Goal: Transaction & Acquisition: Purchase product/service

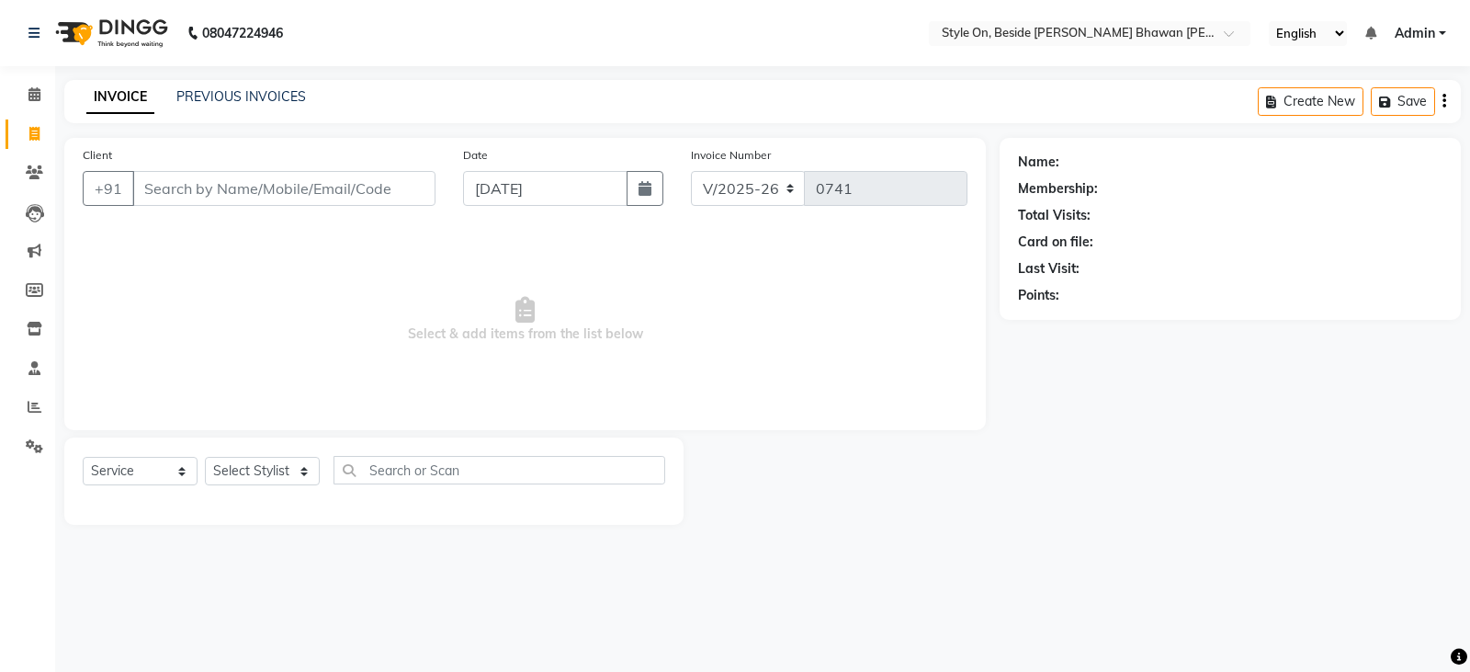
select select "4700"
select select "service"
drag, startPoint x: 235, startPoint y: 179, endPoint x: 284, endPoint y: 130, distance: 68.9
click at [240, 177] on input "Client" at bounding box center [283, 188] width 303 height 35
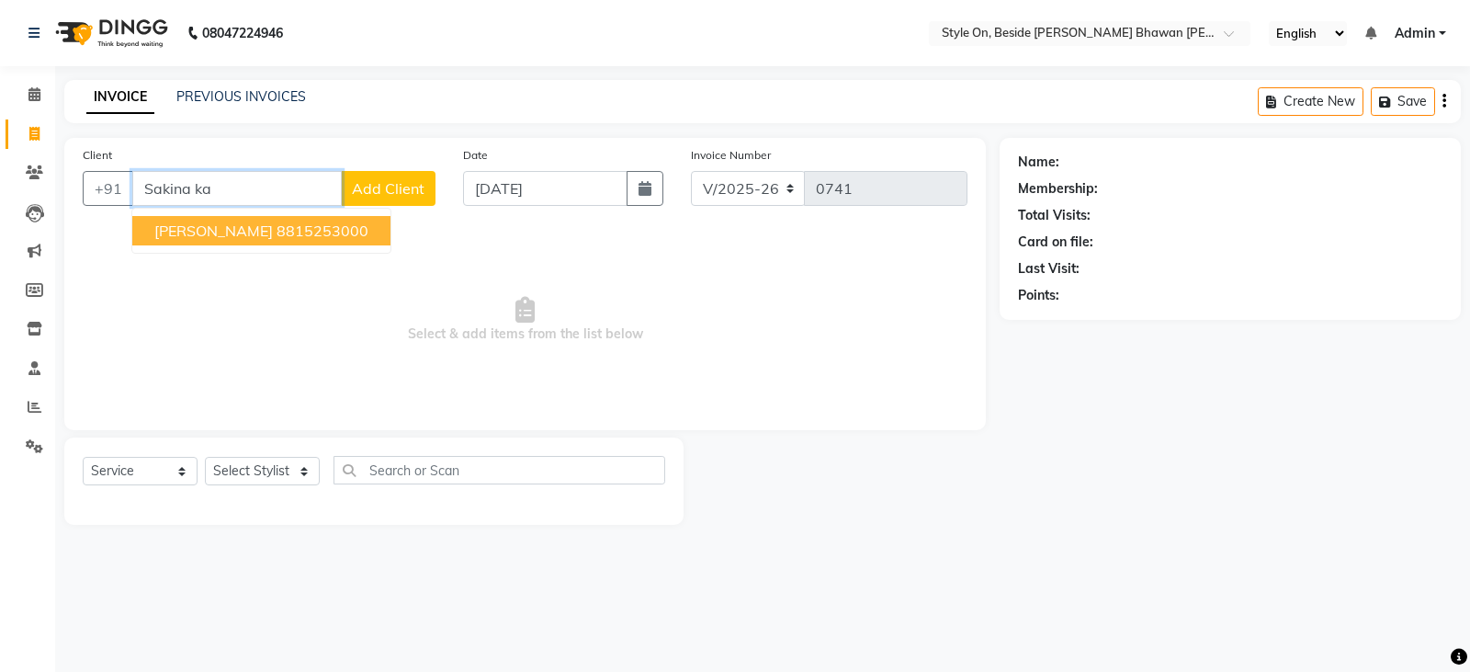
click at [320, 229] on ngb-highlight "8815253000" at bounding box center [323, 230] width 92 height 18
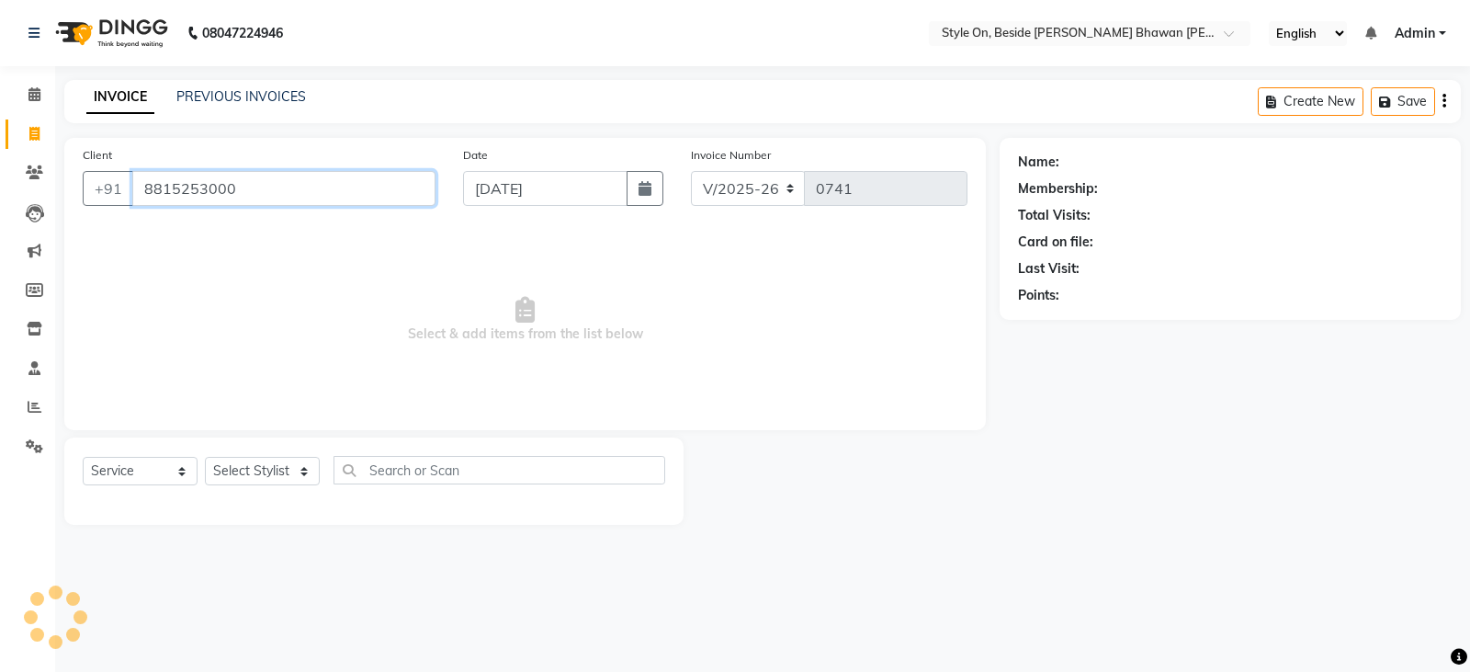
type input "8815253000"
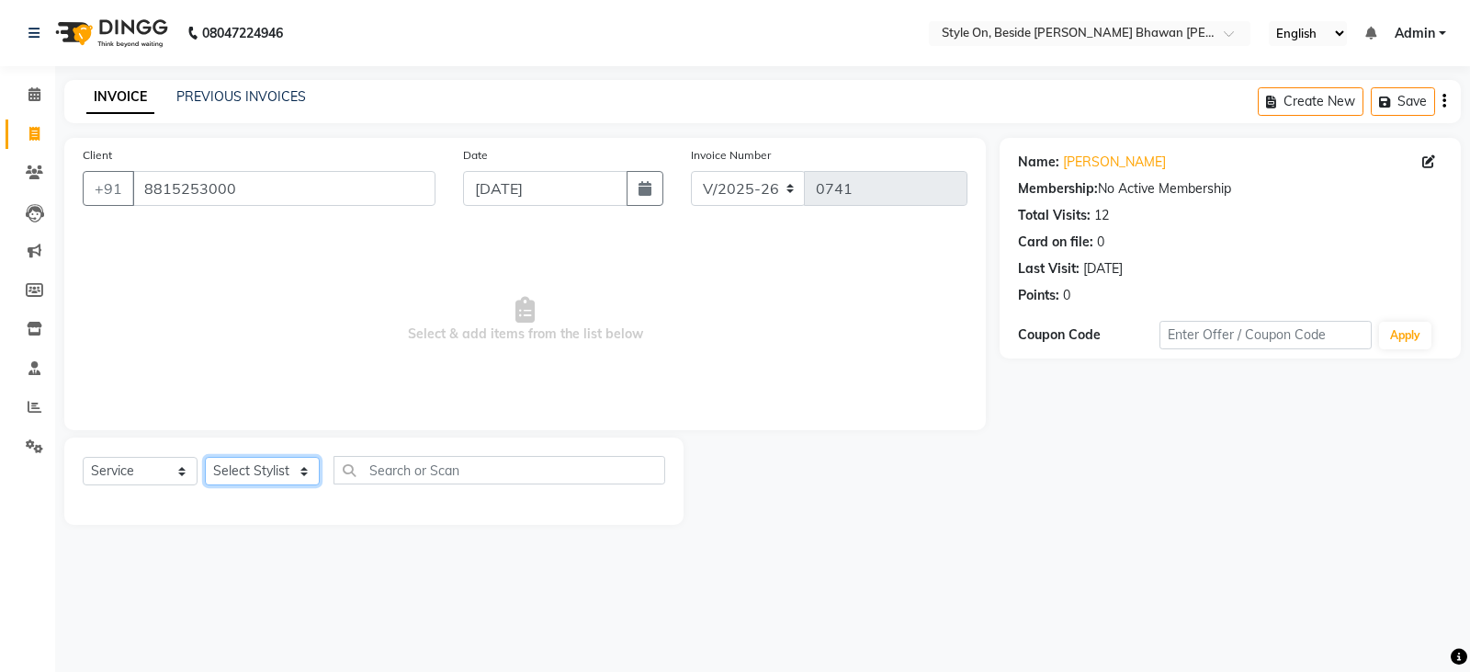
click at [242, 469] on select "Select Stylist [PERSON_NAME] Anju [PERSON_NAME] [PERSON_NAME] [PERSON_NAME] [PE…" at bounding box center [262, 471] width 115 height 28
select select "27827"
click at [205, 457] on select "Select Stylist [PERSON_NAME] Anju [PERSON_NAME] [PERSON_NAME] [PERSON_NAME] [PE…" at bounding box center [262, 471] width 115 height 28
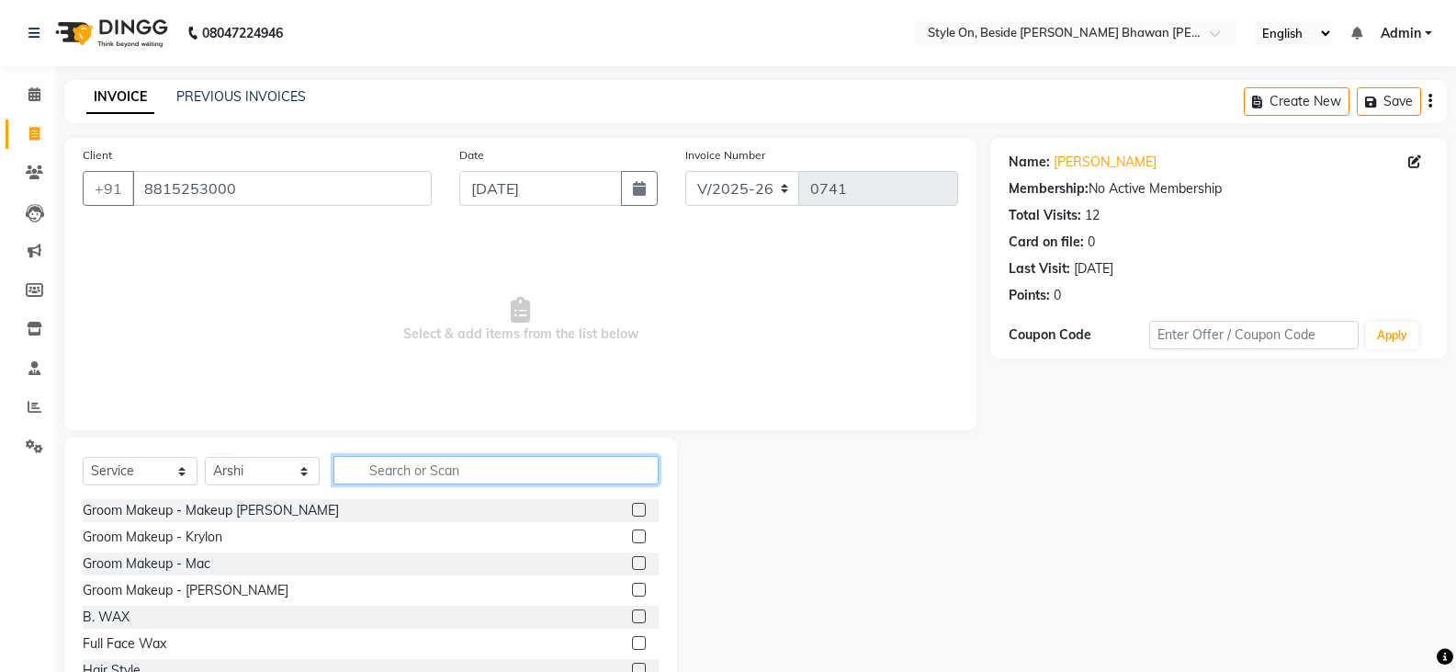
click at [387, 470] on input "text" at bounding box center [496, 470] width 325 height 28
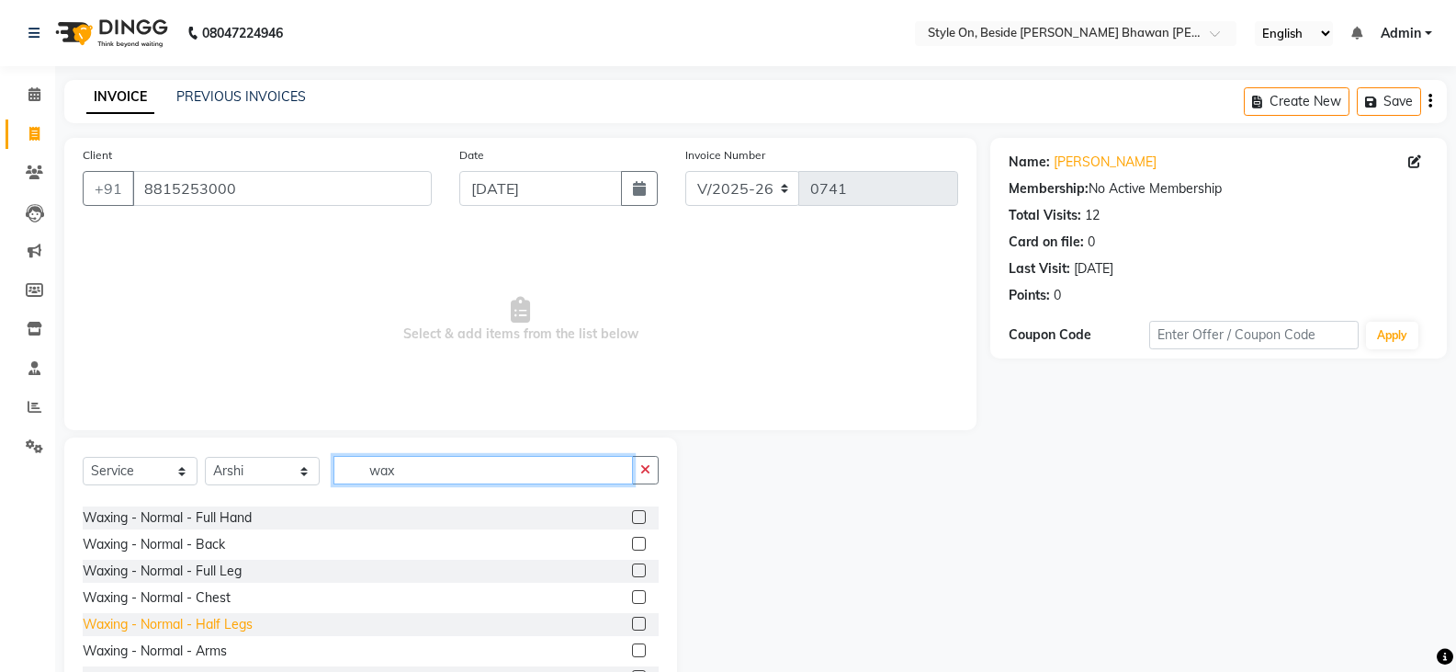
scroll to position [368, 0]
type input "wax"
click at [166, 624] on div "Waxing - Rica - Full Hand" at bounding box center [159, 622] width 153 height 19
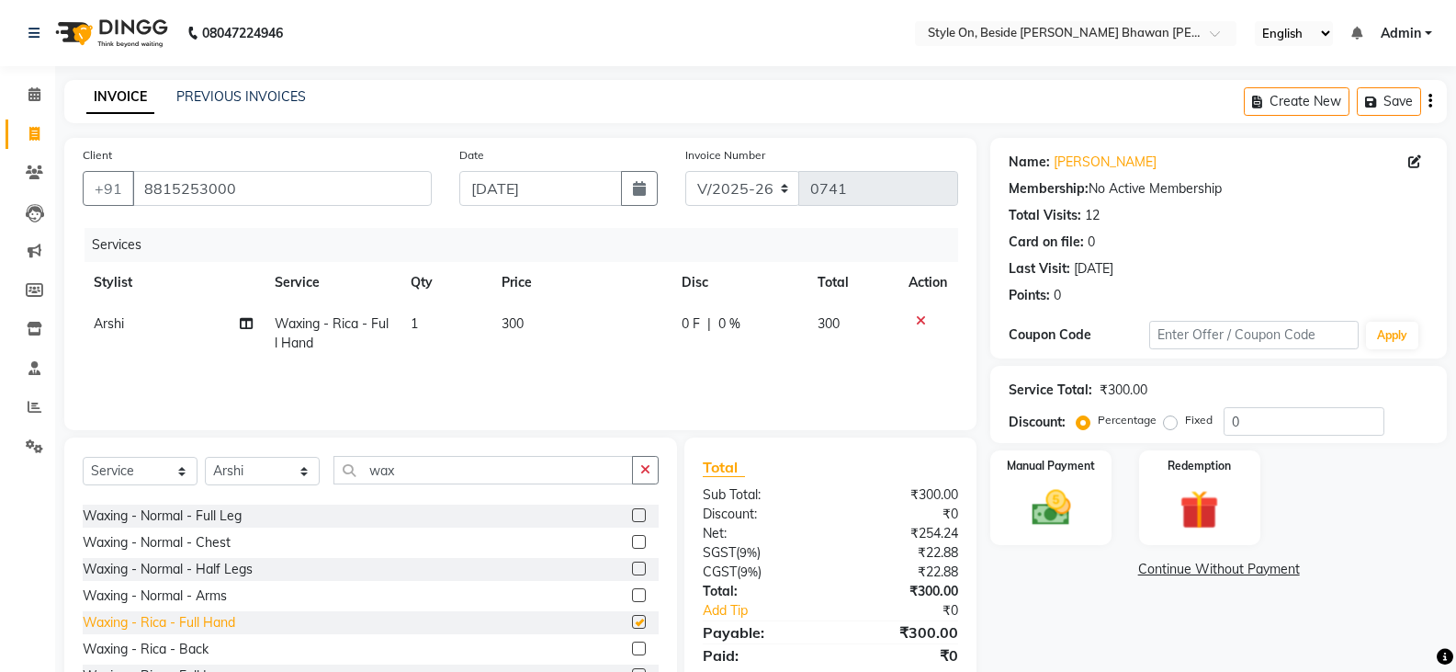
checkbox input "false"
click at [421, 465] on input "wax" at bounding box center [484, 470] width 300 height 28
type input "w"
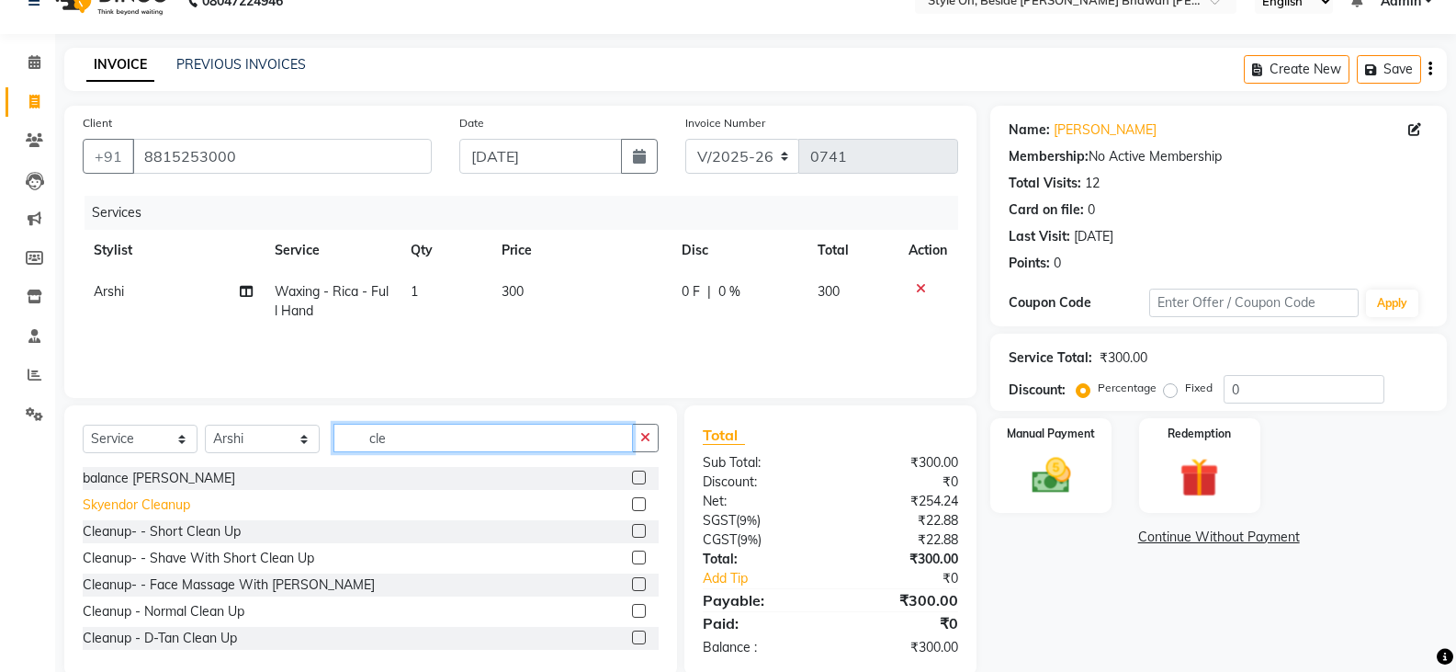
scroll to position [0, 0]
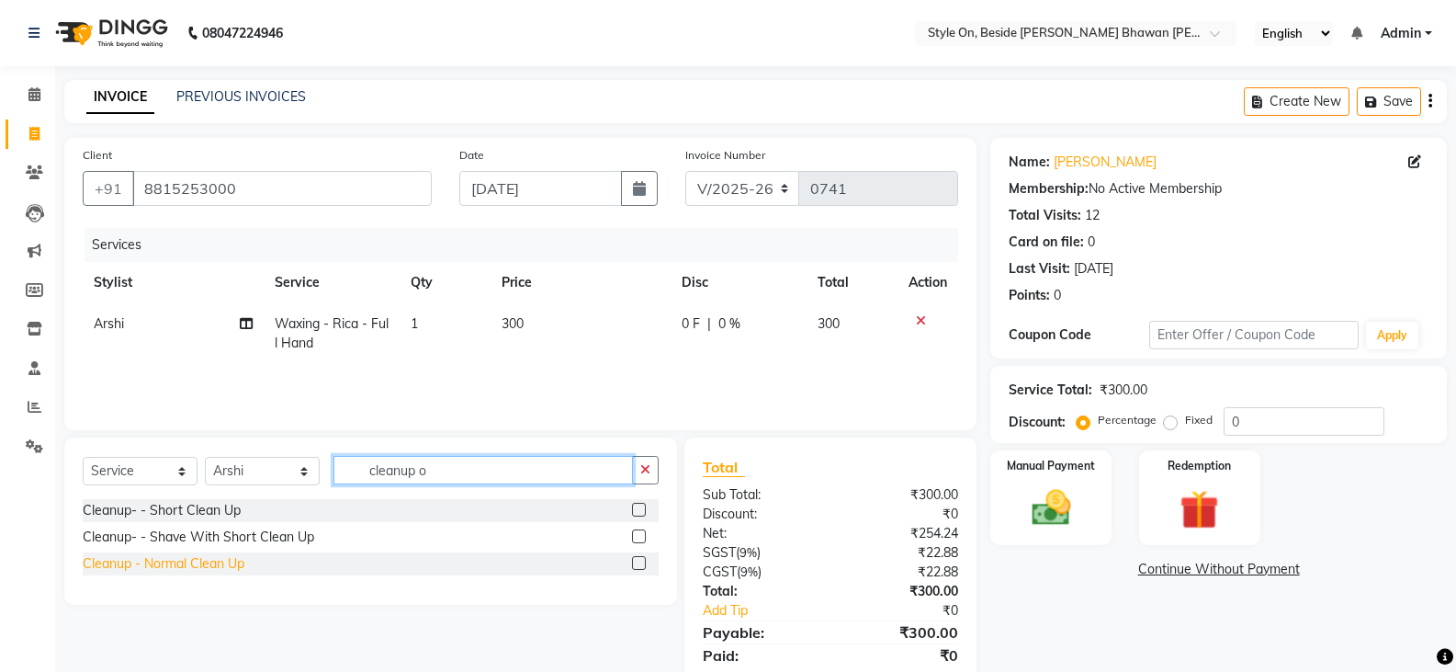
type input "cleanup o"
click at [218, 567] on div "Cleanup - Normal Clean Up" at bounding box center [164, 563] width 162 height 19
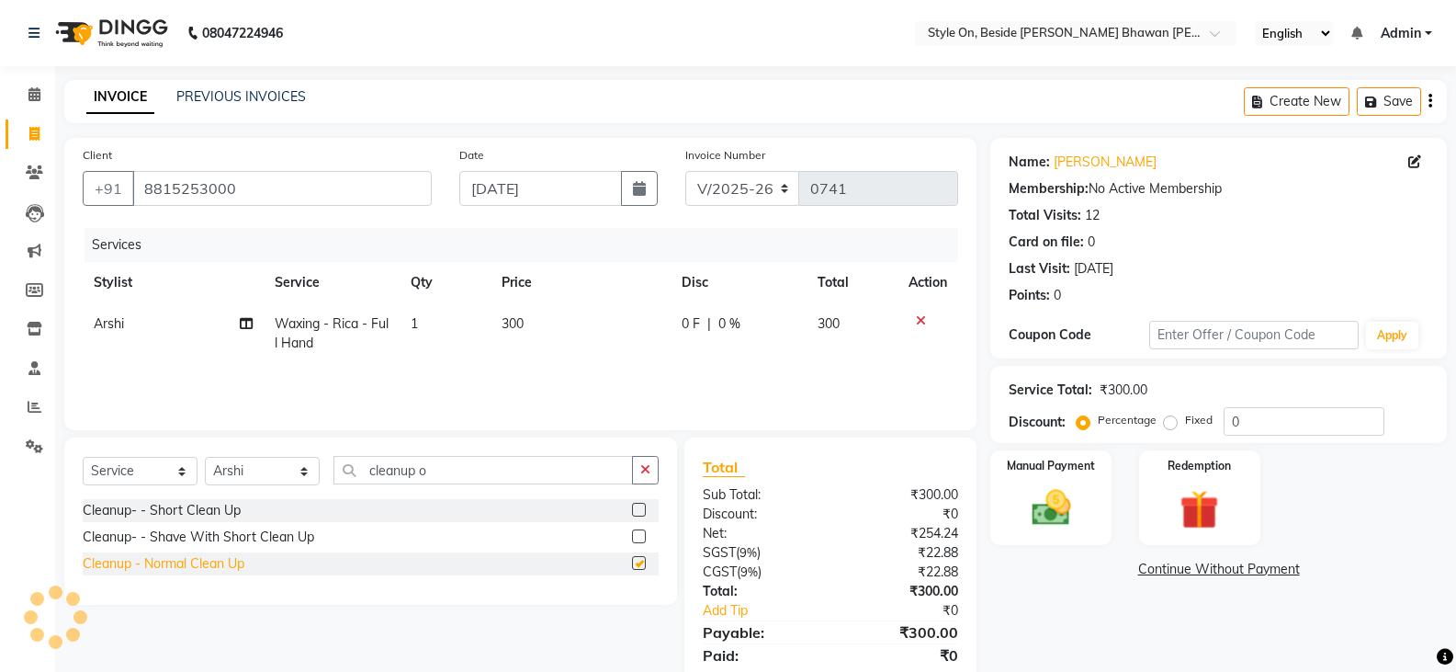
checkbox input "false"
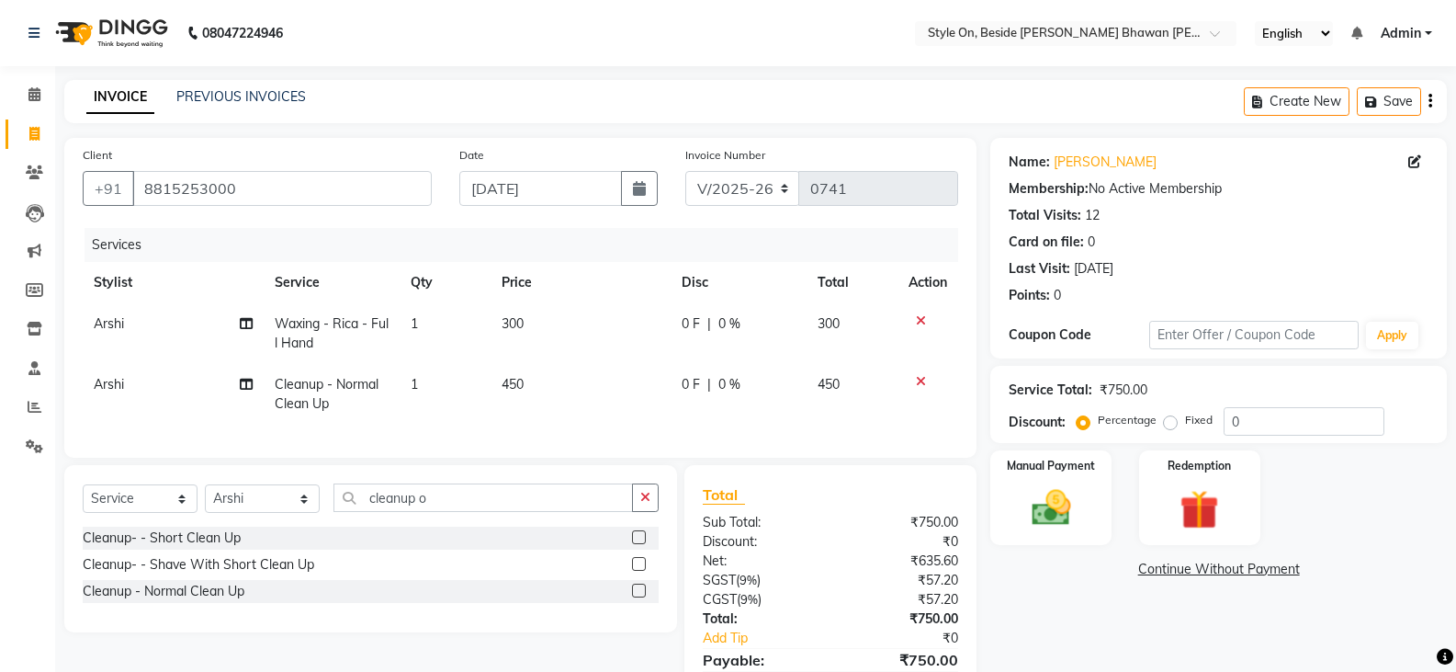
click at [919, 380] on icon at bounding box center [921, 381] width 10 height 13
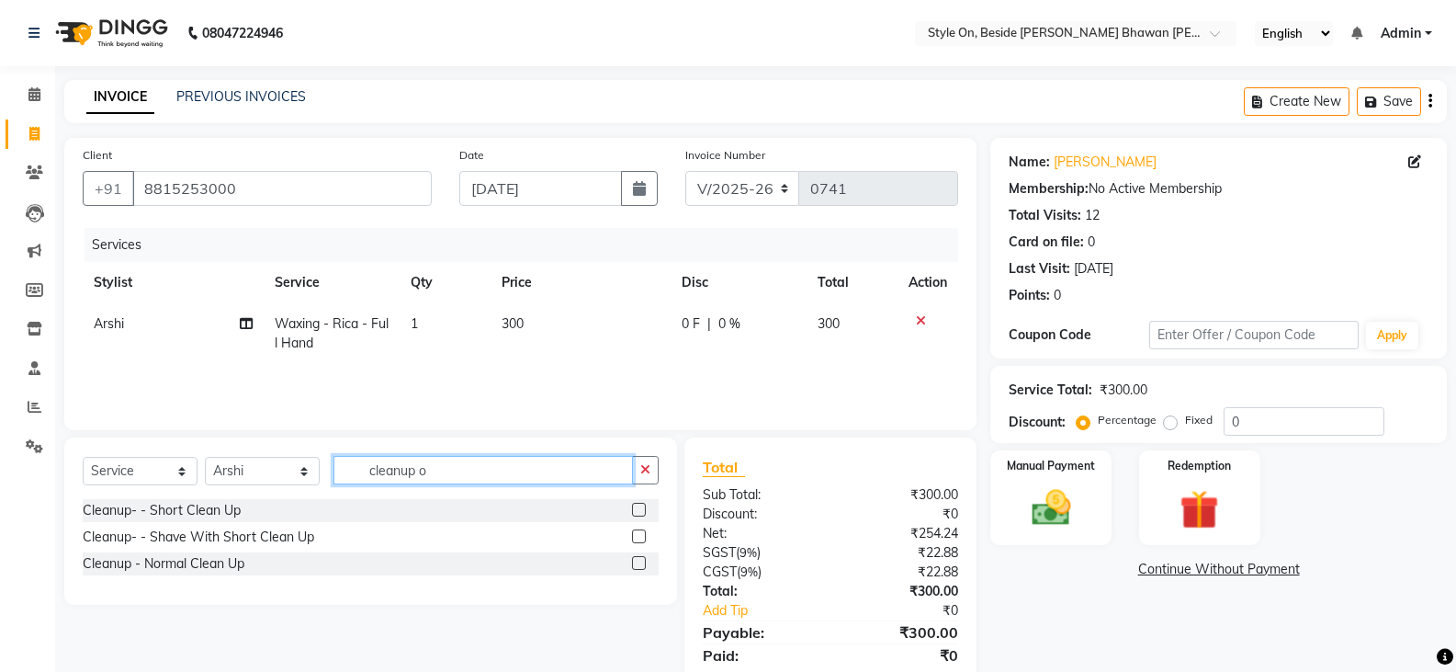
click at [430, 468] on input "cleanup o" at bounding box center [484, 470] width 300 height 28
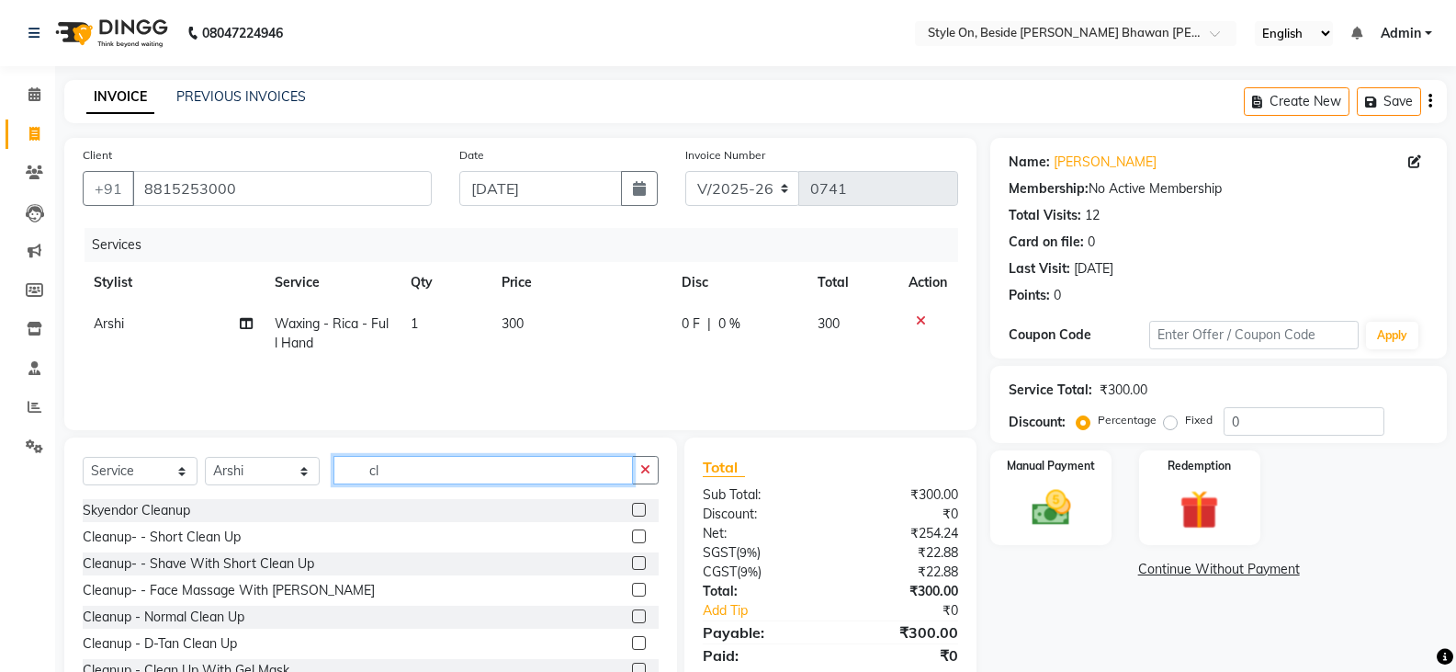
type input "c"
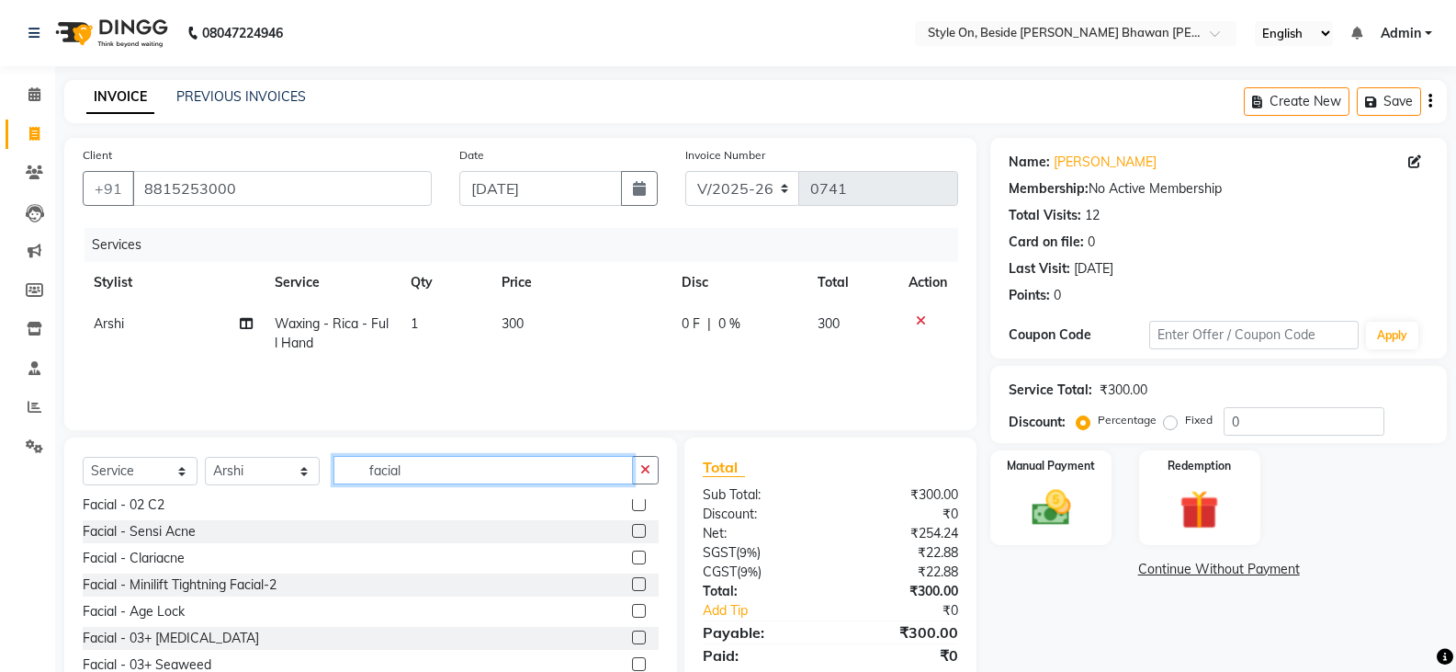
scroll to position [497, 0]
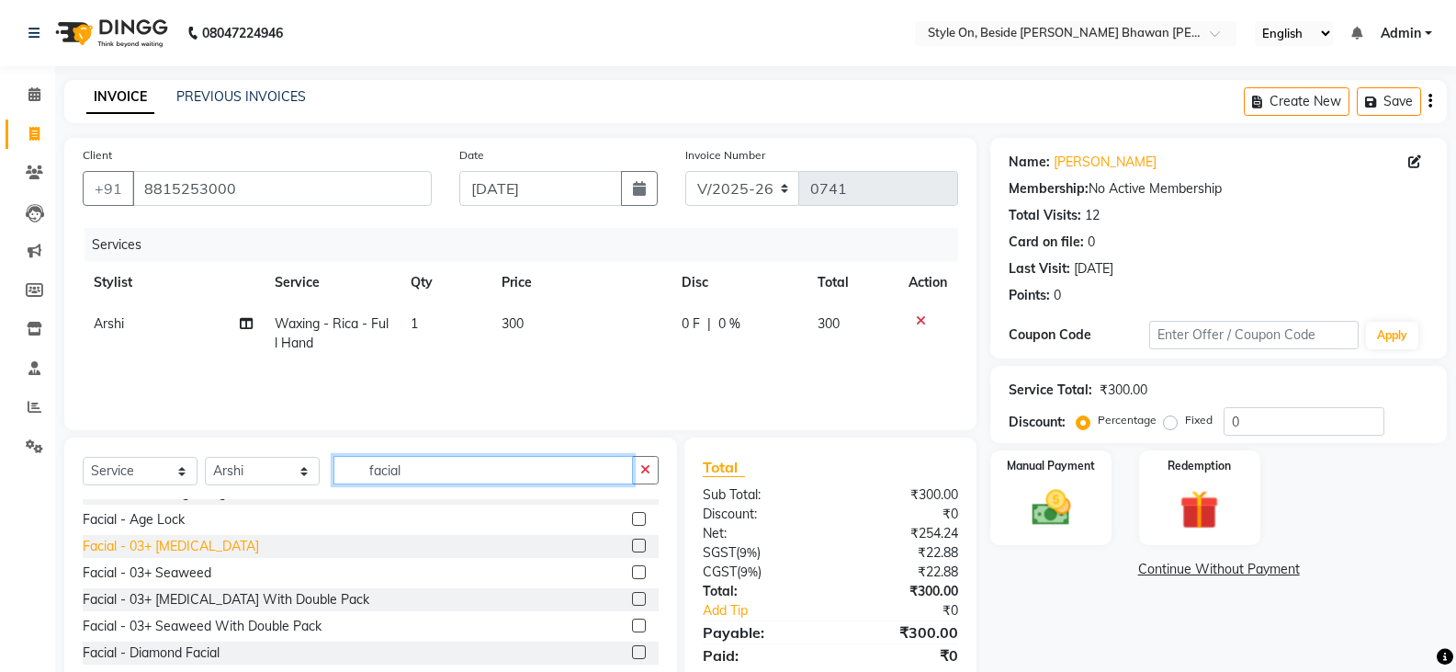
type input "facial"
click at [201, 550] on div "Facial - 03+ [MEDICAL_DATA]" at bounding box center [171, 546] width 176 height 19
checkbox input "false"
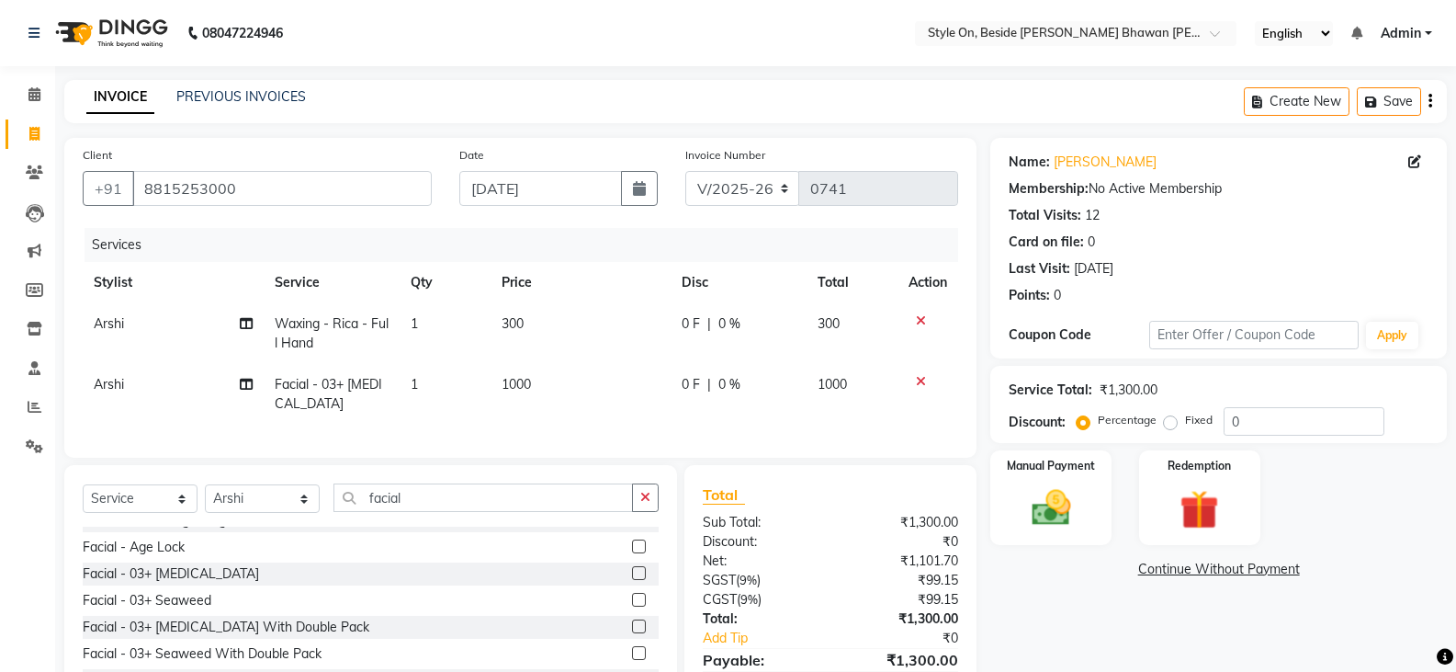
click at [548, 411] on td "1000" at bounding box center [581, 394] width 181 height 61
select select "27827"
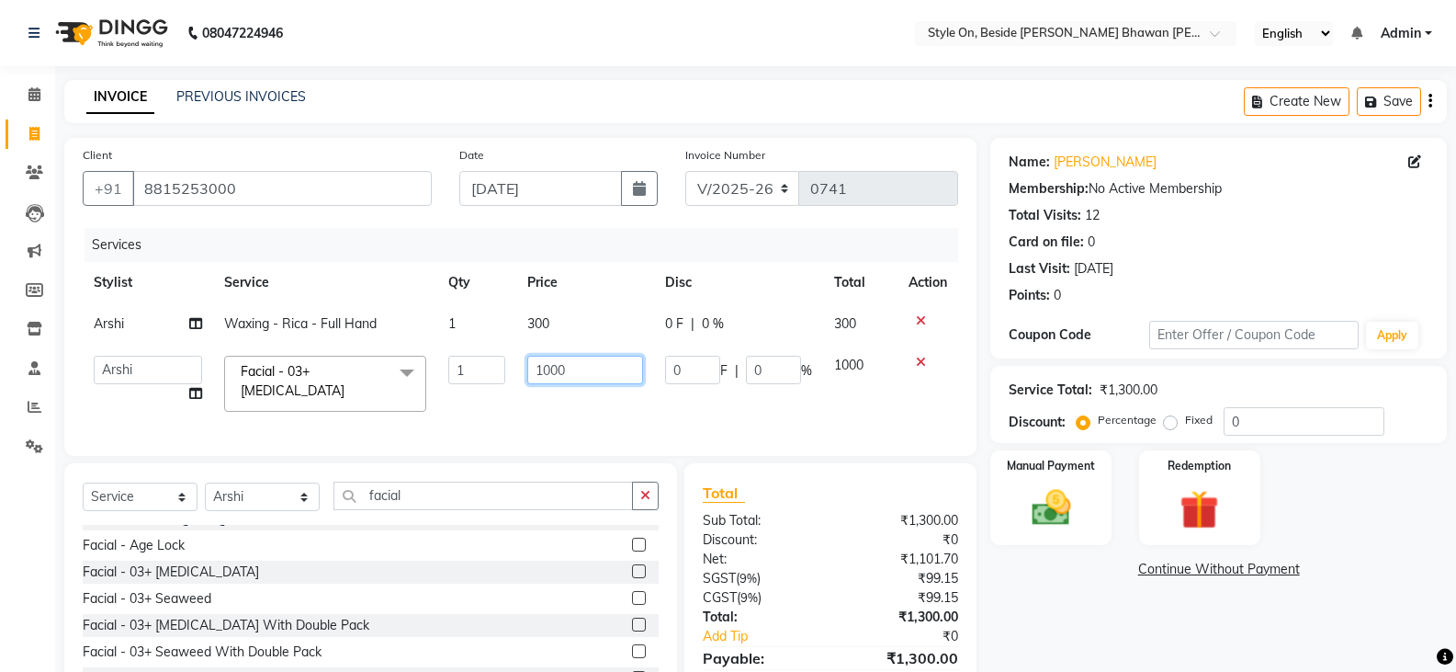
click at [540, 376] on input "1000" at bounding box center [584, 370] width 115 height 28
type input "1500"
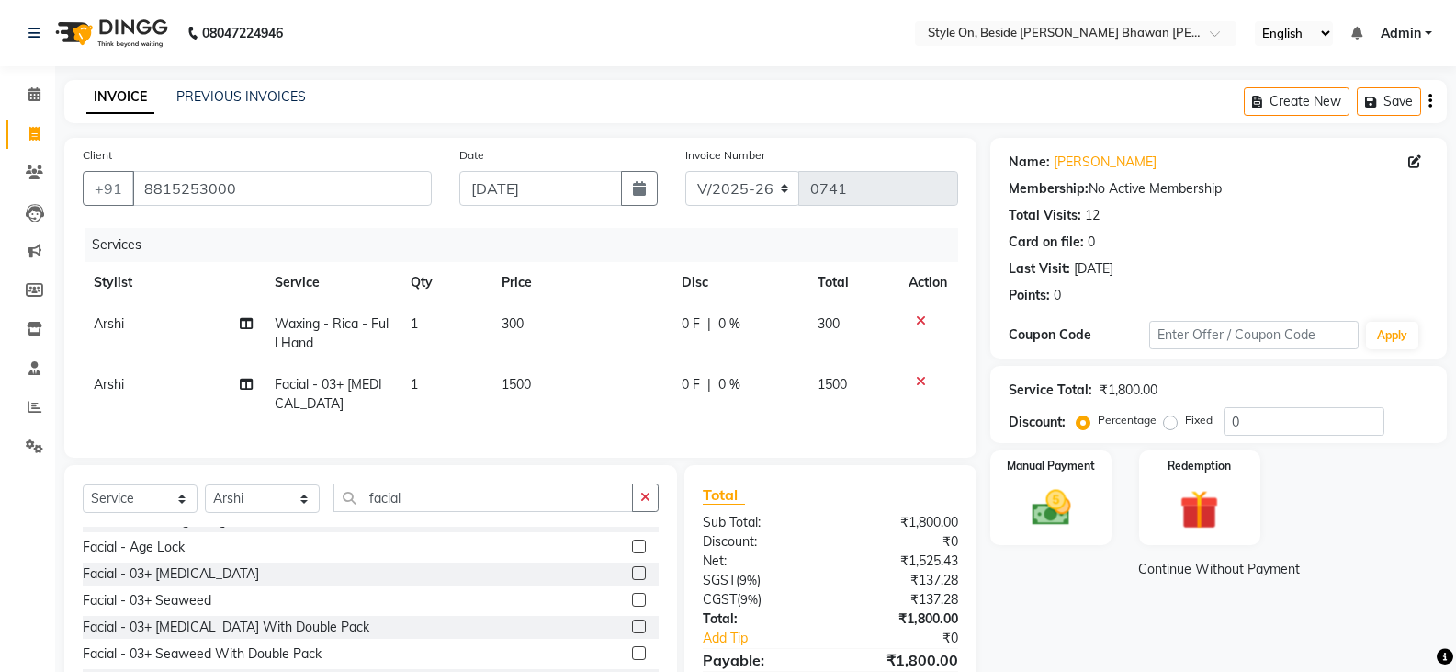
click at [594, 409] on td "1500" at bounding box center [581, 394] width 181 height 61
select select "27827"
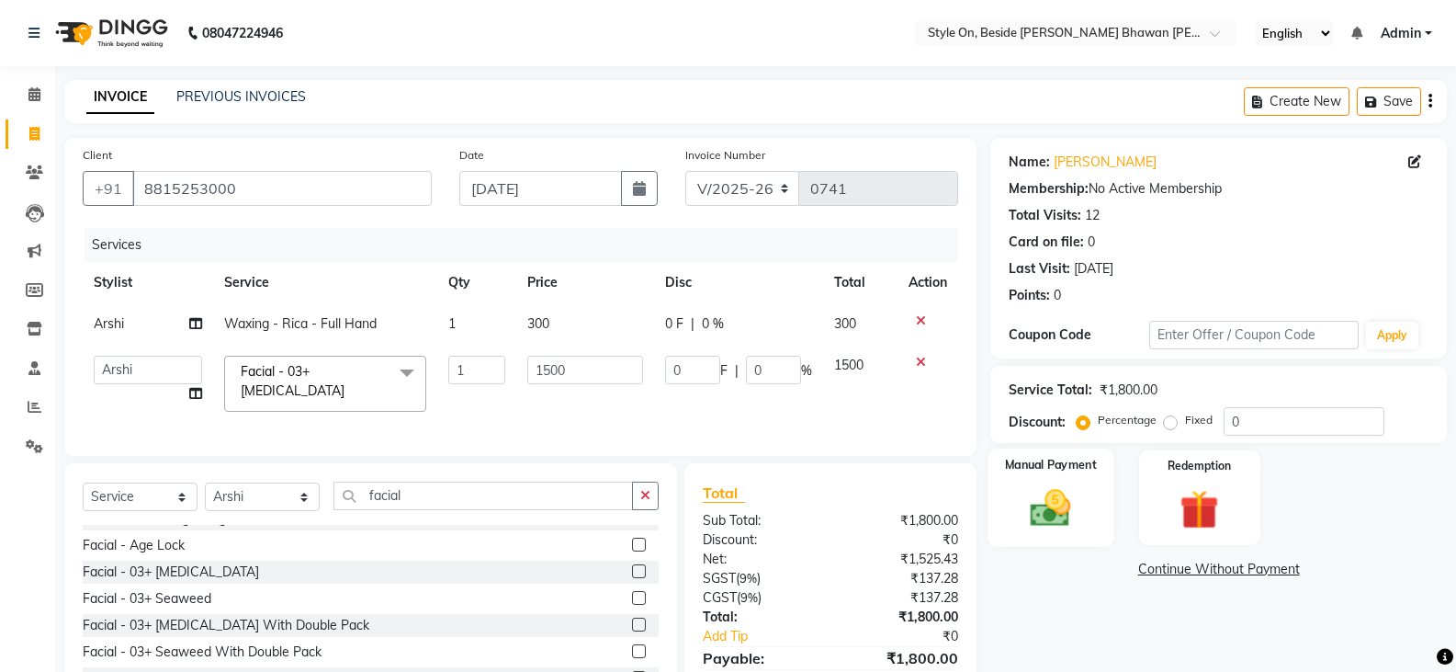
click at [1062, 513] on img at bounding box center [1050, 507] width 65 height 47
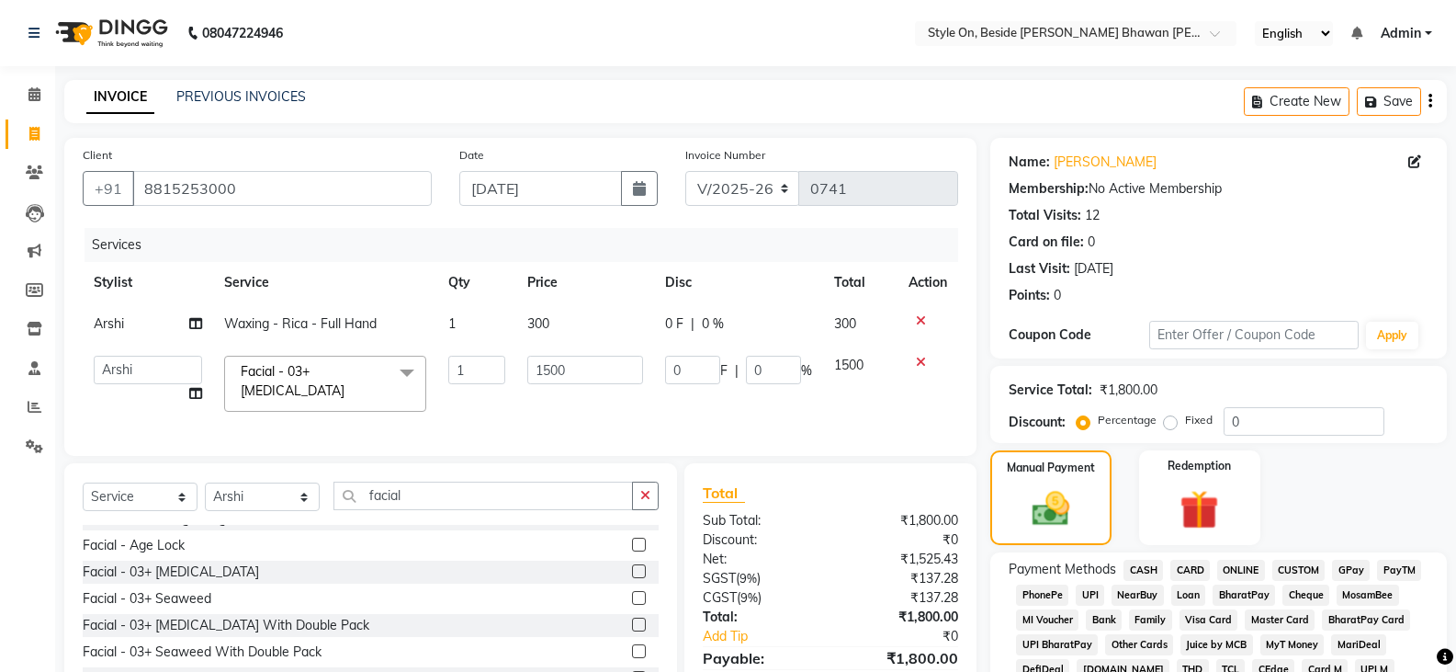
click at [1397, 566] on span "PayTM" at bounding box center [1399, 570] width 44 height 21
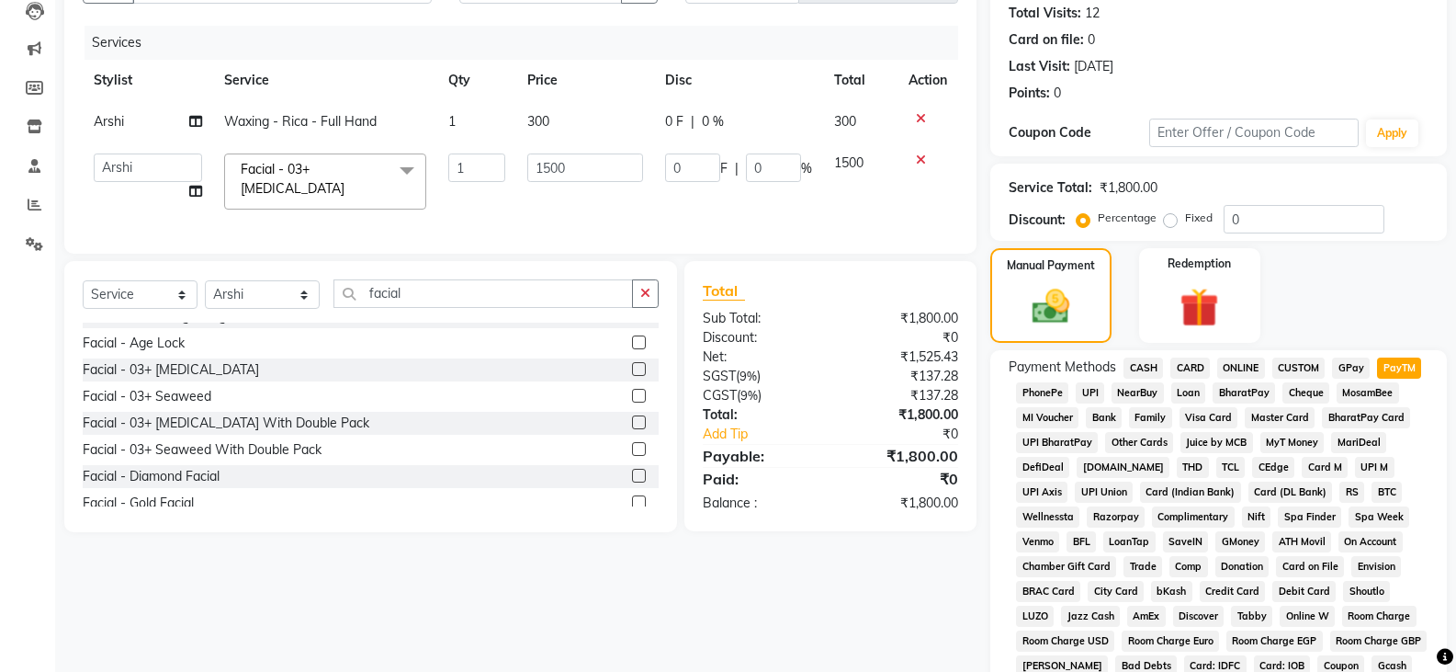
scroll to position [459, 0]
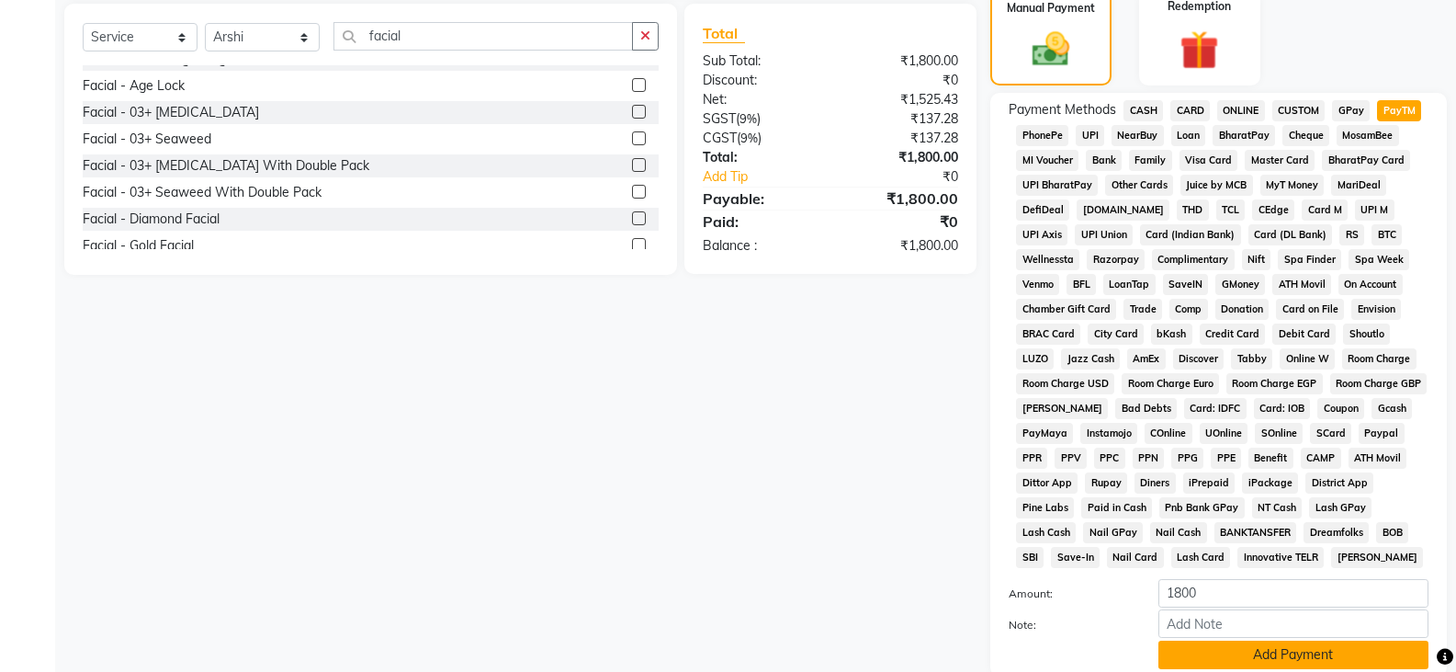
click at [1309, 658] on button "Add Payment" at bounding box center [1294, 654] width 270 height 28
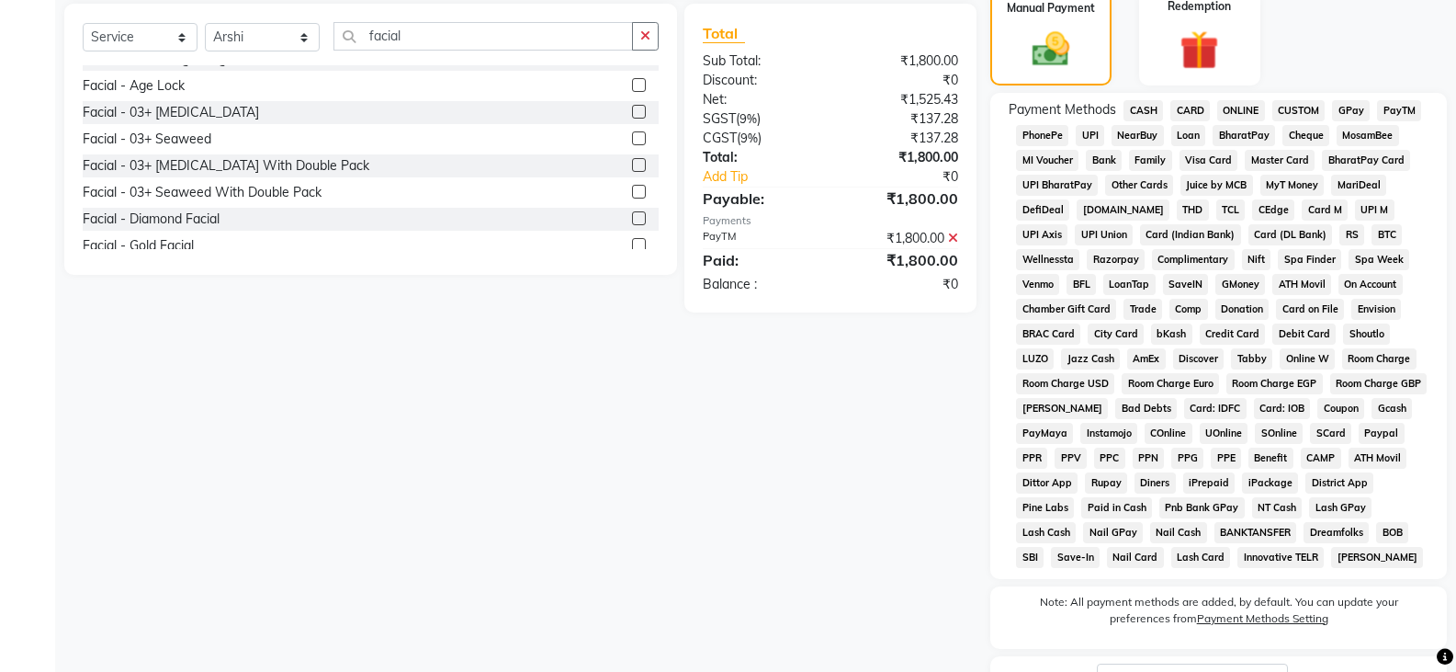
scroll to position [605, 0]
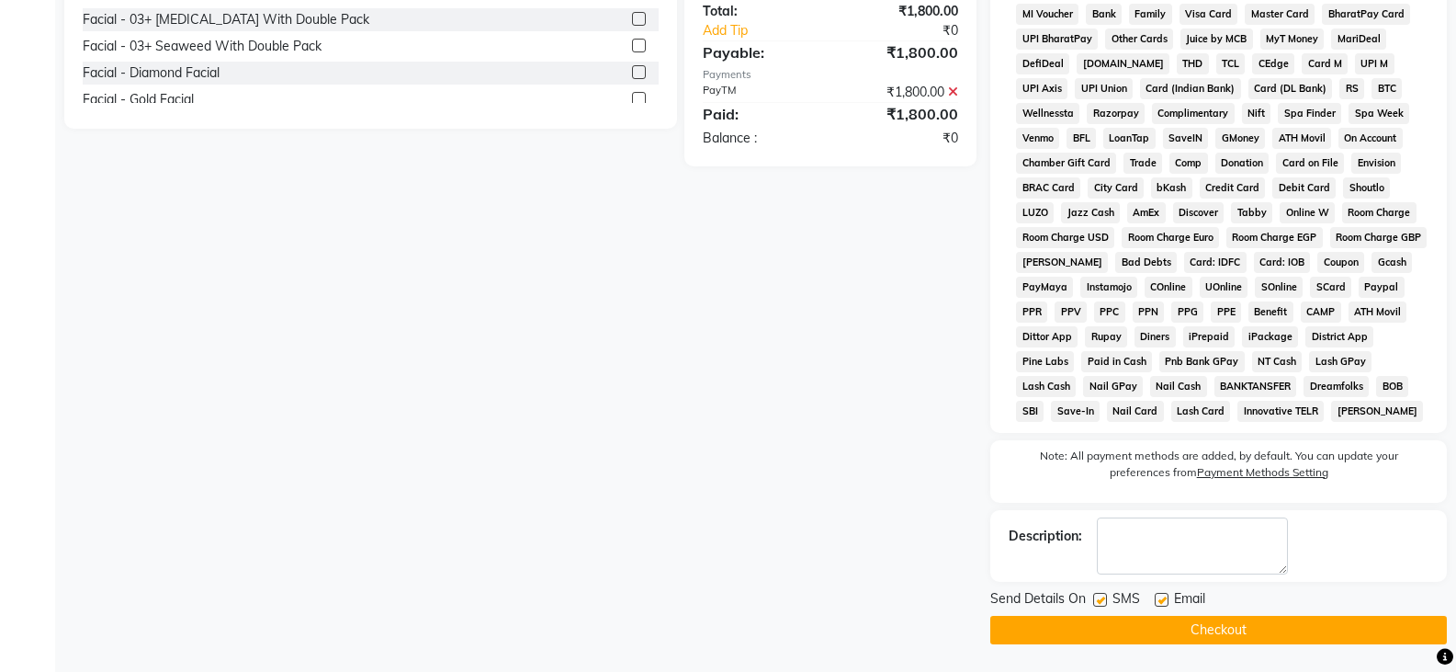
click at [1227, 632] on button "Checkout" at bounding box center [1218, 630] width 457 height 28
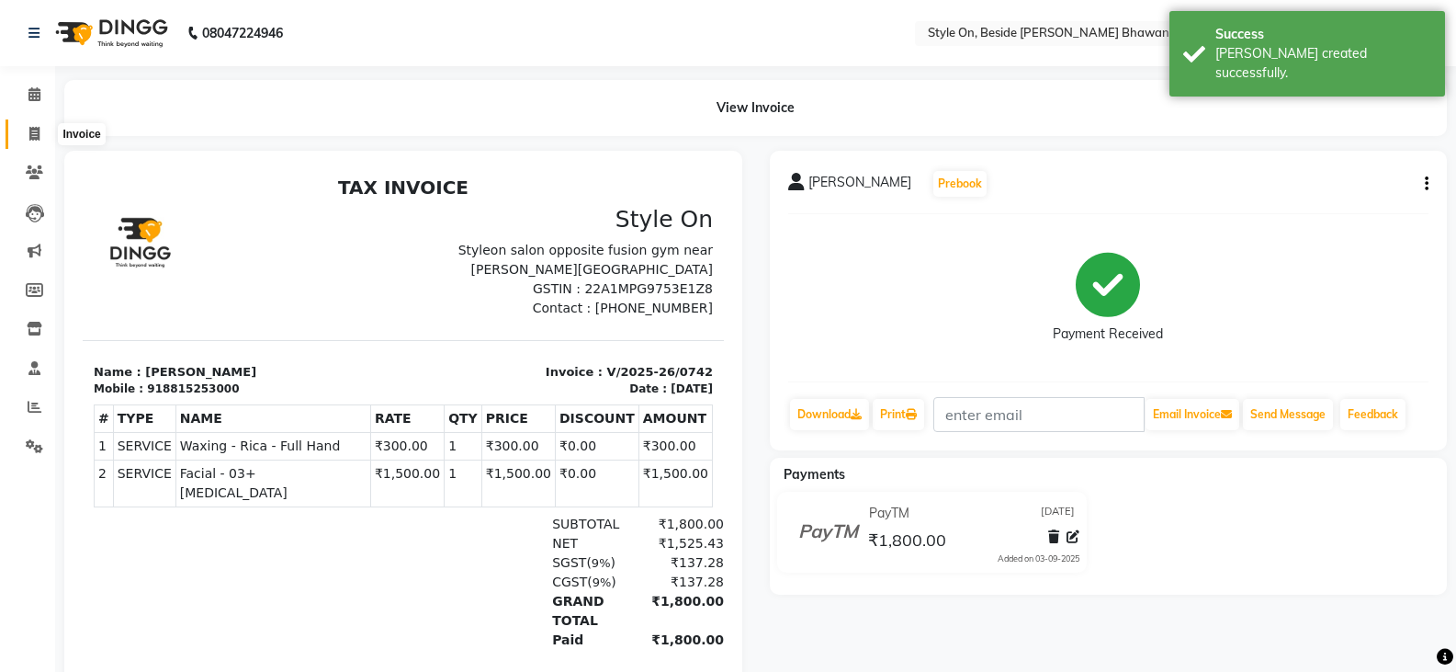
click at [29, 127] on icon at bounding box center [34, 134] width 10 height 14
select select "4700"
select select "service"
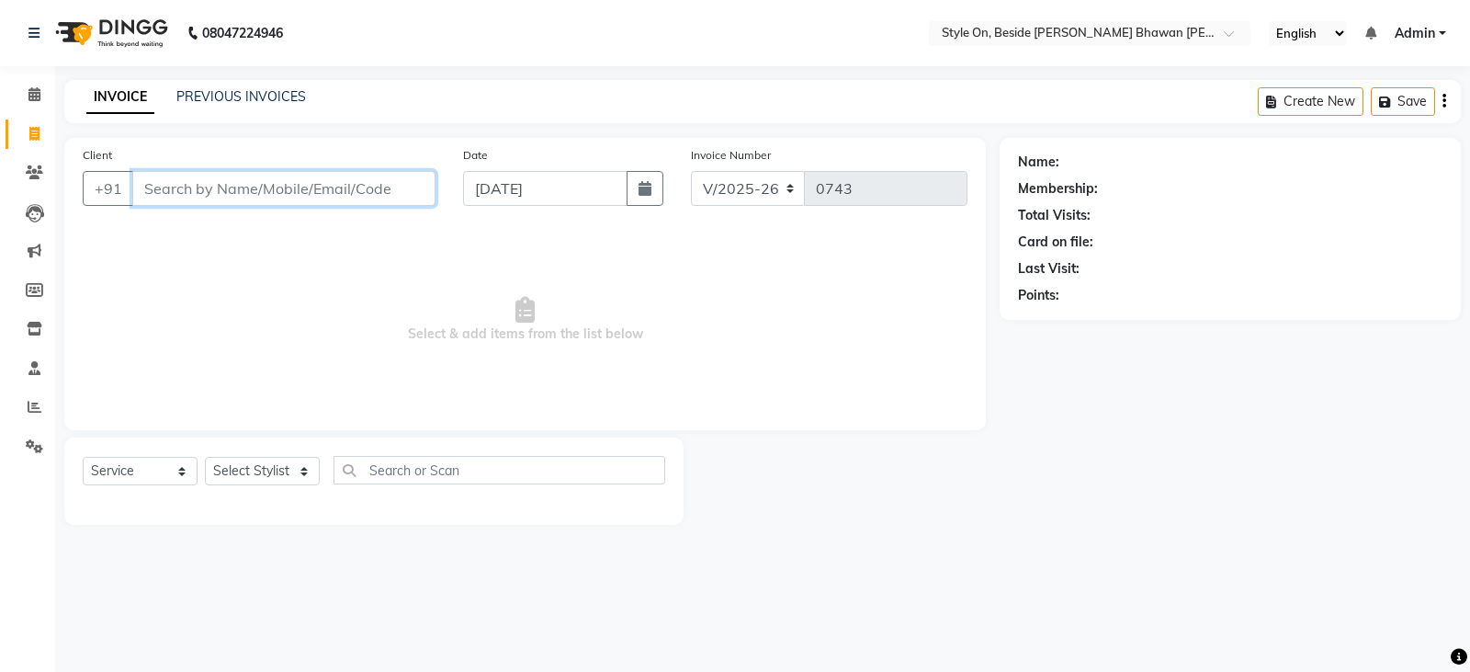
click at [276, 187] on input "Client" at bounding box center [283, 188] width 303 height 35
click at [250, 182] on input "Client" at bounding box center [283, 188] width 303 height 35
click at [268, 196] on input "Client" at bounding box center [283, 188] width 303 height 35
click at [267, 190] on input "Client" at bounding box center [283, 188] width 303 height 35
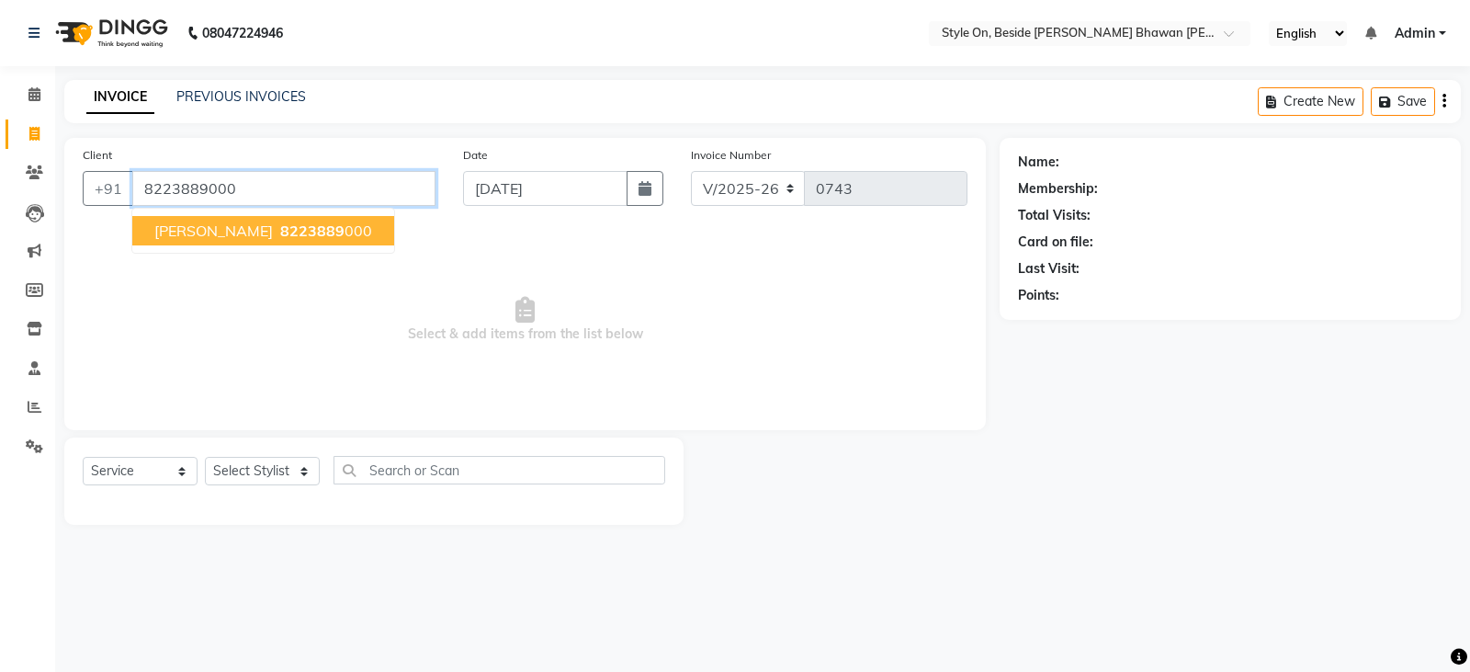
type input "8223889000"
click at [280, 233] on span "8223889" at bounding box center [312, 230] width 64 height 18
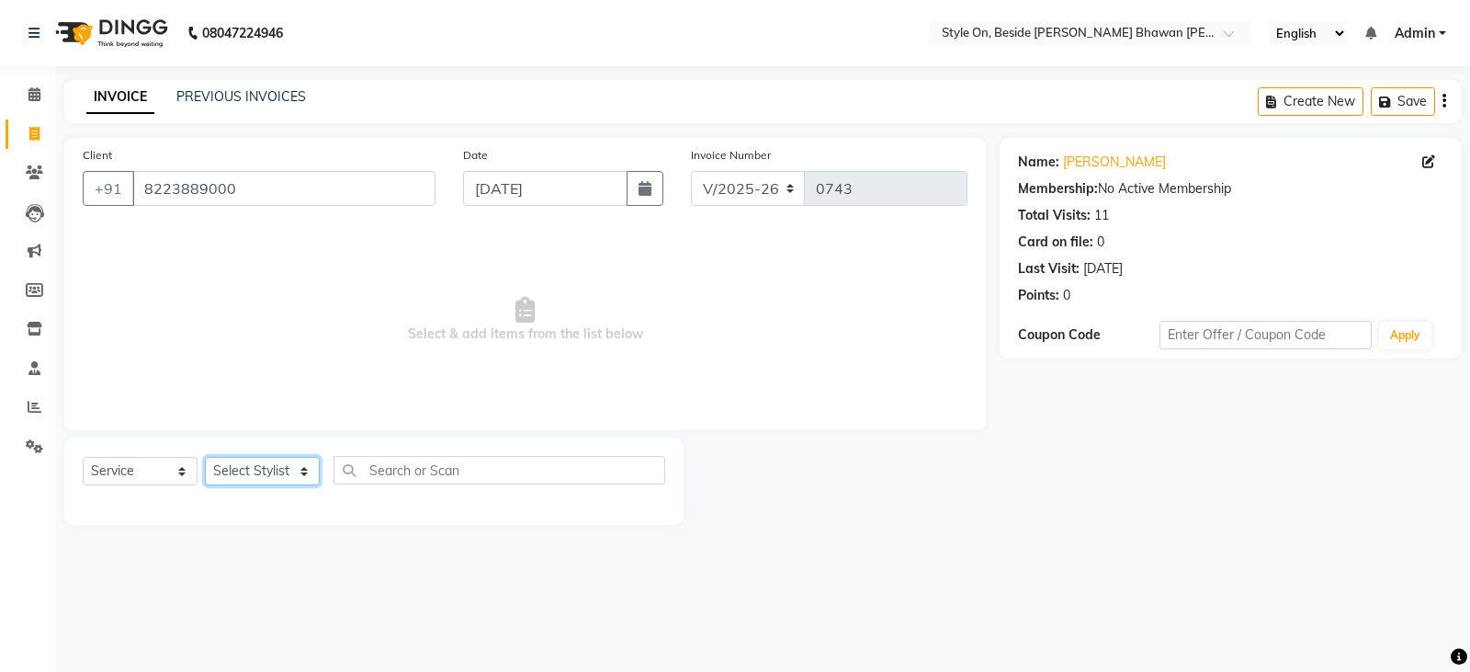
click at [242, 469] on select "Select Stylist [PERSON_NAME] Anju [PERSON_NAME] [PERSON_NAME] [PERSON_NAME] [PE…" at bounding box center [262, 471] width 115 height 28
select select "27824"
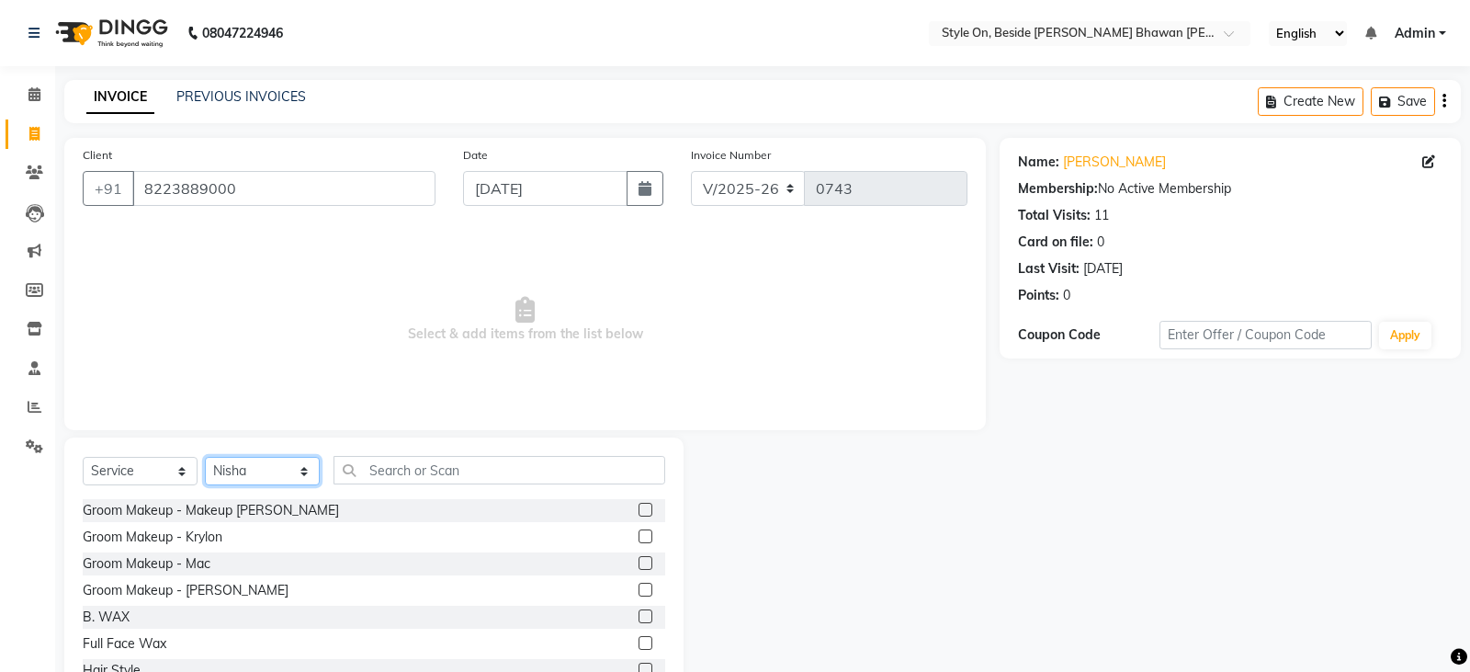
click at [241, 469] on select "Select Stylist [PERSON_NAME] Anju [PERSON_NAME] [PERSON_NAME] [PERSON_NAME] [PE…" at bounding box center [262, 471] width 115 height 28
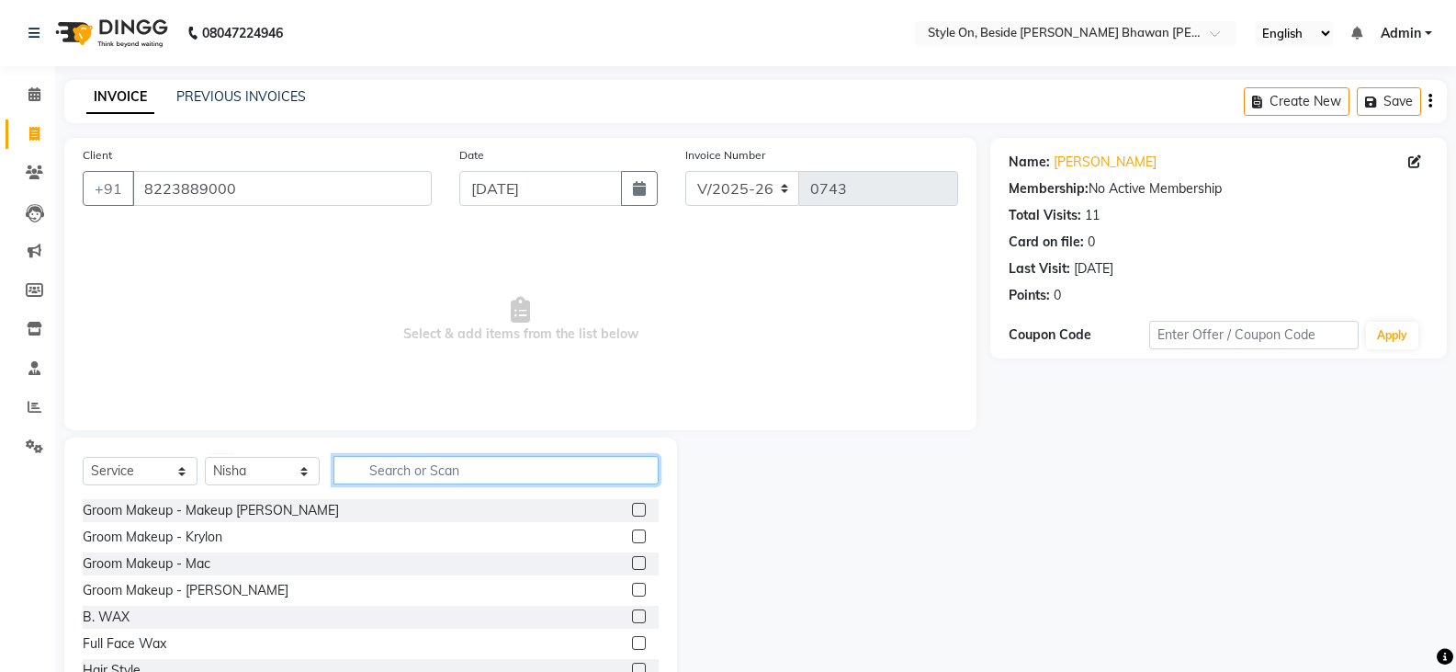
click at [436, 475] on input "text" at bounding box center [496, 470] width 325 height 28
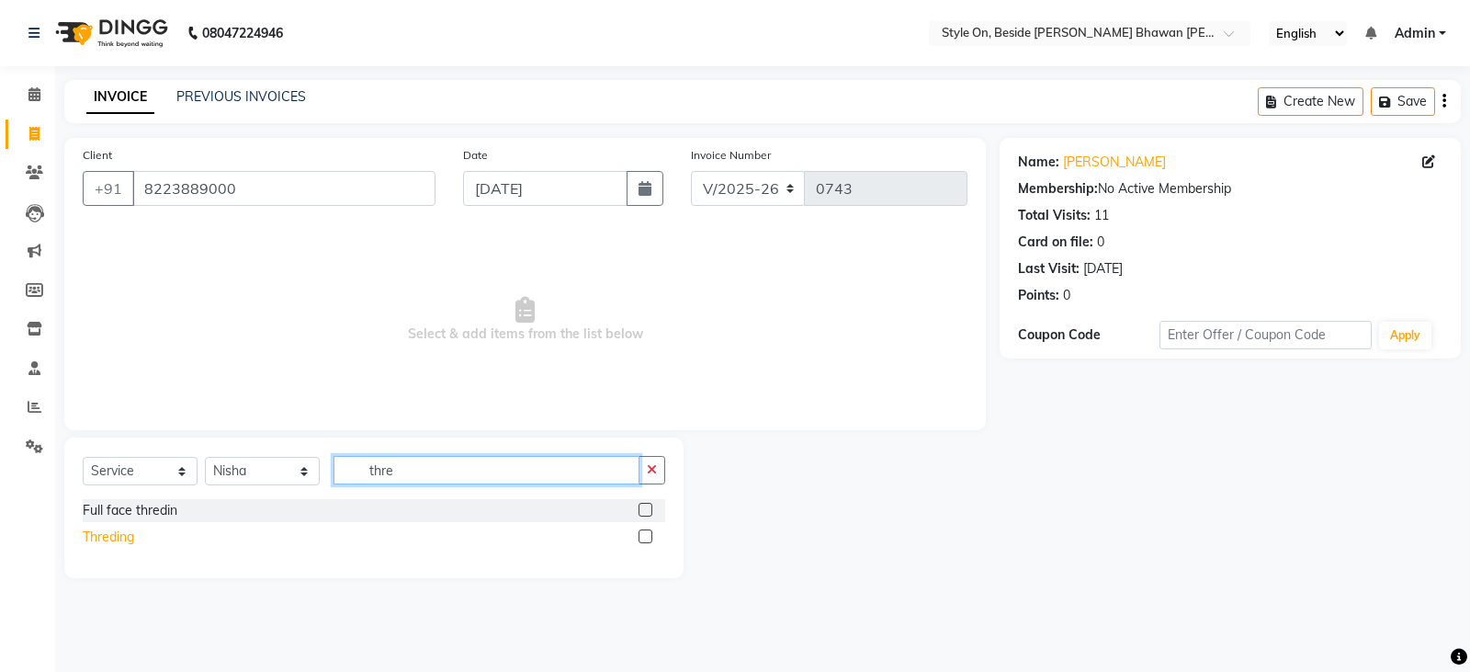
type input "thre"
click at [95, 532] on div "Threding" at bounding box center [108, 536] width 51 height 19
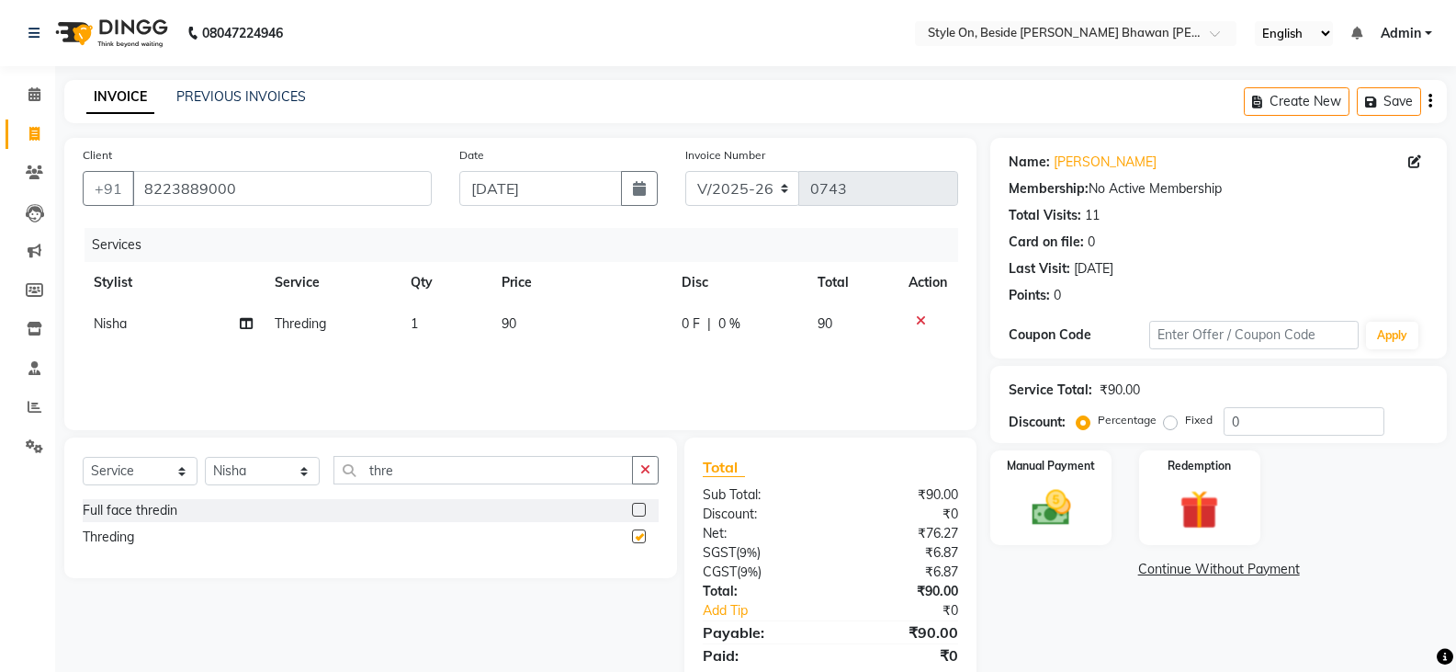
checkbox input "false"
click at [543, 341] on td "90" at bounding box center [581, 323] width 181 height 41
select select "27824"
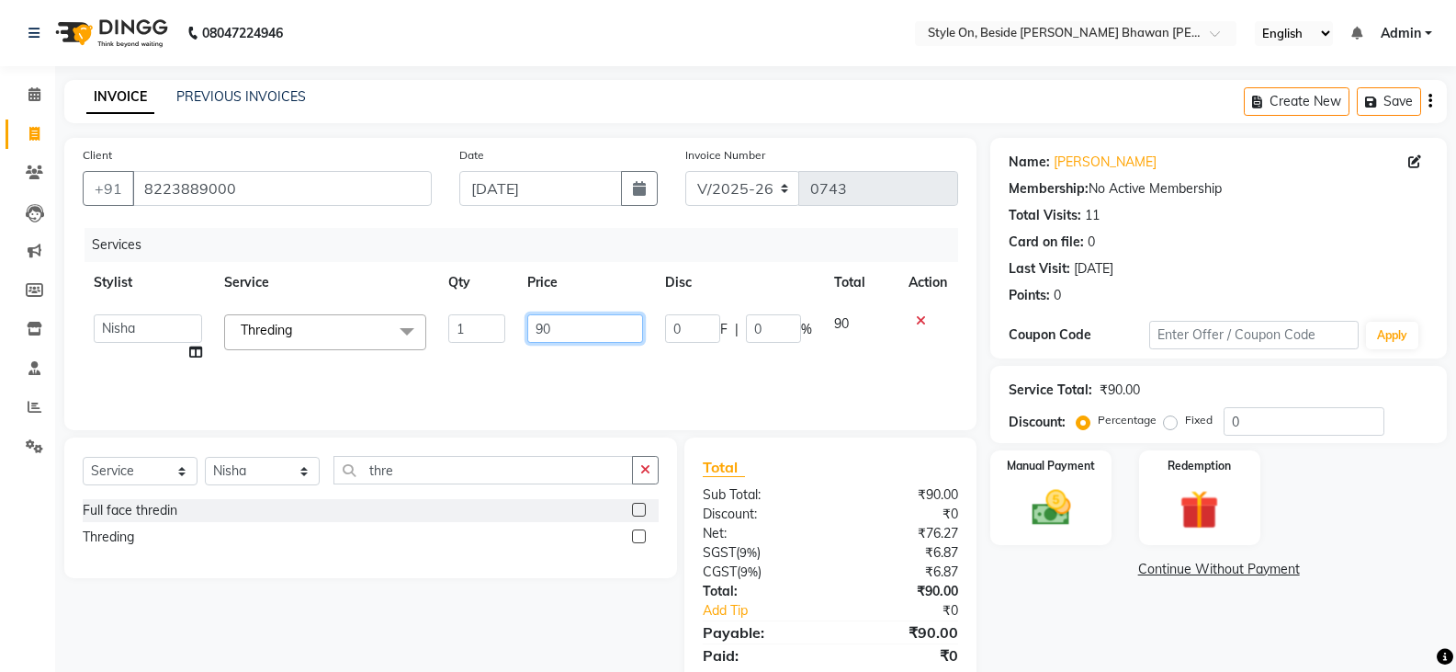
drag, startPoint x: 543, startPoint y: 341, endPoint x: 495, endPoint y: 329, distance: 49.2
click at [495, 329] on tr "[PERSON_NAME] Anju [PERSON_NAME] [PERSON_NAME] [PERSON_NAME] [PERSON_NAME] [PER…" at bounding box center [521, 338] width 876 height 70
type input "110"
click at [516, 361] on div "Services Stylist Service Qty Price Disc Total Action [PERSON_NAME] Anju [PERSON…" at bounding box center [521, 320] width 876 height 184
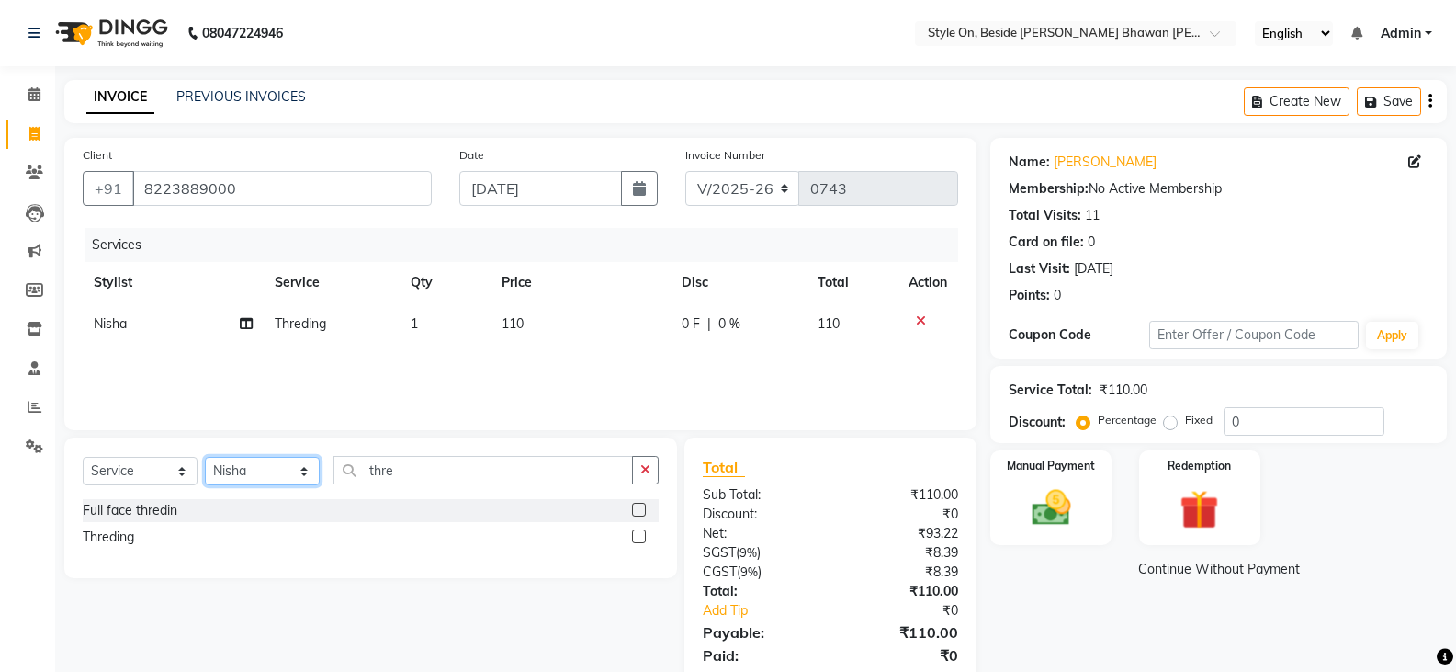
click at [247, 469] on select "Select Stylist [PERSON_NAME] Anju [PERSON_NAME] [PERSON_NAME] [PERSON_NAME] [PE…" at bounding box center [262, 471] width 115 height 28
select select "28057"
click at [245, 470] on select "Select Stylist [PERSON_NAME] Anju [PERSON_NAME] [PERSON_NAME] [PERSON_NAME] [PE…" at bounding box center [262, 471] width 115 height 28
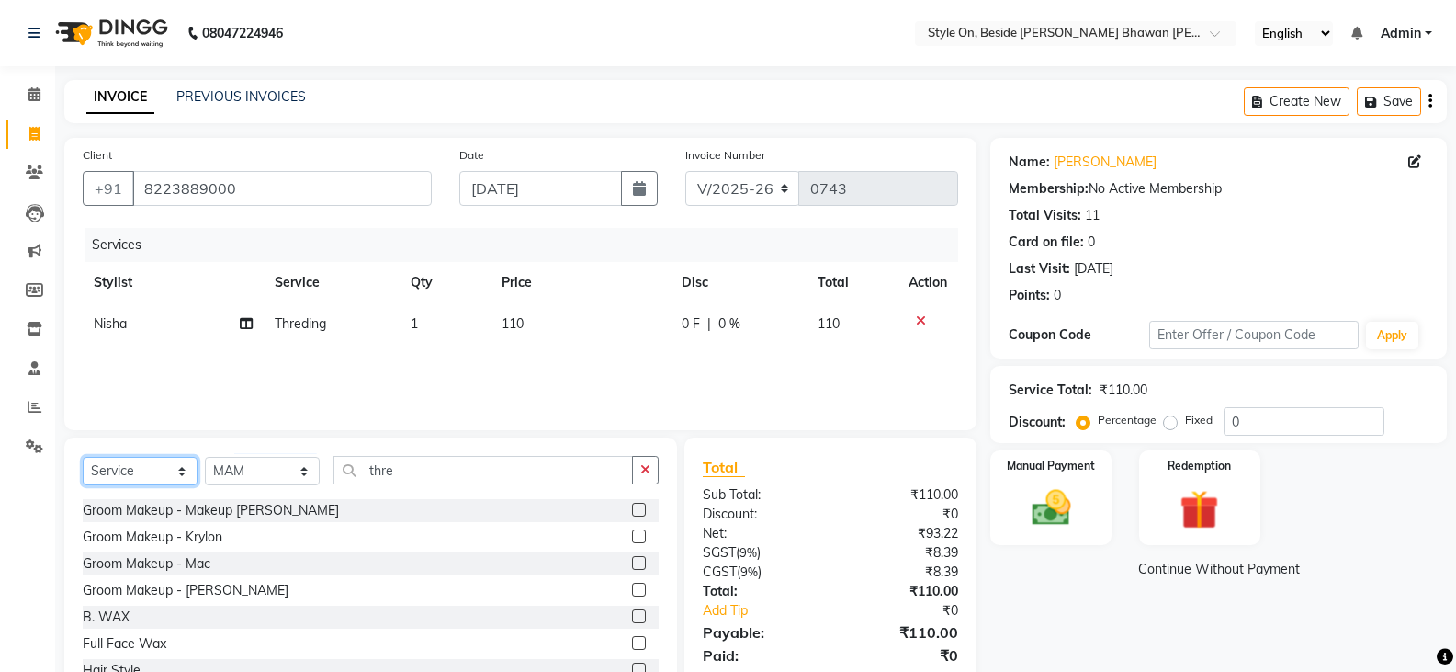
click at [139, 474] on select "Select Service Product Membership Package Voucher Prepaid Gift Card" at bounding box center [140, 471] width 115 height 28
select select "product"
click at [83, 457] on select "Select Service Product Membership Package Voucher Prepaid Gift Card" at bounding box center [140, 471] width 115 height 28
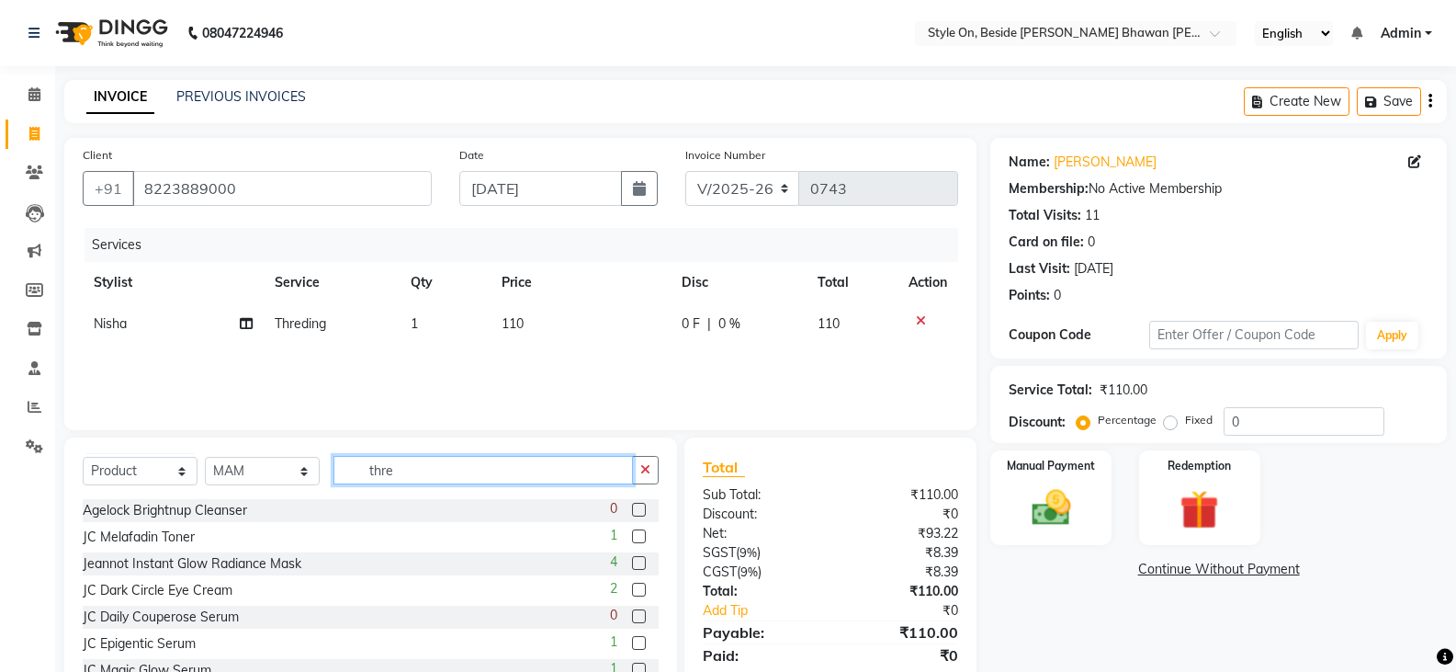
drag, startPoint x: 424, startPoint y: 478, endPoint x: 311, endPoint y: 481, distance: 114.0
click at [314, 481] on div "Select Service Product Membership Package Voucher Prepaid Gift Card Select Styl…" at bounding box center [371, 477] width 576 height 43
type input "Cosba"
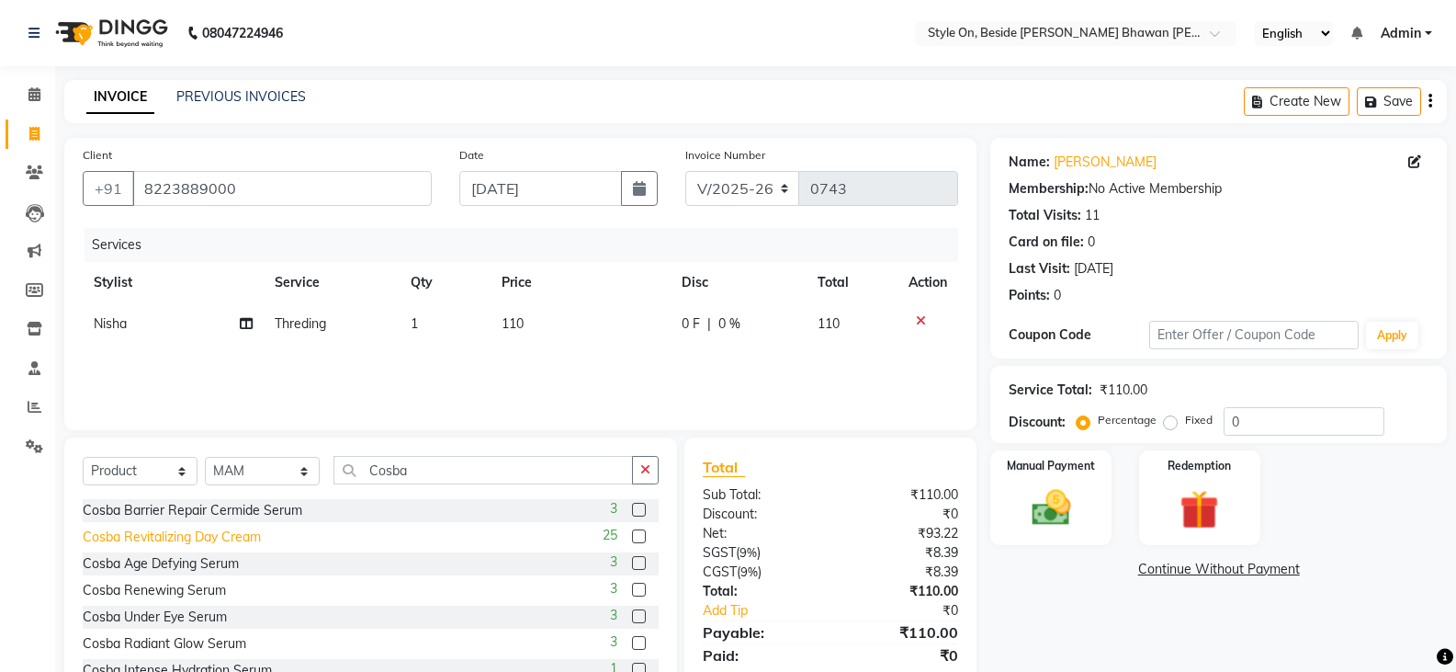
click at [193, 536] on div "Cosba Revitalizing Day Cream" at bounding box center [172, 536] width 178 height 19
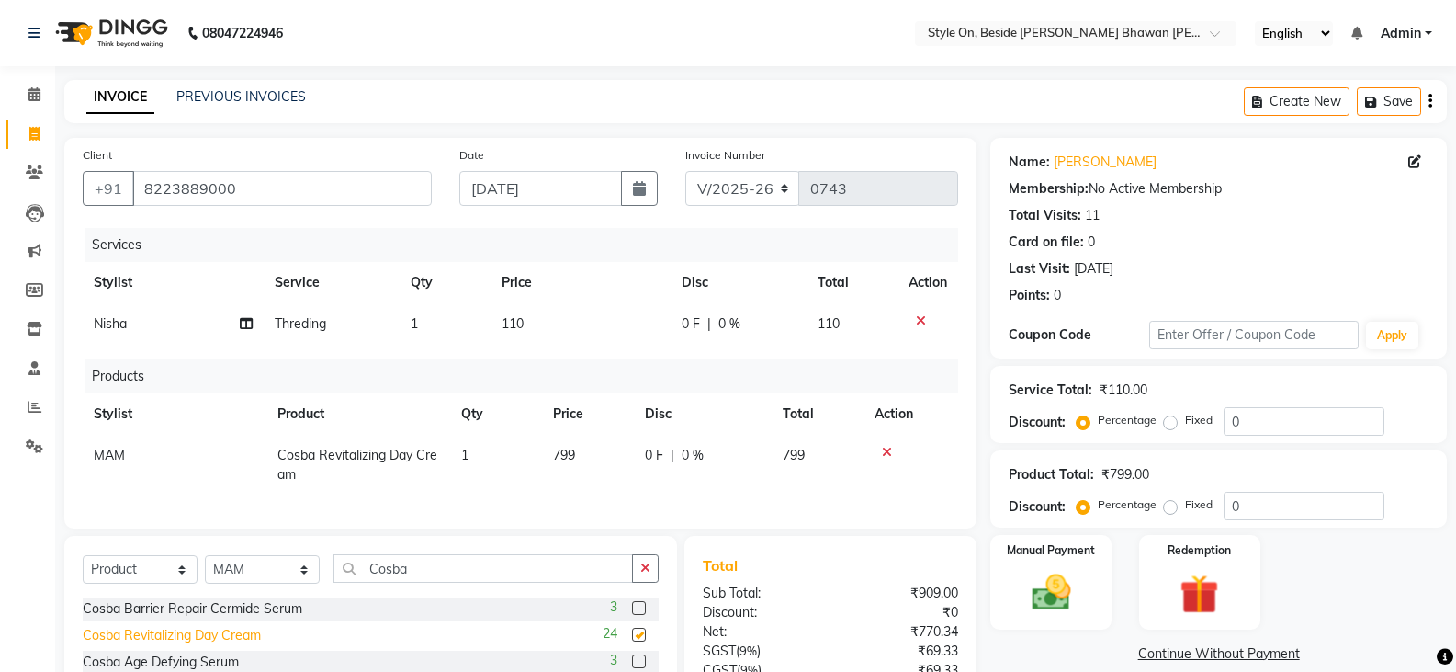
checkbox input "false"
click at [571, 470] on td "799" at bounding box center [588, 465] width 92 height 61
select select "28057"
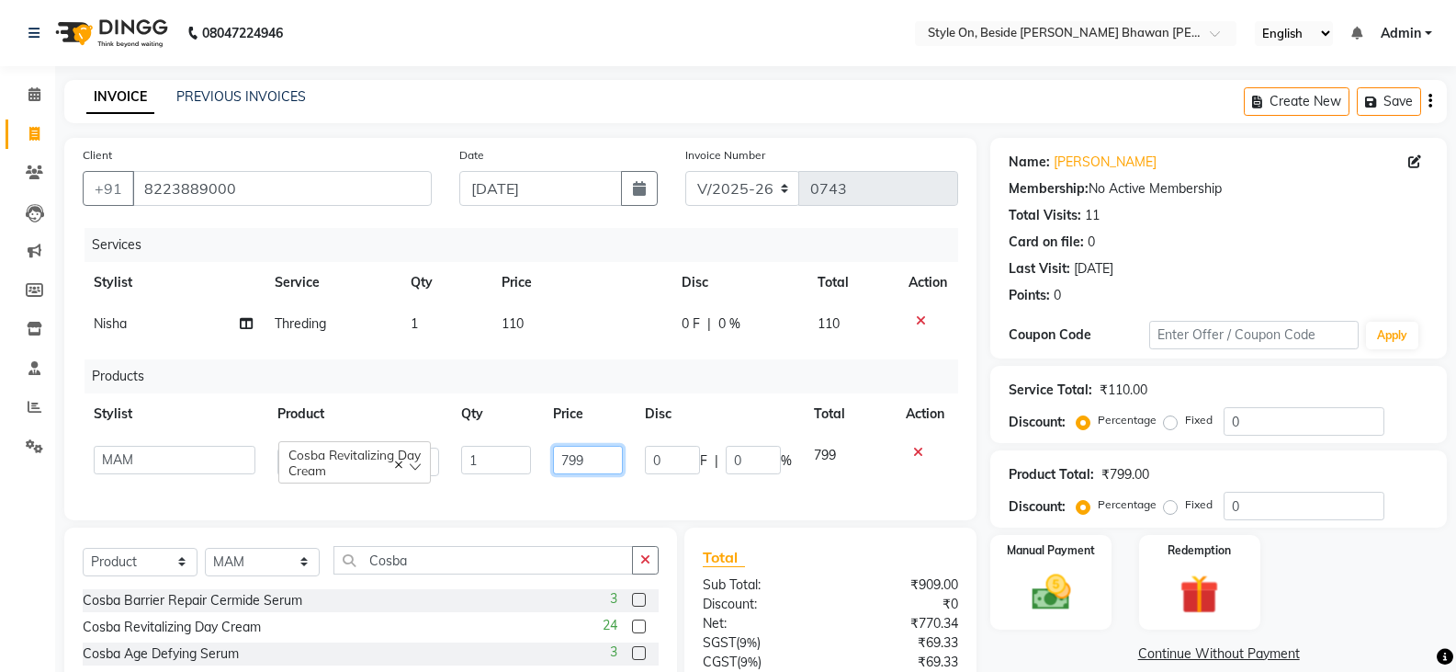
drag, startPoint x: 588, startPoint y: 462, endPoint x: 541, endPoint y: 475, distance: 48.6
click at [543, 475] on td "799" at bounding box center [588, 461] width 92 height 52
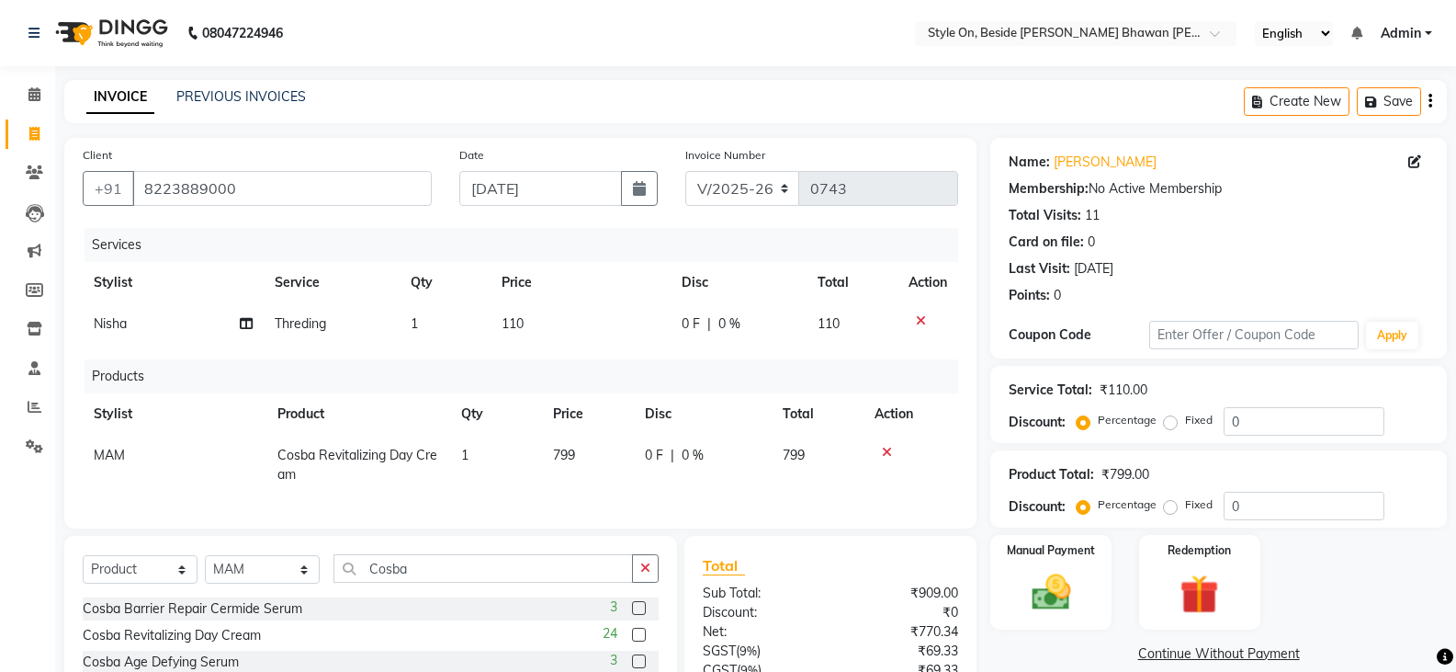
click at [542, 478] on tr "MAM Cosba Revitalizing Day Cream 1 799 0 F | 0 % 799" at bounding box center [521, 465] width 876 height 61
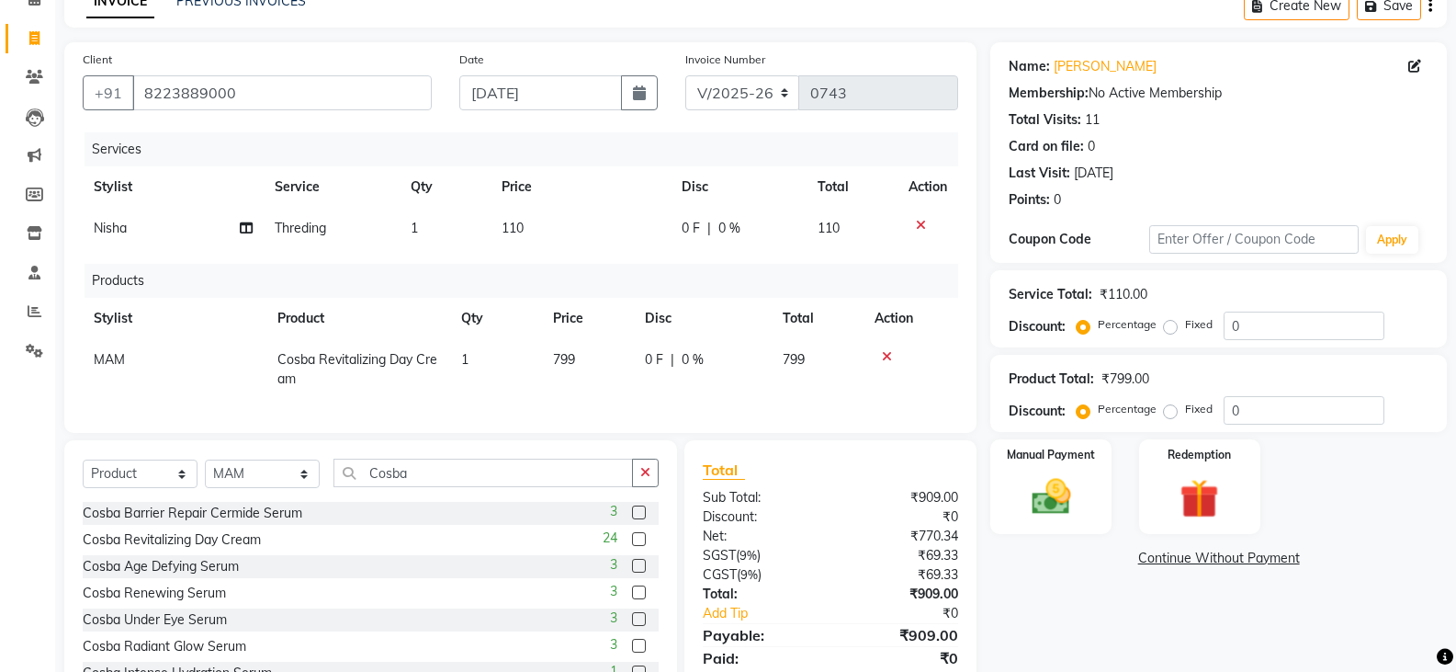
scroll to position [176, 0]
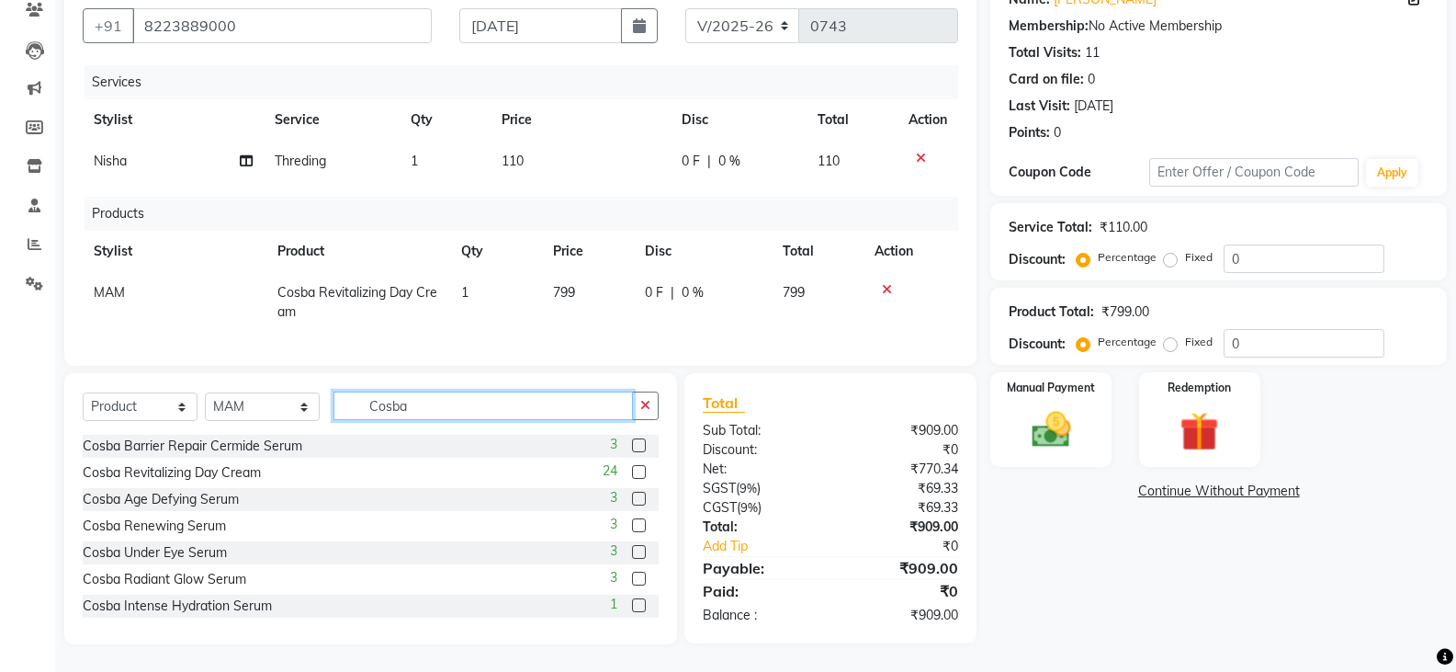
drag, startPoint x: 419, startPoint y: 410, endPoint x: 349, endPoint y: 423, distance: 71.0
click at [349, 423] on div "Select Service Product Membership Package Voucher Prepaid Gift Card Select Styl…" at bounding box center [371, 412] width 576 height 43
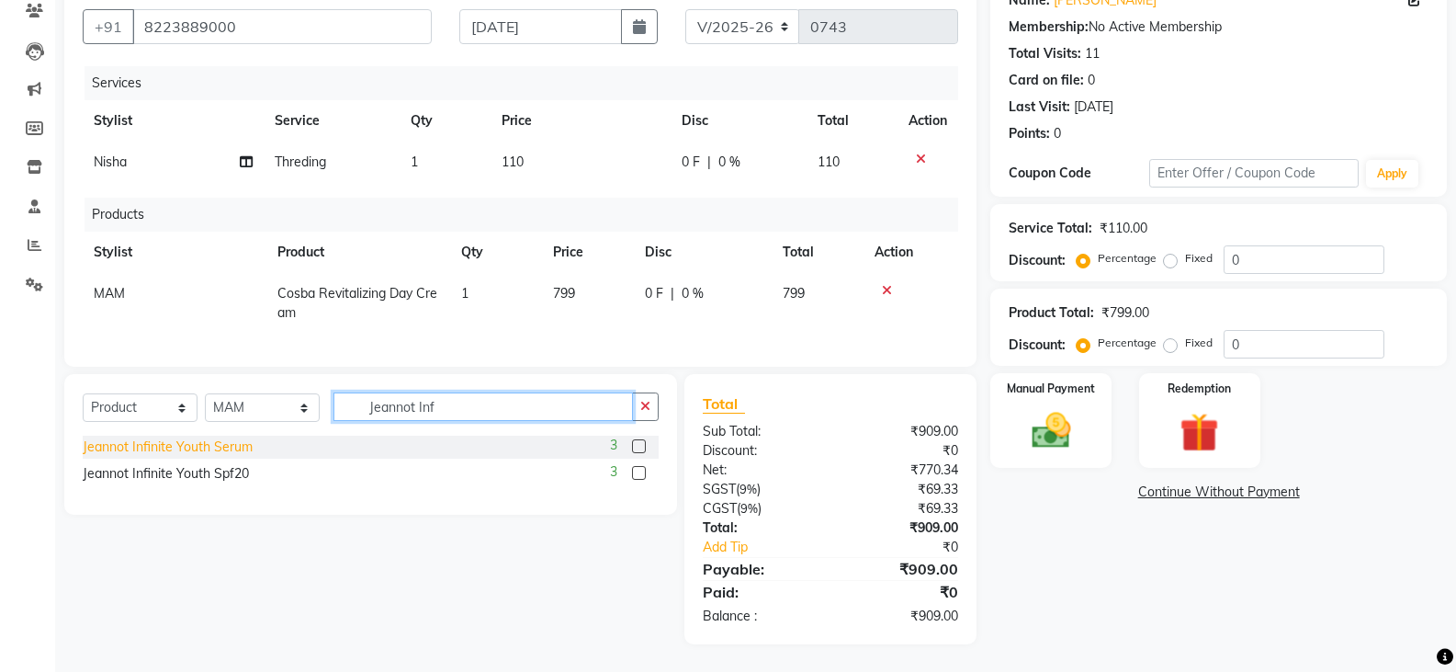
type input "Jeannot Inf"
click at [213, 441] on div "Jeannot Infinite Youth Serum" at bounding box center [168, 446] width 170 height 19
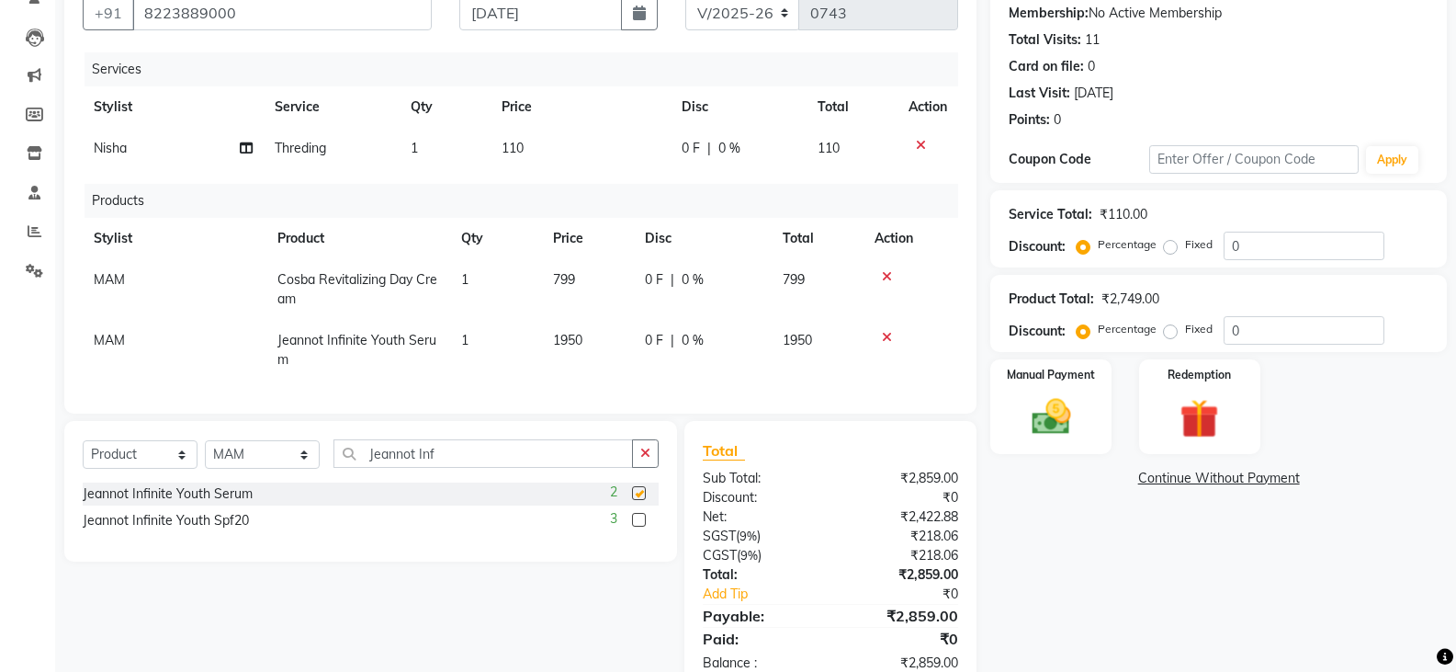
checkbox input "false"
click at [594, 356] on td "1950" at bounding box center [588, 350] width 92 height 61
select select "28057"
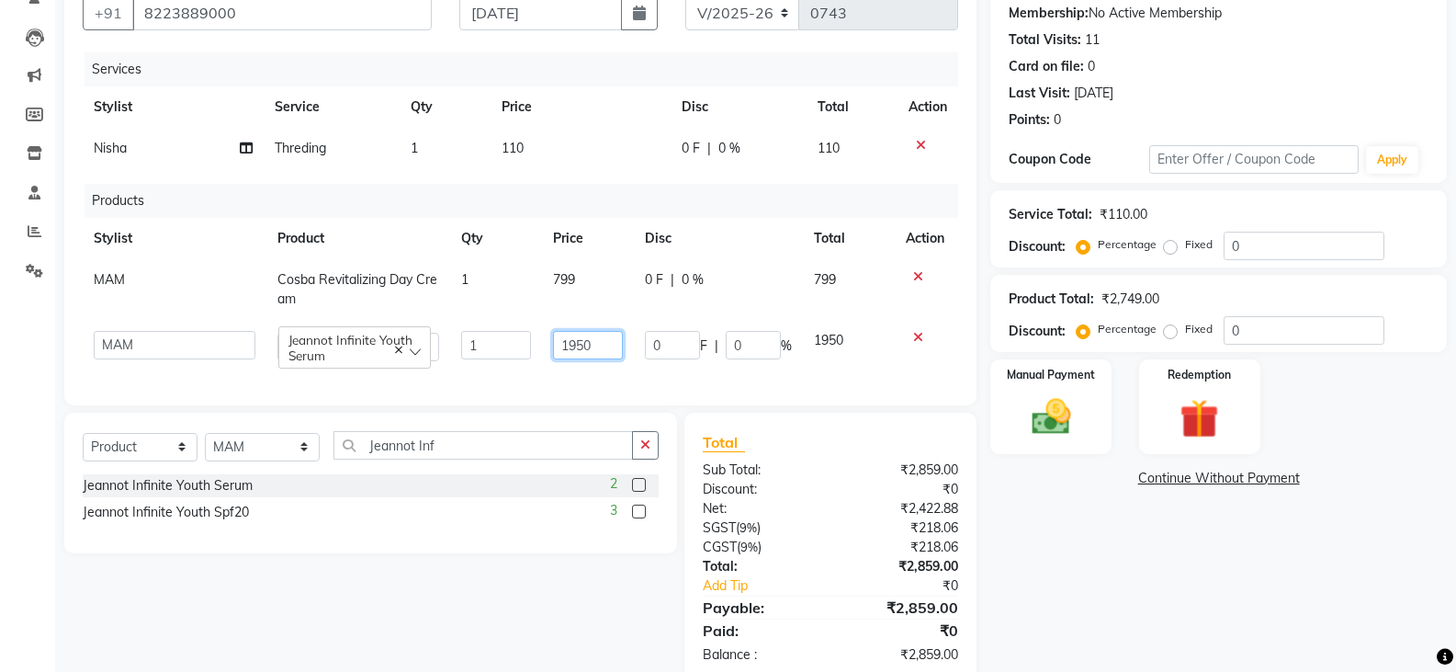
drag, startPoint x: 598, startPoint y: 347, endPoint x: 552, endPoint y: 367, distance: 49.8
click at [552, 367] on td "1950" at bounding box center [588, 346] width 92 height 52
type input "2140"
click at [567, 380] on div "Services Stylist Service Qty Price Disc Total Action Nisha Threding 1 110 0 F |…" at bounding box center [521, 219] width 876 height 334
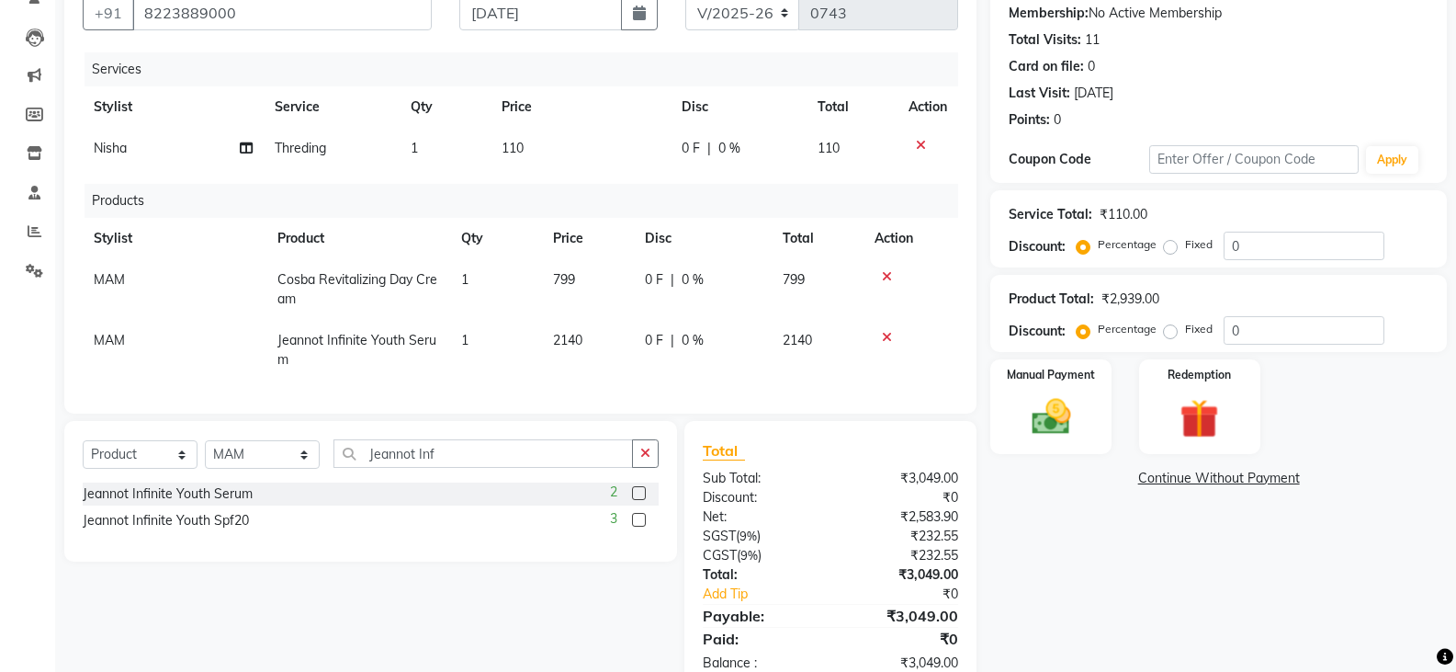
click at [723, 355] on td "0 F | 0 %" at bounding box center [703, 350] width 138 height 61
select select "28057"
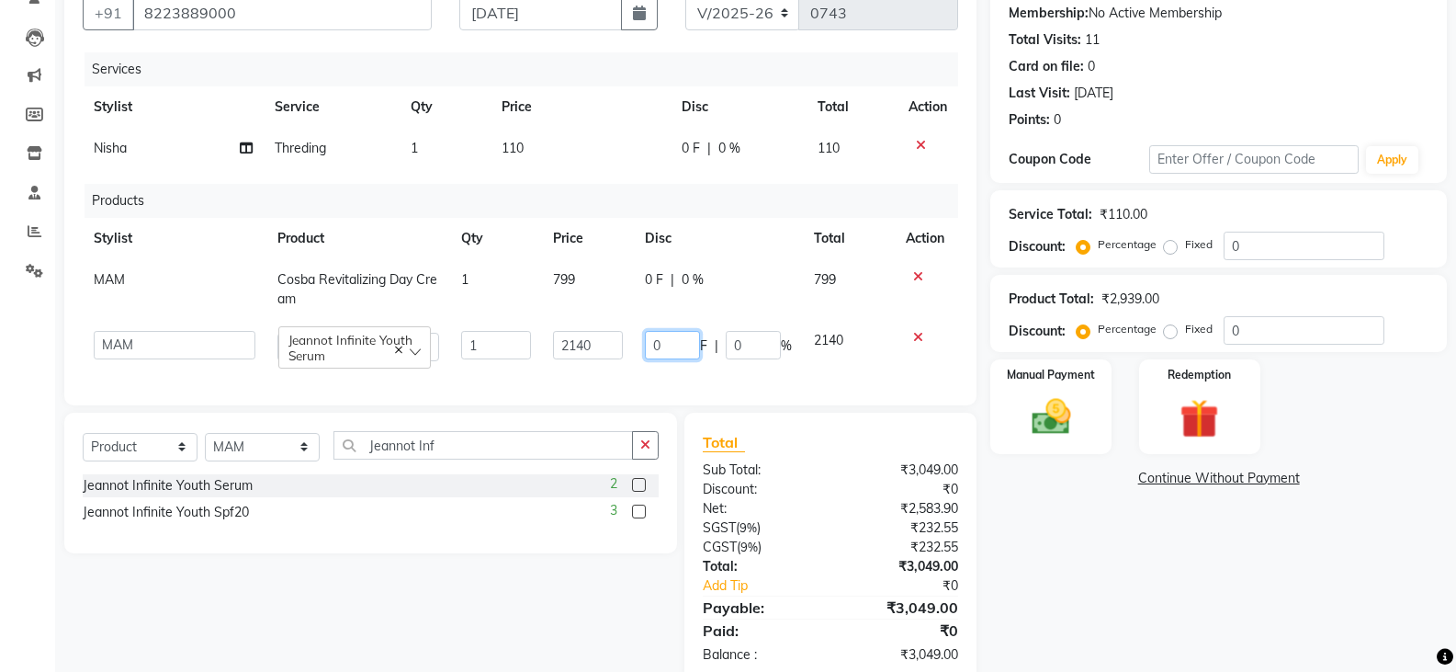
drag, startPoint x: 656, startPoint y: 349, endPoint x: 640, endPoint y: 356, distance: 17.3
click at [640, 356] on td "0 F | 0 %" at bounding box center [718, 346] width 169 height 52
type input "170"
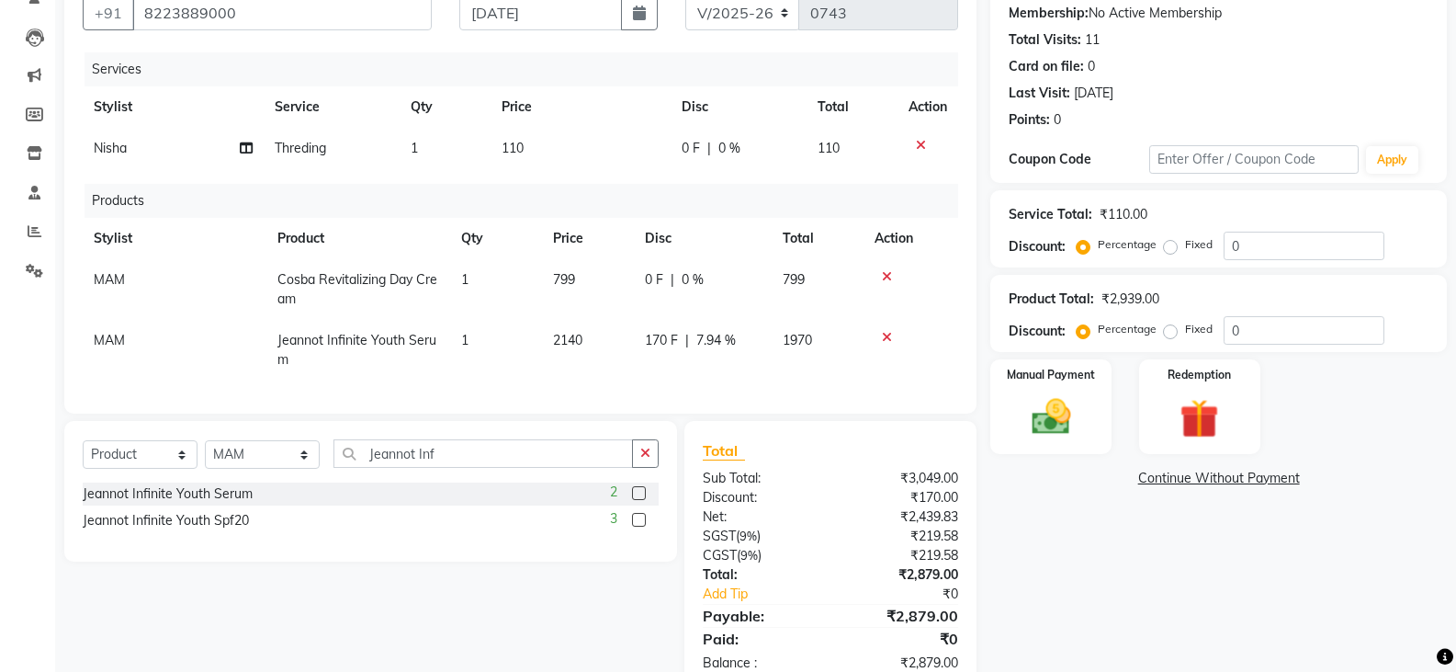
click at [653, 365] on td "170 F | 7.94 %" at bounding box center [703, 350] width 138 height 61
select select "28057"
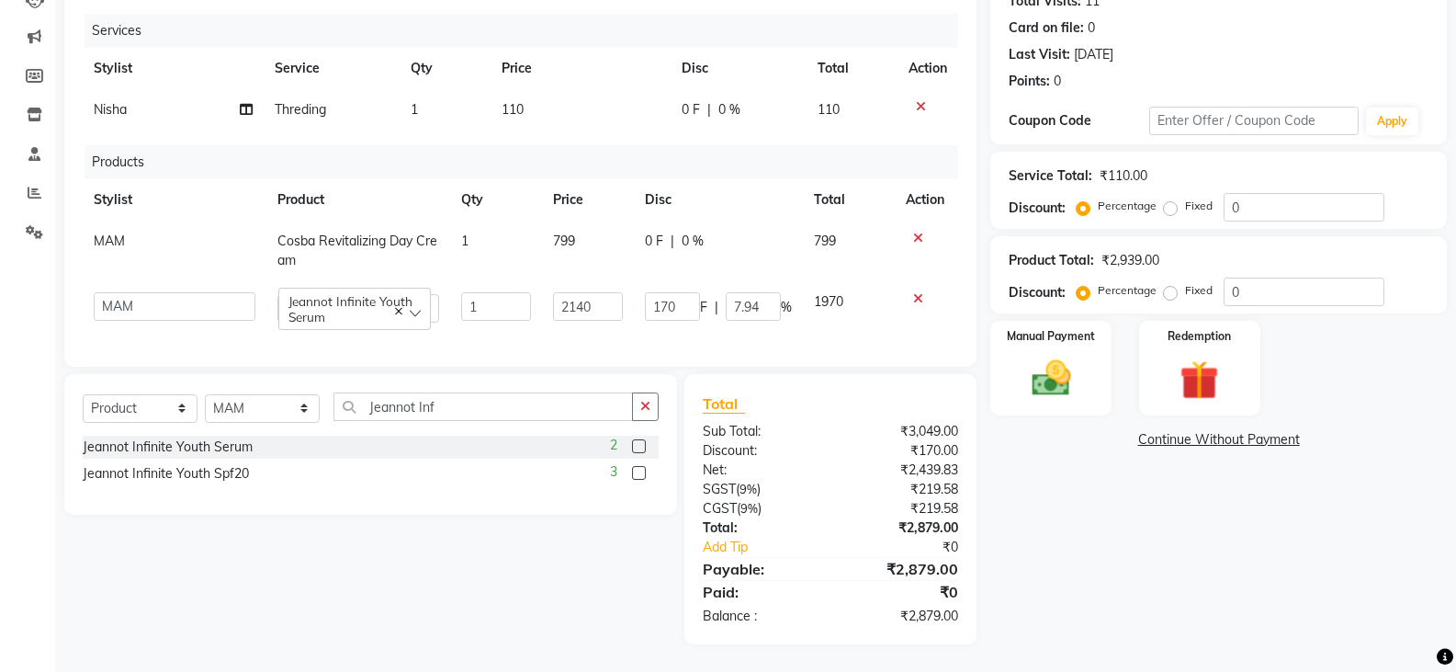
scroll to position [228, 0]
click at [922, 100] on icon at bounding box center [921, 106] width 10 height 13
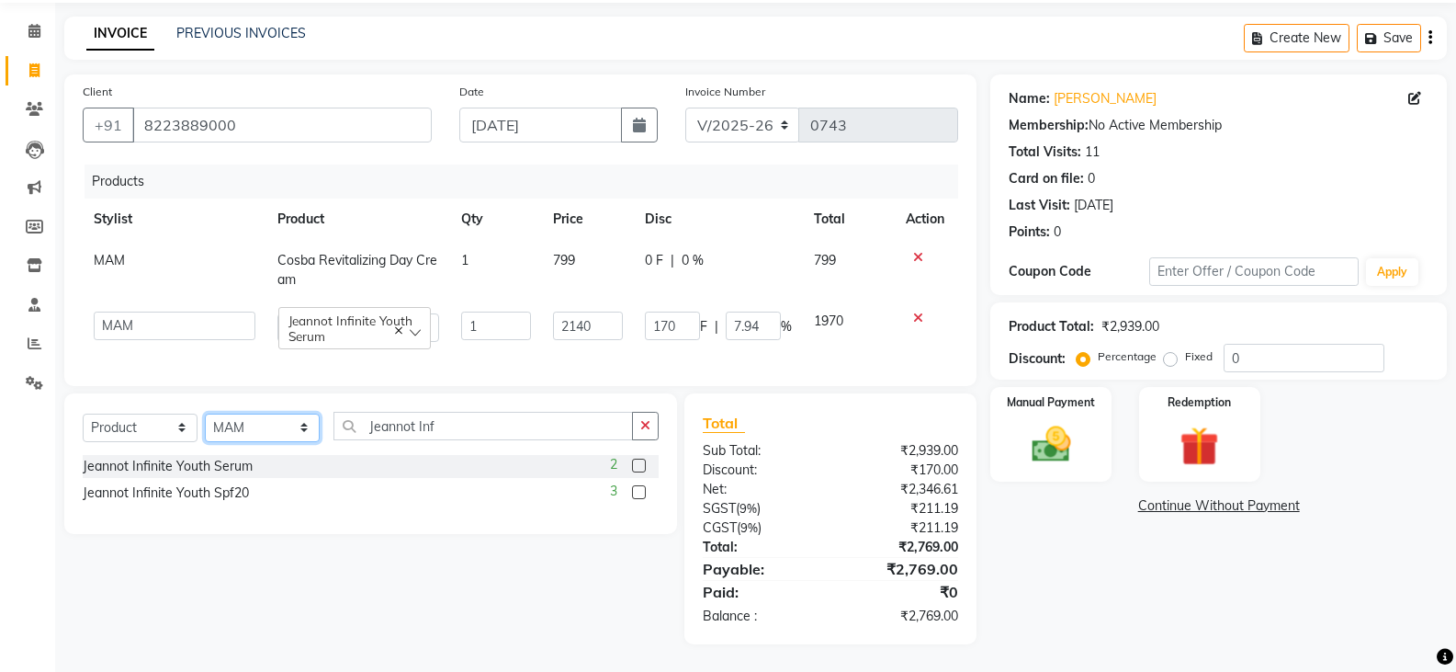
click at [238, 433] on select "Select Stylist [PERSON_NAME] Anju [PERSON_NAME] [PERSON_NAME] [PERSON_NAME] [PE…" at bounding box center [262, 427] width 115 height 28
select select "27824"
click at [205, 413] on select "Select Stylist [PERSON_NAME] Anju [PERSON_NAME] [PERSON_NAME] [PERSON_NAME] [PE…" at bounding box center [262, 427] width 115 height 28
click at [107, 431] on select "Select Service Product Membership Package Voucher Prepaid Gift Card" at bounding box center [140, 427] width 115 height 28
select select "service"
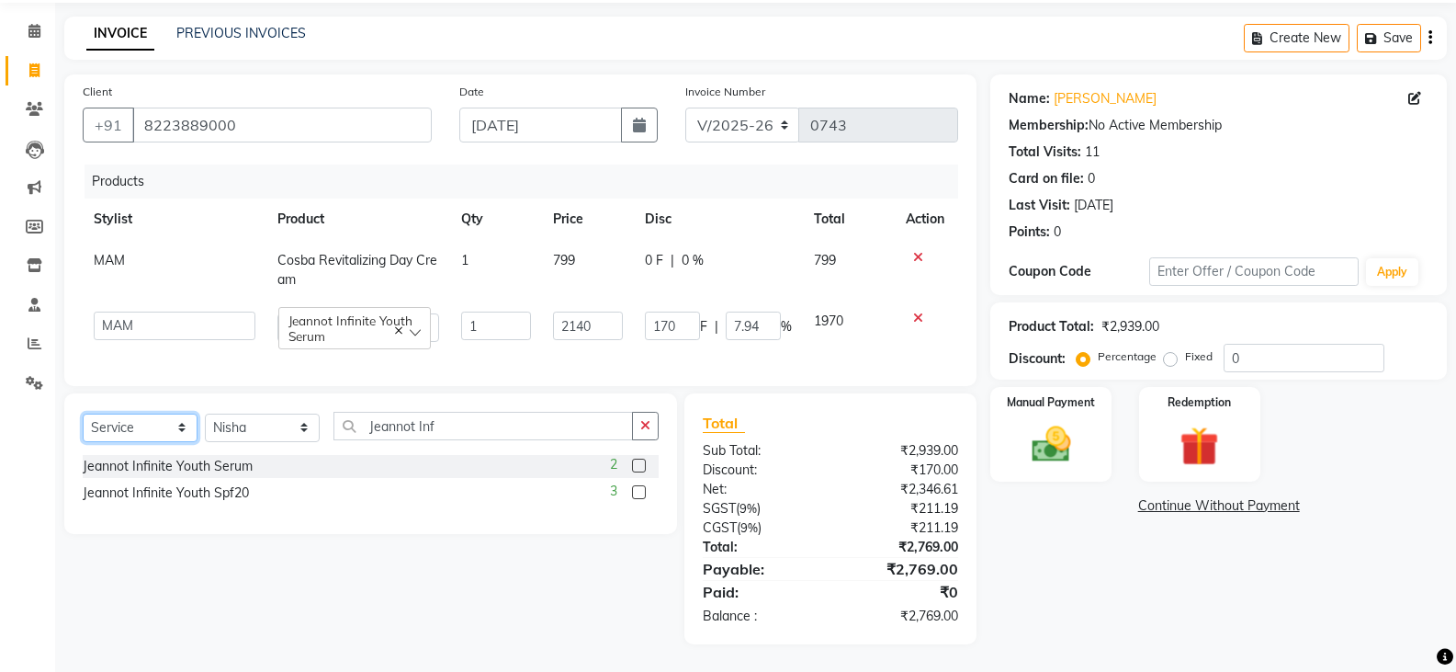
click at [83, 413] on select "Select Service Product Membership Package Voucher Prepaid Gift Card" at bounding box center [140, 427] width 115 height 28
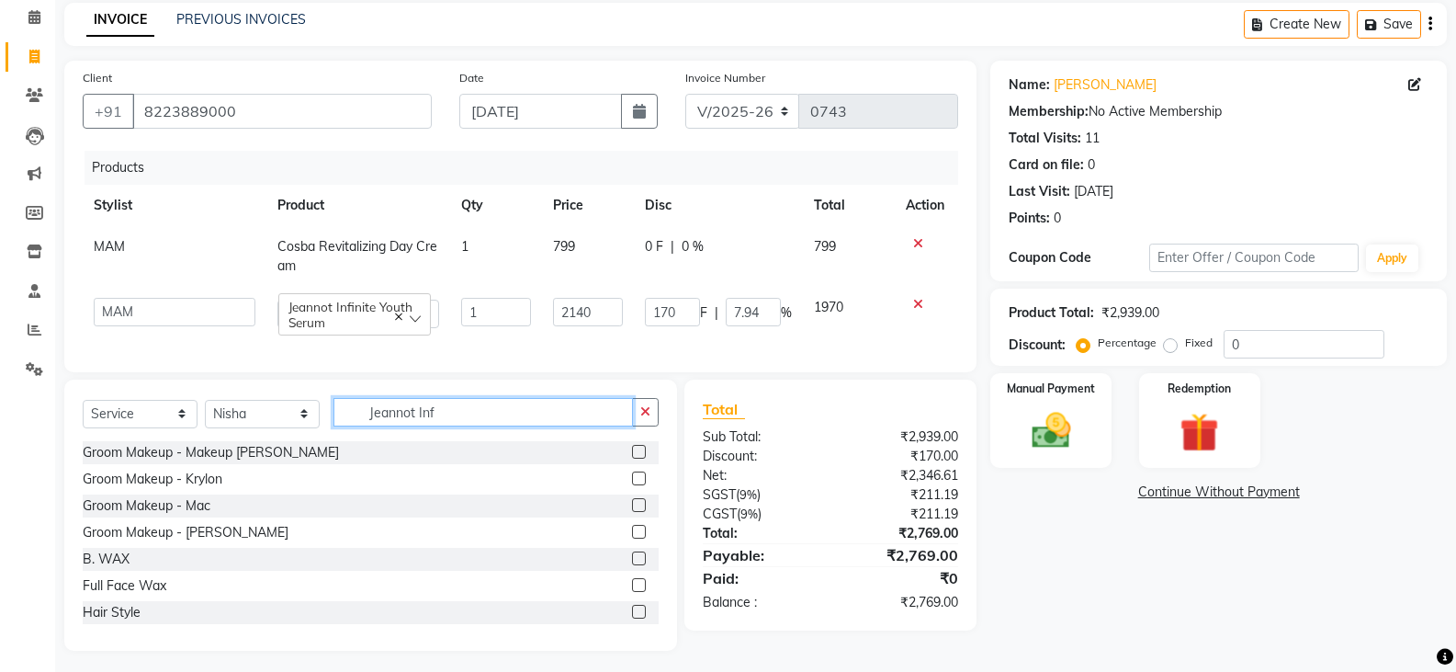
drag, startPoint x: 464, startPoint y: 424, endPoint x: 365, endPoint y: 454, distance: 103.5
click at [368, 441] on div "Select Service Product Membership Package Voucher Prepaid Gift Card Select Styl…" at bounding box center [371, 419] width 576 height 43
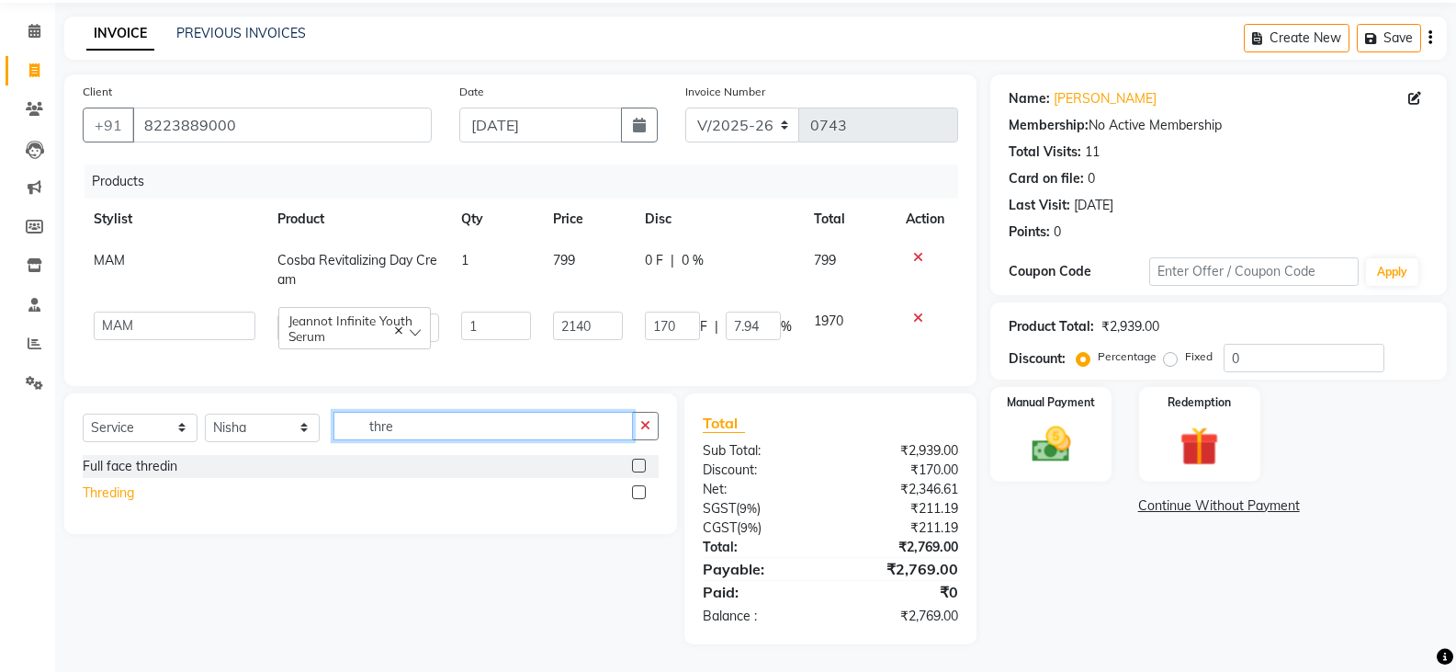
type input "thre"
click at [117, 492] on div "Threding" at bounding box center [108, 492] width 51 height 19
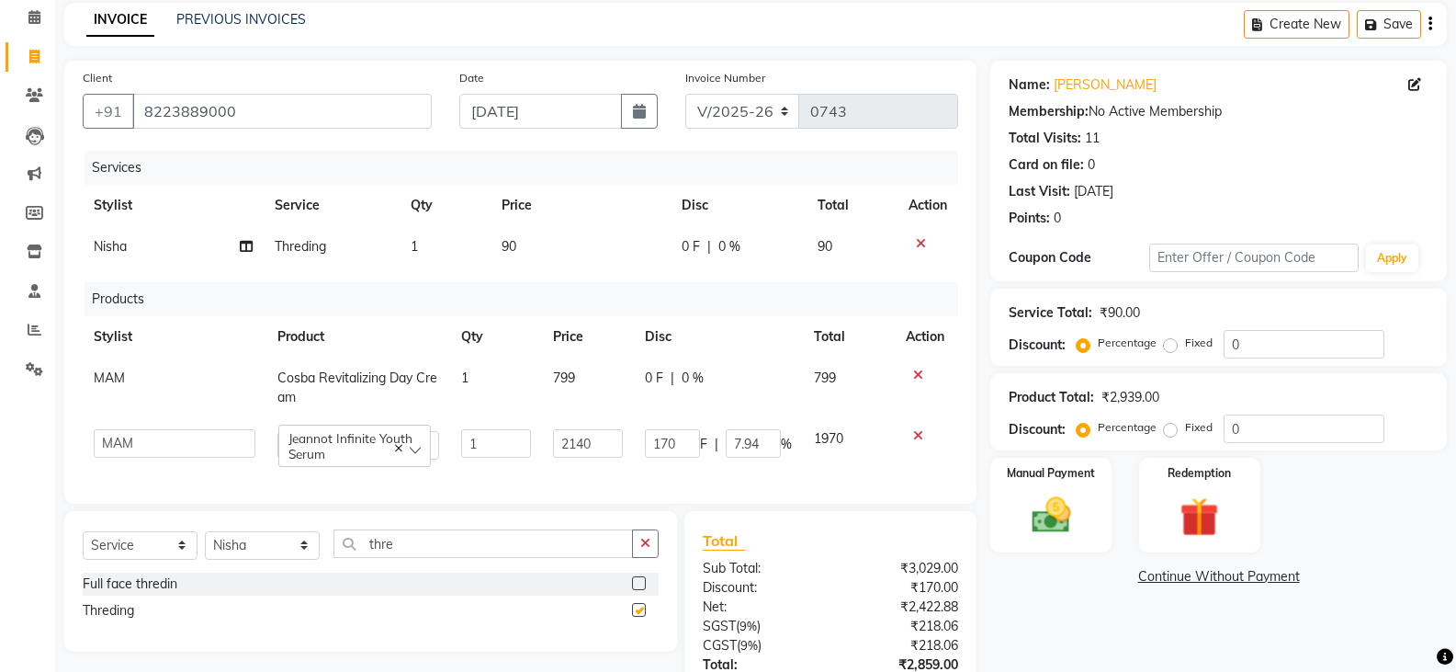
checkbox input "false"
click at [503, 262] on td "90" at bounding box center [581, 246] width 181 height 41
select select "27824"
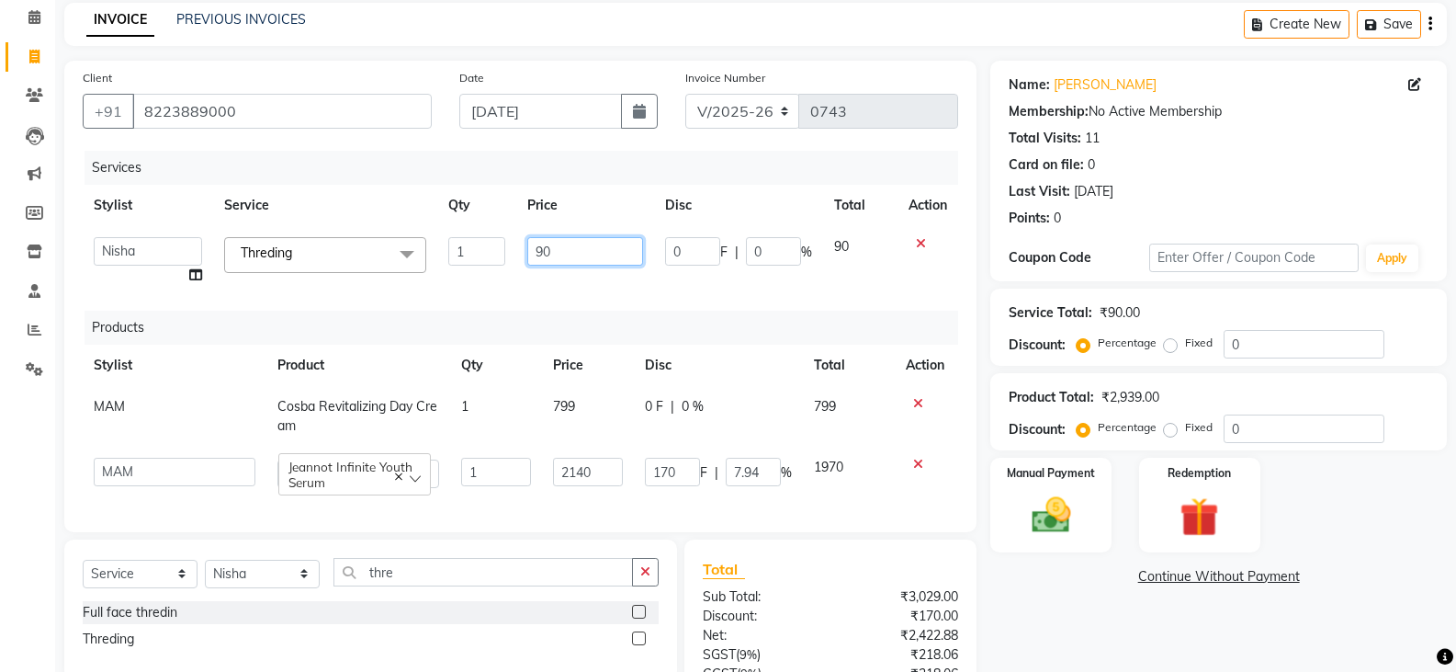
drag, startPoint x: 545, startPoint y: 255, endPoint x: 526, endPoint y: 261, distance: 19.2
click at [527, 261] on input "90" at bounding box center [584, 251] width 115 height 28
type input "110"
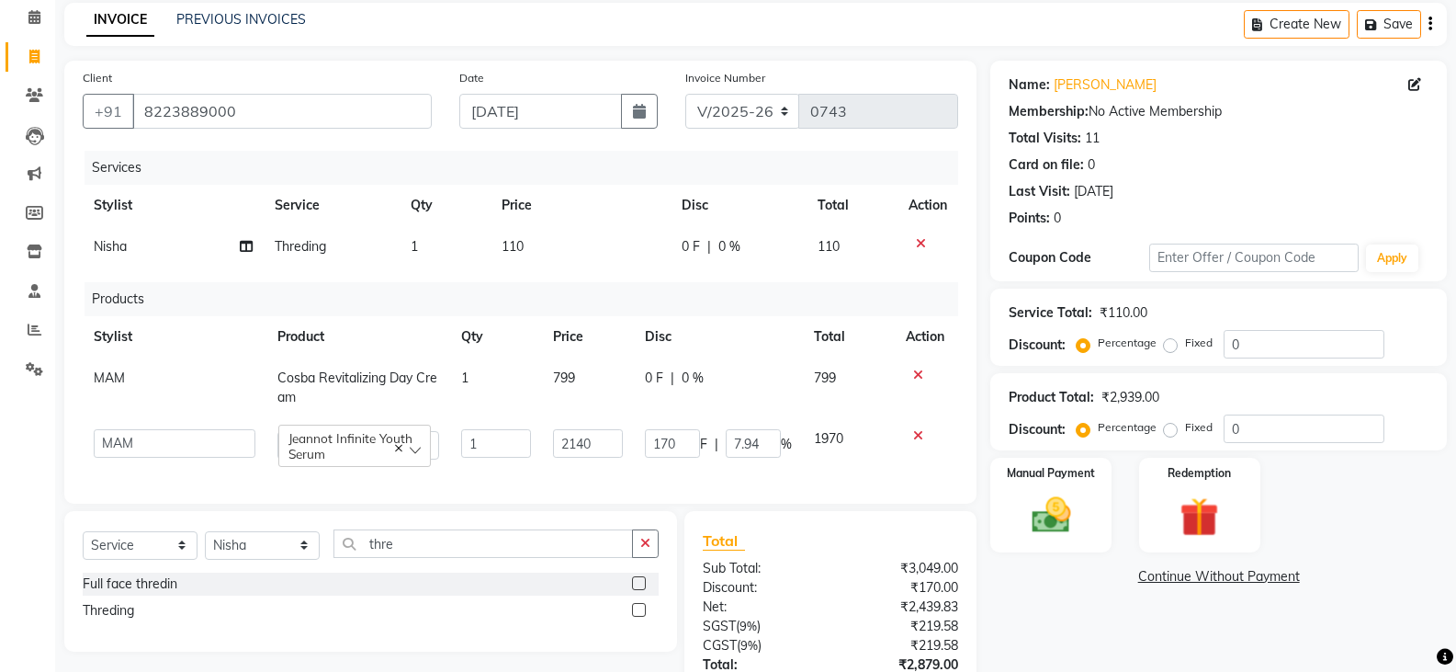
click at [550, 307] on div "Services Stylist Service Qty Price Disc Total Action Nisha Threding 1 110 0 F |…" at bounding box center [521, 318] width 876 height 334
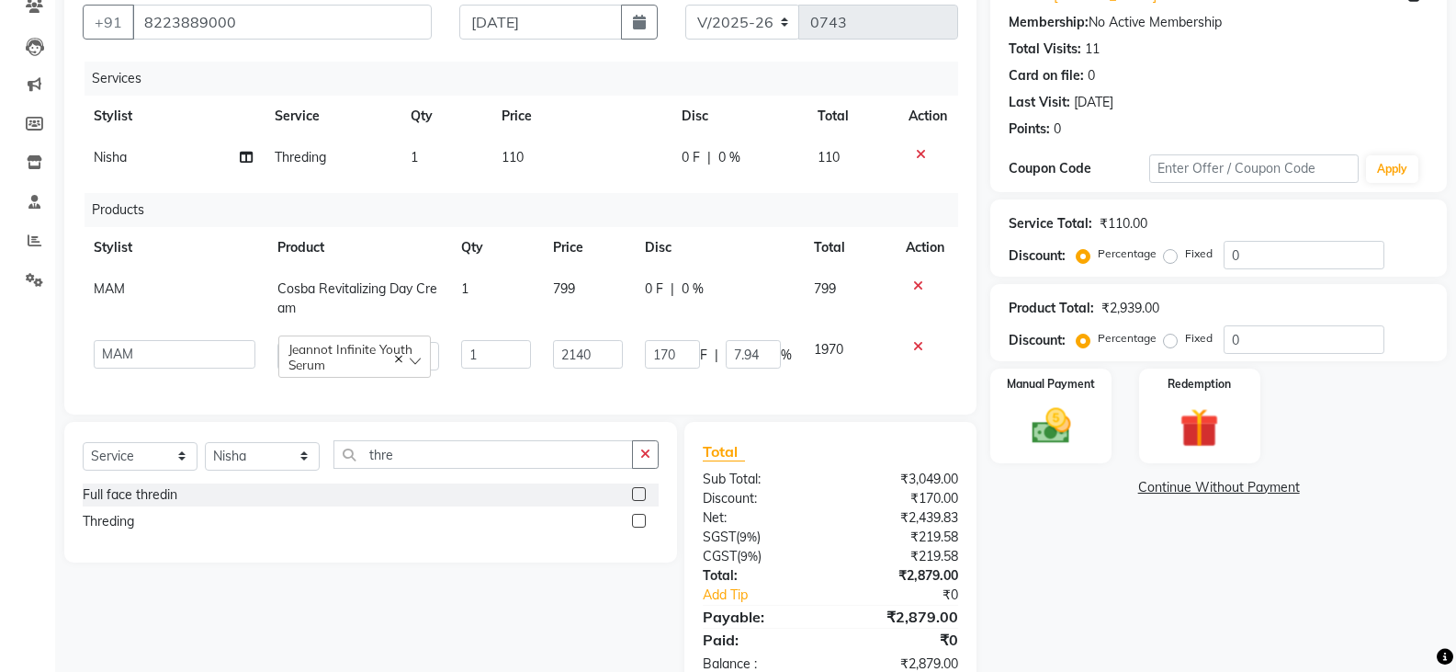
scroll to position [228, 0]
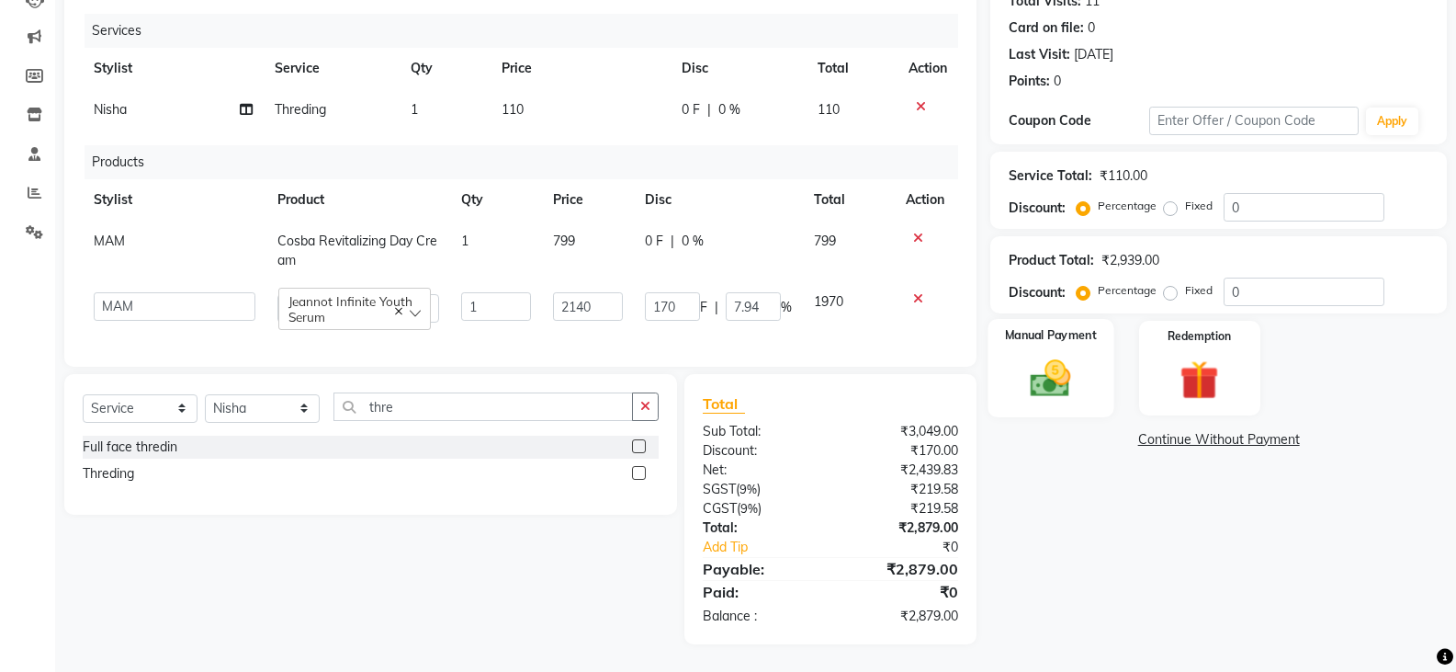
click at [1036, 369] on img at bounding box center [1050, 378] width 65 height 47
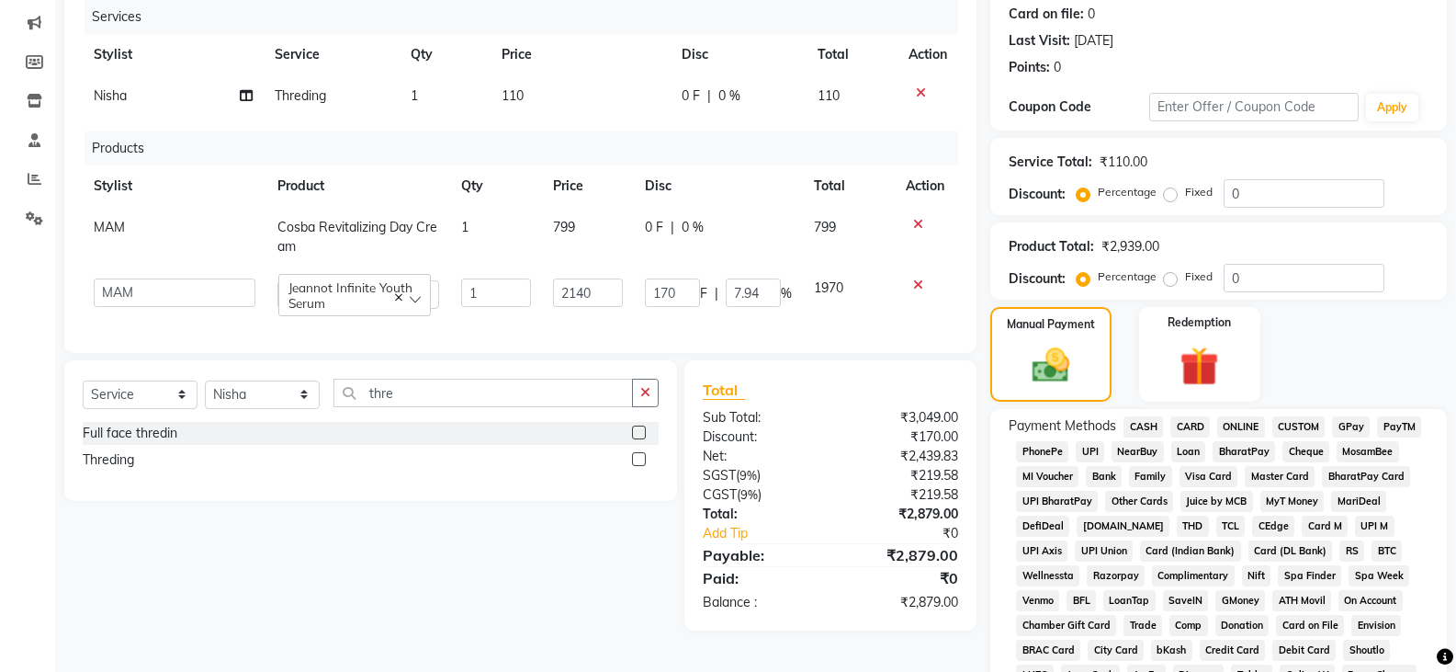
click at [1144, 425] on span "CASH" at bounding box center [1144, 426] width 40 height 21
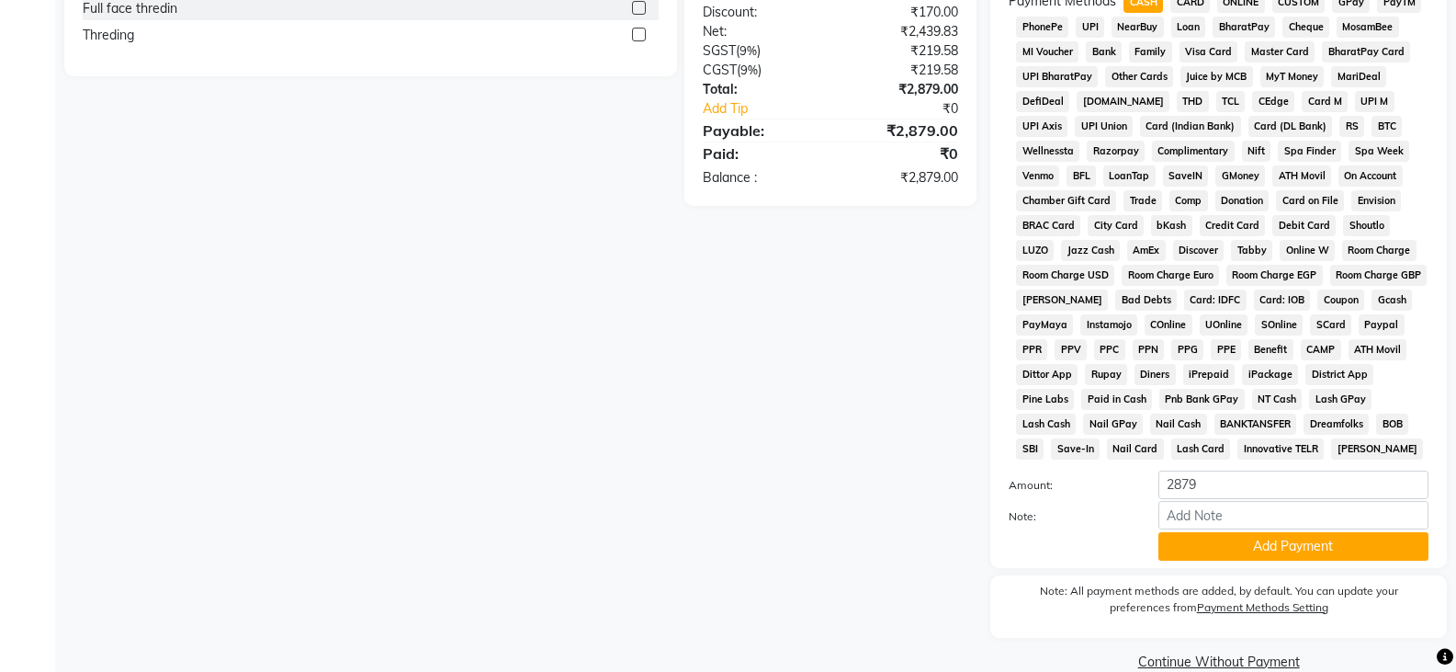
scroll to position [684, 0]
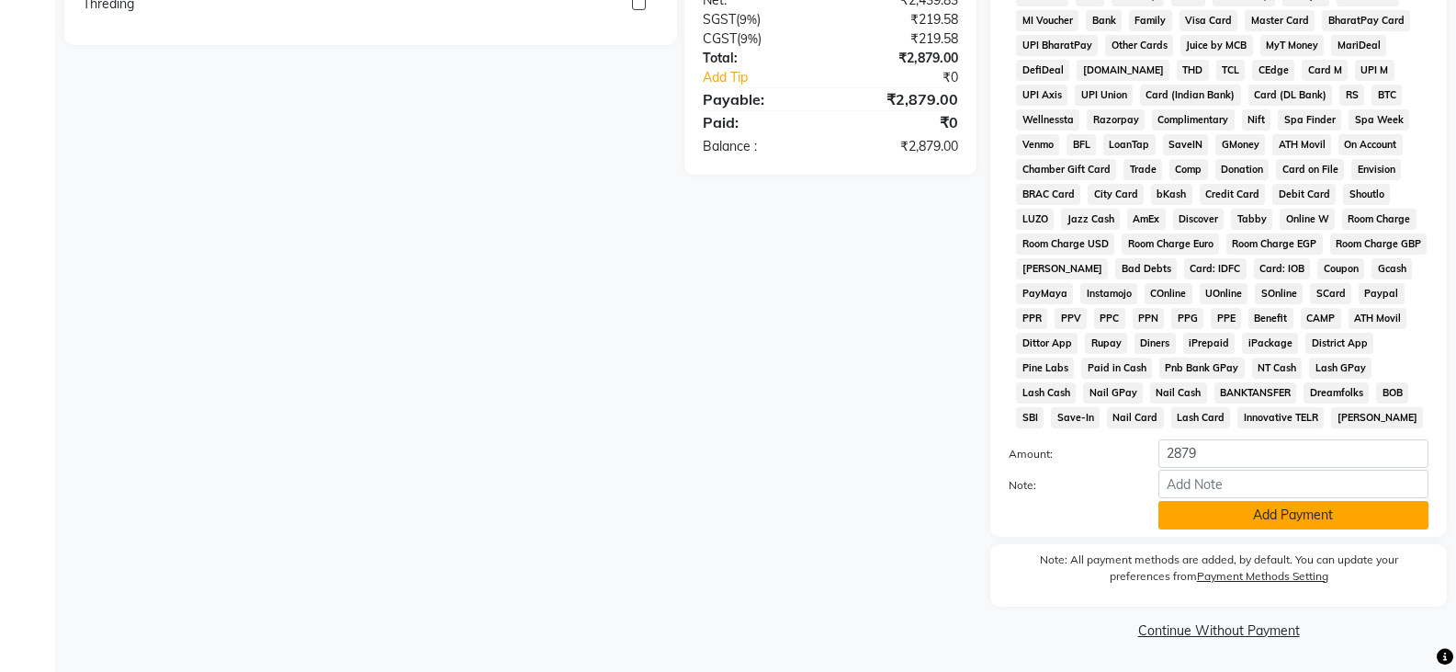
click at [1266, 521] on button "Add Payment" at bounding box center [1294, 515] width 270 height 28
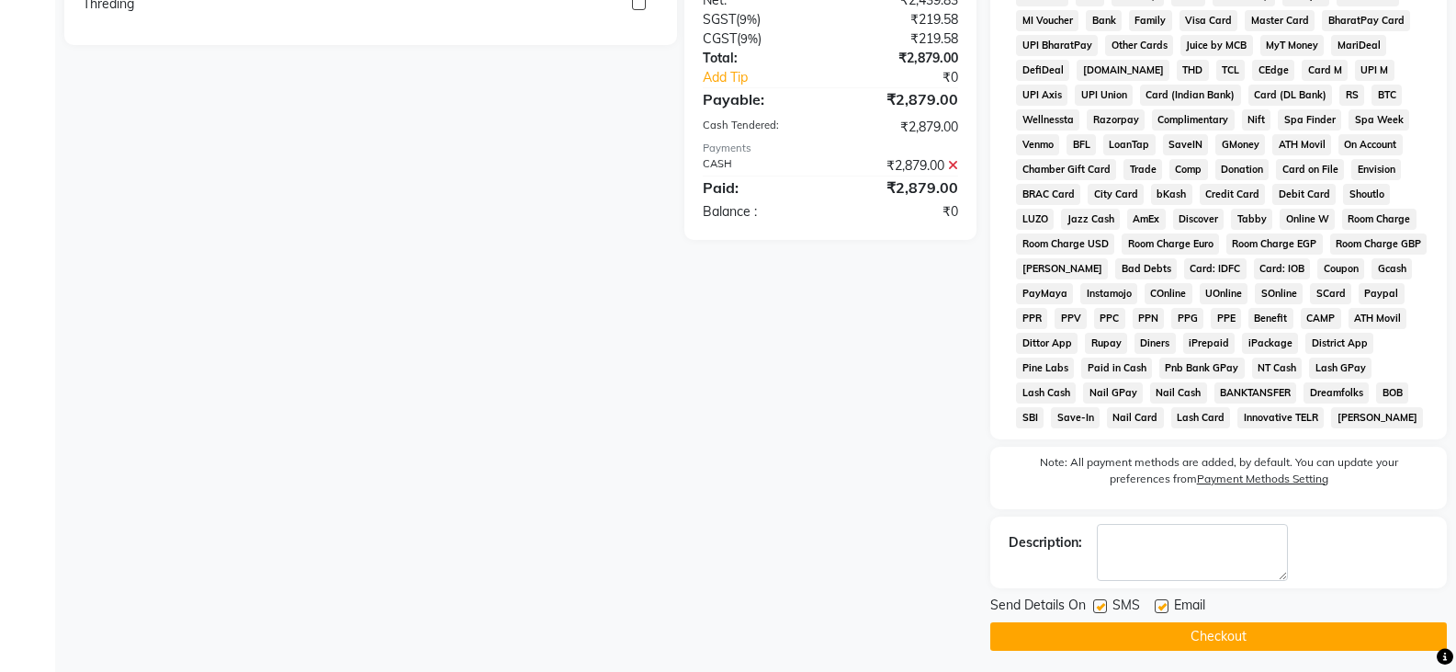
click at [1226, 629] on button "Checkout" at bounding box center [1218, 636] width 457 height 28
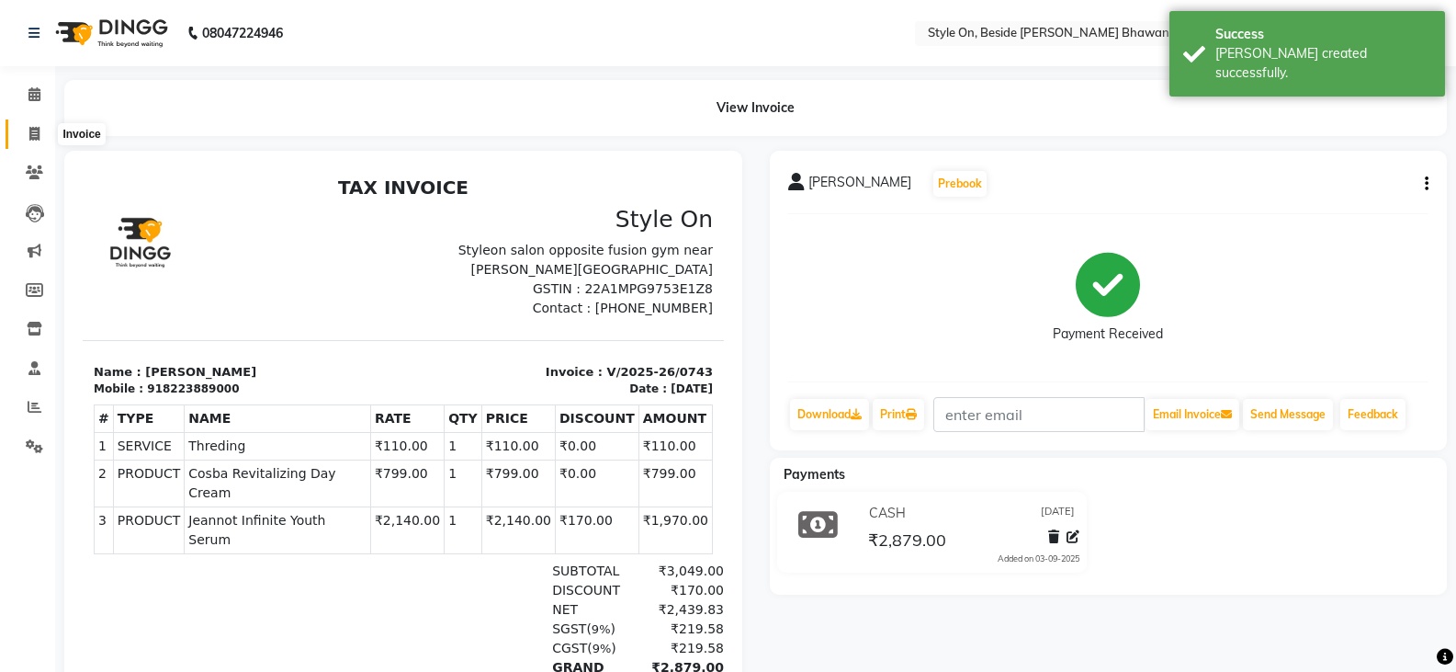
click at [28, 131] on span at bounding box center [34, 134] width 32 height 21
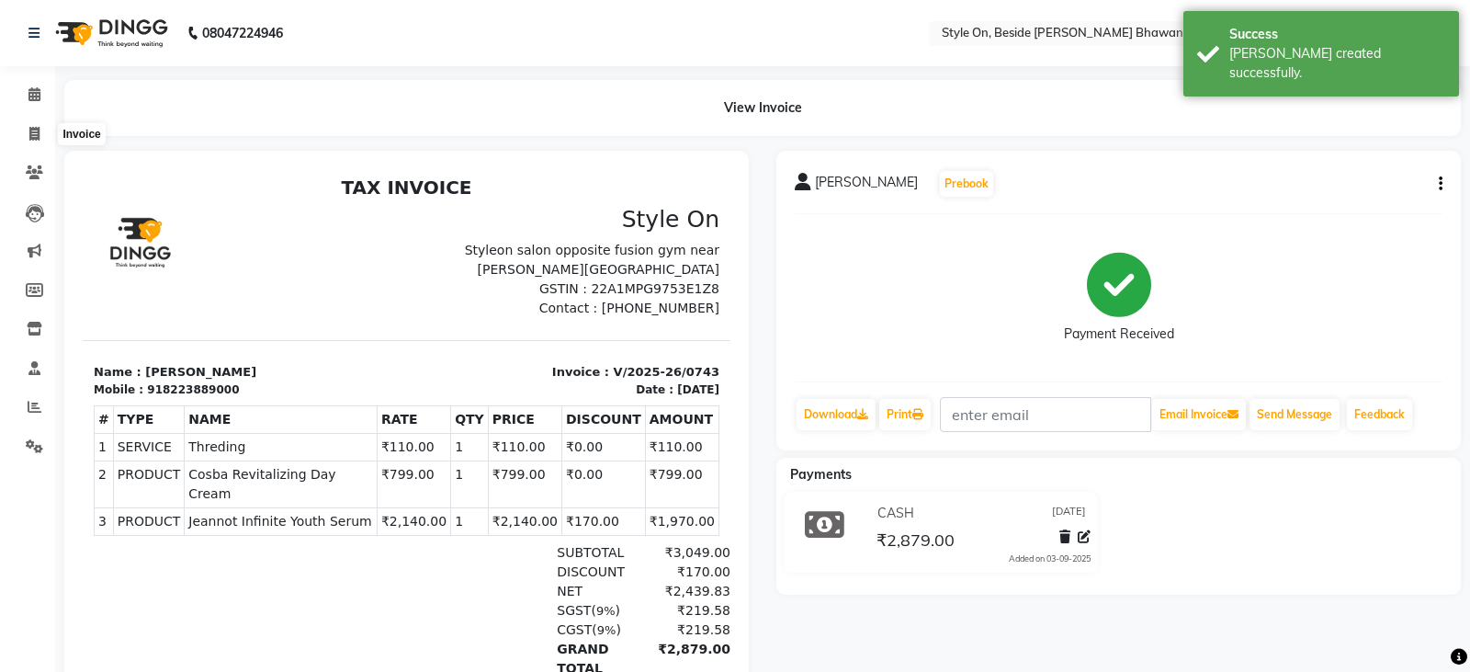
select select "service"
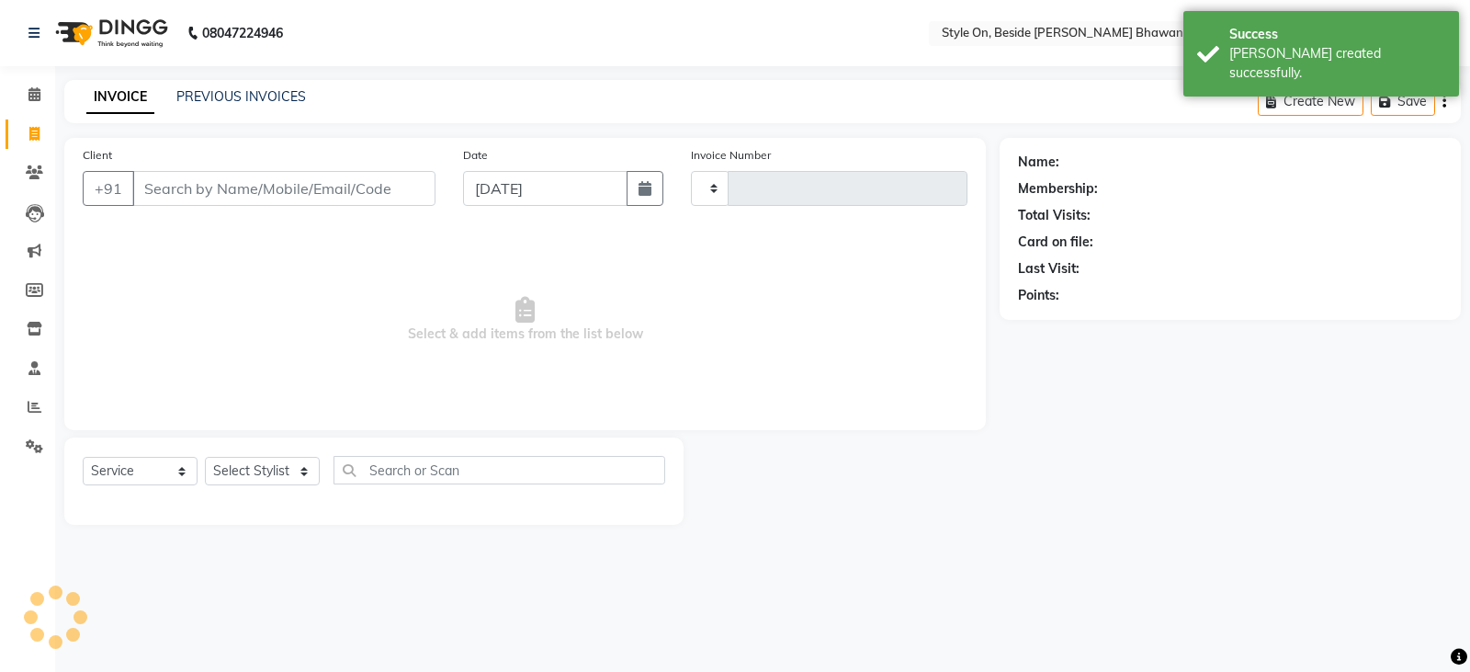
type input "0744"
select select "4700"
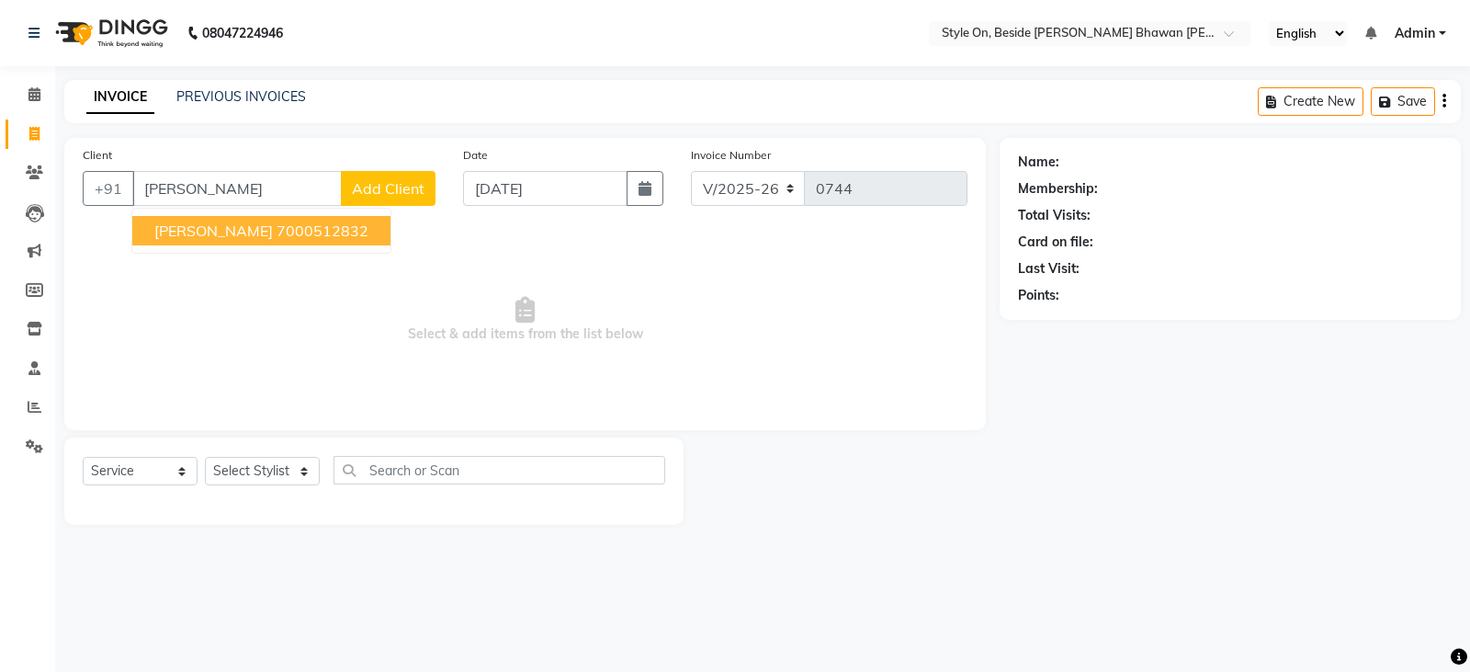
click at [220, 232] on span "[PERSON_NAME]" at bounding box center [213, 230] width 119 height 18
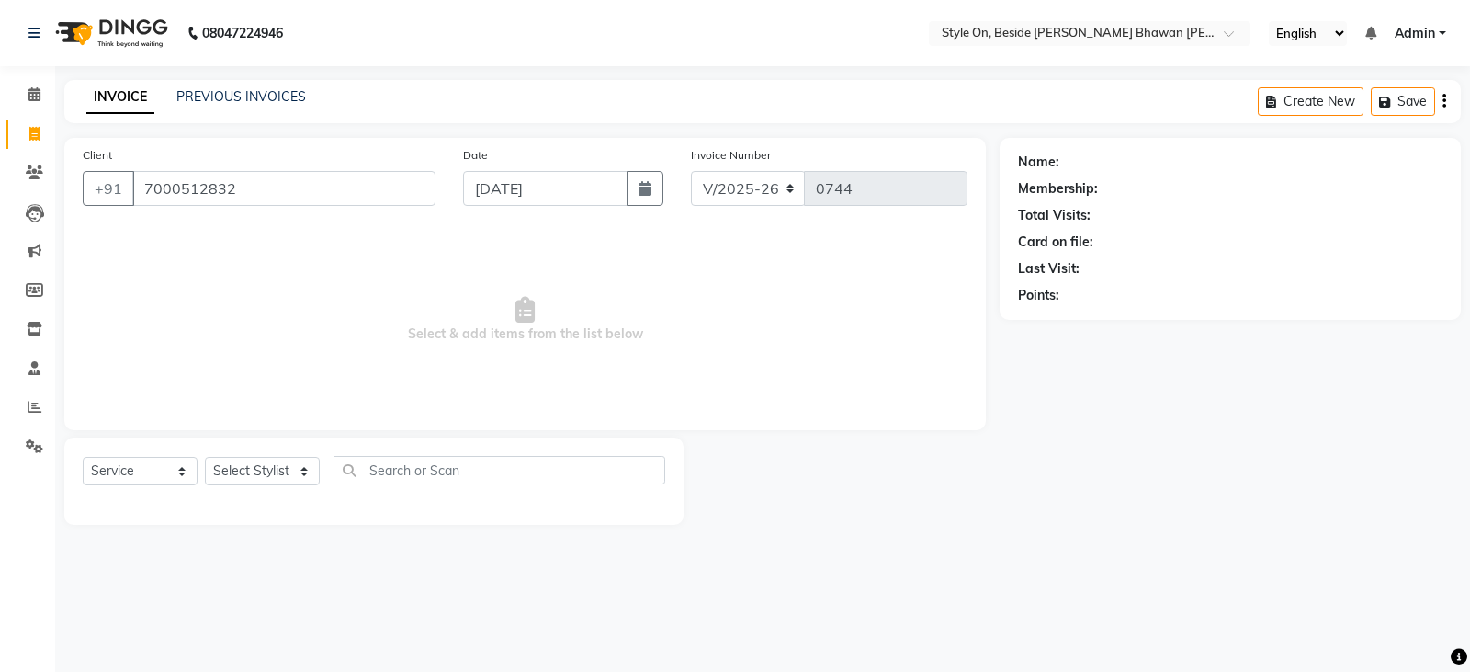
type input "7000512832"
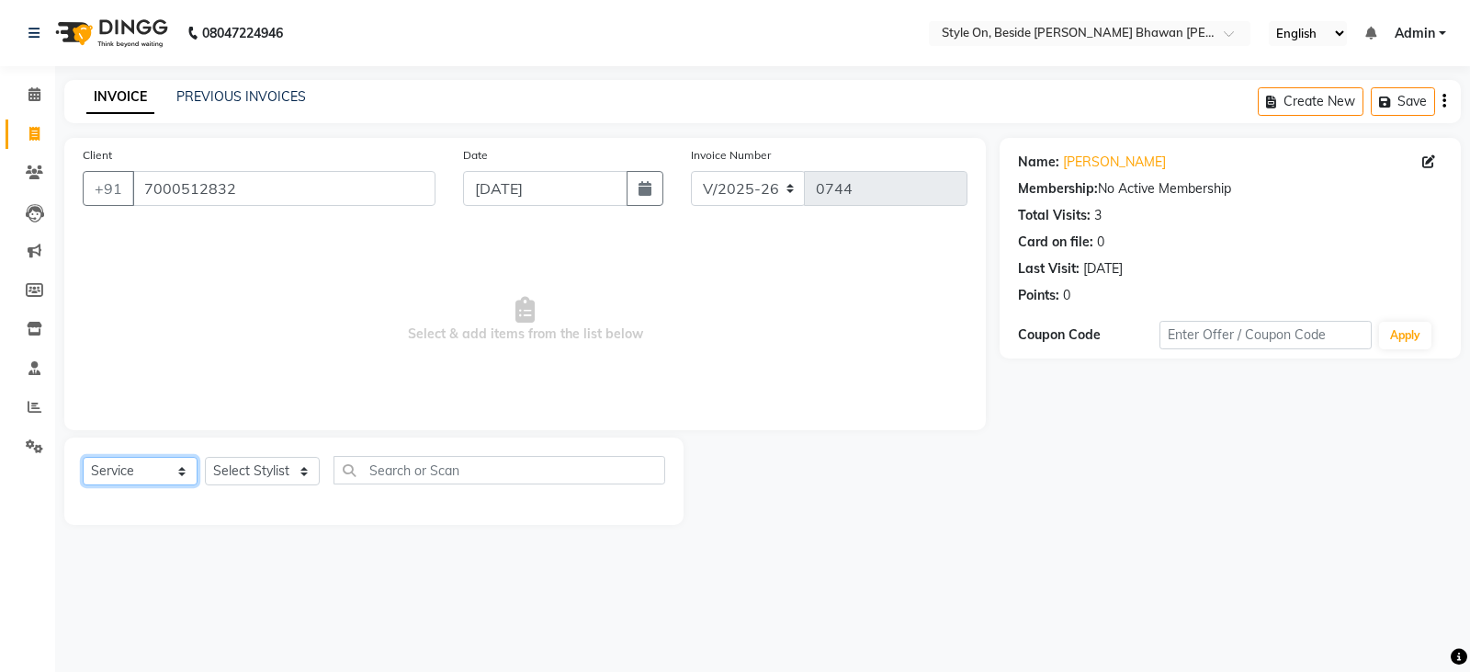
click at [135, 471] on select "Select Service Product Membership Package Voucher Prepaid Gift Card" at bounding box center [140, 471] width 115 height 28
select select "product"
click at [83, 457] on select "Select Service Product Membership Package Voucher Prepaid Gift Card" at bounding box center [140, 471] width 115 height 28
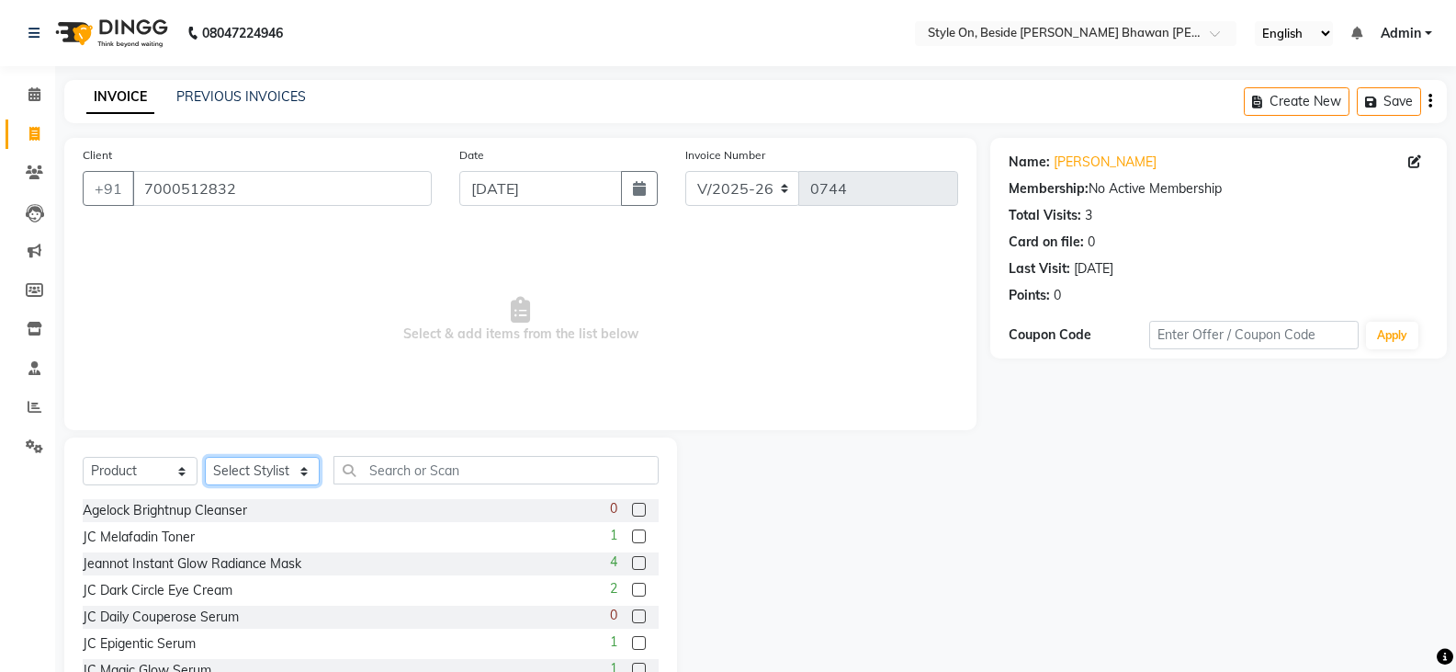
click at [255, 472] on select "Select Stylist [PERSON_NAME] Anju [PERSON_NAME] [PERSON_NAME] [PERSON_NAME] [PE…" at bounding box center [262, 471] width 115 height 28
select select "27828"
click at [251, 470] on select "Select Stylist [PERSON_NAME] Anju [PERSON_NAME] [PERSON_NAME] [PERSON_NAME] [PE…" at bounding box center [262, 471] width 115 height 28
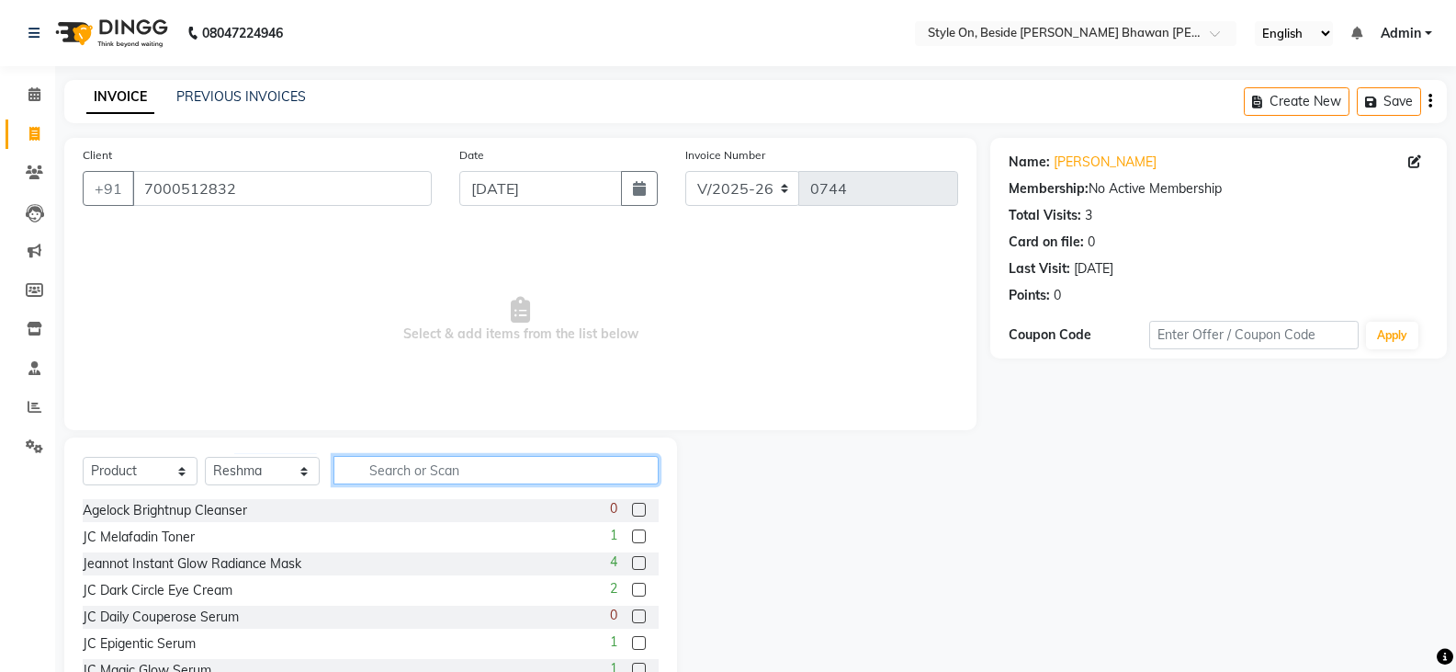
click at [501, 481] on input "text" at bounding box center [496, 470] width 325 height 28
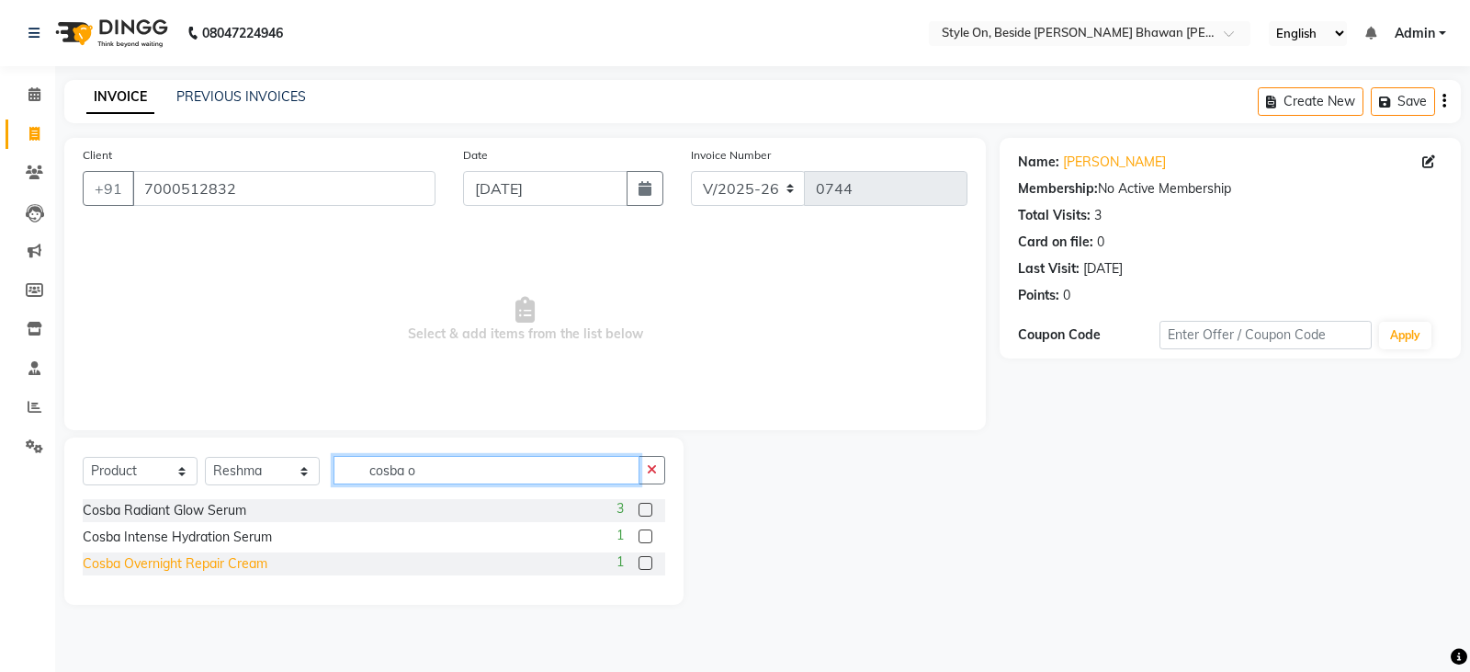
type input "cosba o"
click at [208, 567] on div "Cosba Overnight Repair Cream" at bounding box center [175, 563] width 185 height 19
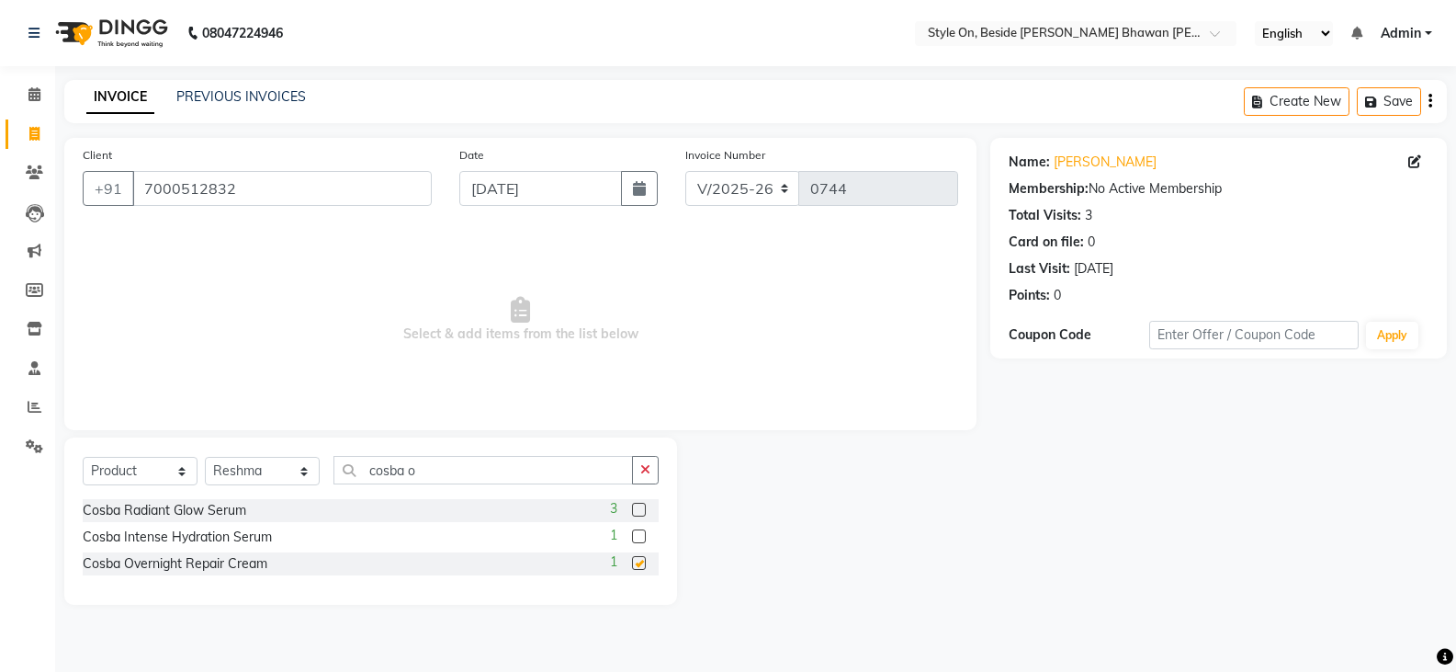
checkbox input "false"
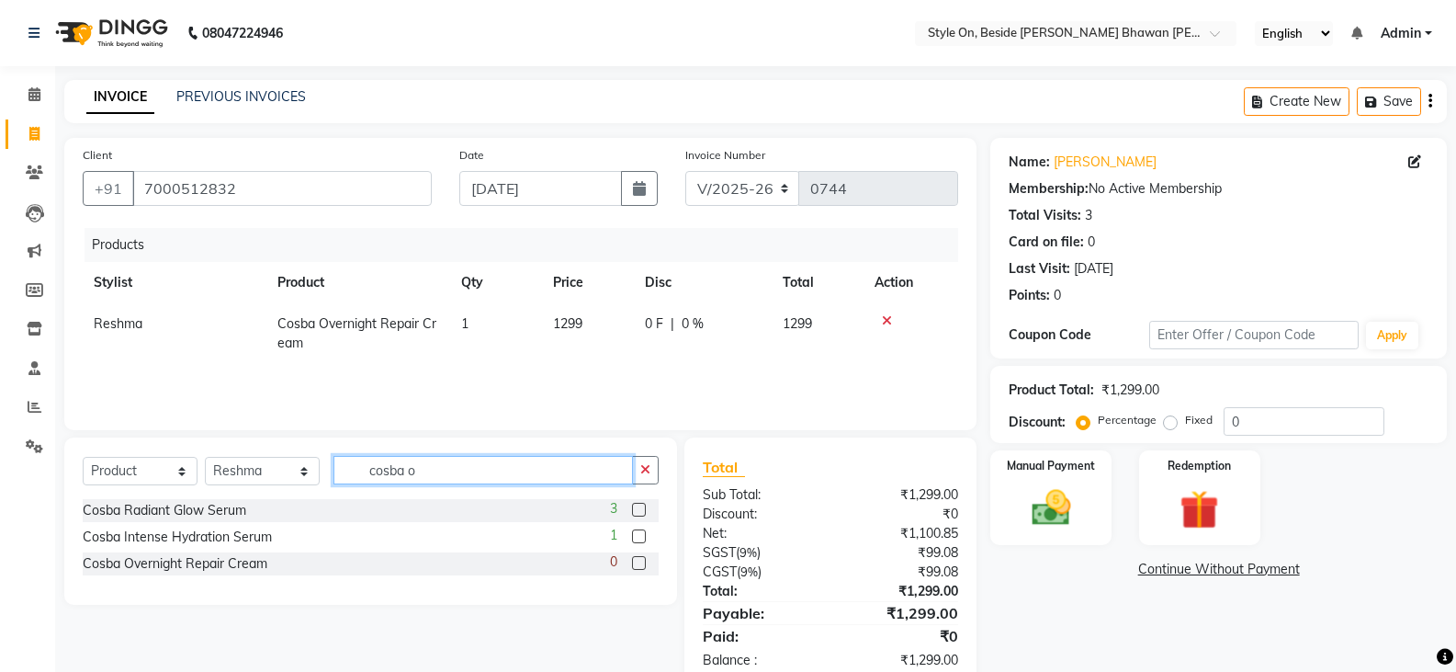
drag, startPoint x: 446, startPoint y: 474, endPoint x: 393, endPoint y: 484, distance: 53.3
click at [351, 495] on div "Select Service Product Membership Package Voucher Prepaid Gift Card Select Styl…" at bounding box center [371, 477] width 576 height 43
click at [431, 472] on input "cosba o" at bounding box center [484, 470] width 300 height 28
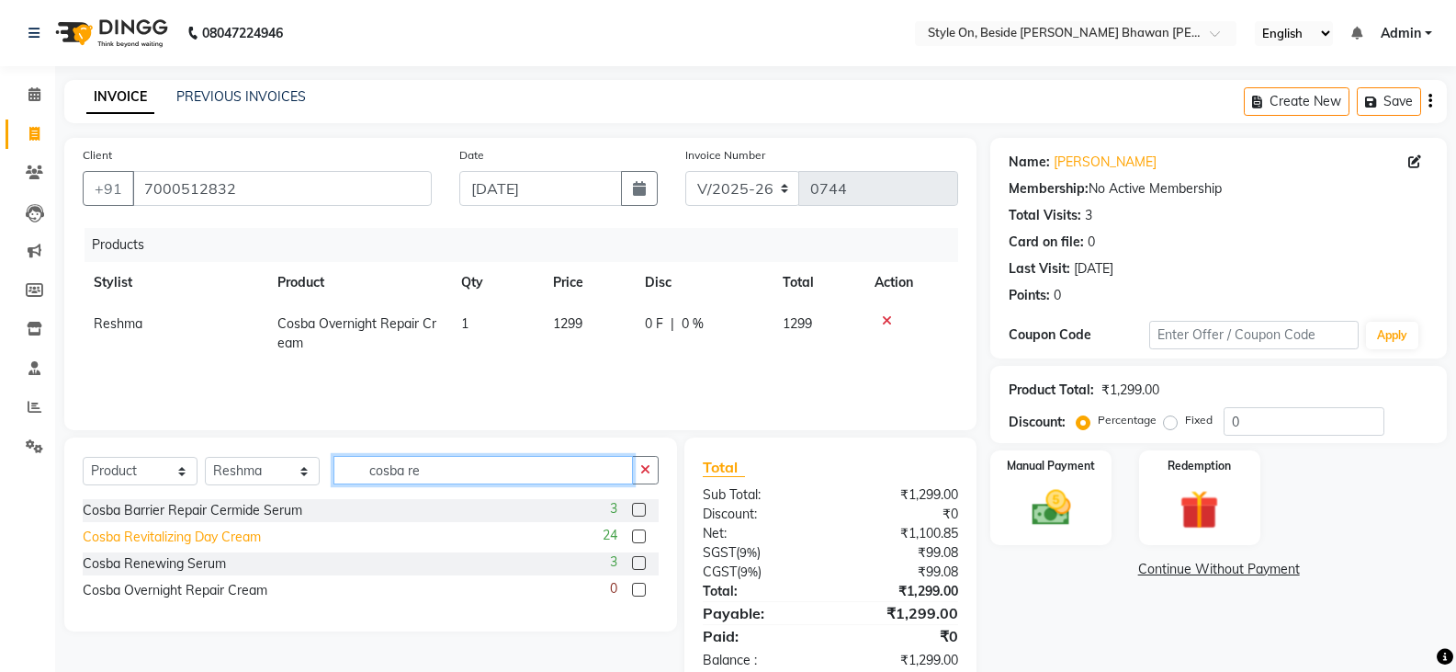
type input "cosba re"
click at [207, 542] on div "Cosba Revitalizing Day Cream" at bounding box center [172, 536] width 178 height 19
checkbox input "false"
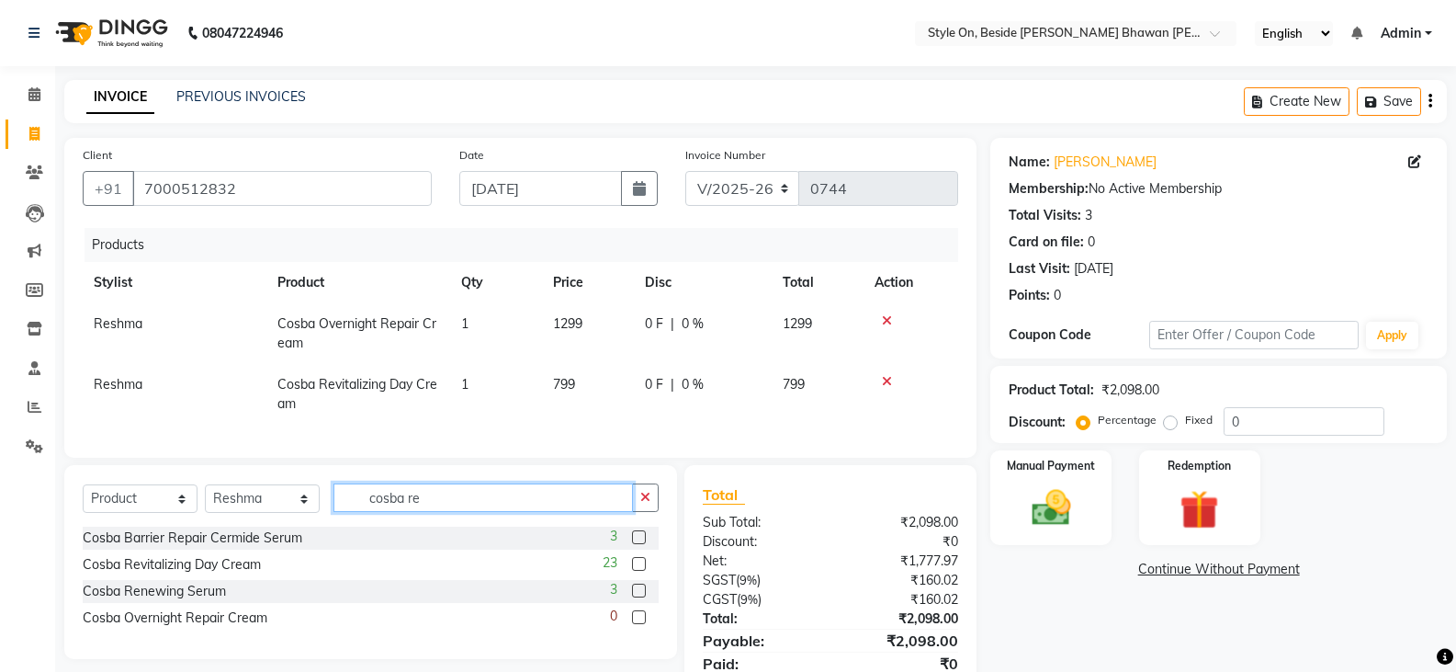
click at [430, 512] on input "cosba re" at bounding box center [484, 497] width 300 height 28
click at [213, 601] on div "Cosba Renewing Serum" at bounding box center [154, 591] width 143 height 19
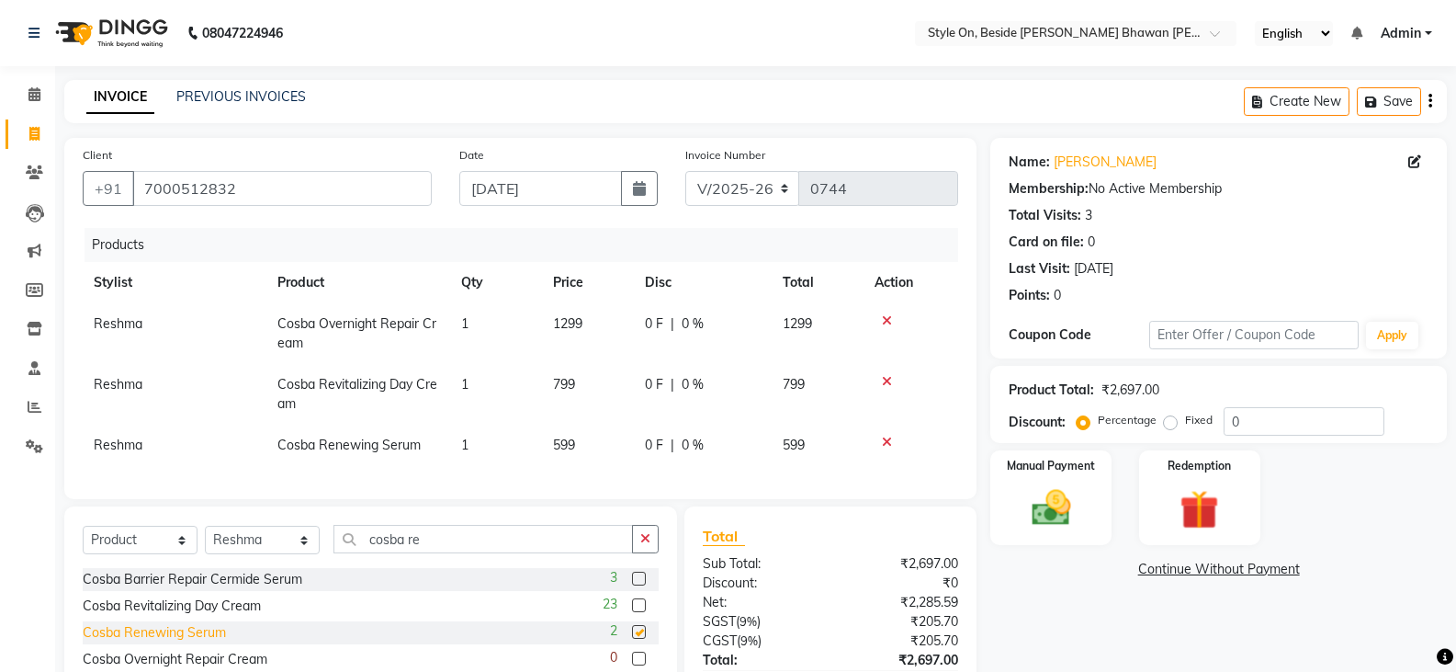
checkbox input "false"
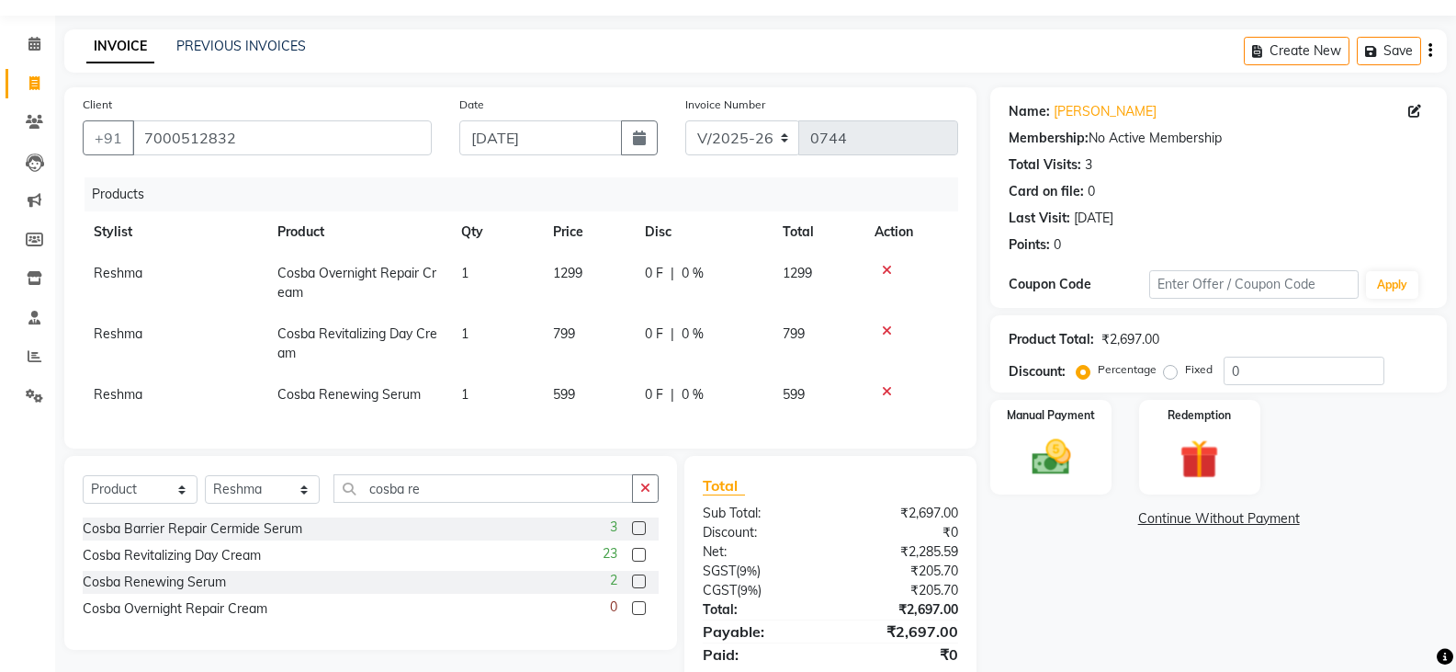
scroll to position [92, 0]
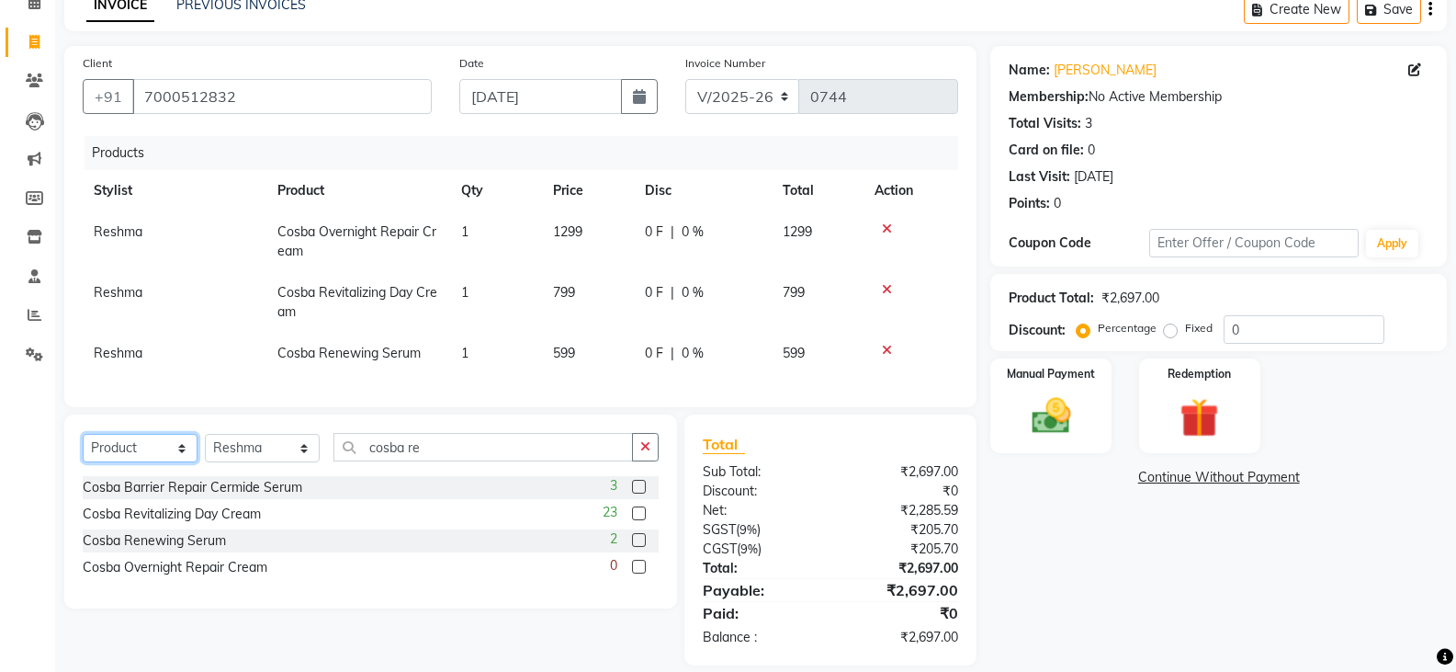
click at [137, 462] on select "Select Service Product Membership Package Voucher Prepaid Gift Card" at bounding box center [140, 448] width 115 height 28
select select "service"
click at [83, 447] on select "Select Service Product Membership Package Voucher Prepaid Gift Card" at bounding box center [140, 448] width 115 height 28
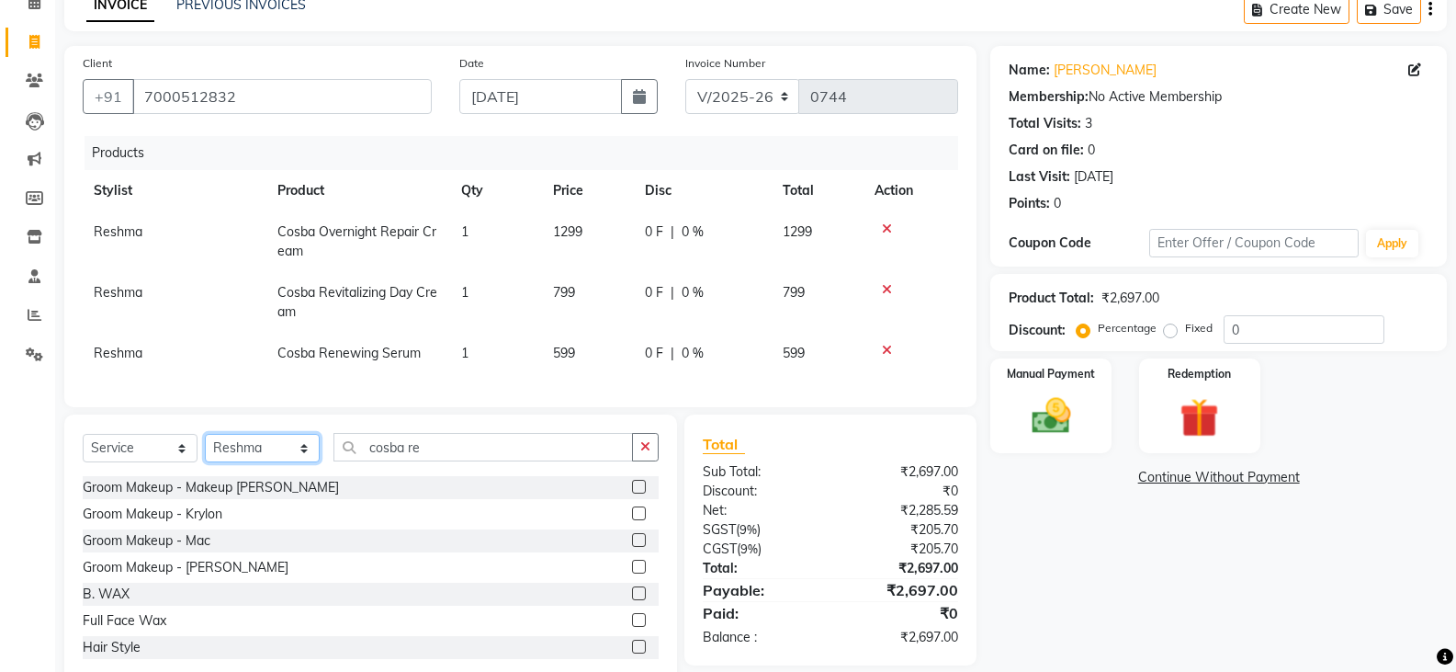
click at [258, 462] on select "Select Stylist [PERSON_NAME] Anju [PERSON_NAME] [PERSON_NAME] [PERSON_NAME] [PE…" at bounding box center [262, 448] width 115 height 28
select select "27829"
click at [205, 447] on select "Select Stylist [PERSON_NAME] Anju [PERSON_NAME] [PERSON_NAME] [PERSON_NAME] [PE…" at bounding box center [262, 448] width 115 height 28
drag, startPoint x: 452, startPoint y: 473, endPoint x: 325, endPoint y: 484, distance: 127.3
click at [326, 476] on div "Select Service Product Membership Package Voucher Prepaid Gift Card Select Styl…" at bounding box center [371, 454] width 576 height 43
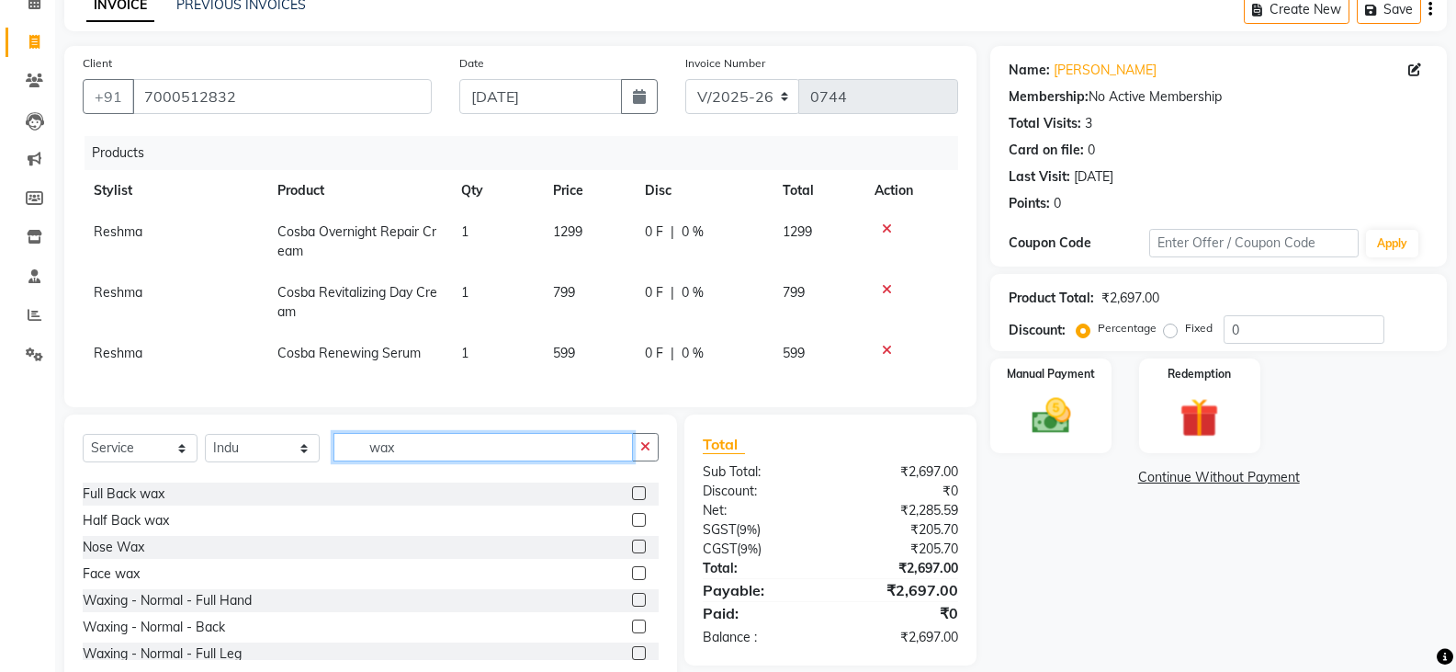
scroll to position [180, 0]
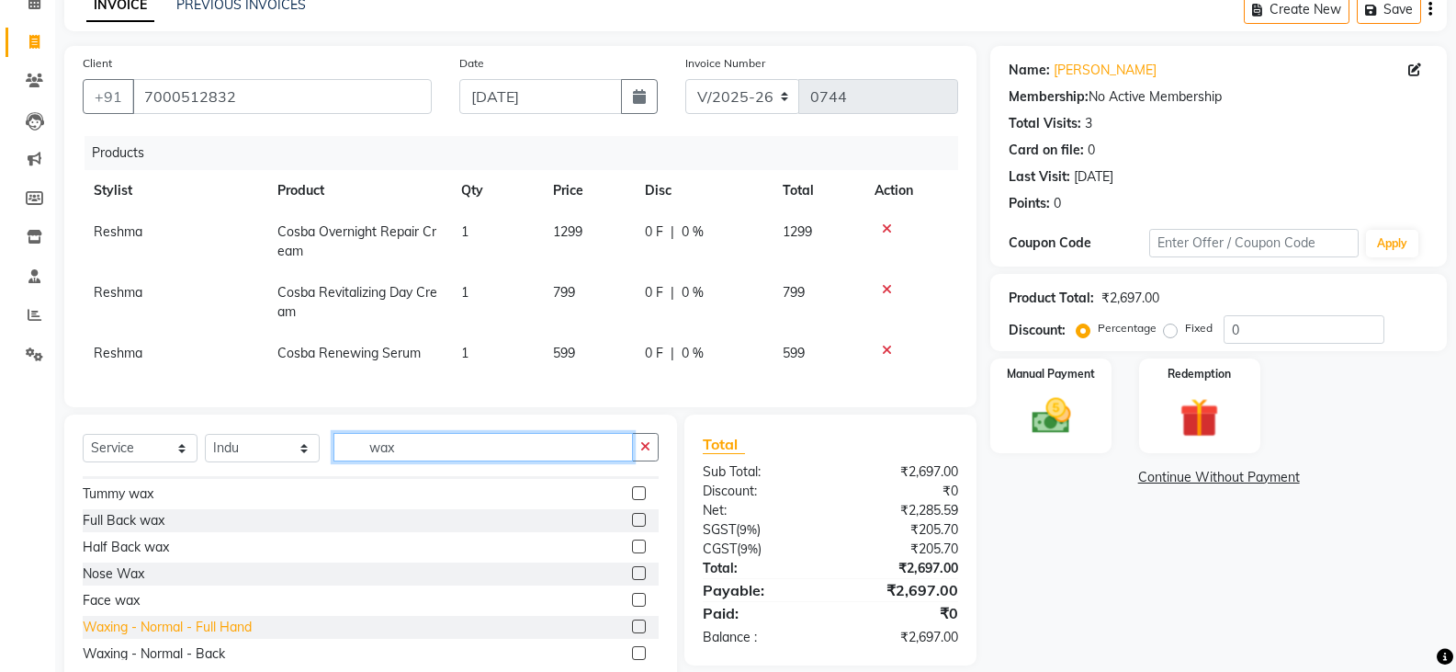
type input "wax"
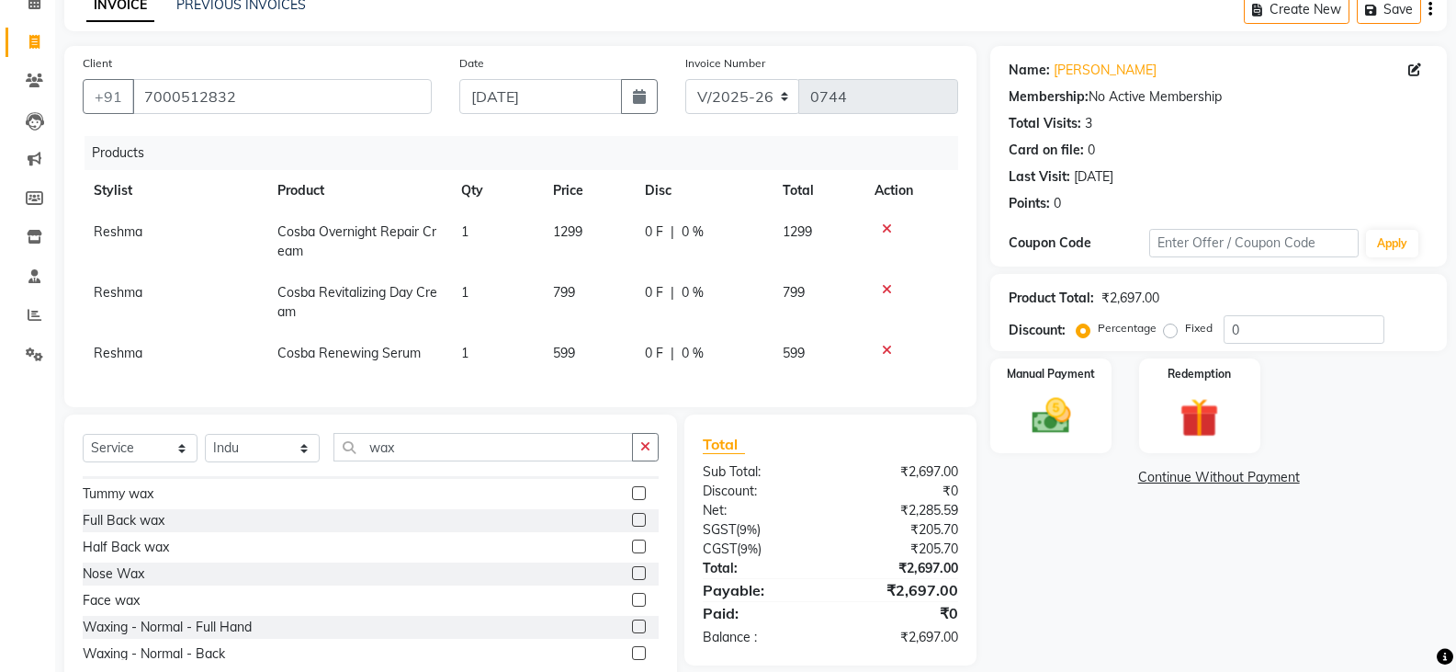
drag, startPoint x: 239, startPoint y: 639, endPoint x: 266, endPoint y: 627, distance: 29.2
click at [240, 637] on div "Waxing - Normal - Full Hand" at bounding box center [167, 626] width 169 height 19
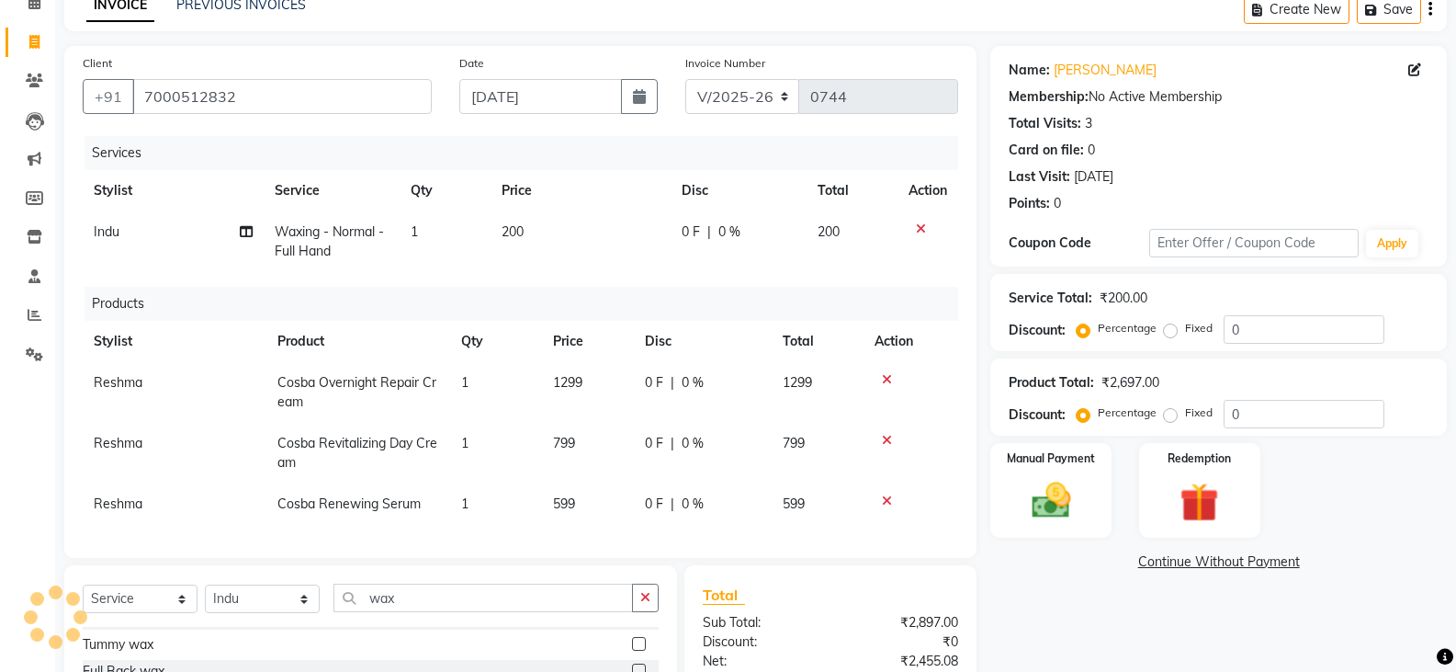
checkbox input "false"
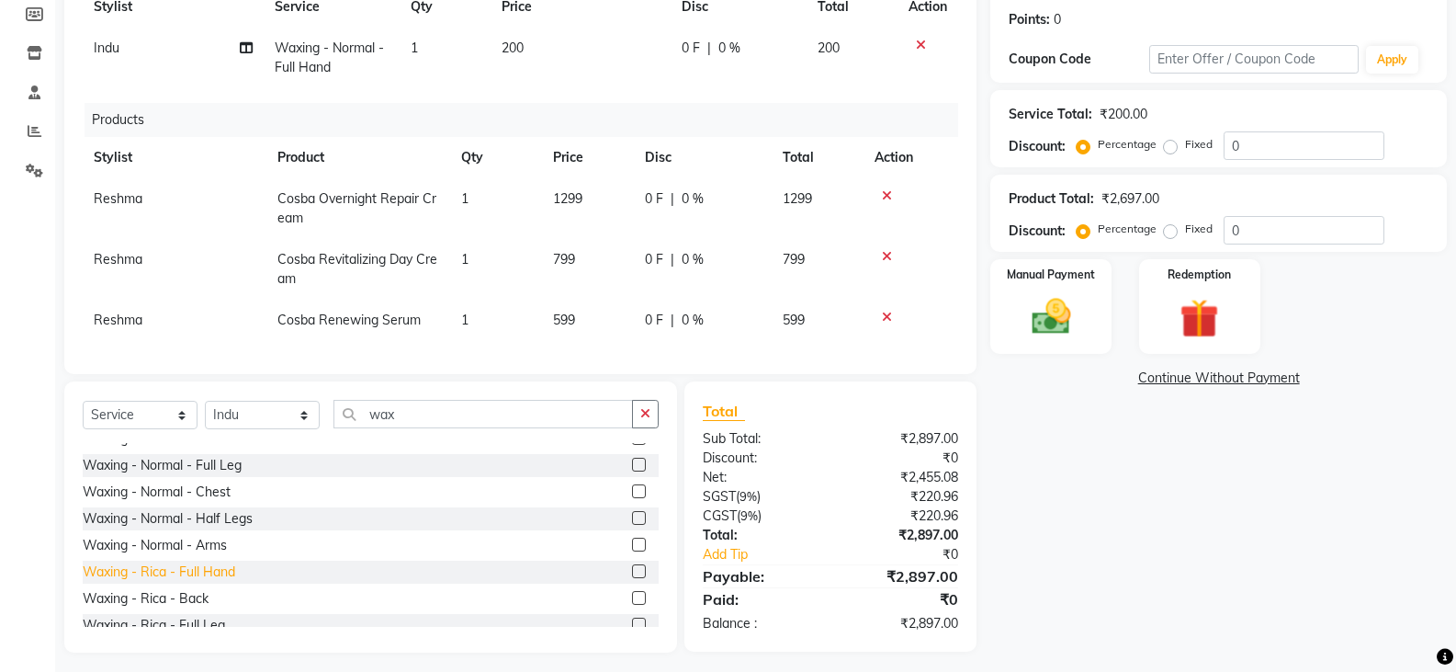
scroll to position [364, 0]
click at [237, 526] on div "Waxing - Normal - Half Legs" at bounding box center [168, 516] width 170 height 19
checkbox input "false"
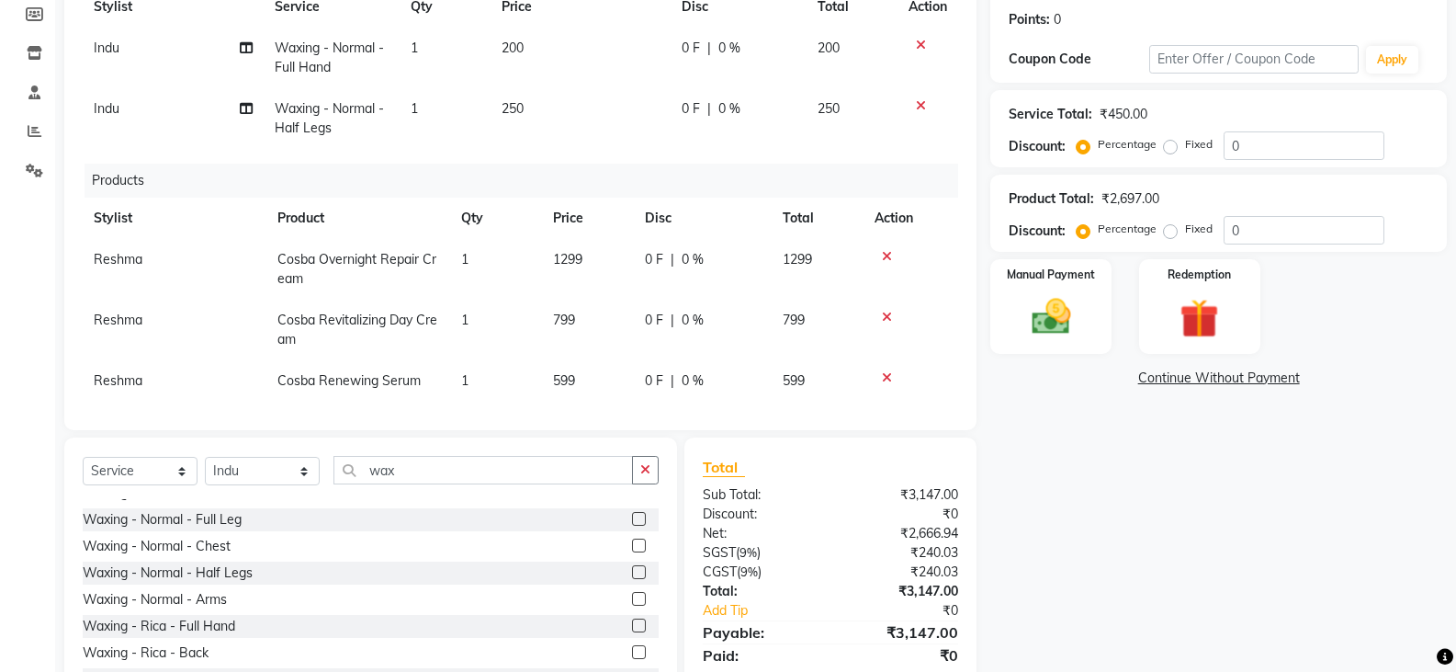
click at [534, 97] on td "250" at bounding box center [581, 118] width 181 height 61
select select "27829"
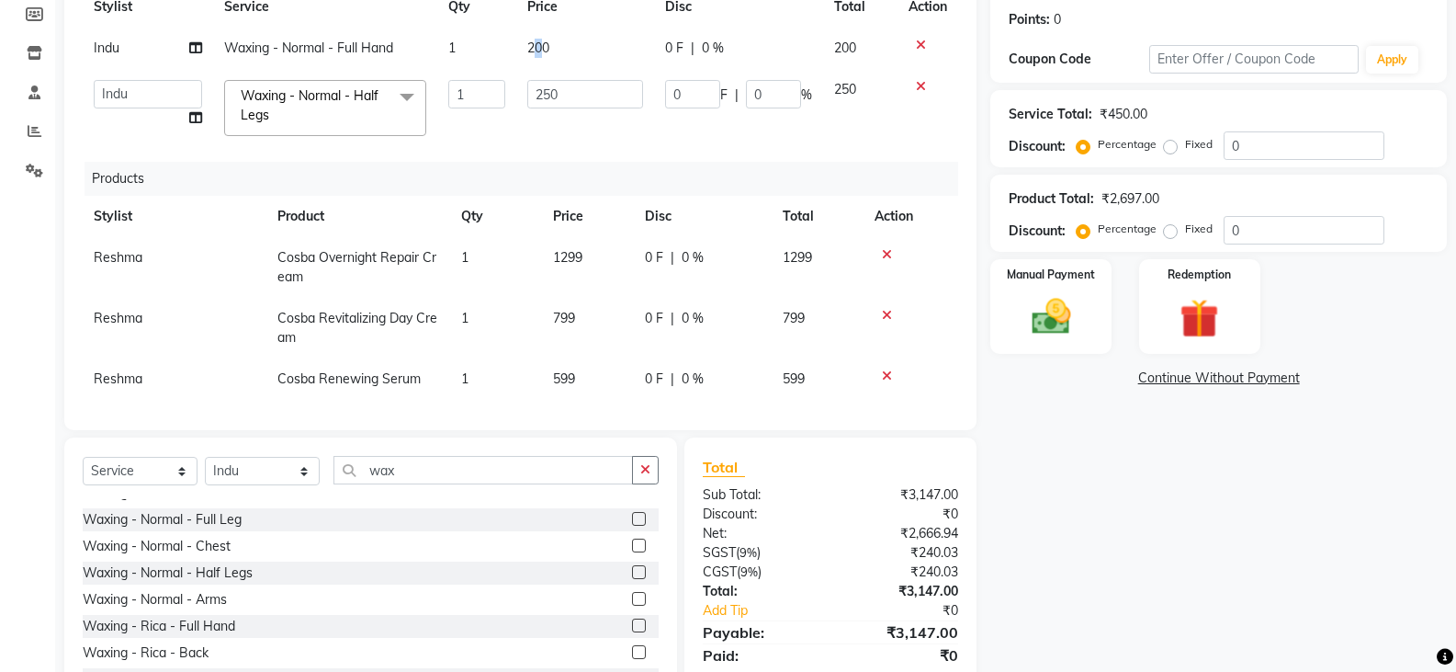
click at [530, 51] on span "200" at bounding box center [538, 48] width 22 height 17
select select "27829"
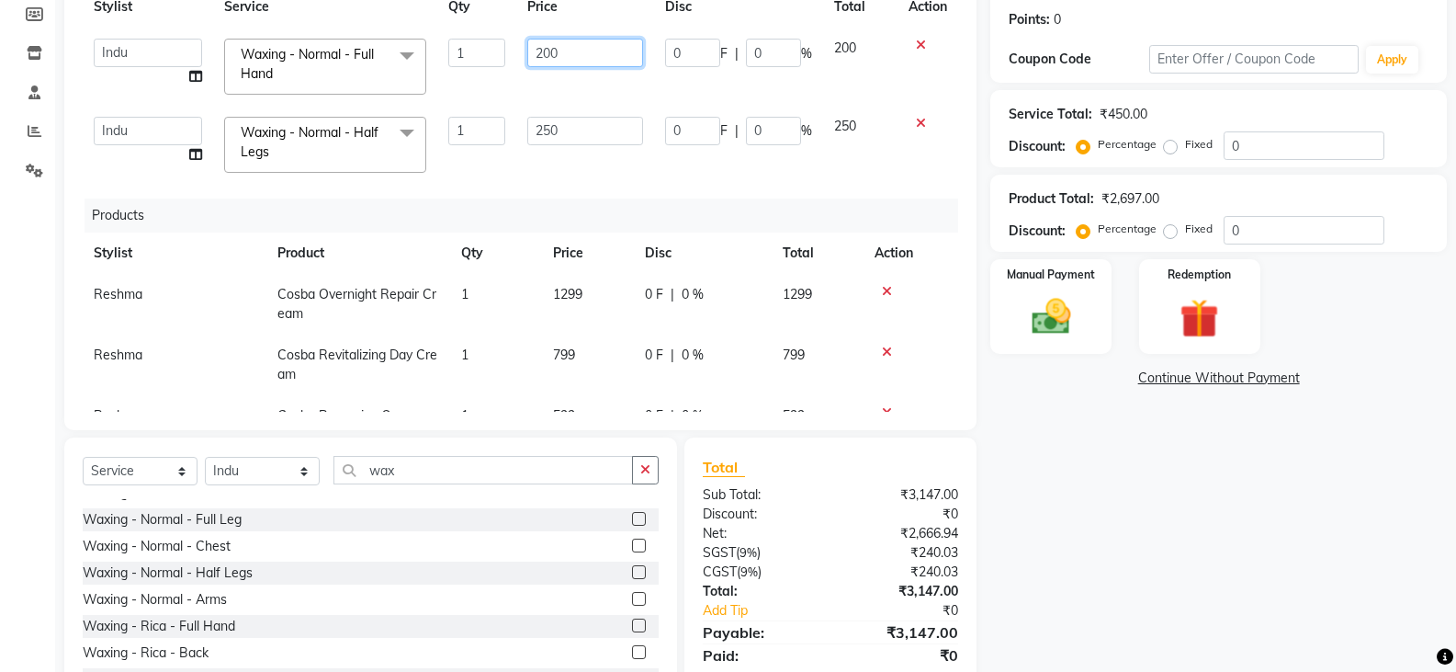
click at [556, 55] on input "200" at bounding box center [584, 53] width 115 height 28
type input "250"
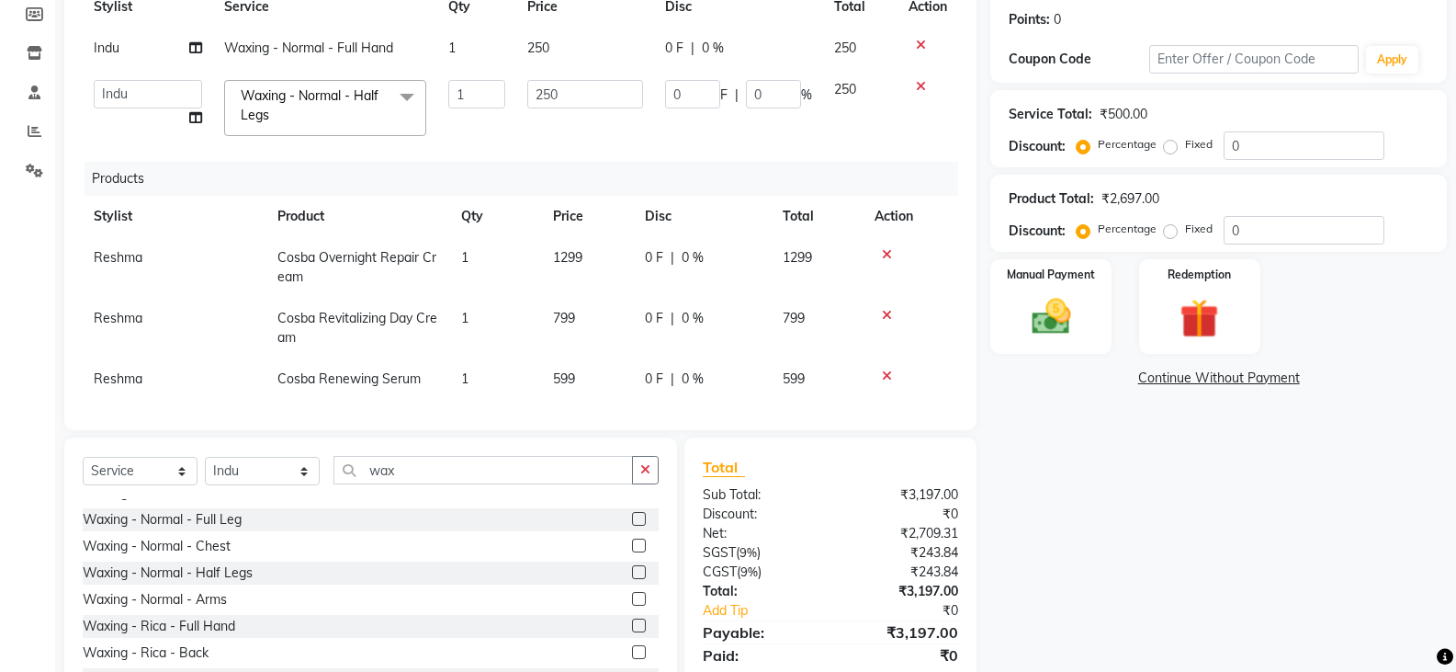
click at [587, 161] on div "Services Stylist Service Qty Price Disc Total Action Indu Waxing - Normal - Ful…" at bounding box center [521, 181] width 876 height 459
drag, startPoint x: 399, startPoint y: 460, endPoint x: 322, endPoint y: 492, distance: 82.4
click at [322, 492] on div "Select Service Product Membership Package Voucher Prepaid Gift Card Select Styl…" at bounding box center [371, 477] width 576 height 43
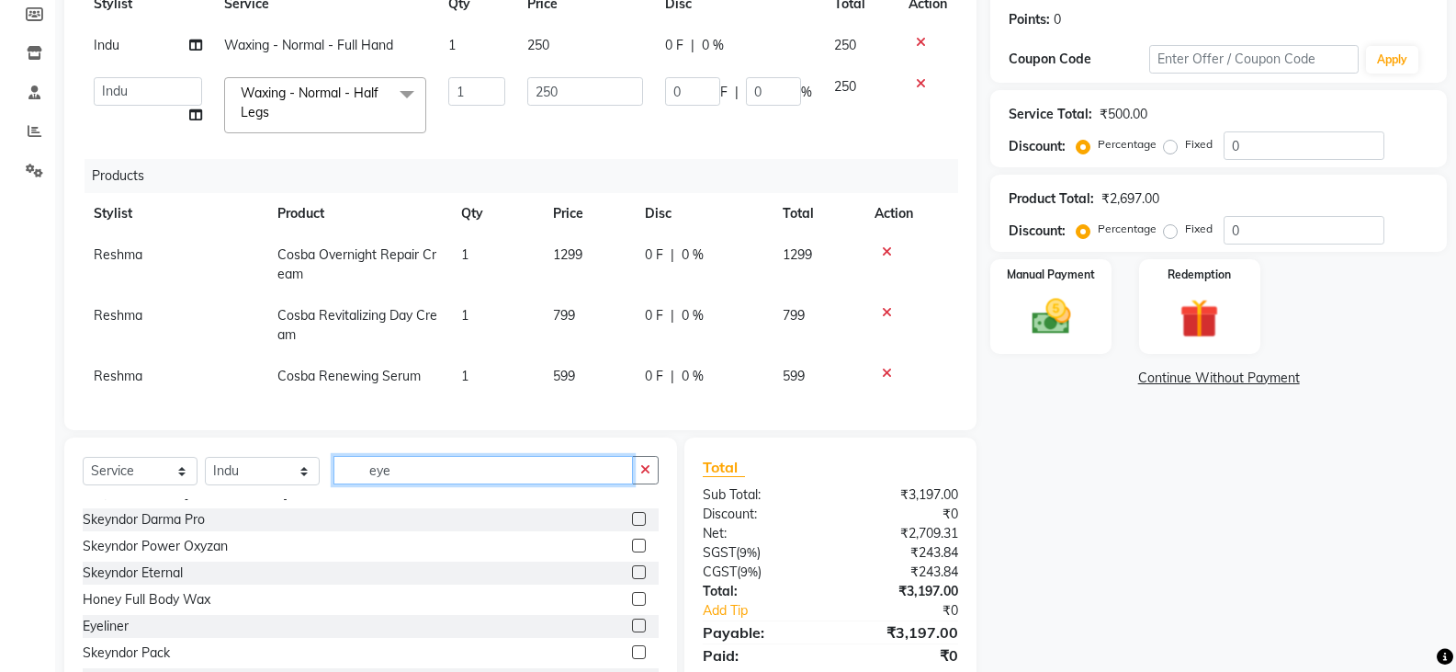
scroll to position [0, 0]
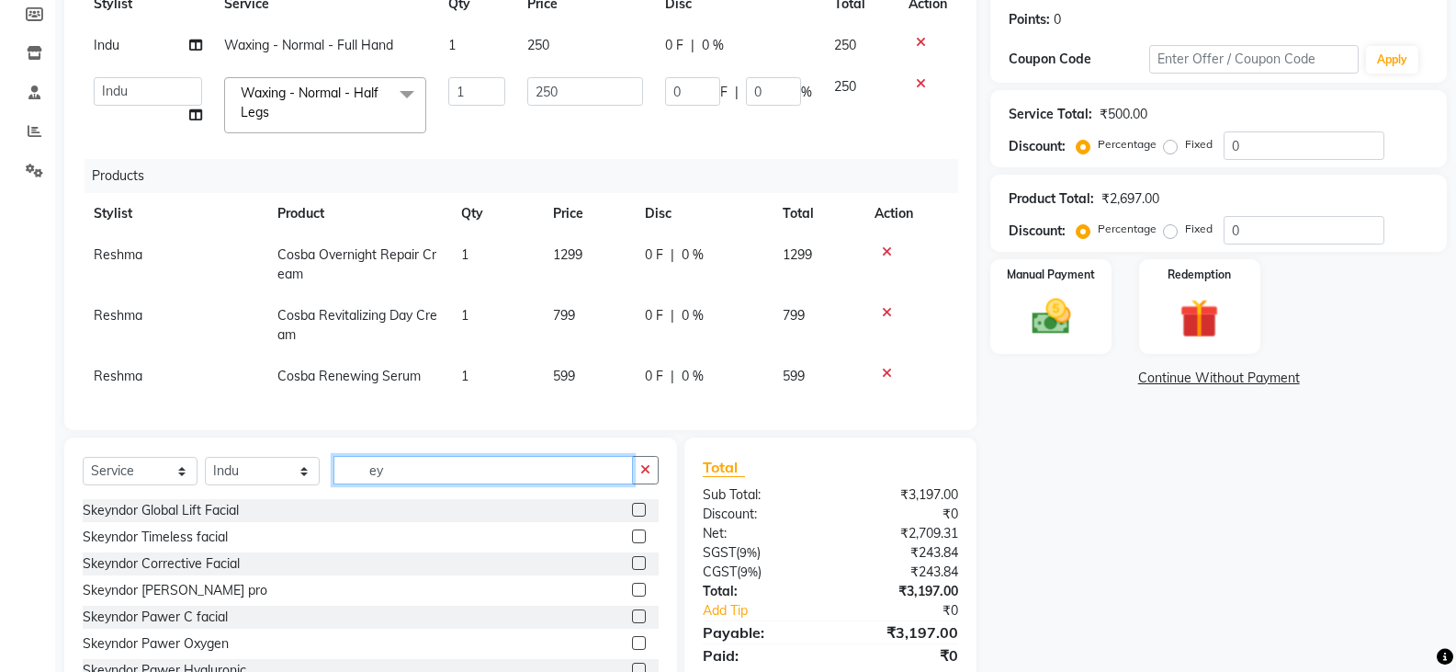
type input "e"
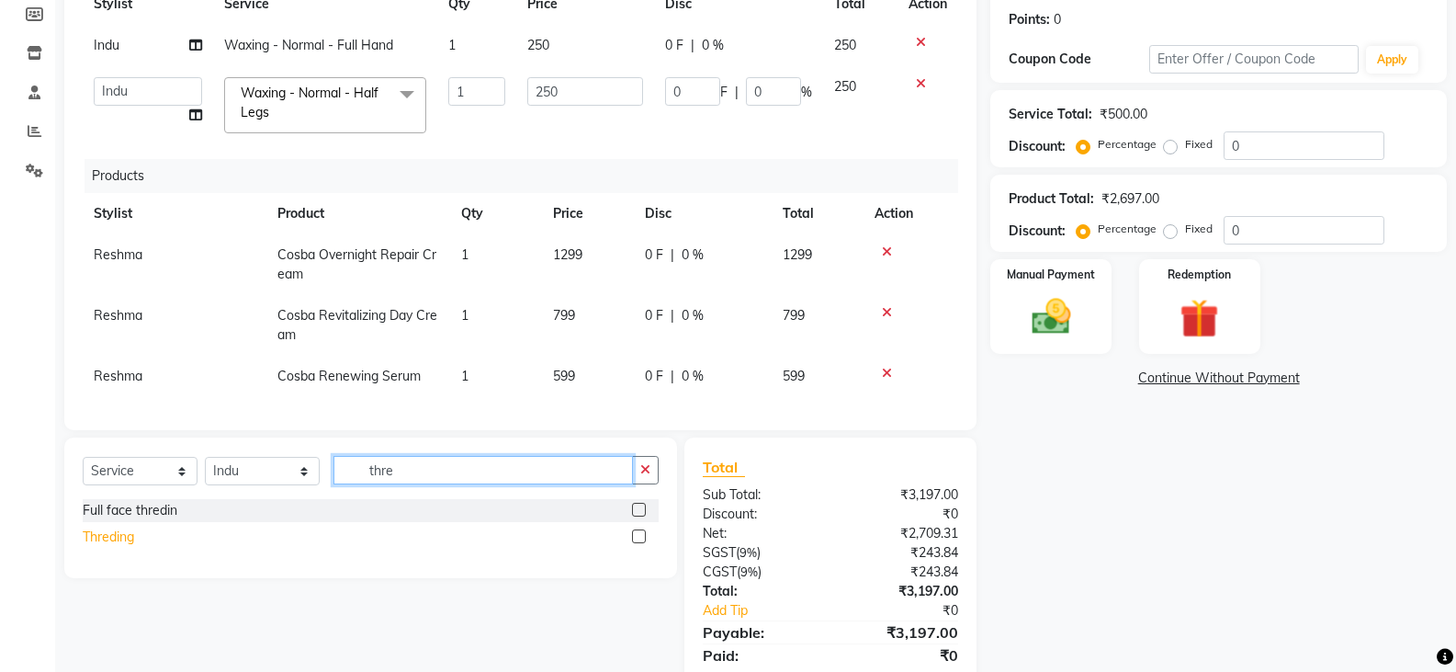
type input "thre"
drag, startPoint x: 103, startPoint y: 532, endPoint x: 113, endPoint y: 531, distance: 10.1
click at [108, 531] on div "Threding" at bounding box center [108, 536] width 51 height 19
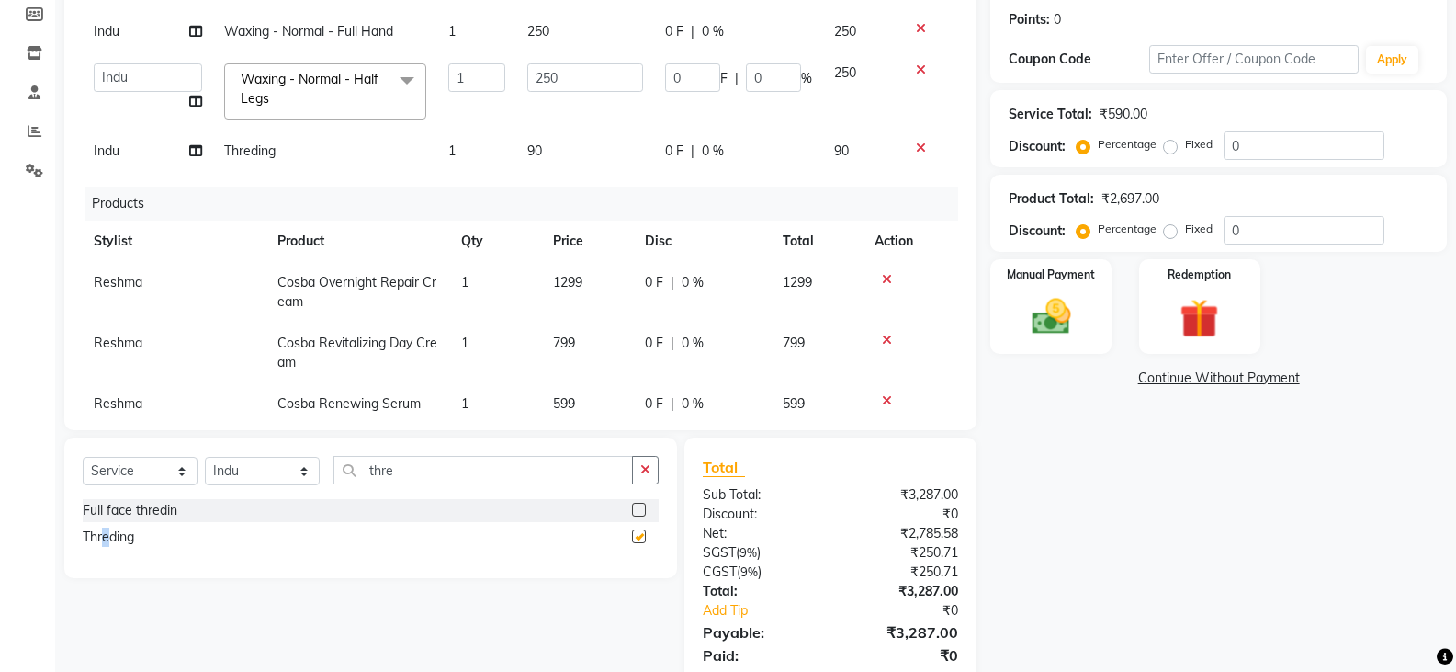
checkbox input "false"
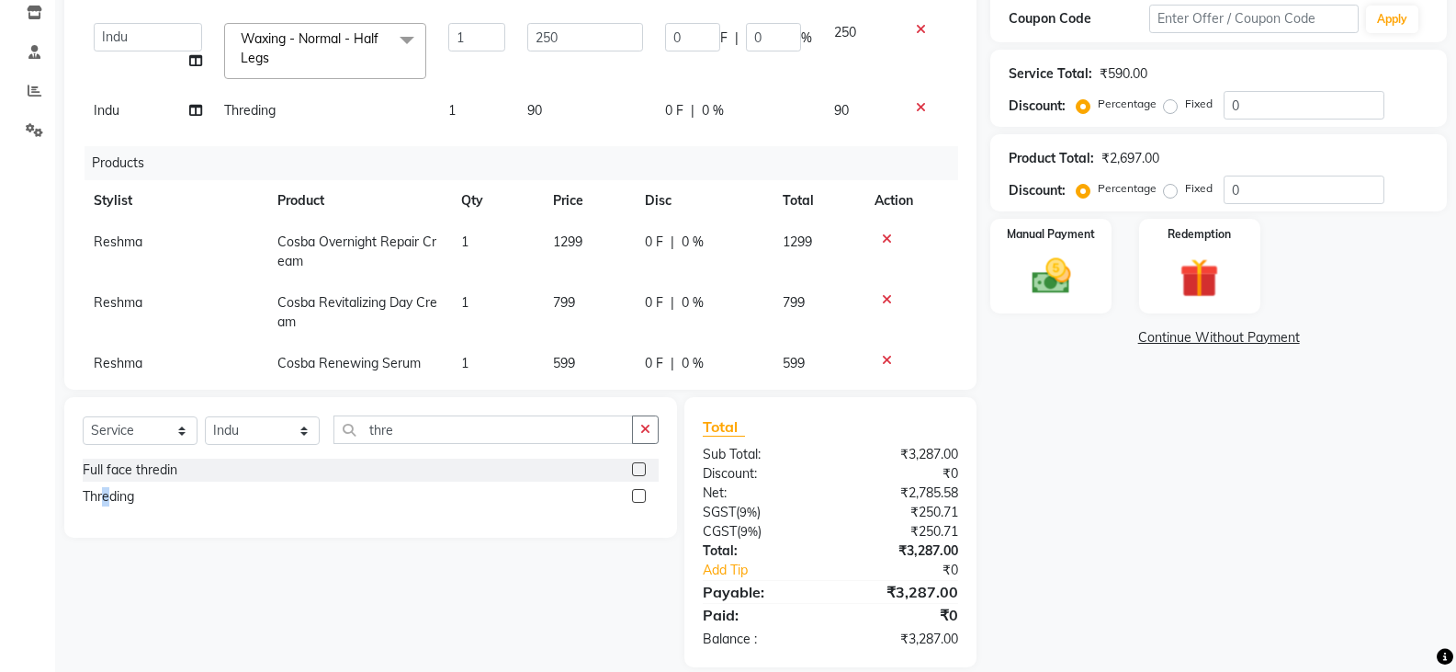
scroll to position [339, 0]
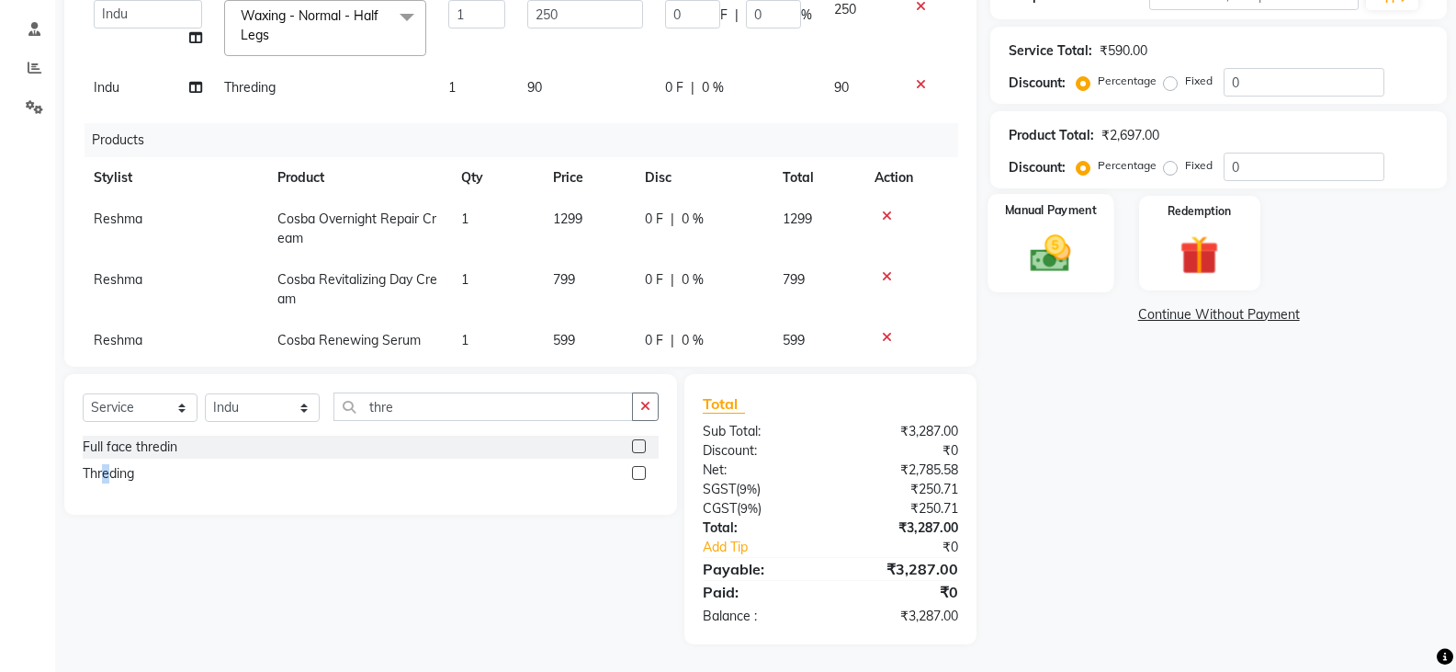
click at [1047, 255] on img at bounding box center [1050, 253] width 65 height 47
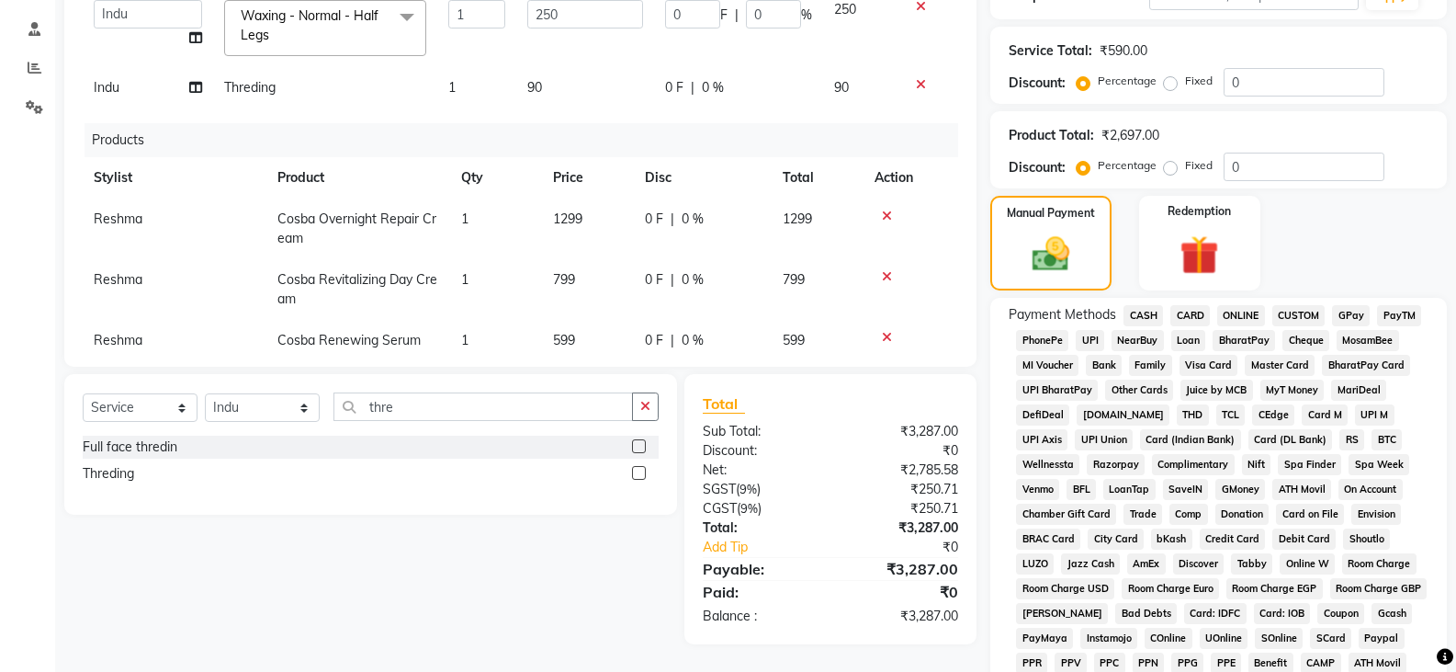
click at [1133, 308] on span "CASH" at bounding box center [1144, 315] width 40 height 21
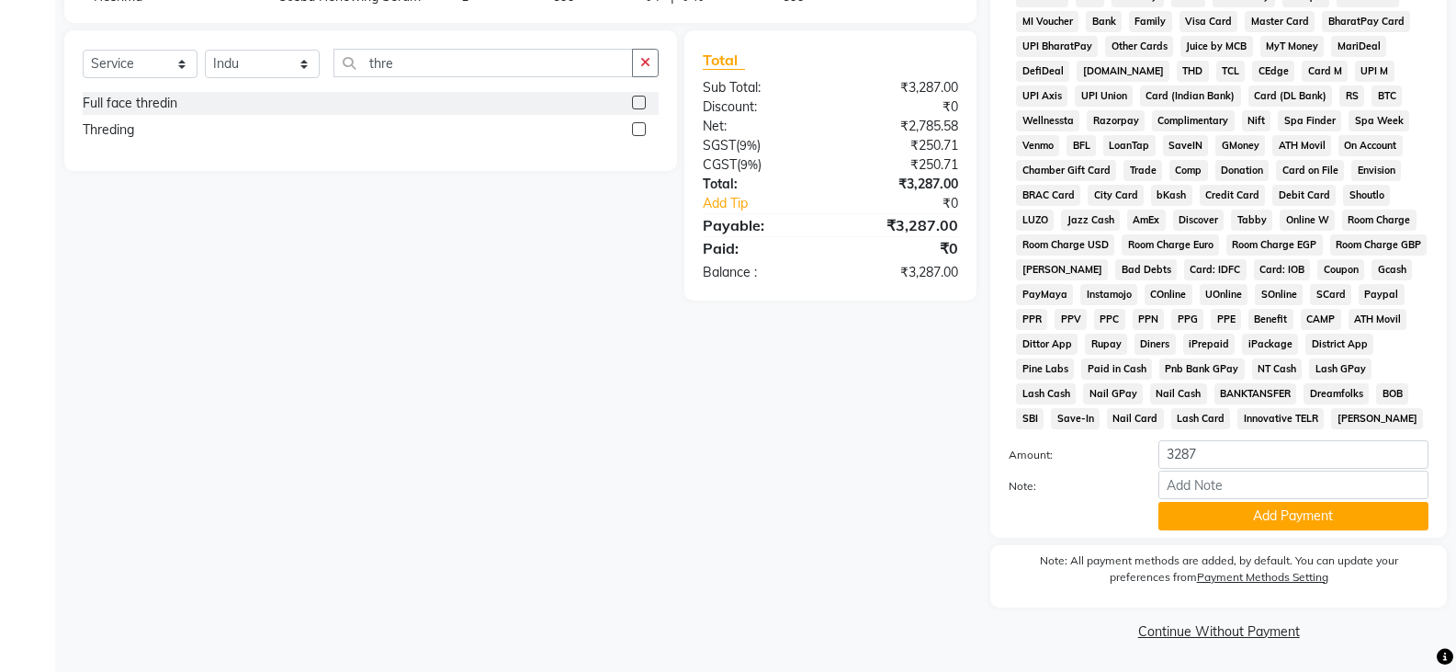
scroll to position [684, 0]
click at [1266, 513] on button "Add Payment" at bounding box center [1294, 515] width 270 height 28
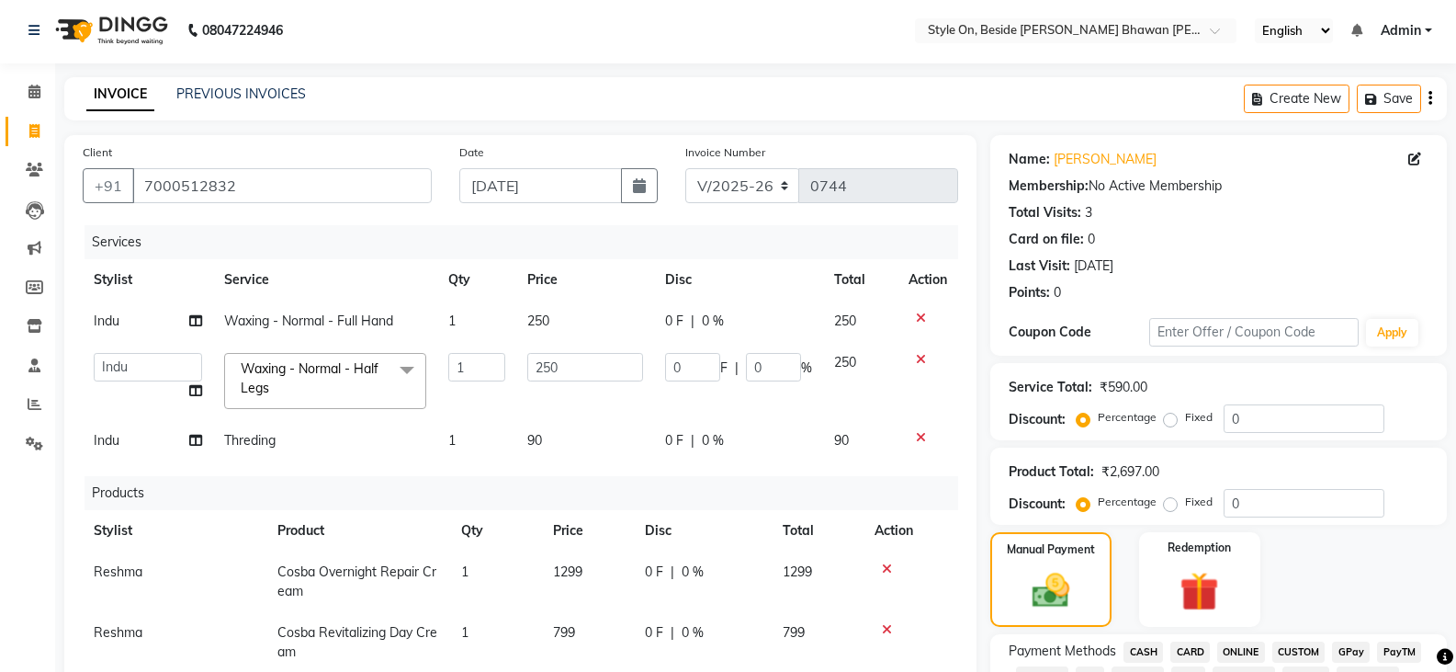
scroll to position [0, 0]
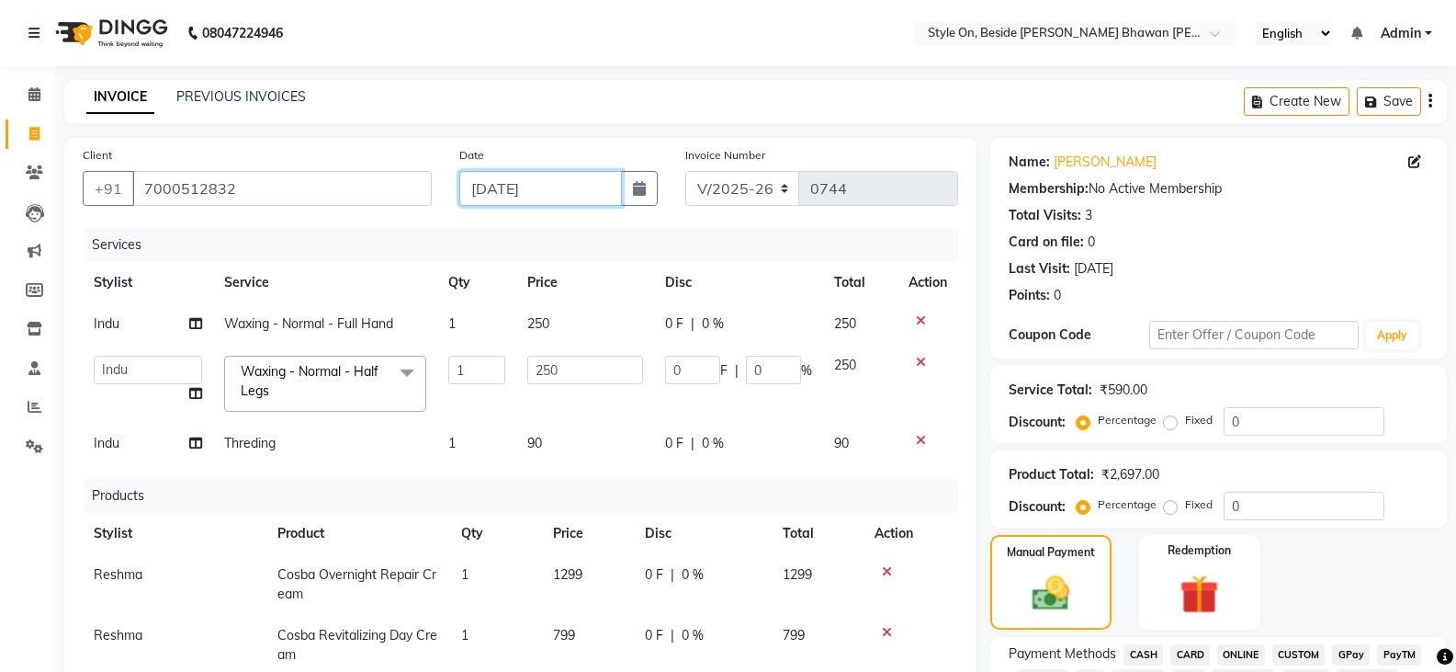
click at [549, 190] on input "[DATE]" at bounding box center [540, 188] width 163 height 35
select select "9"
select select "2025"
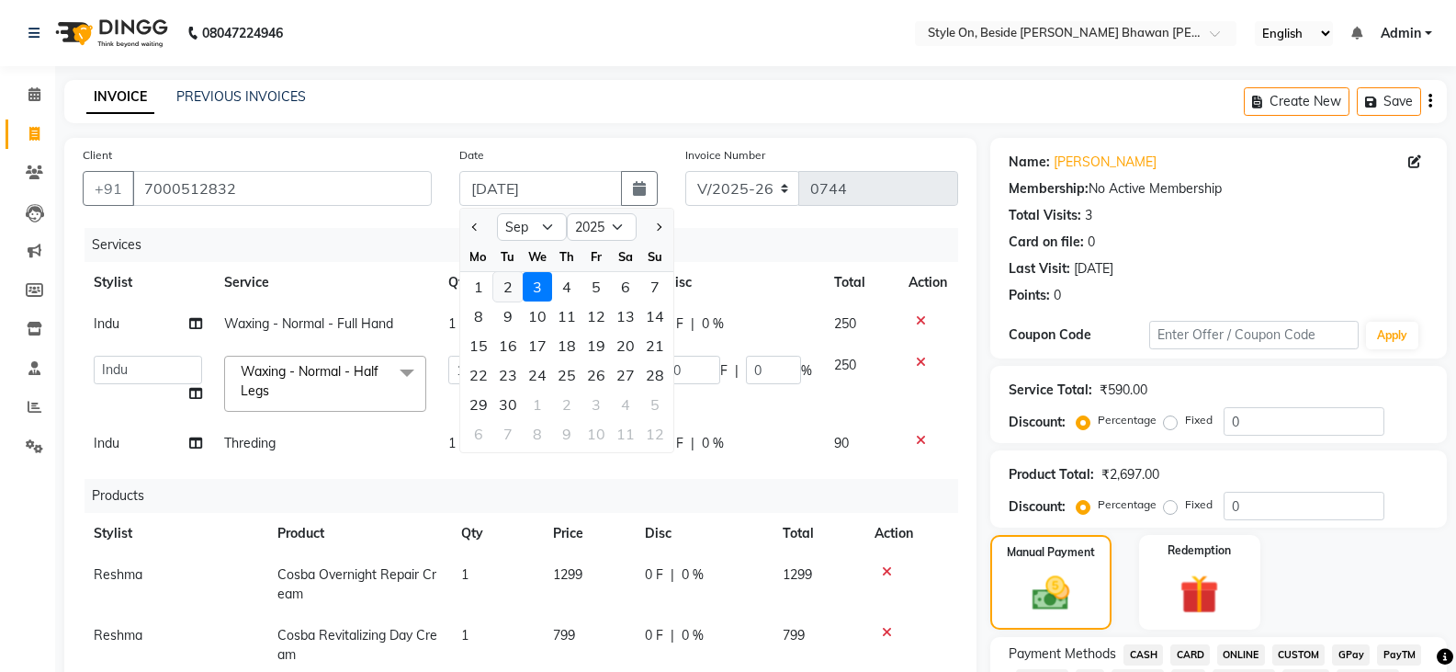
click at [508, 294] on div "2" at bounding box center [507, 286] width 29 height 29
type input "02-09-2025"
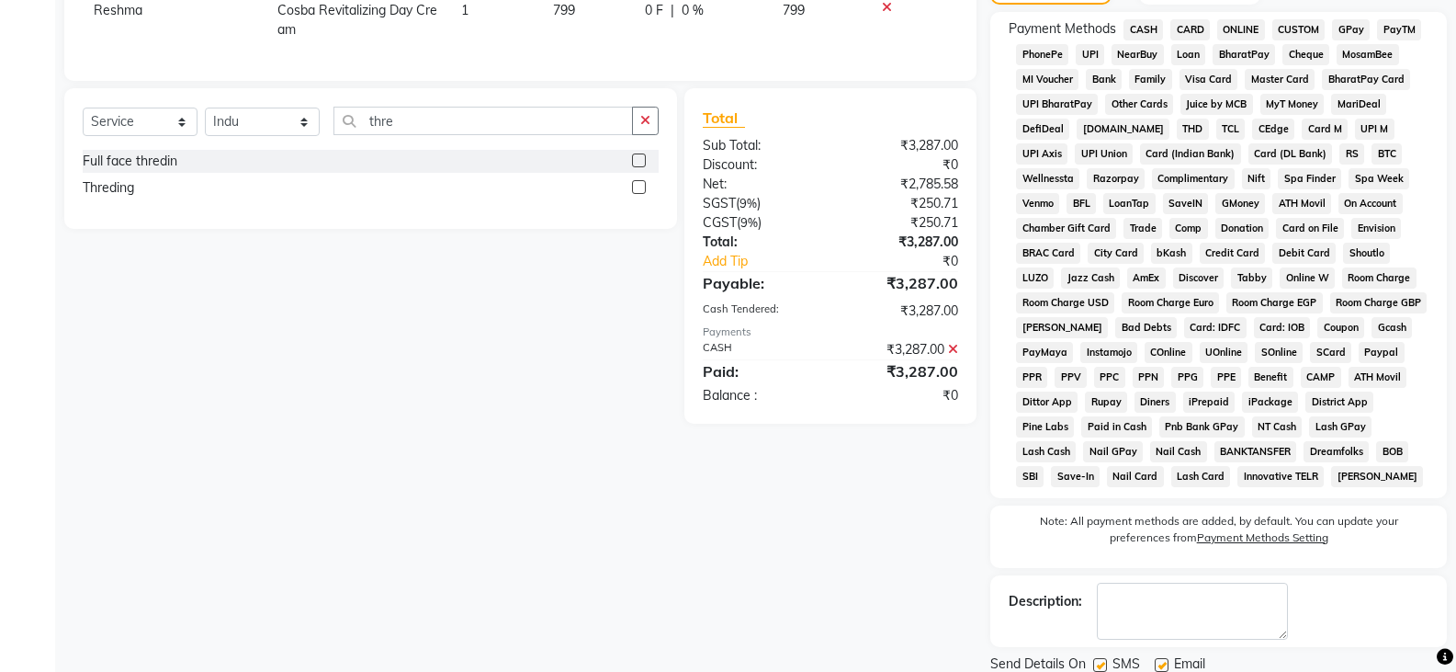
scroll to position [690, 0]
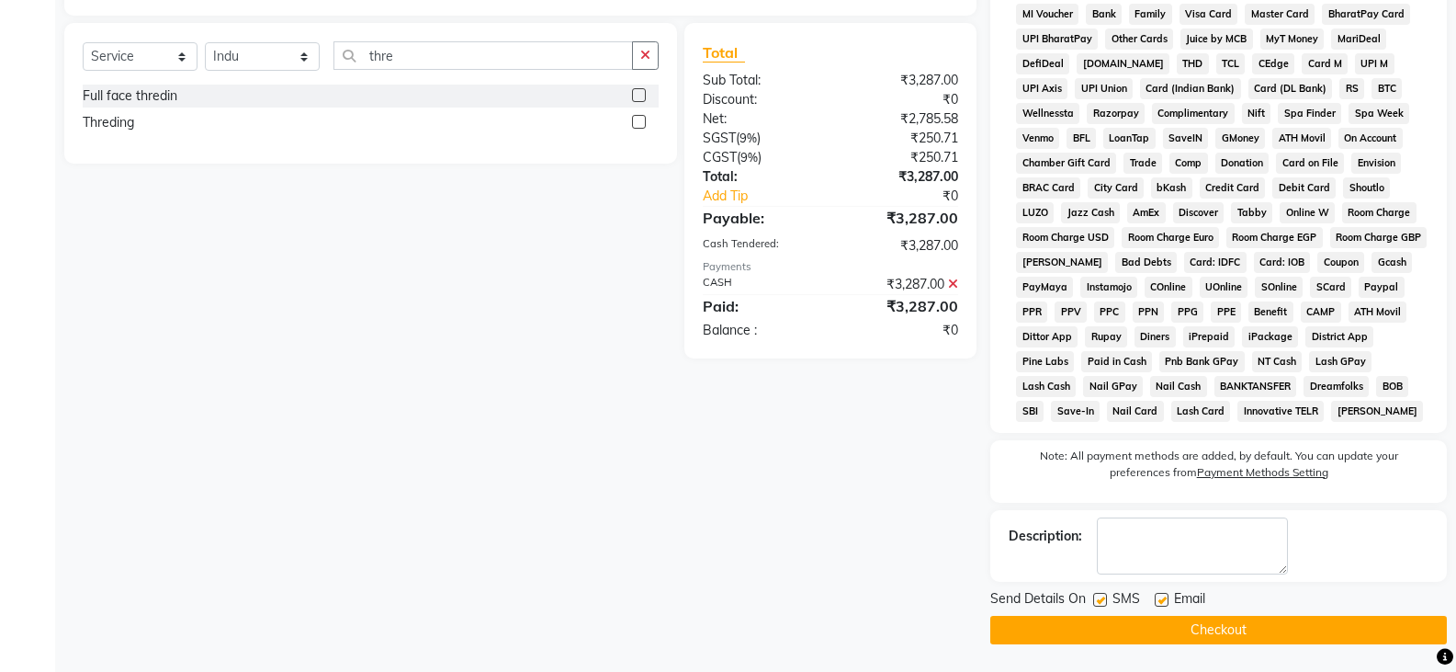
click at [1151, 633] on button "Checkout" at bounding box center [1218, 630] width 457 height 28
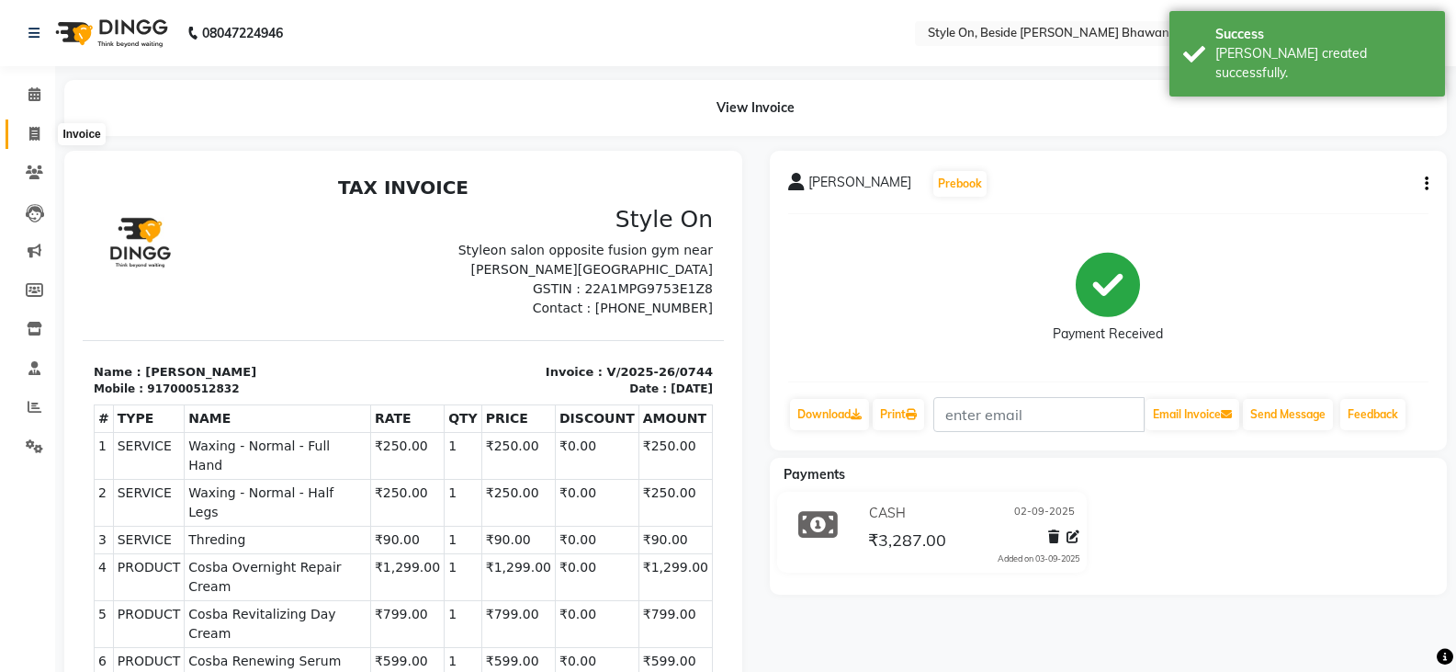
click at [35, 134] on icon at bounding box center [34, 134] width 10 height 14
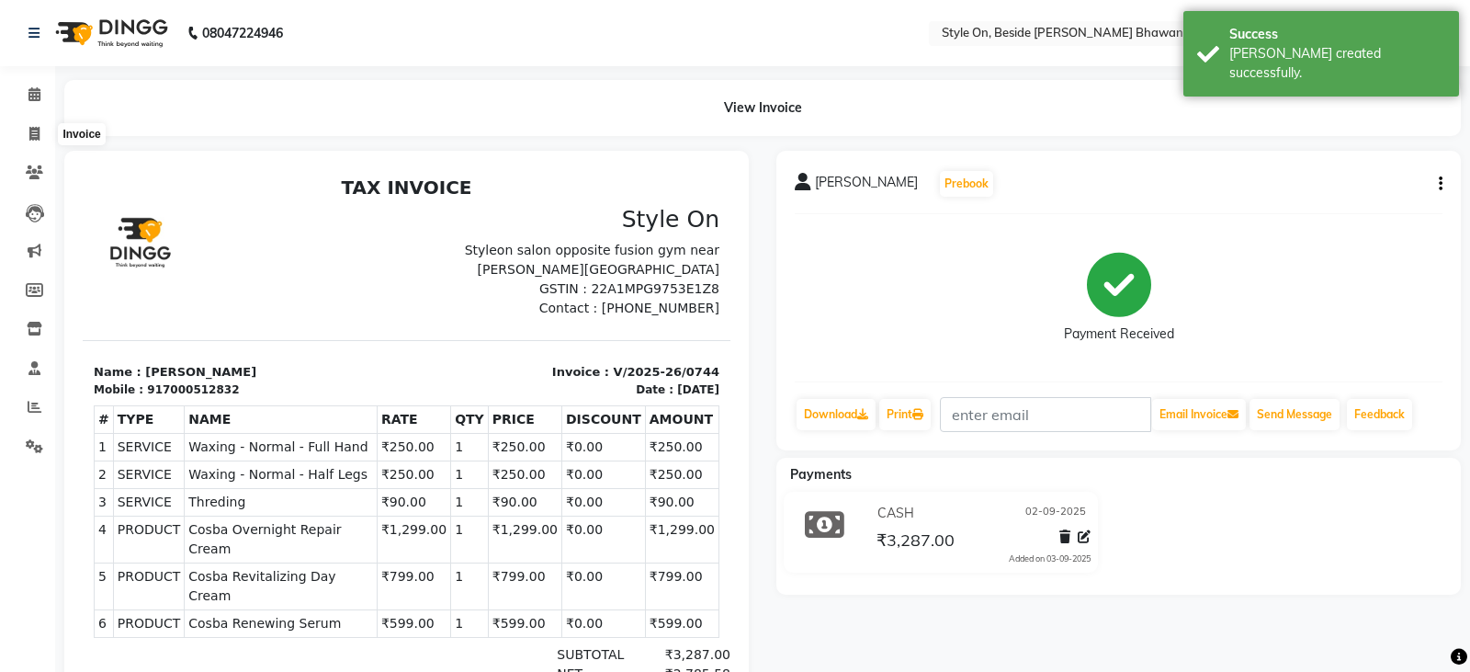
select select "service"
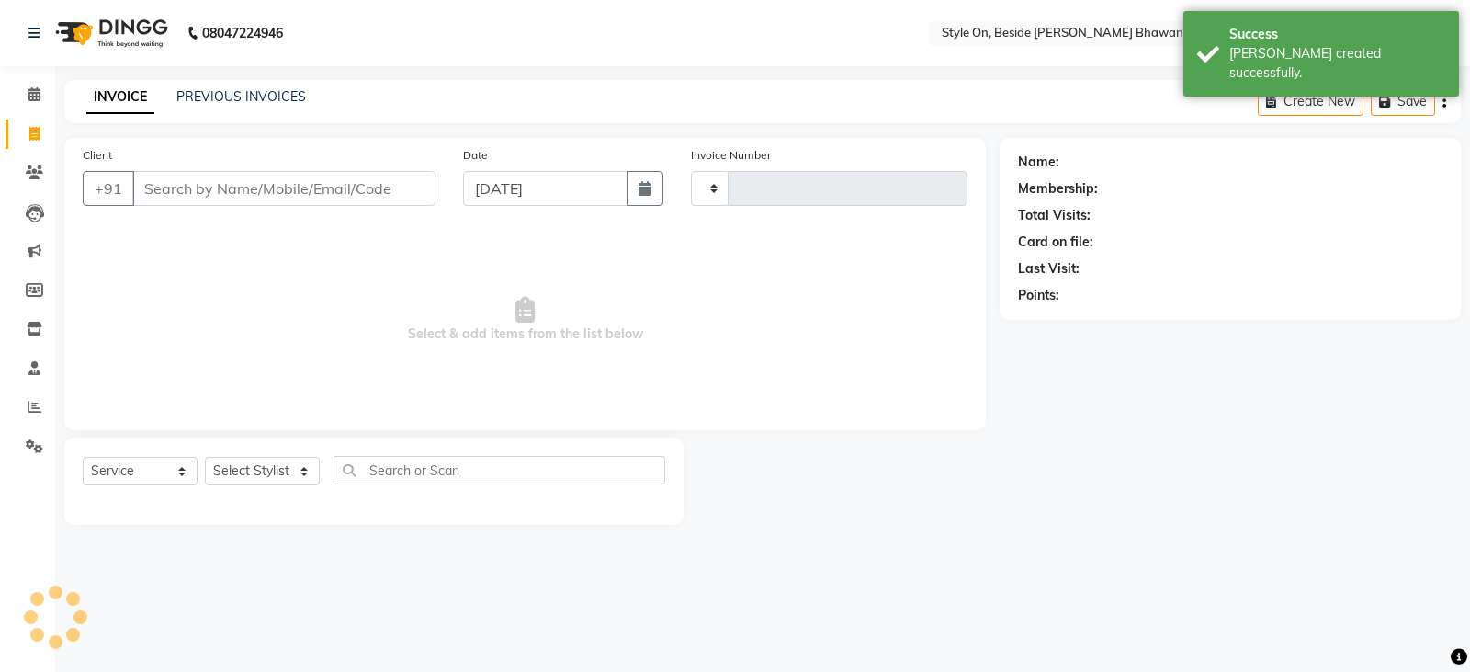
type input "0745"
select select "4700"
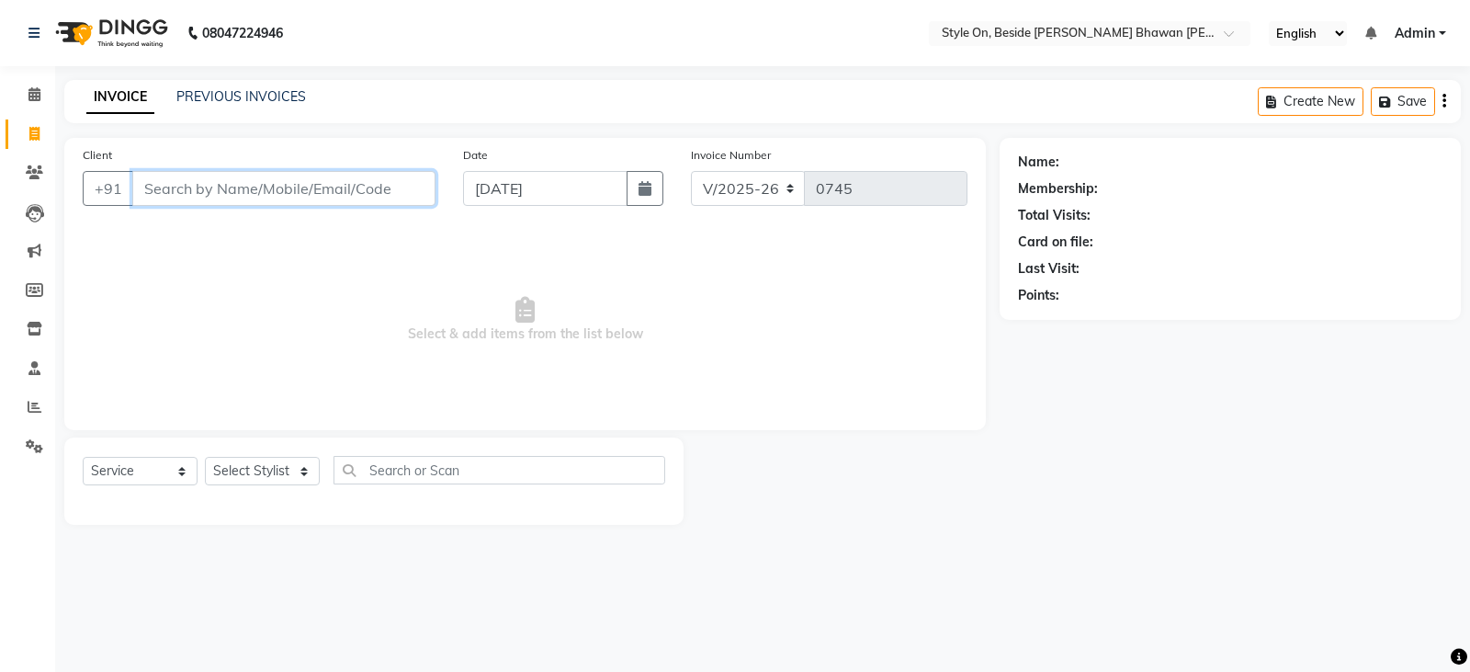
click at [309, 187] on input "Client" at bounding box center [283, 188] width 303 height 35
type input "6265191866"
click at [416, 201] on button "Add Client" at bounding box center [388, 188] width 95 height 35
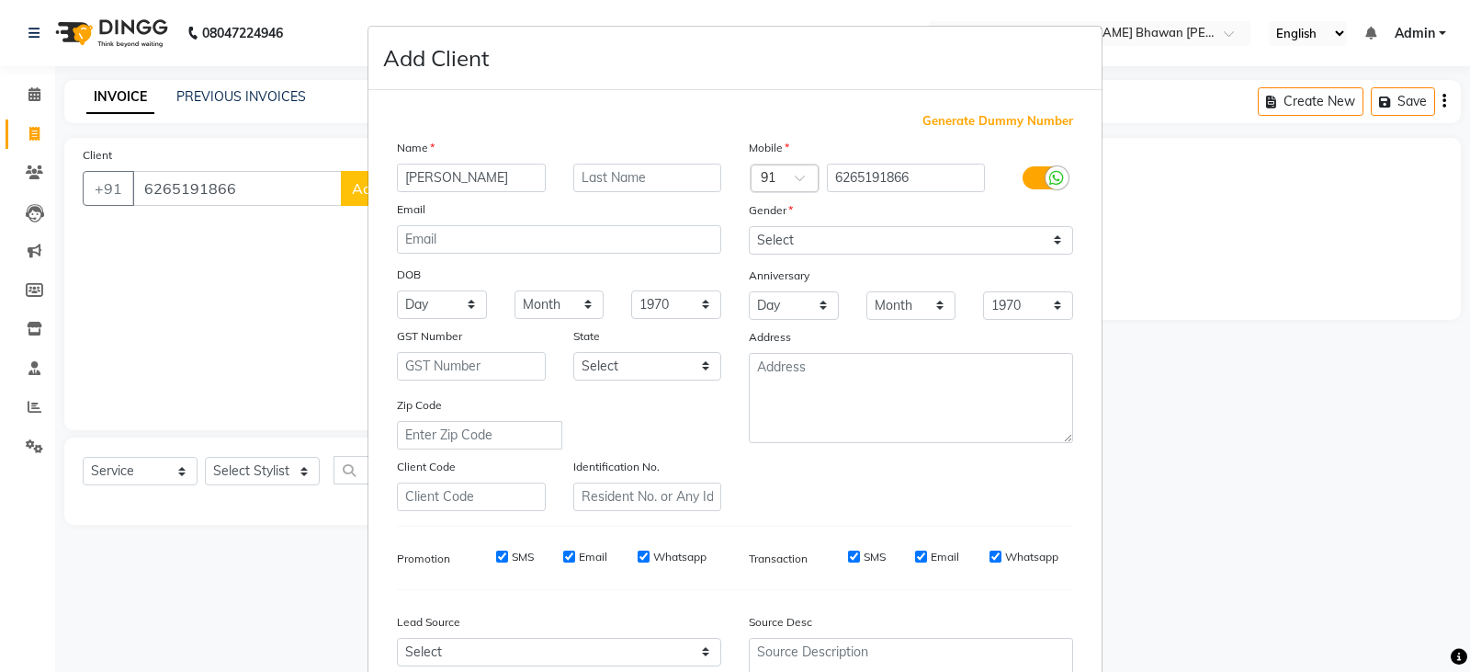
type input "[PERSON_NAME]"
click at [802, 246] on select "Select [DEMOGRAPHIC_DATA] [DEMOGRAPHIC_DATA] Other Prefer Not To Say" at bounding box center [911, 240] width 324 height 28
select select "[DEMOGRAPHIC_DATA]"
click at [749, 226] on select "Select [DEMOGRAPHIC_DATA] [DEMOGRAPHIC_DATA] Other Prefer Not To Say" at bounding box center [911, 240] width 324 height 28
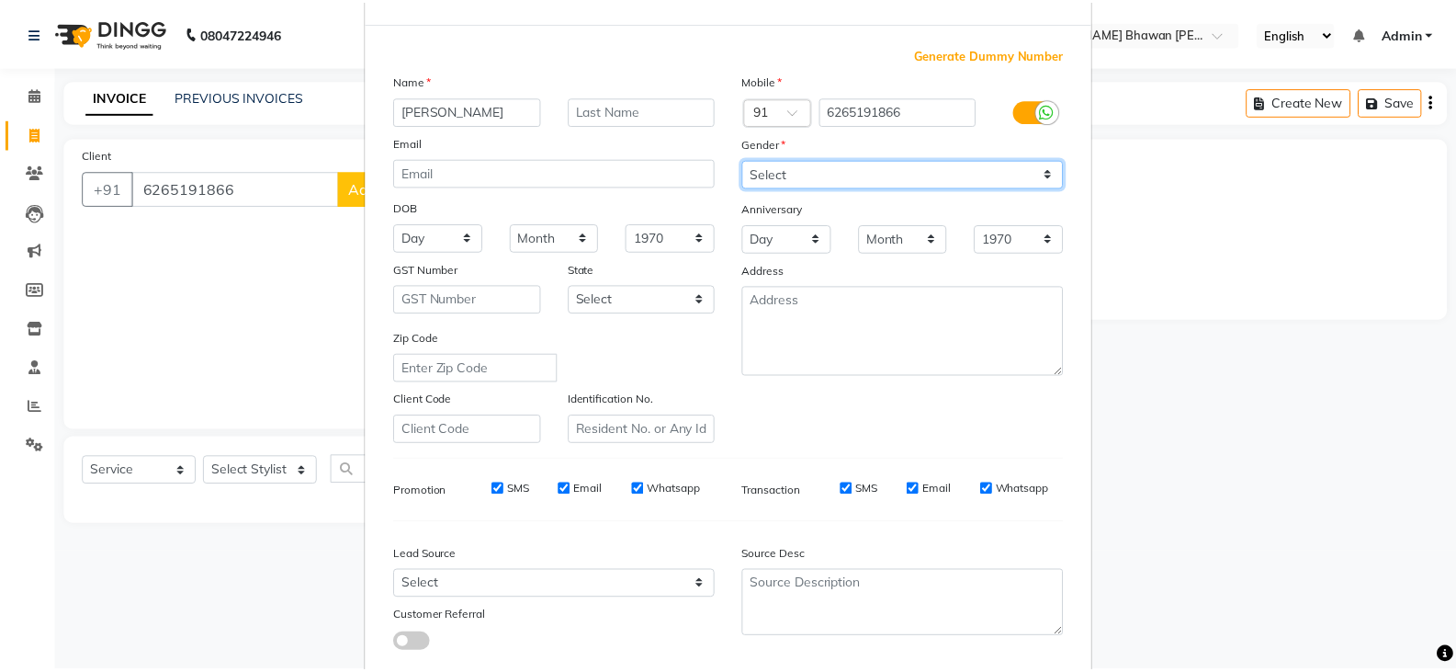
scroll to position [176, 0]
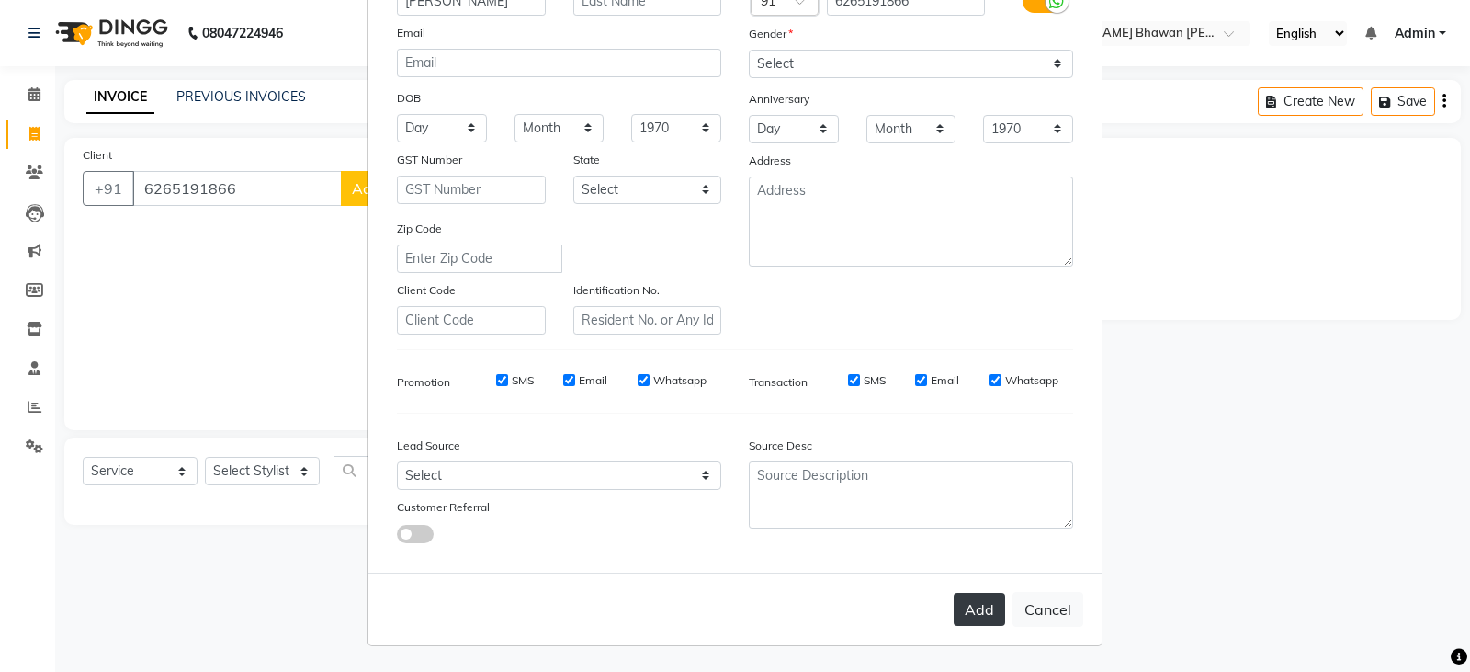
click at [973, 617] on button "Add" at bounding box center [979, 609] width 51 height 33
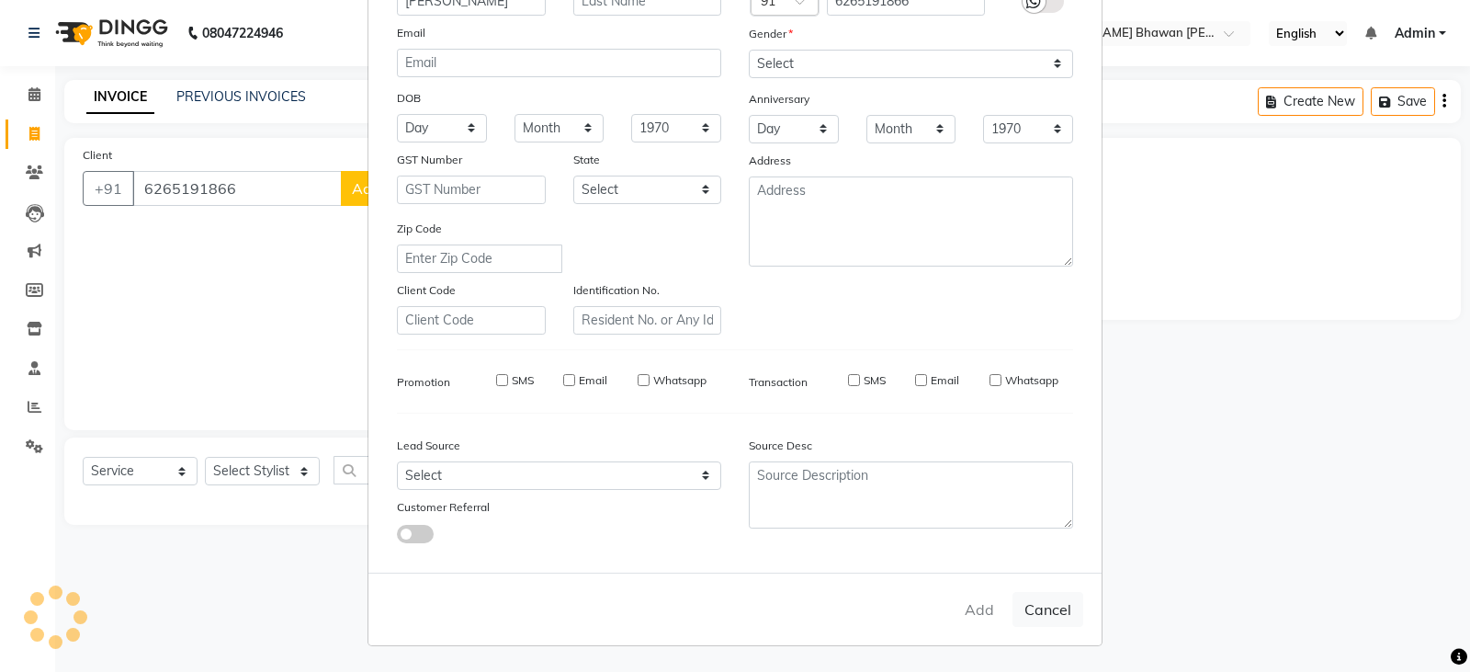
select select
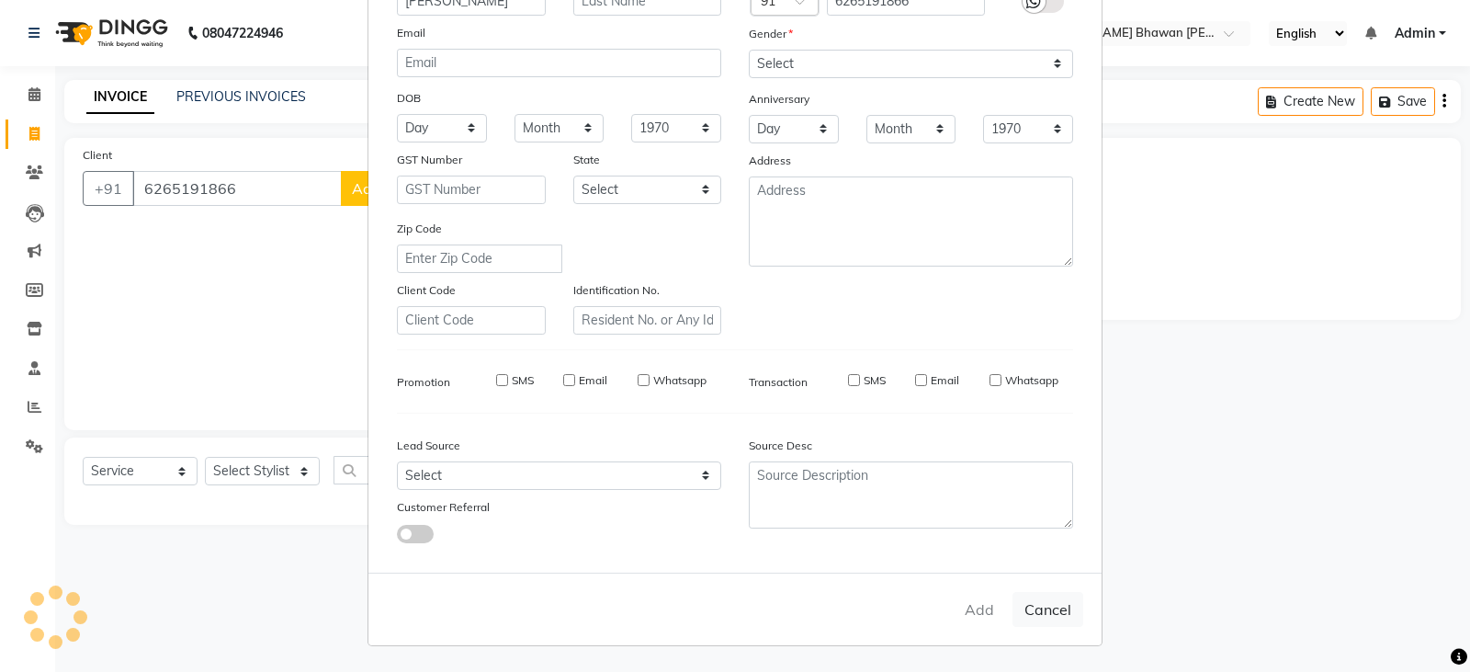
select select
checkbox input "false"
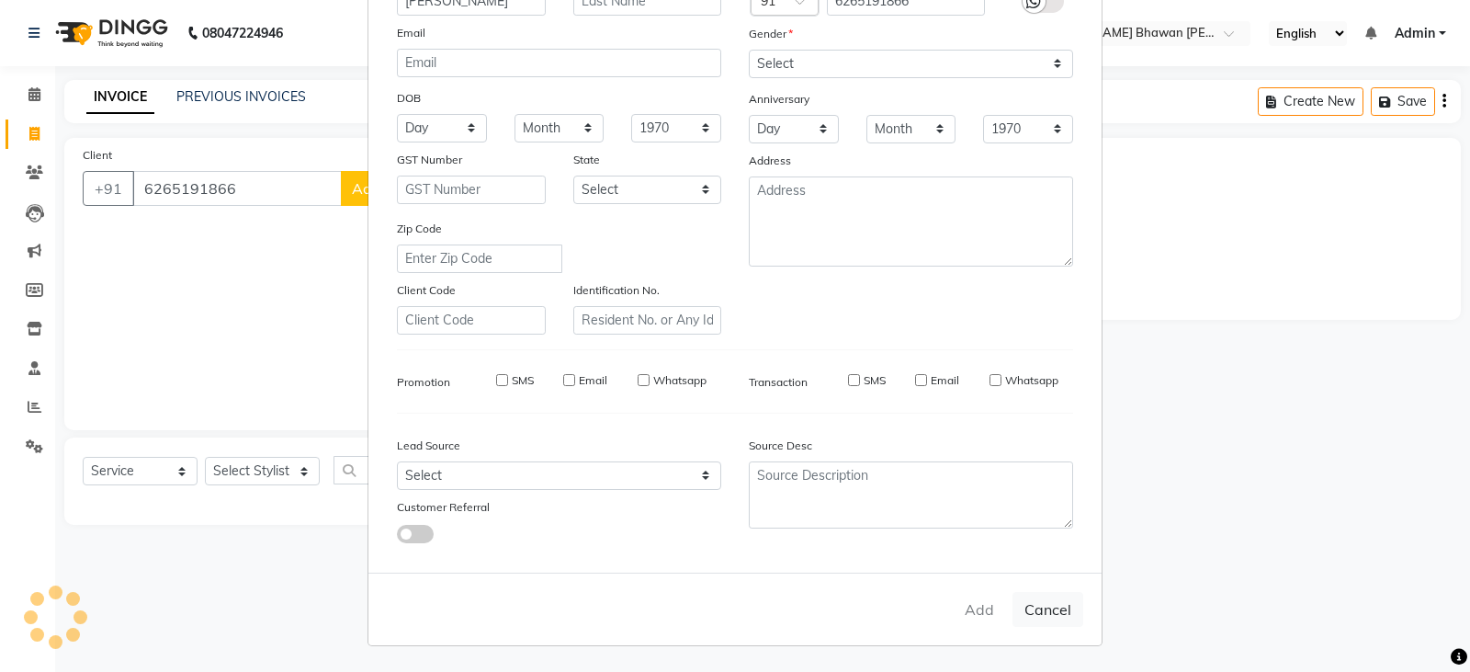
checkbox input "false"
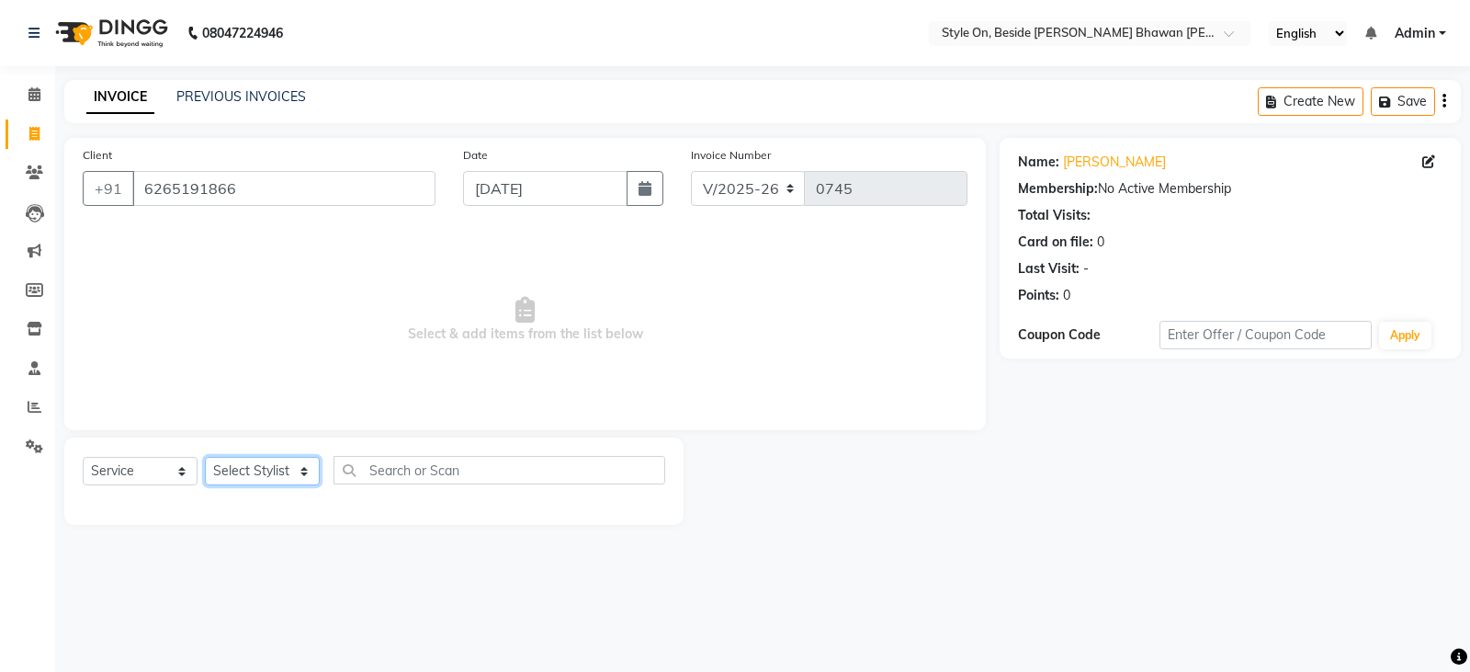
click at [259, 473] on select "Select Stylist [PERSON_NAME] Anju [PERSON_NAME] [PERSON_NAME] [PERSON_NAME] [PE…" at bounding box center [262, 471] width 115 height 28
select select "36149"
click at [205, 457] on select "Select Stylist [PERSON_NAME] Anju [PERSON_NAME] [PERSON_NAME] [PERSON_NAME] [PE…" at bounding box center [262, 471] width 115 height 28
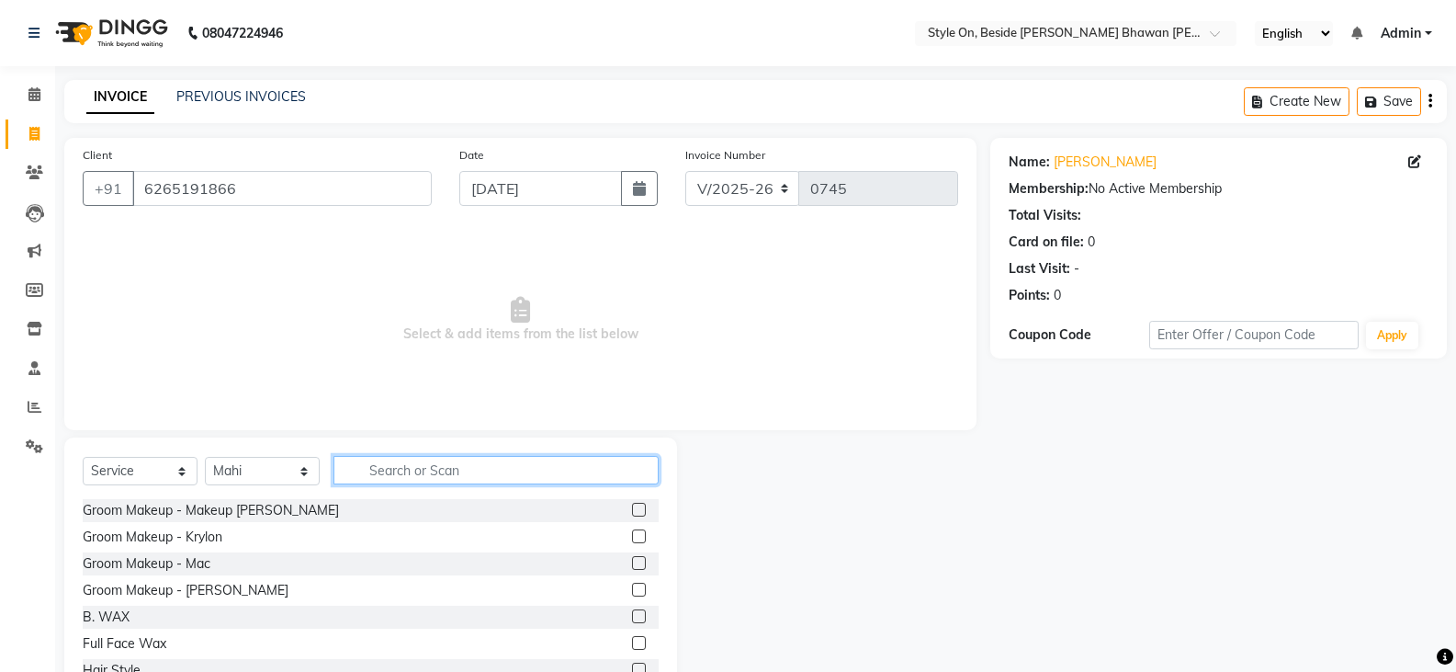
click at [433, 469] on input "text" at bounding box center [496, 470] width 325 height 28
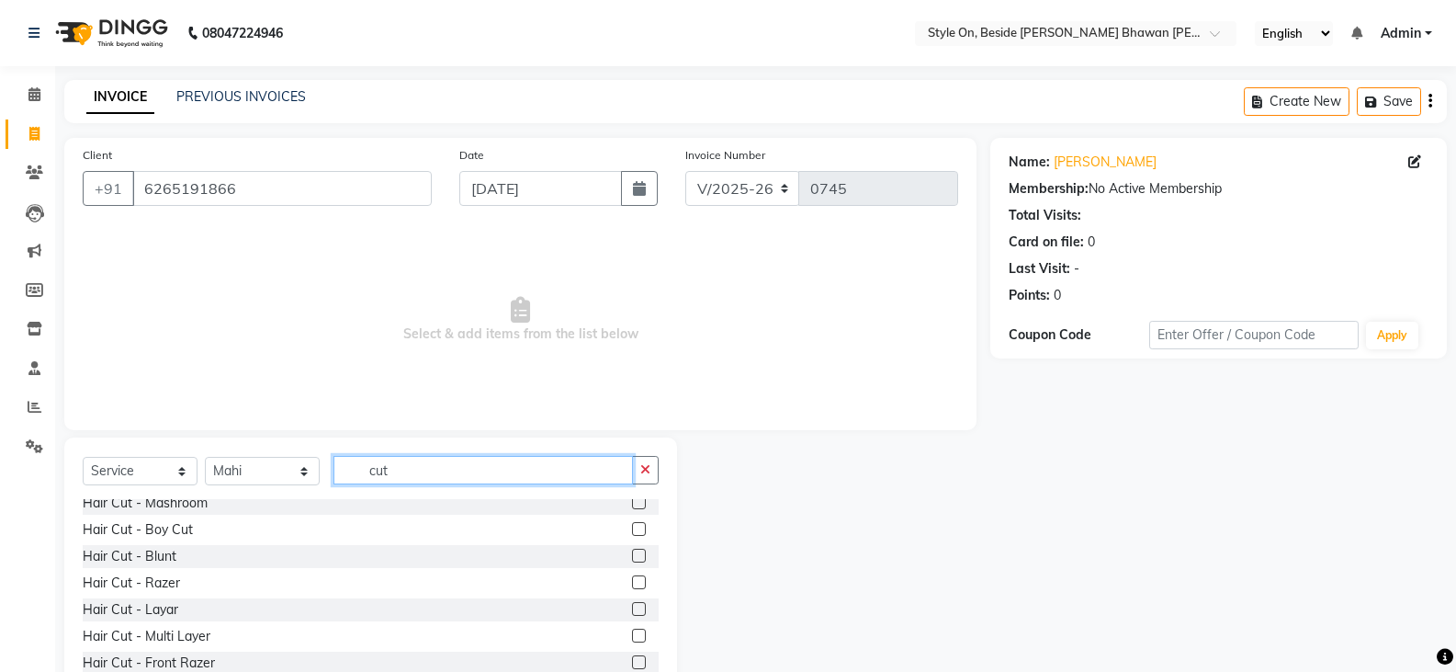
scroll to position [184, 0]
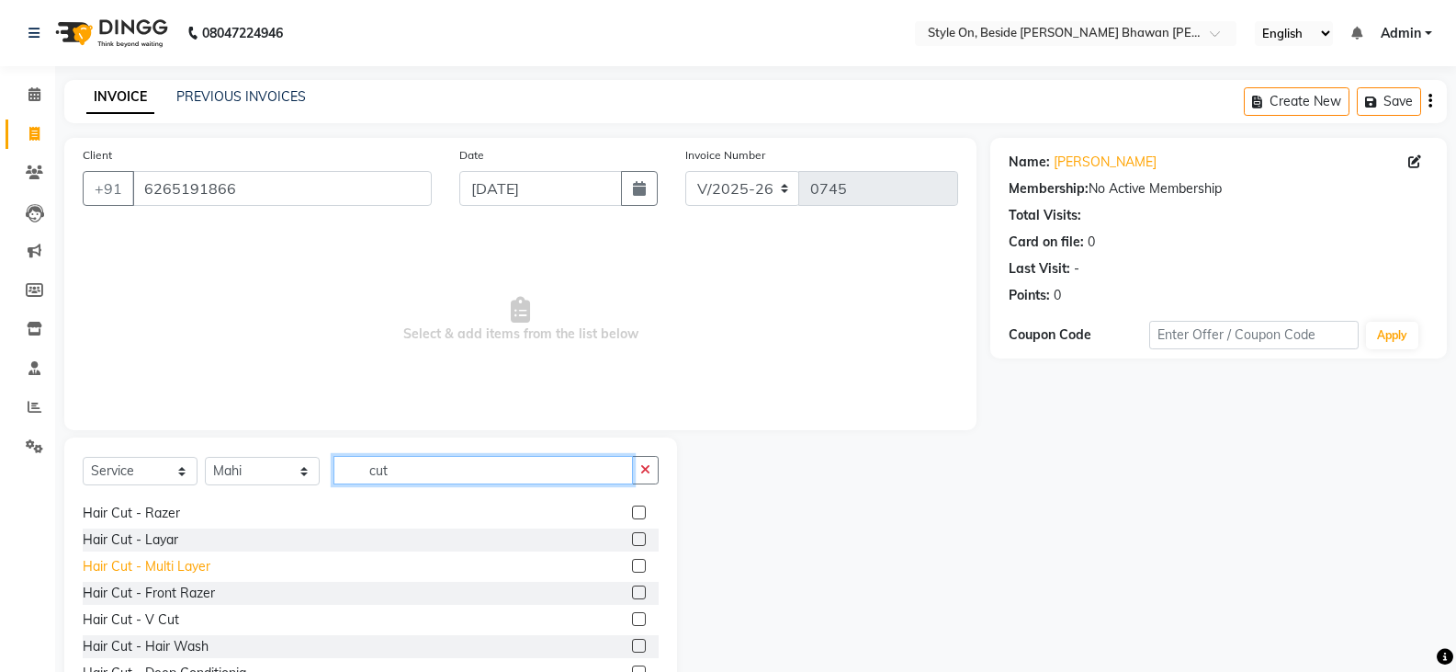
type input "cut"
click at [181, 562] on div "Hair Cut - Multi Layer" at bounding box center [147, 566] width 128 height 19
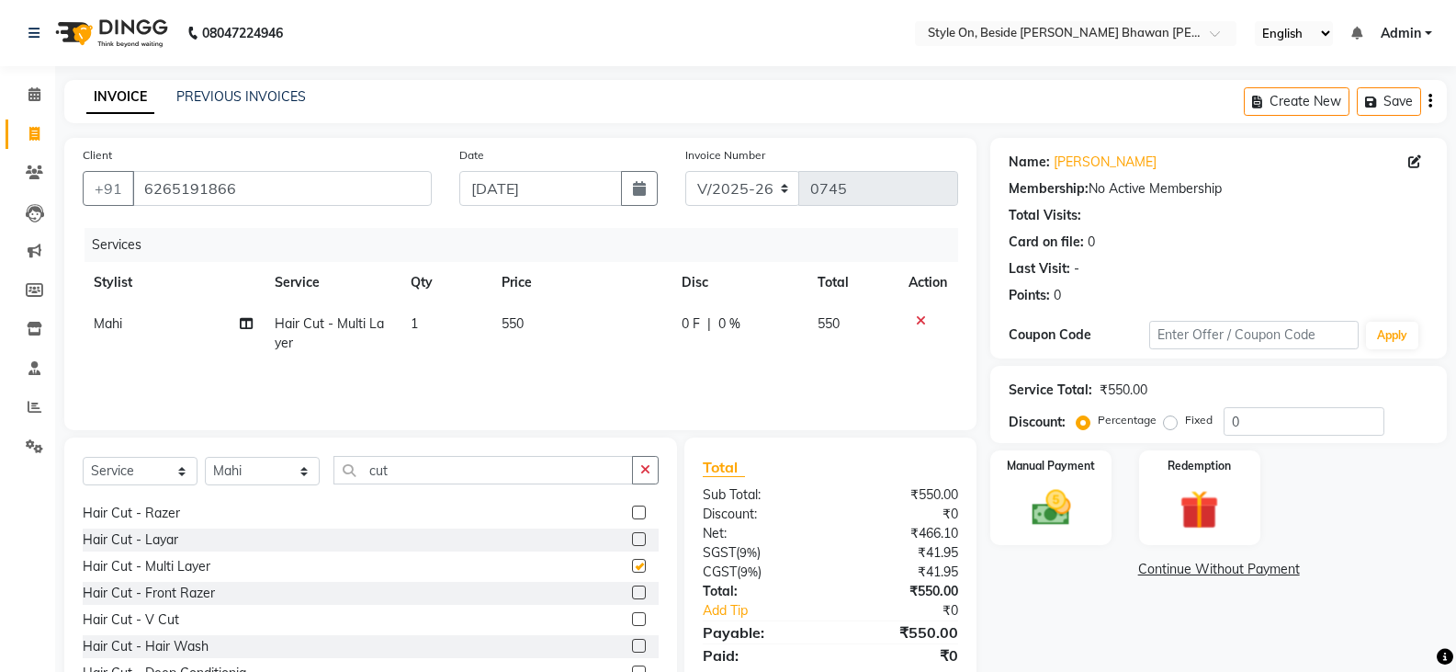
checkbox input "false"
click at [1015, 492] on div "Manual Payment" at bounding box center [1052, 497] width 126 height 98
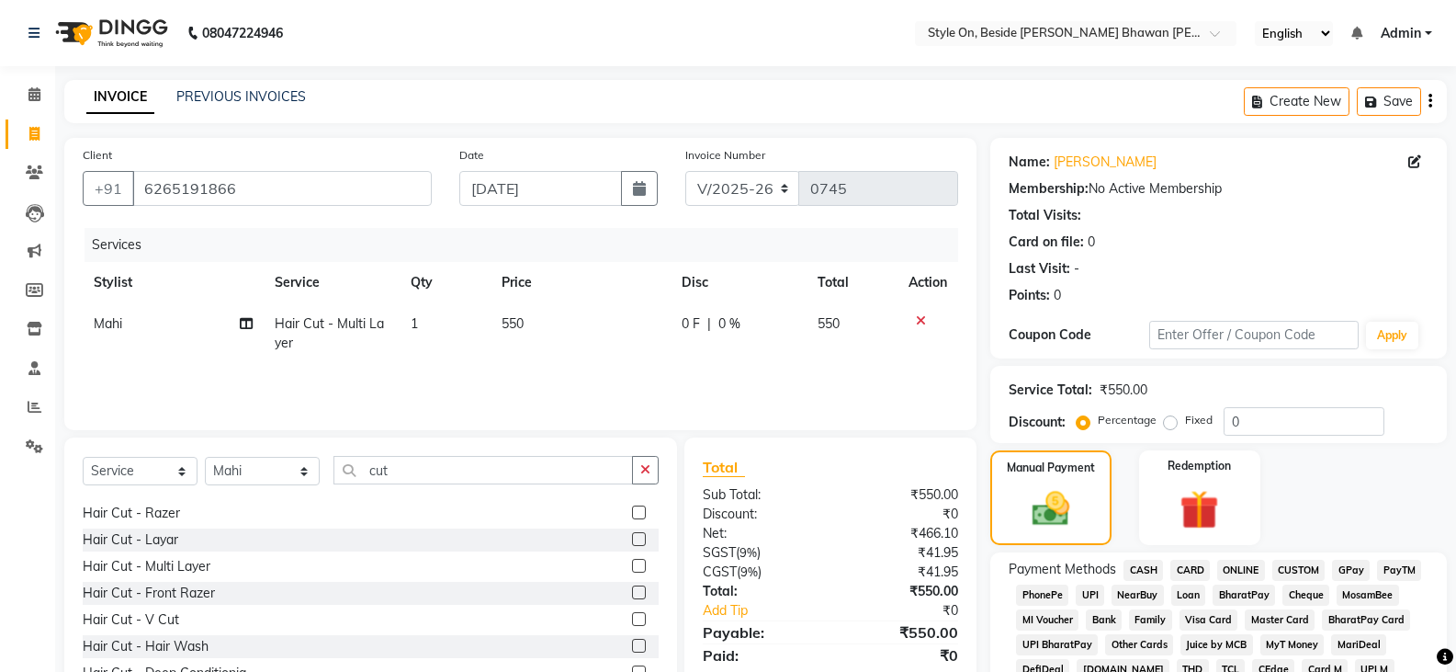
click at [1397, 566] on span "PayTM" at bounding box center [1399, 570] width 44 height 21
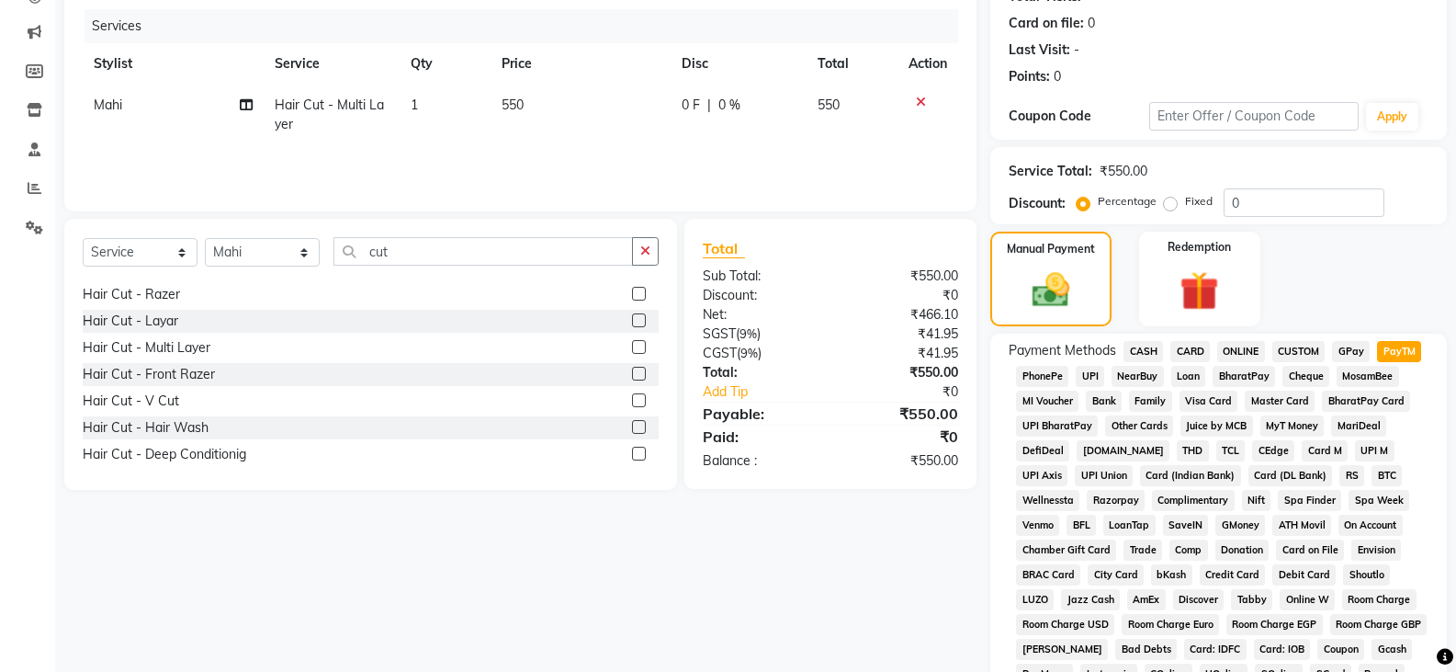
scroll to position [459, 0]
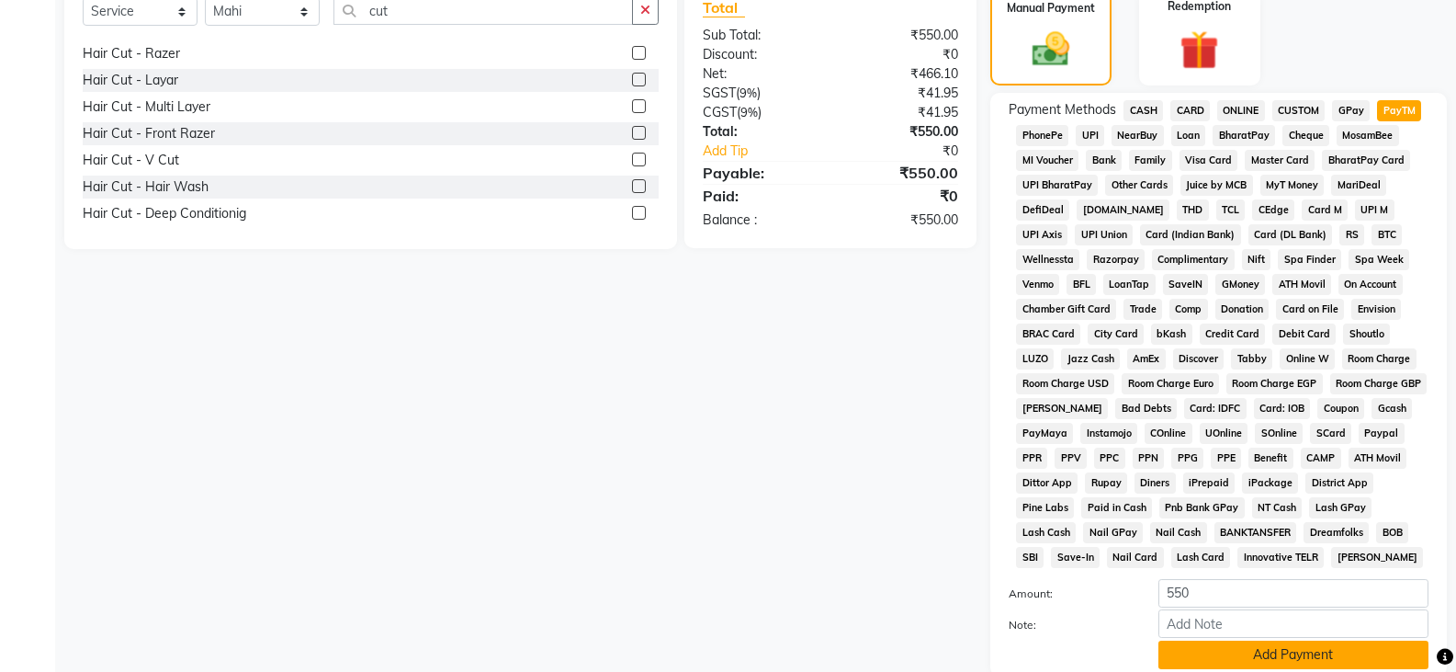
click at [1282, 659] on button "Add Payment" at bounding box center [1294, 654] width 270 height 28
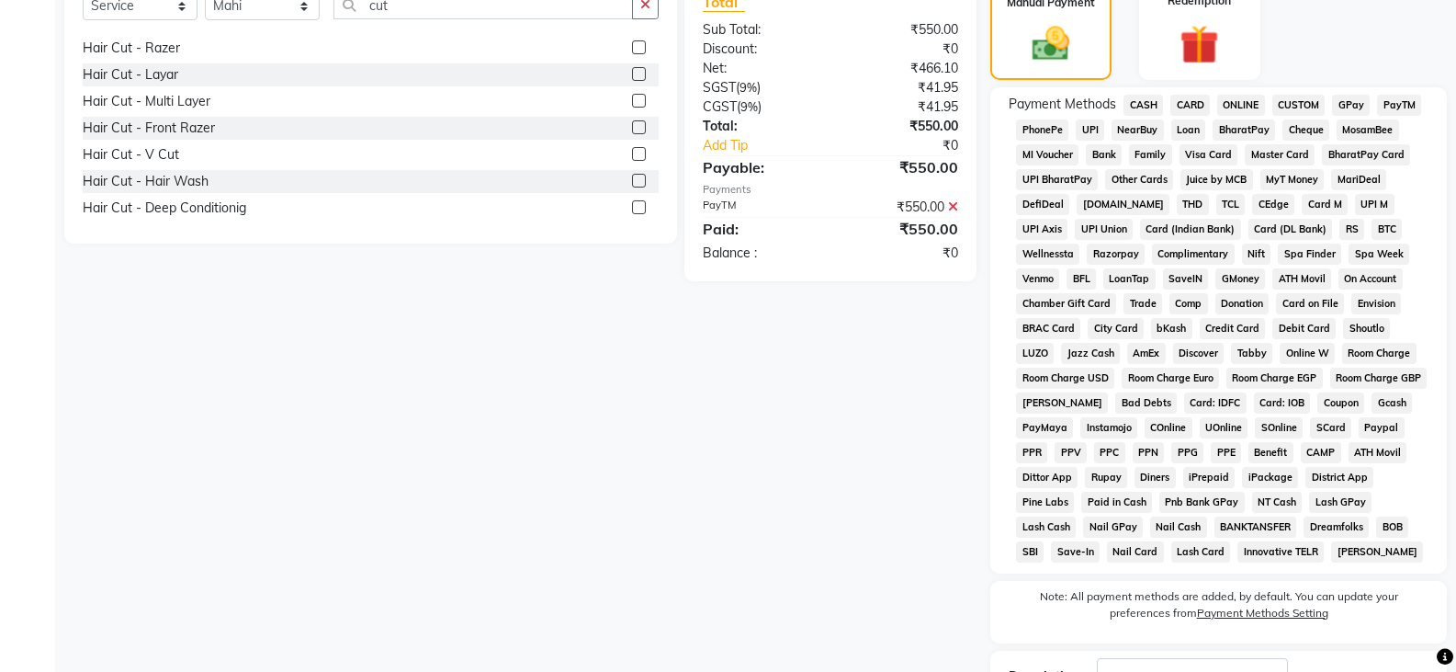
scroll to position [605, 0]
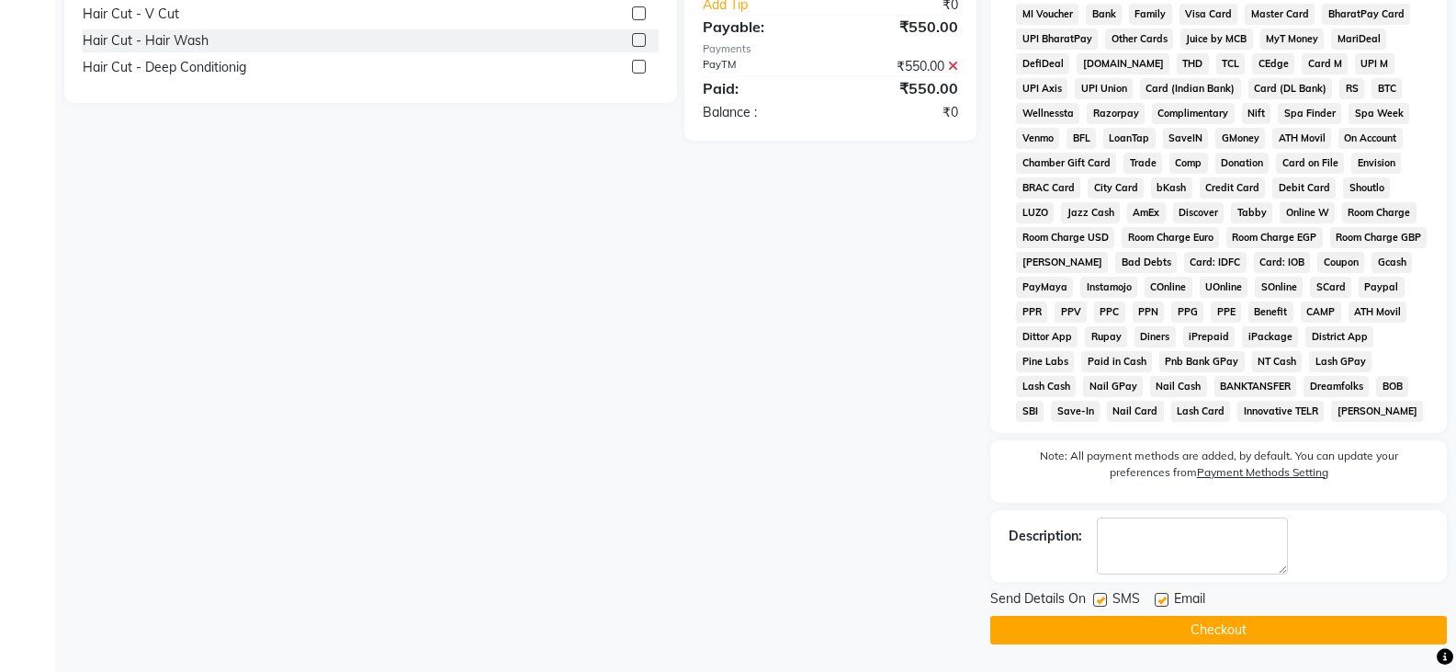
click at [1236, 621] on button "Checkout" at bounding box center [1218, 630] width 457 height 28
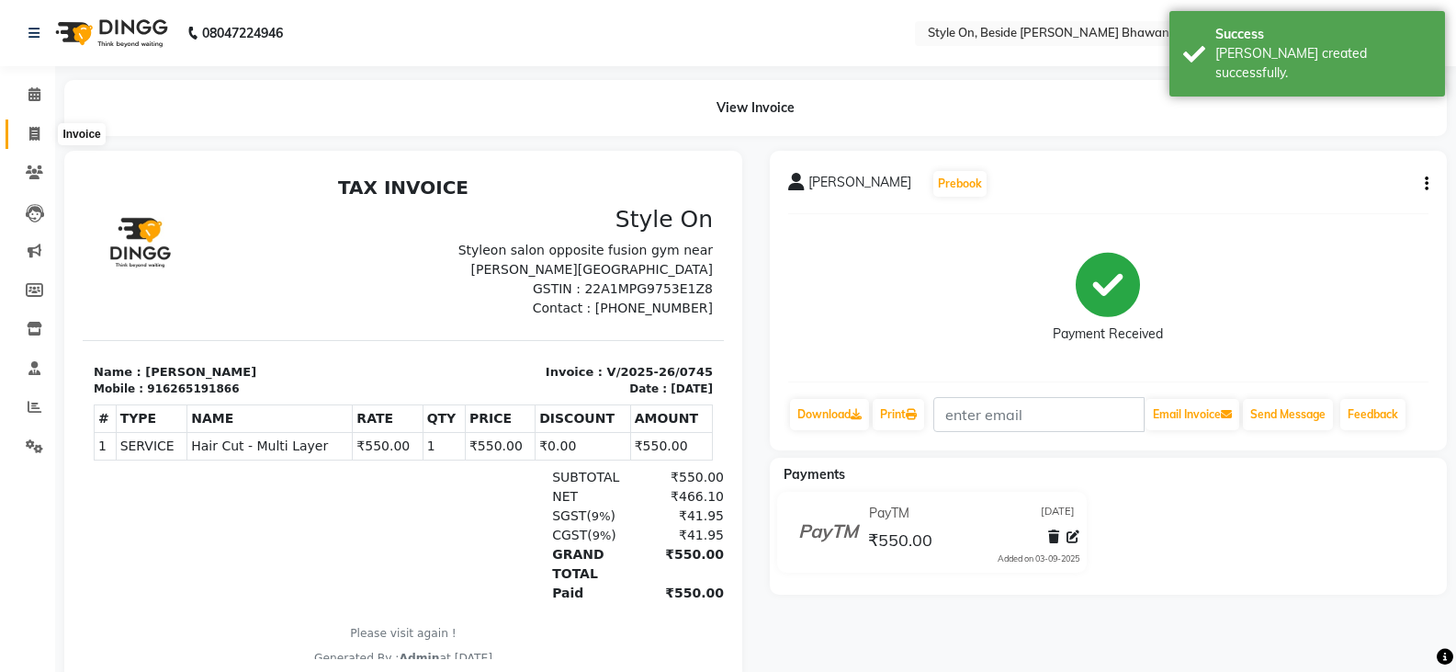
click at [30, 133] on icon at bounding box center [34, 134] width 10 height 14
select select "service"
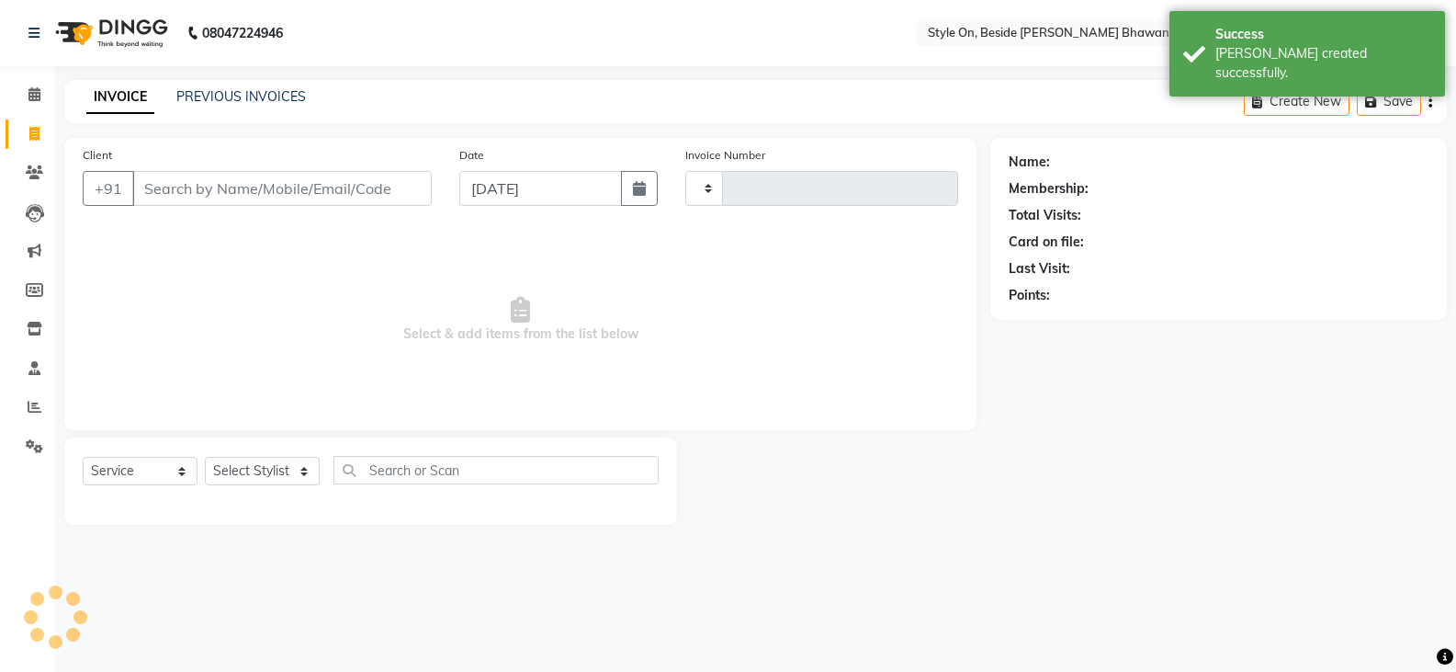
type input "0746"
select select "4700"
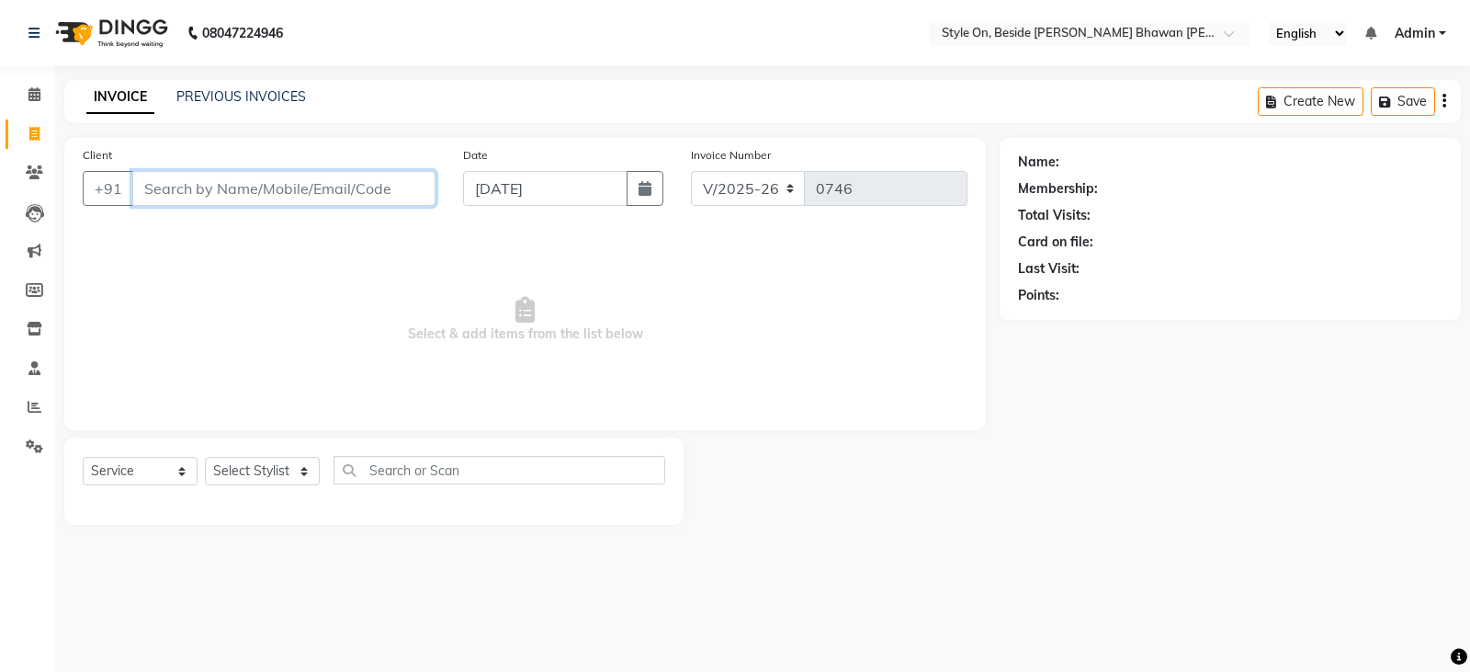
click at [277, 191] on input "Client" at bounding box center [283, 188] width 303 height 35
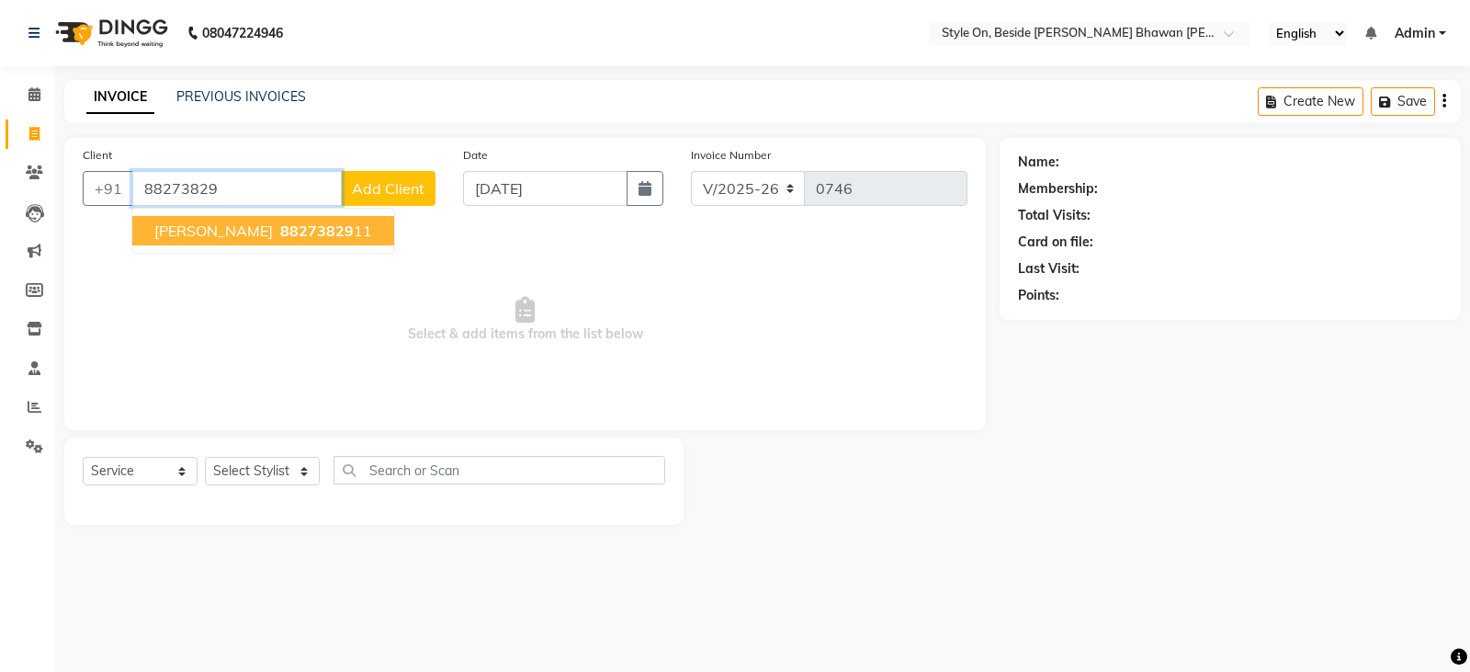
click at [252, 227] on span "[PERSON_NAME]" at bounding box center [213, 230] width 119 height 18
type input "8827382911"
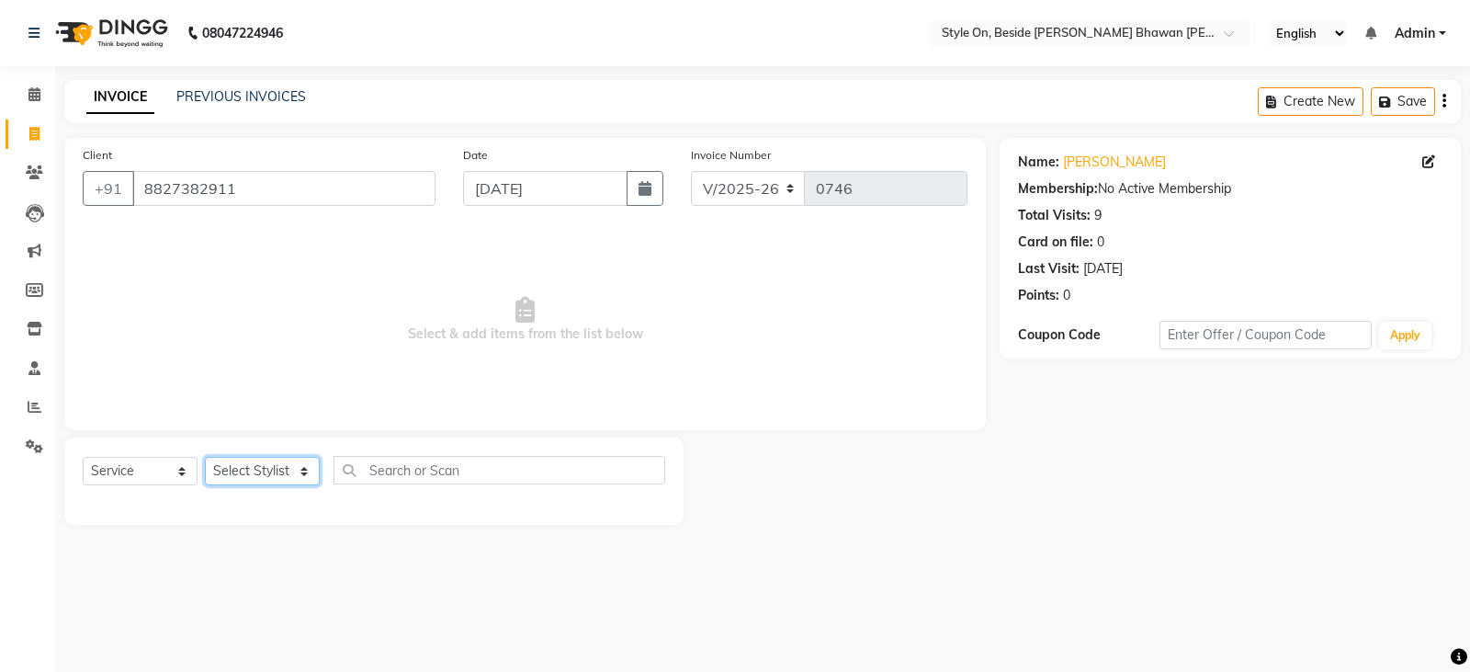
click at [265, 470] on select "Select Stylist [PERSON_NAME] Anju [PERSON_NAME] [PERSON_NAME] [PERSON_NAME] [PE…" at bounding box center [262, 471] width 115 height 28
select select "27831"
click at [205, 457] on select "Select Stylist [PERSON_NAME] Anju [PERSON_NAME] [PERSON_NAME] [PERSON_NAME] [PE…" at bounding box center [262, 471] width 115 height 28
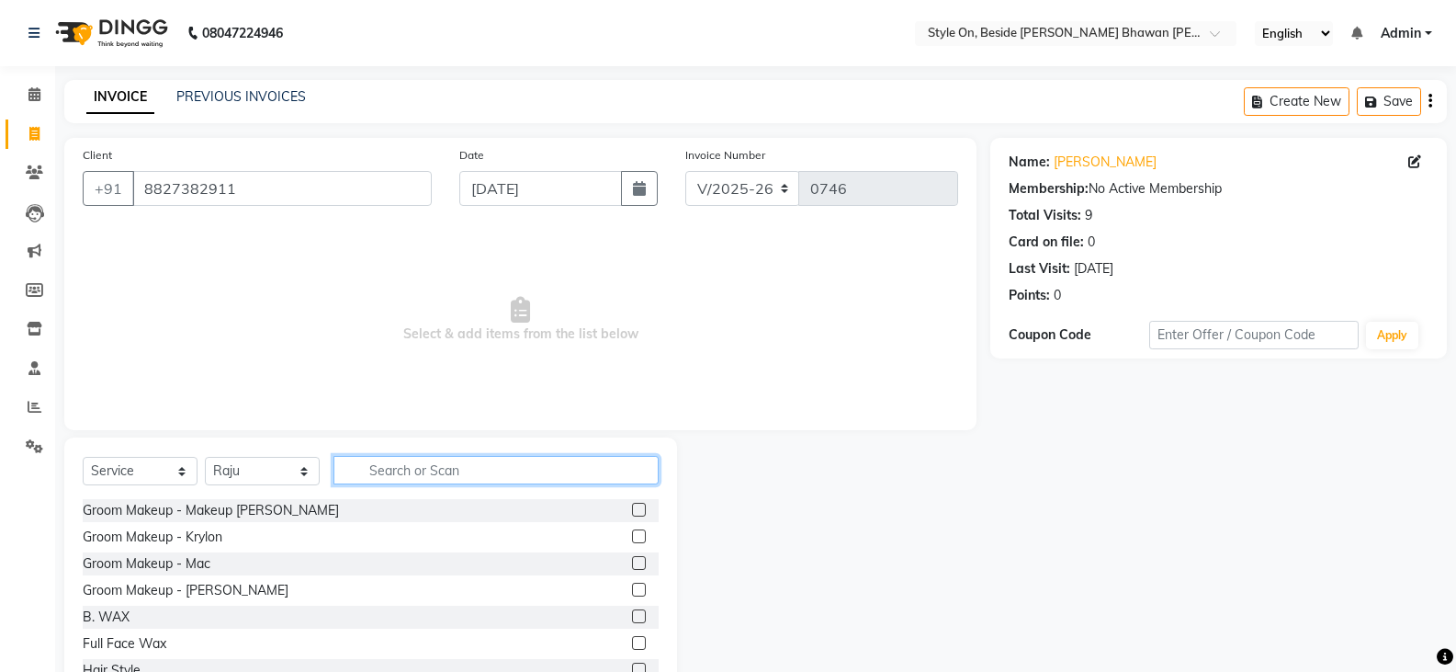
click at [424, 471] on input "text" at bounding box center [496, 470] width 325 height 28
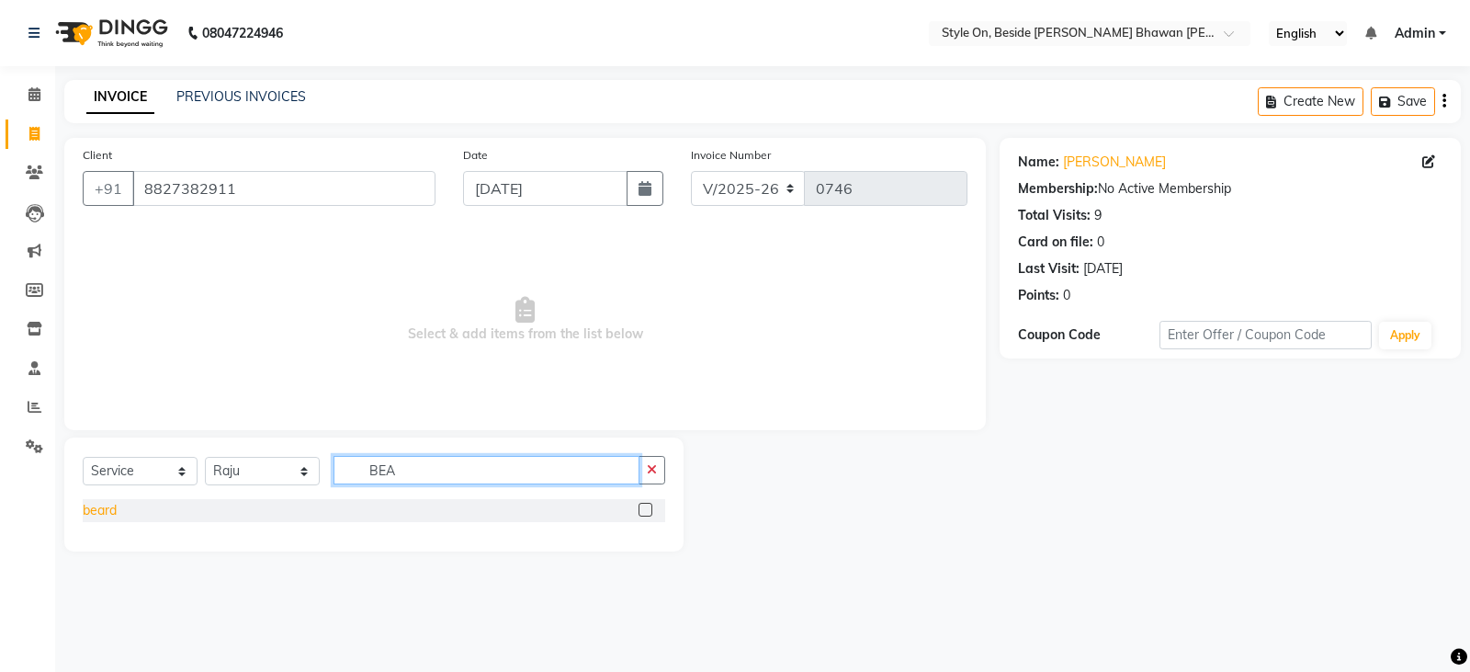
type input "BEA"
click at [91, 515] on div "beard" at bounding box center [100, 510] width 34 height 19
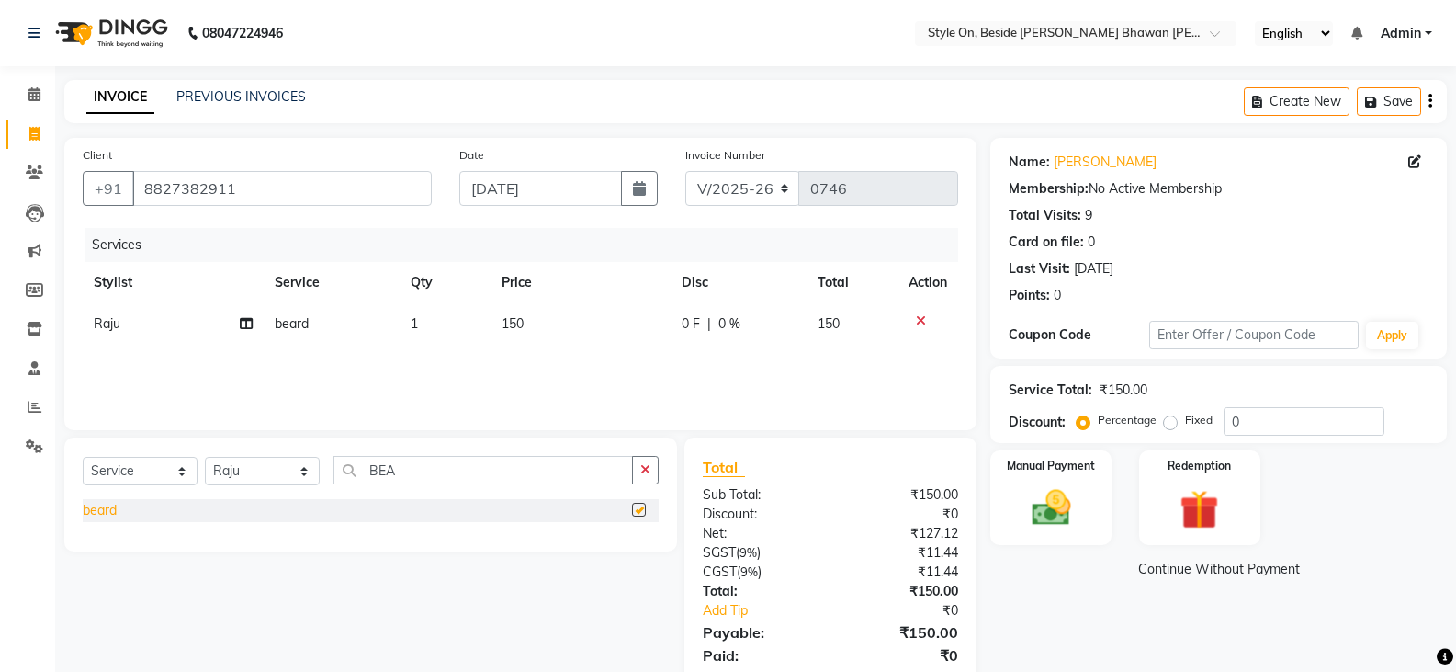
checkbox input "false"
click at [1056, 522] on img at bounding box center [1050, 507] width 65 height 47
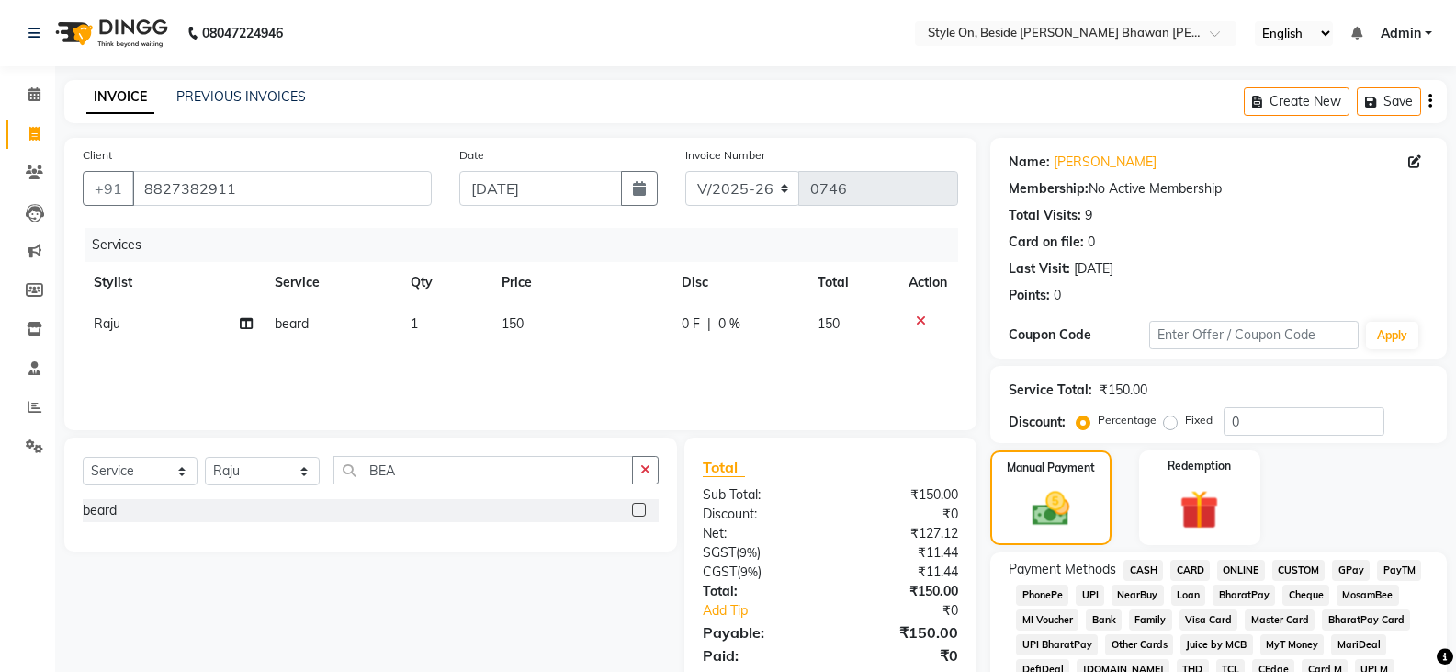
click at [1145, 566] on span "CASH" at bounding box center [1144, 570] width 40 height 21
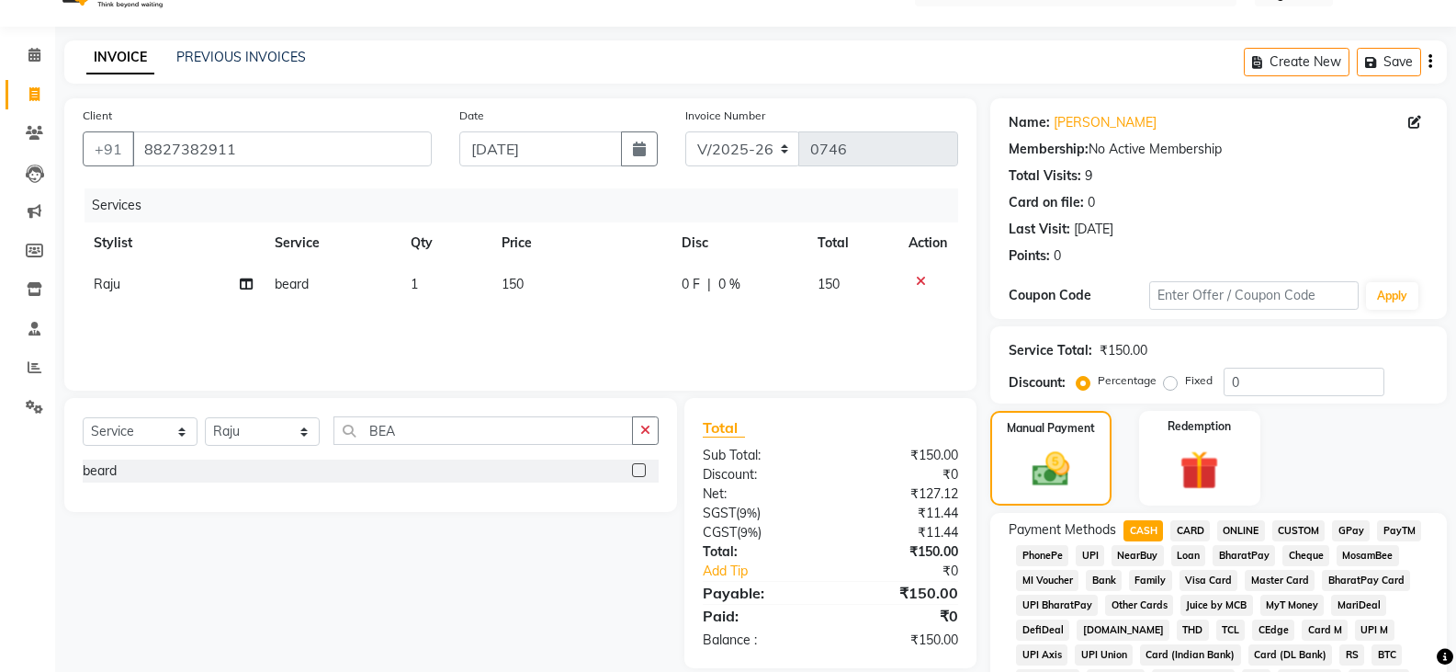
scroll to position [551, 0]
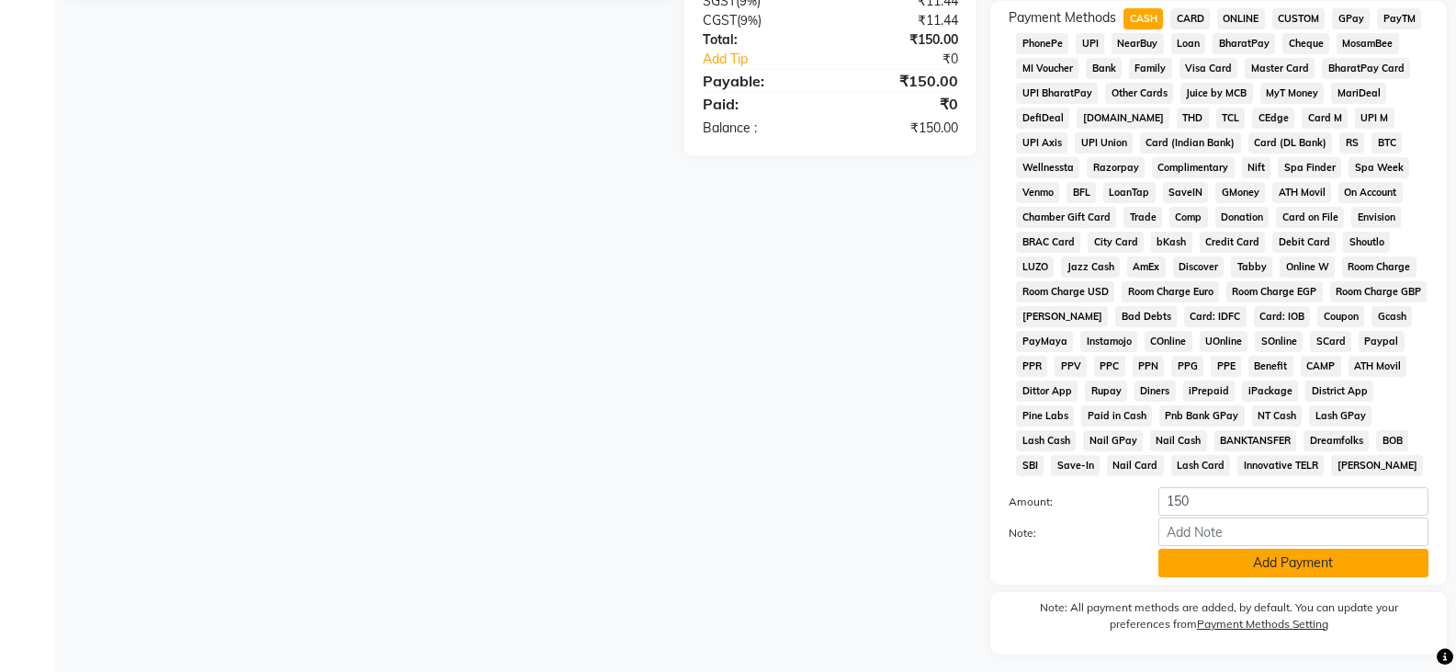
click at [1250, 567] on button "Add Payment" at bounding box center [1294, 563] width 270 height 28
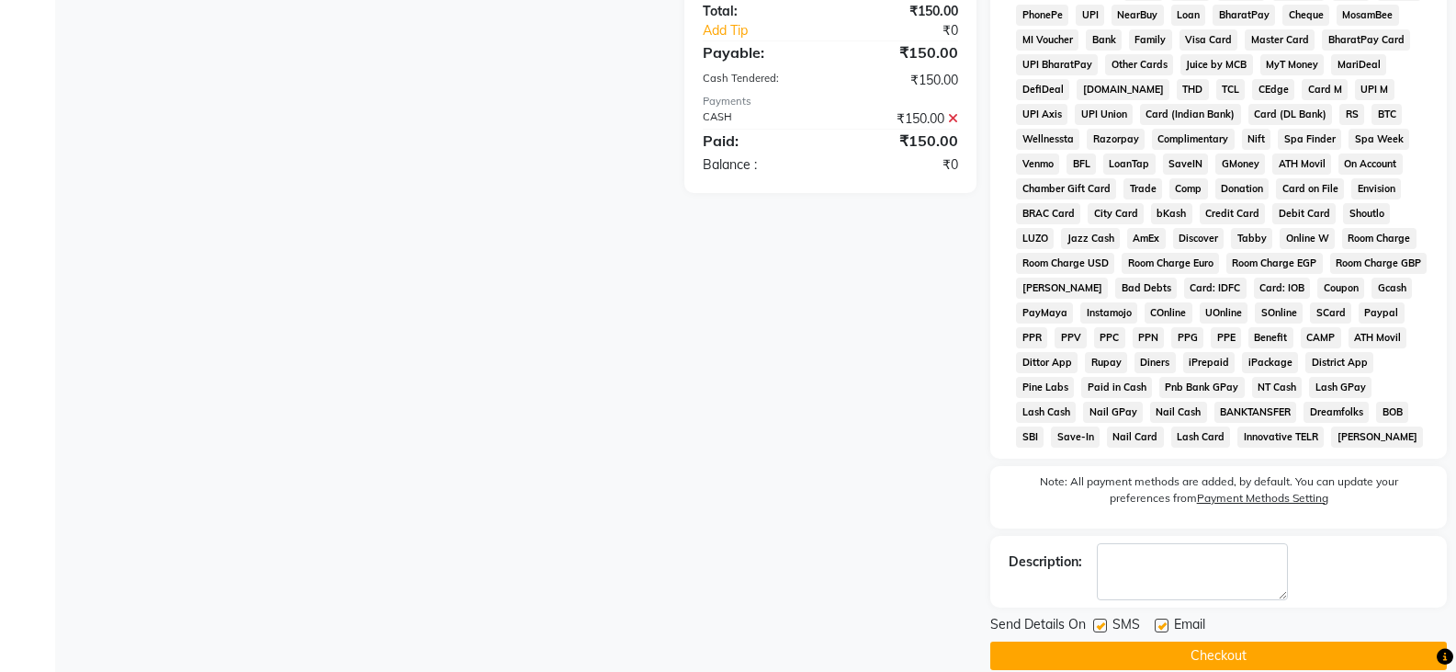
scroll to position [605, 0]
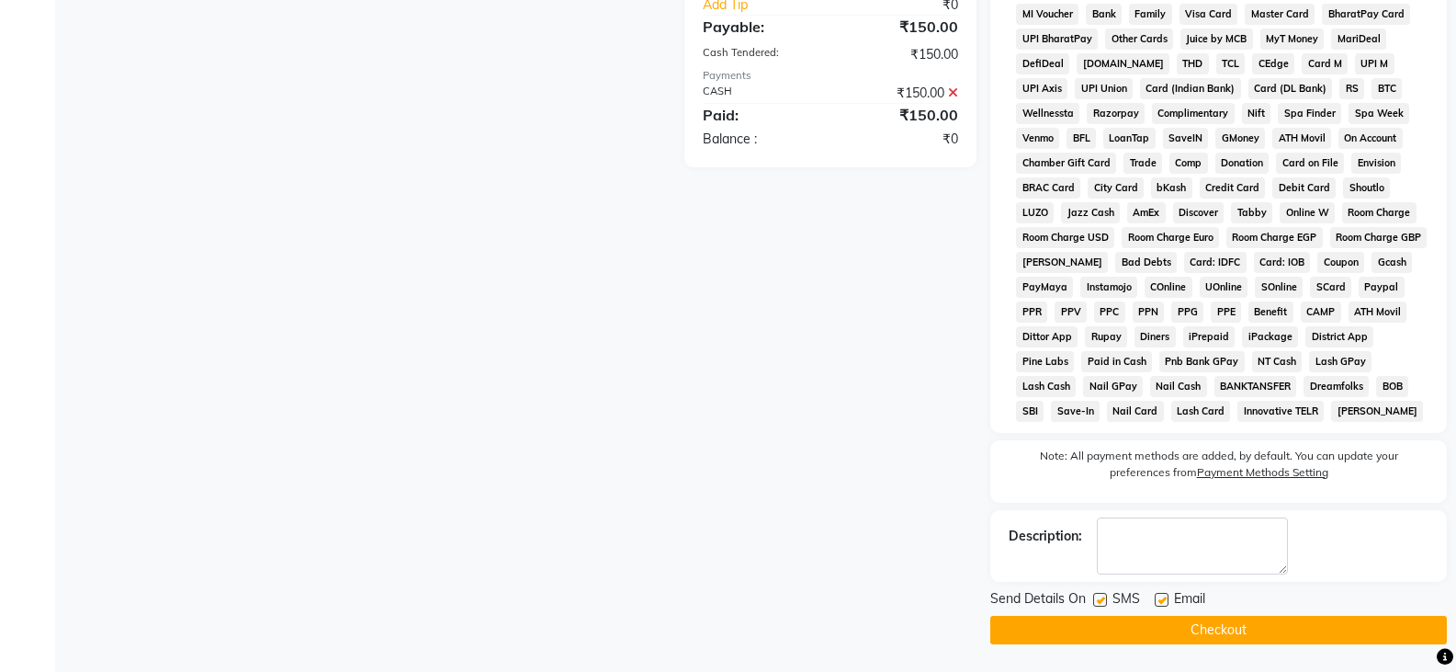
click at [1237, 630] on button "Checkout" at bounding box center [1218, 630] width 457 height 28
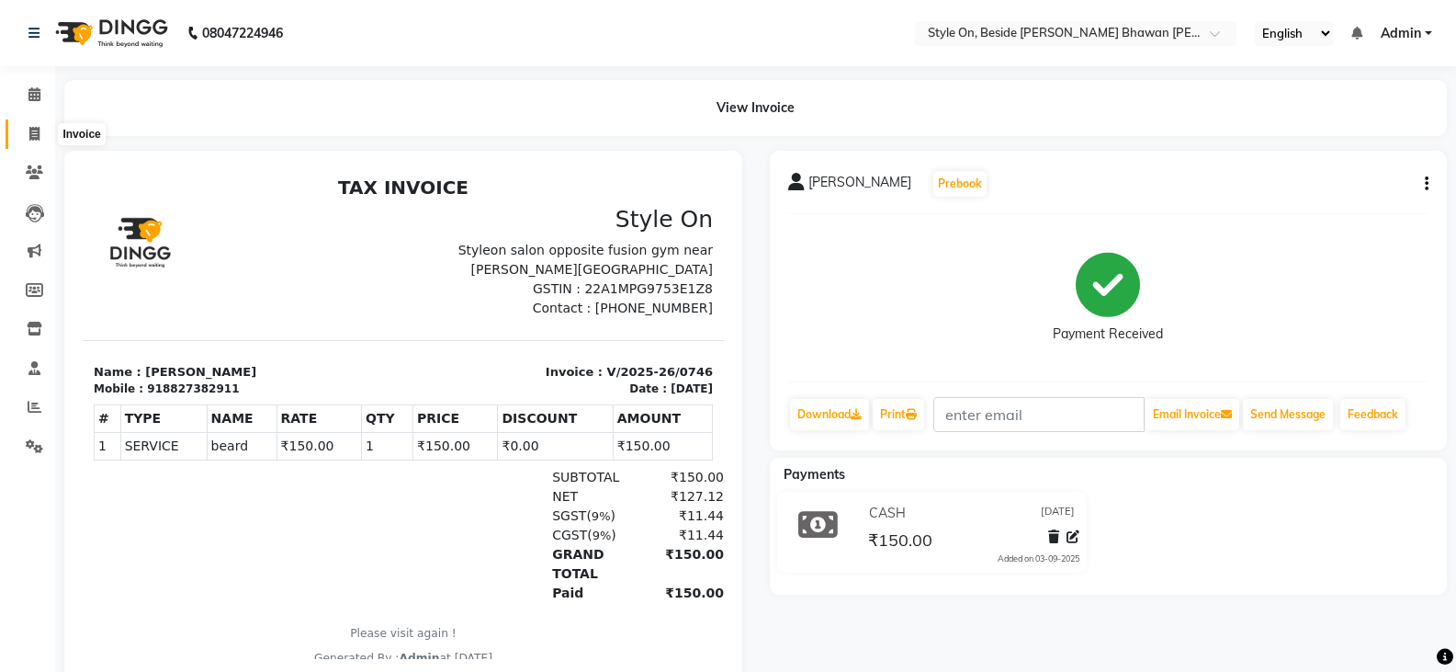
click at [26, 127] on span at bounding box center [34, 134] width 32 height 21
select select "service"
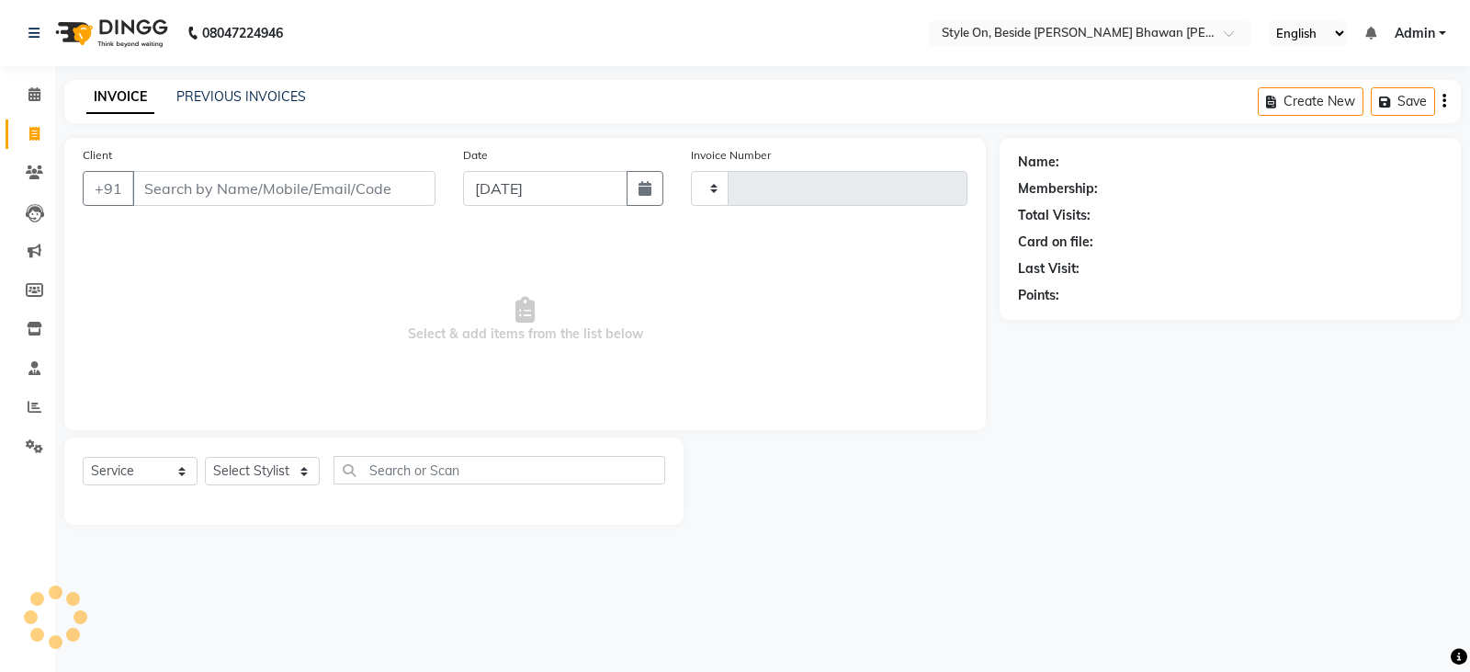
type input "0747"
select select "4700"
click at [357, 198] on input "Client" at bounding box center [283, 188] width 303 height 35
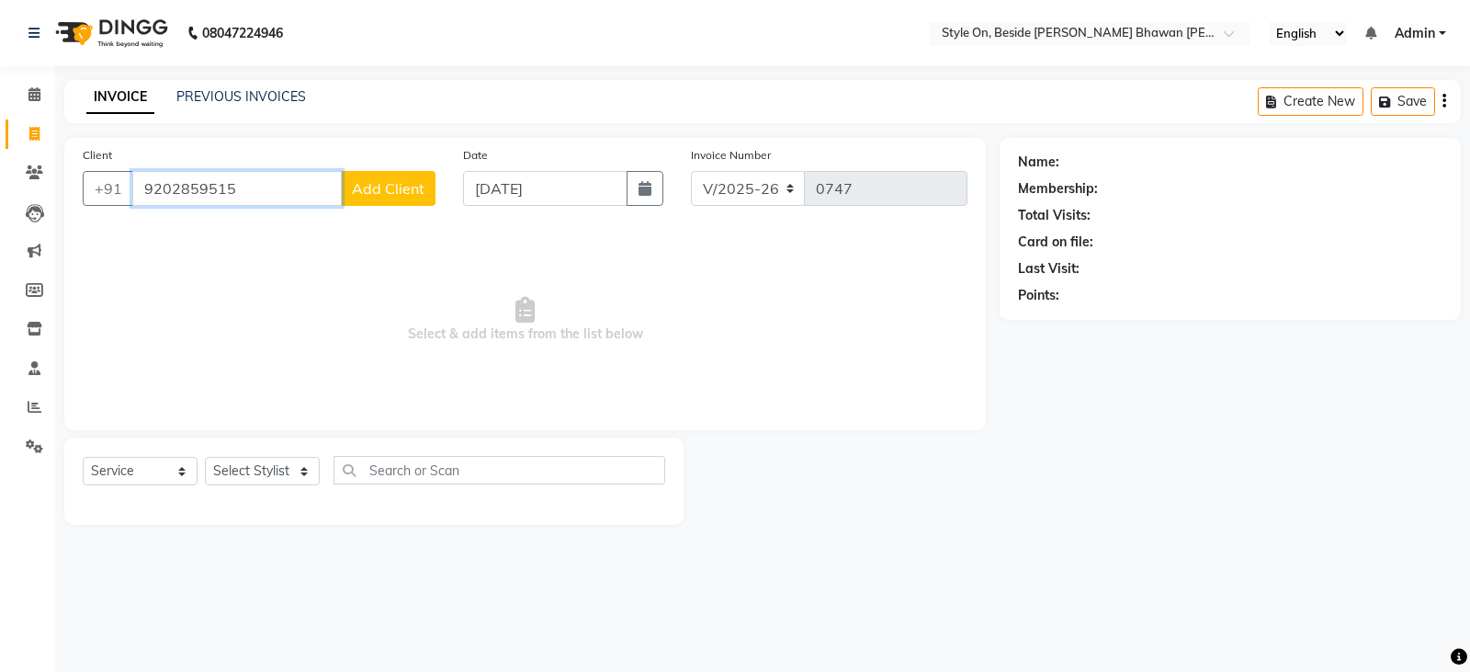
type input "9202859515"
click at [424, 196] on button "Add Client" at bounding box center [388, 188] width 95 height 35
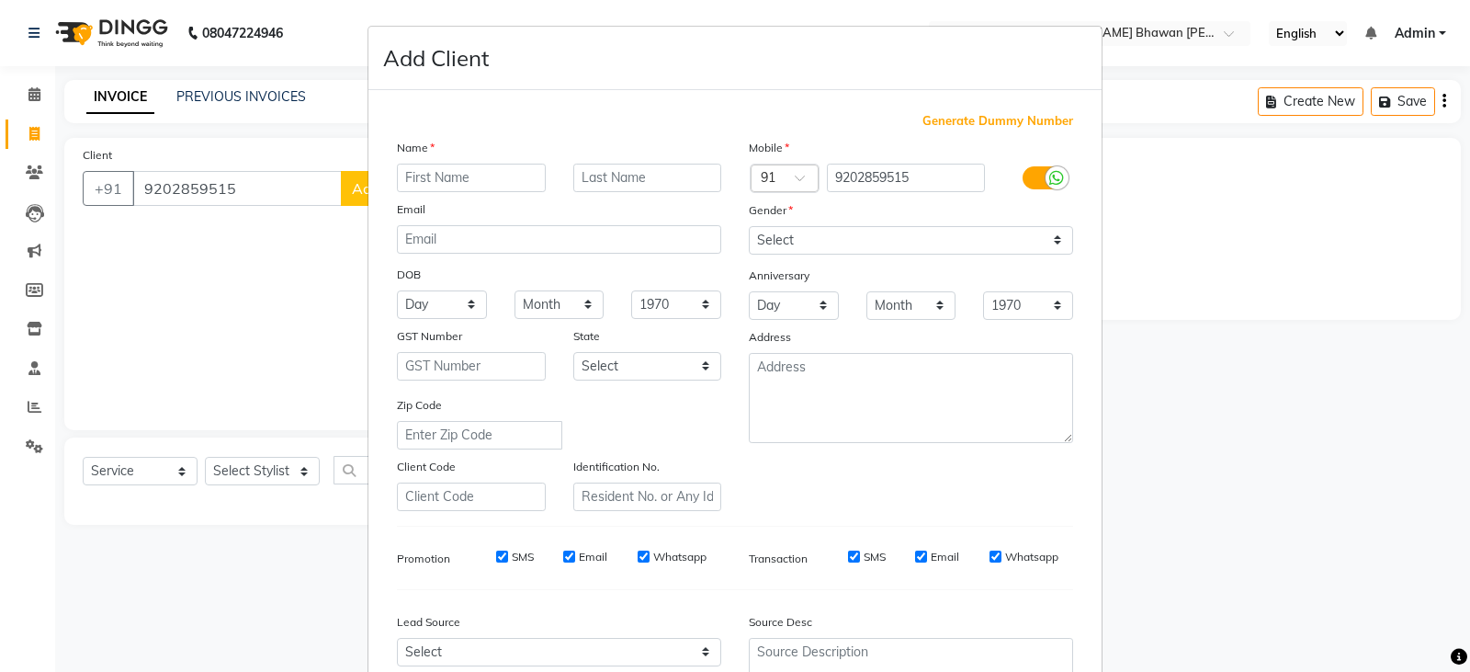
click at [489, 171] on input "text" at bounding box center [471, 178] width 149 height 28
type input "[PERSON_NAME]"
click at [790, 242] on select "Select [DEMOGRAPHIC_DATA] [DEMOGRAPHIC_DATA] Other Prefer Not To Say" at bounding box center [911, 240] width 324 height 28
select select "[DEMOGRAPHIC_DATA]"
click at [749, 226] on select "Select [DEMOGRAPHIC_DATA] [DEMOGRAPHIC_DATA] Other Prefer Not To Say" at bounding box center [911, 240] width 324 height 28
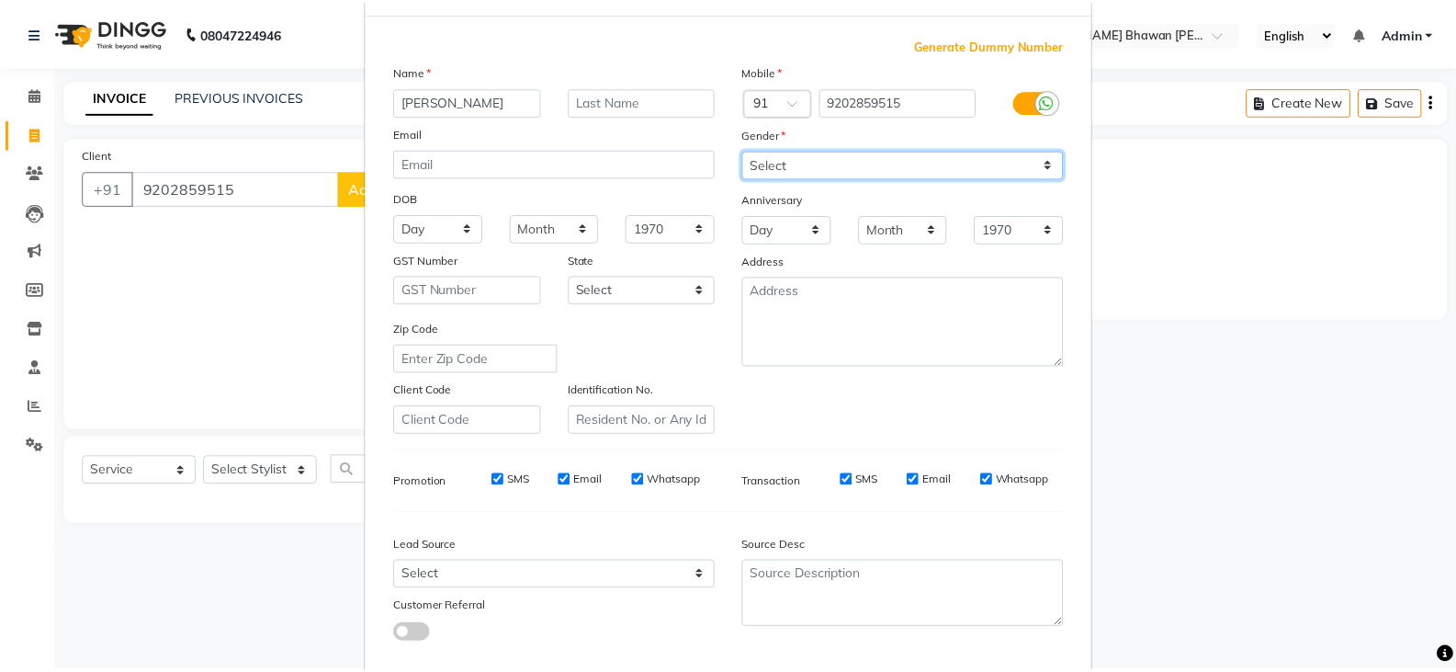
scroll to position [176, 0]
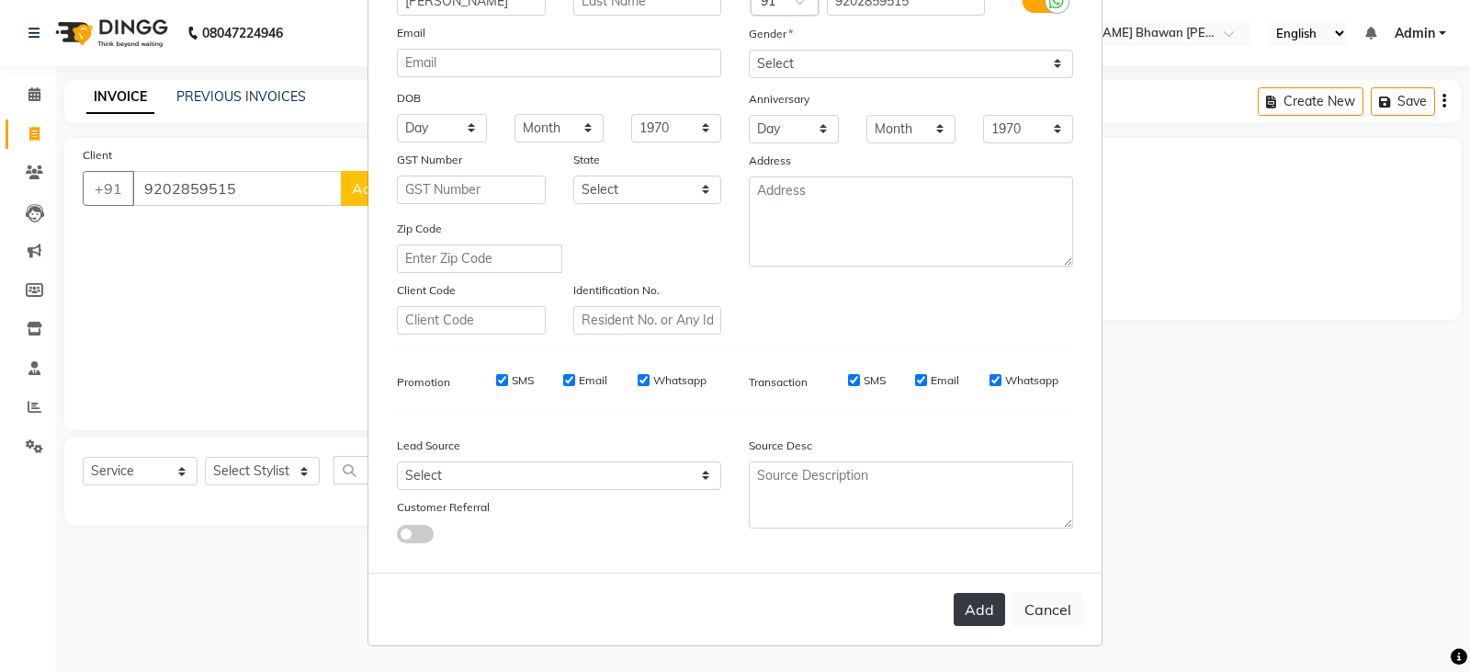
click at [961, 614] on button "Add" at bounding box center [979, 609] width 51 height 33
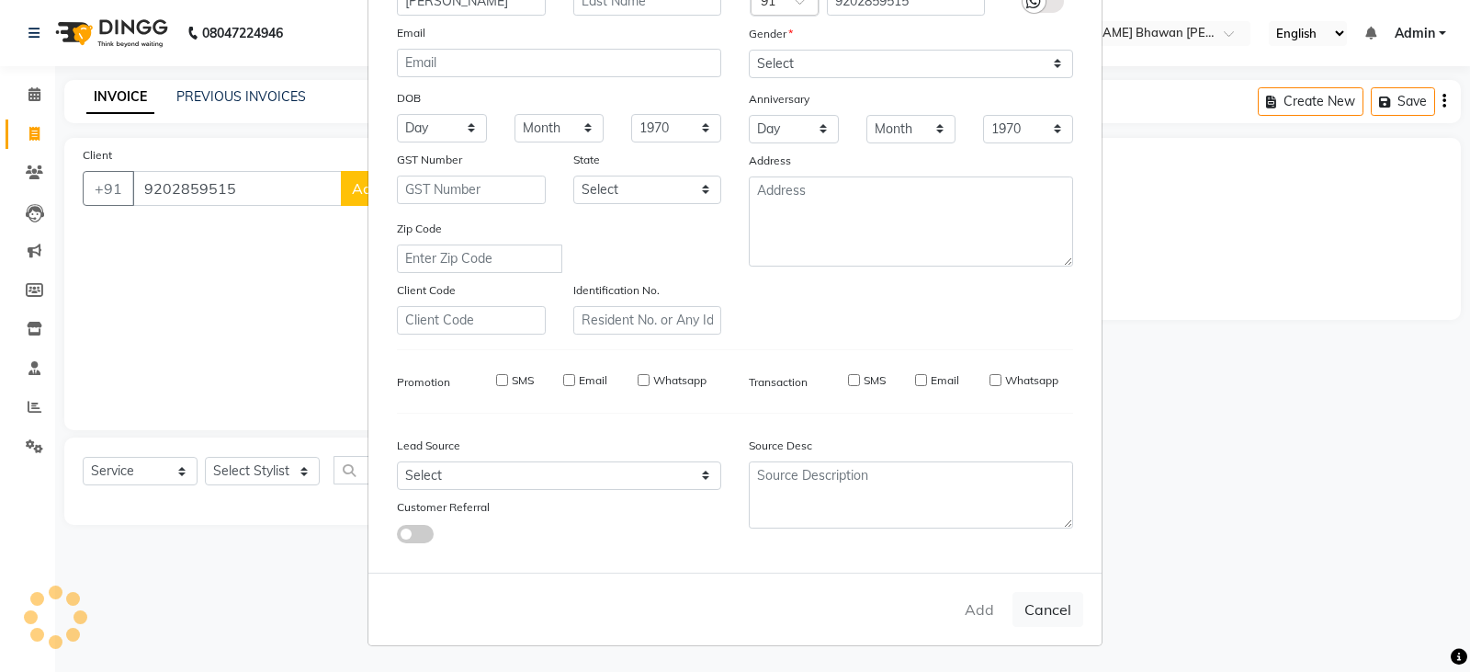
select select
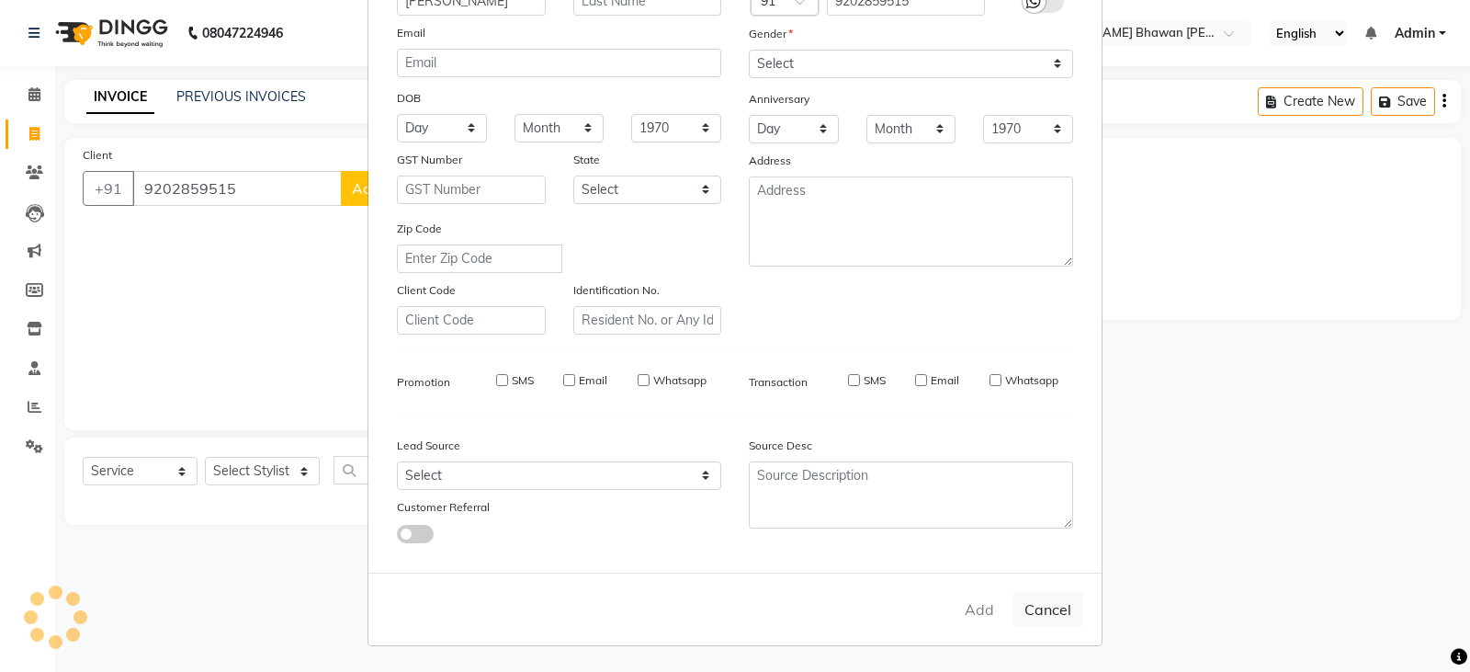
select select
checkbox input "false"
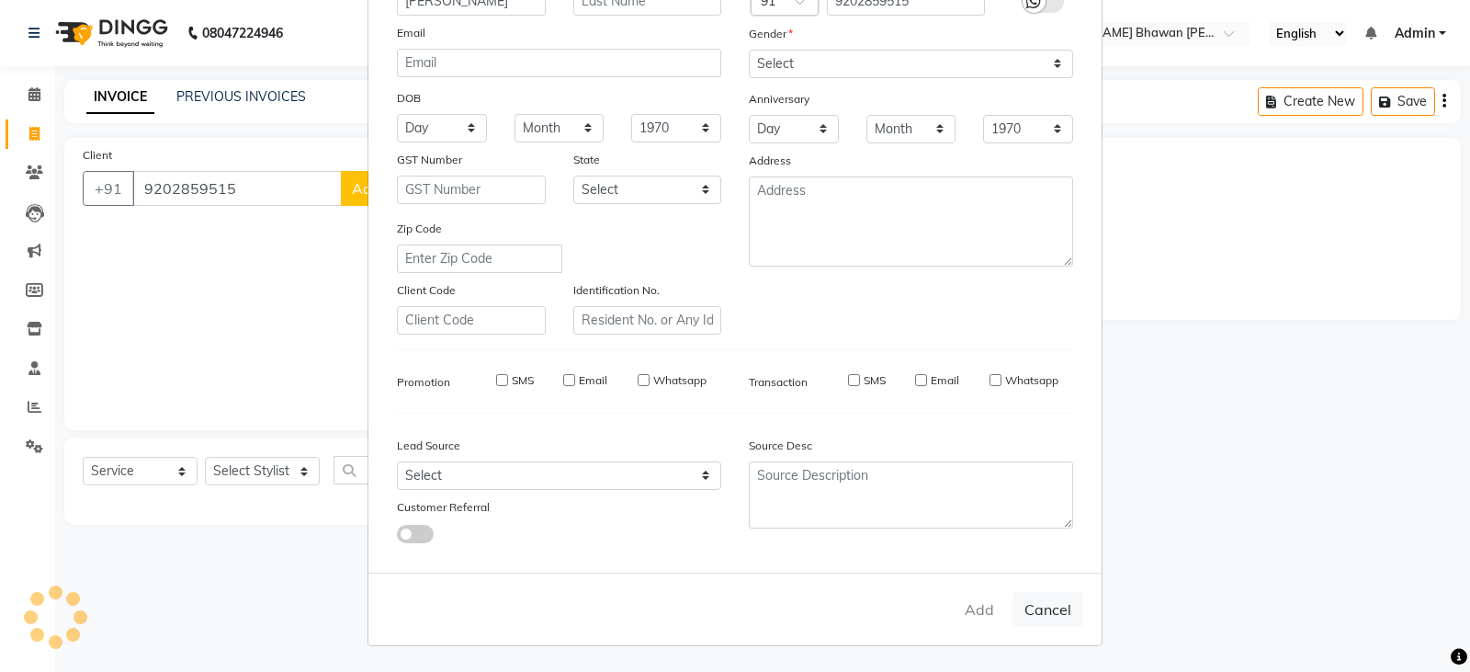
checkbox input "false"
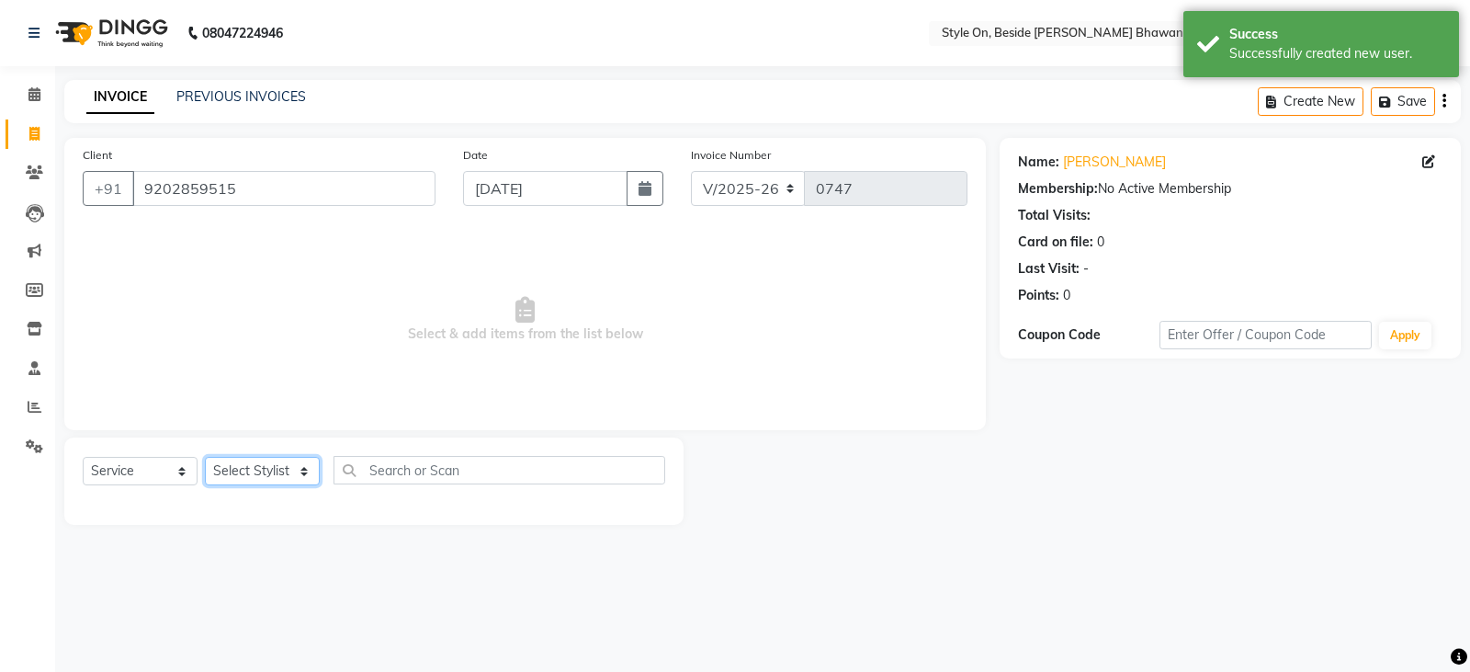
click at [255, 475] on select "Select Stylist [PERSON_NAME] Anju [PERSON_NAME] [PERSON_NAME] [PERSON_NAME] [PE…" at bounding box center [262, 471] width 115 height 28
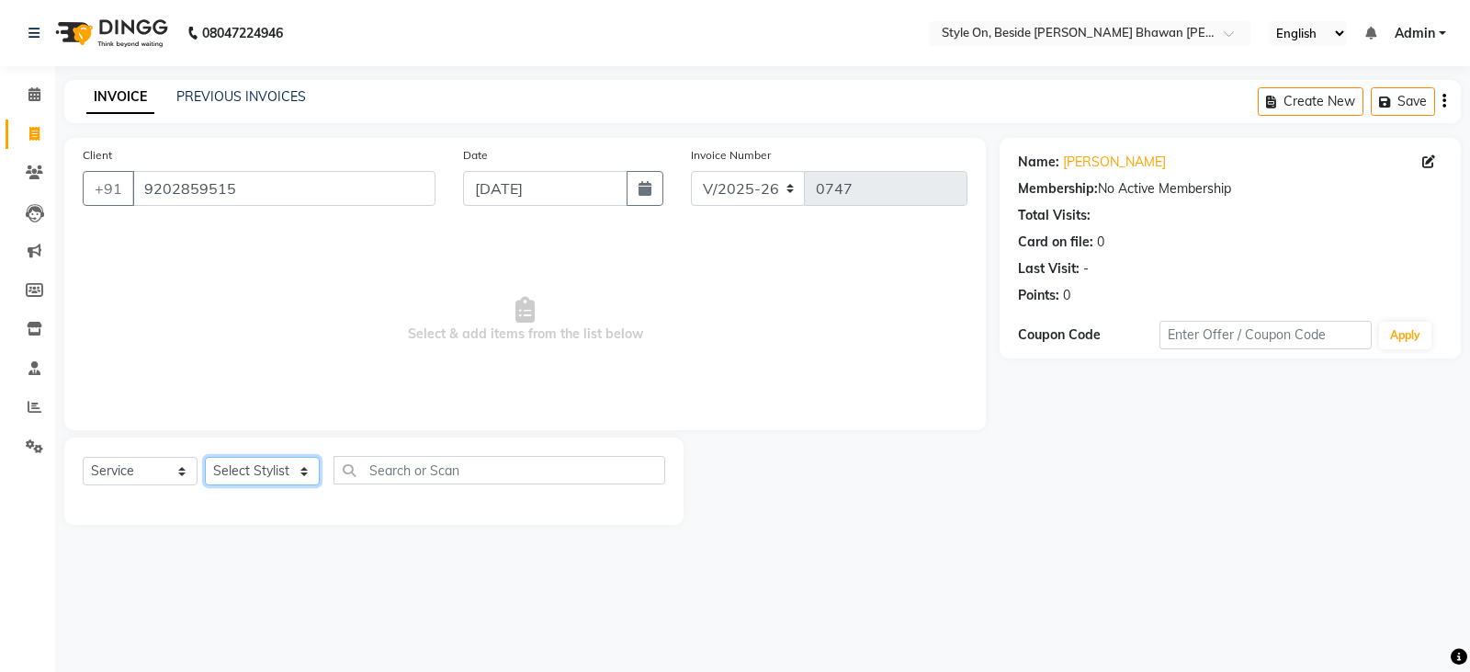
select select "27829"
click at [205, 457] on select "Select Stylist [PERSON_NAME] Anju [PERSON_NAME] [PERSON_NAME] [PERSON_NAME] [PE…" at bounding box center [262, 471] width 115 height 28
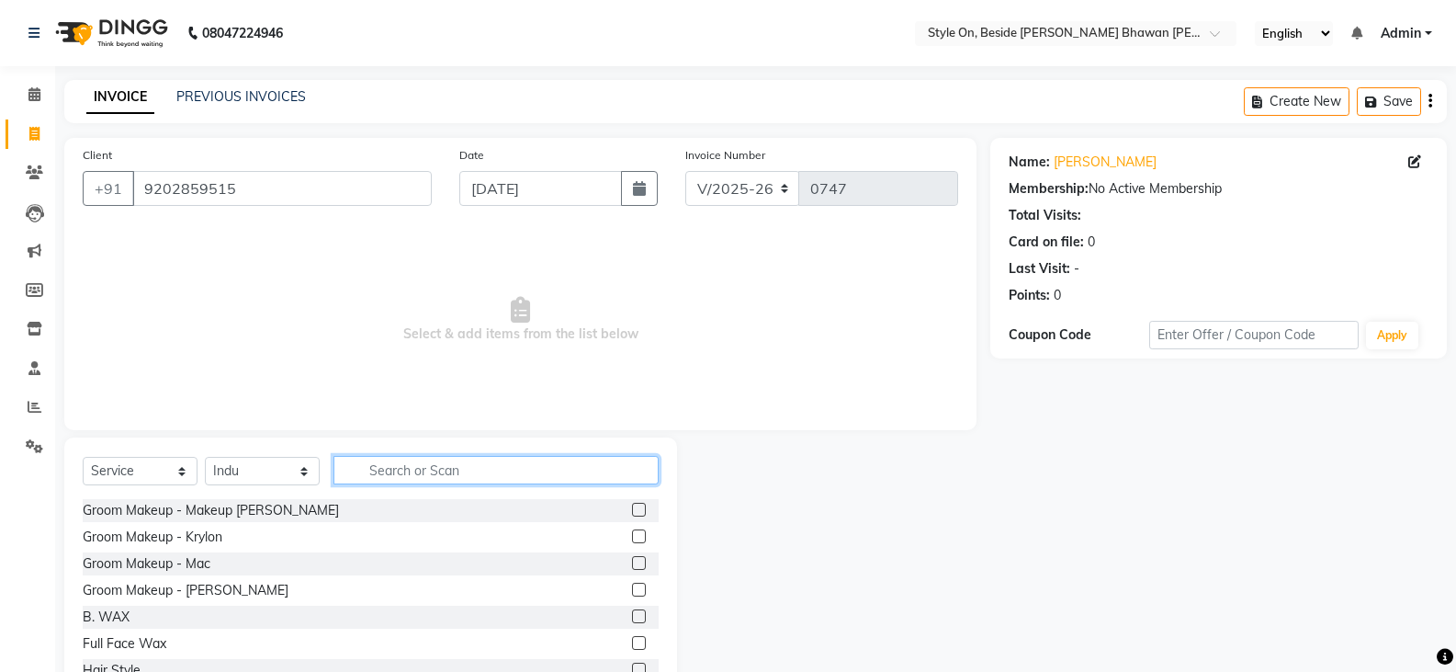
click at [407, 472] on input "text" at bounding box center [496, 470] width 325 height 28
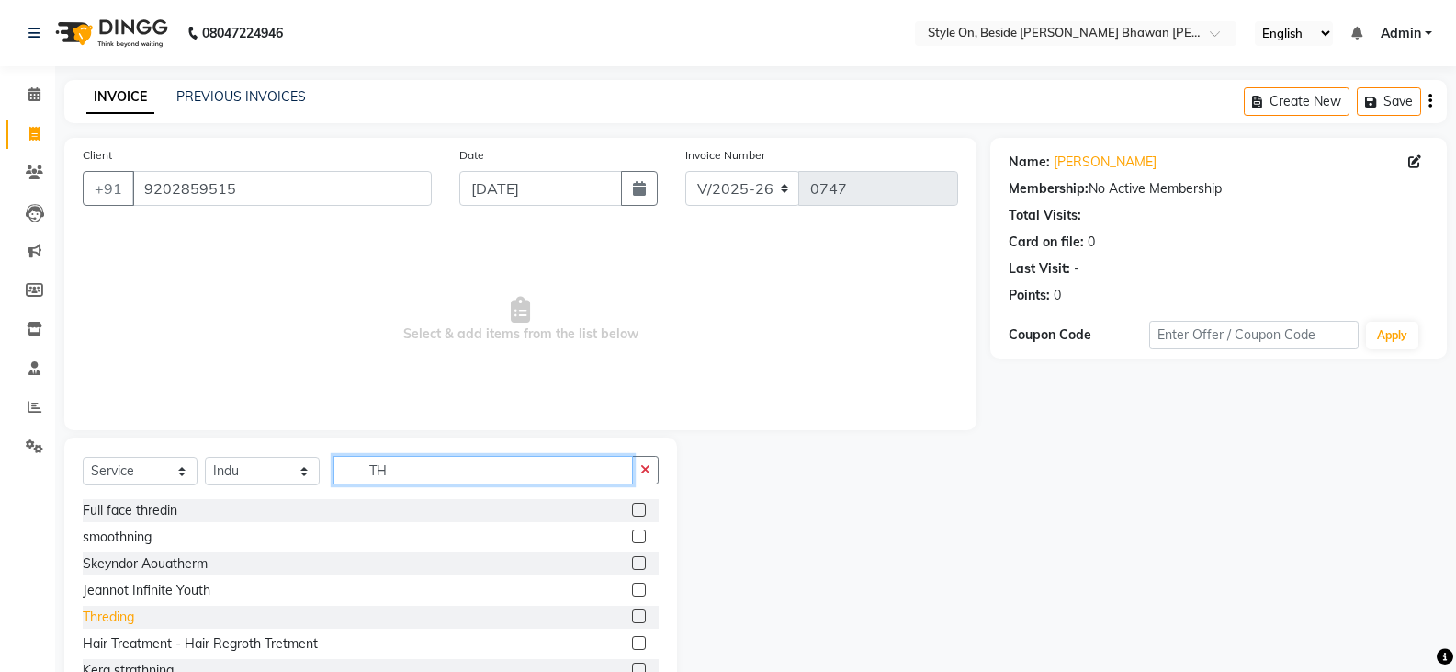
type input "TH"
click at [125, 619] on div "Threding" at bounding box center [108, 616] width 51 height 19
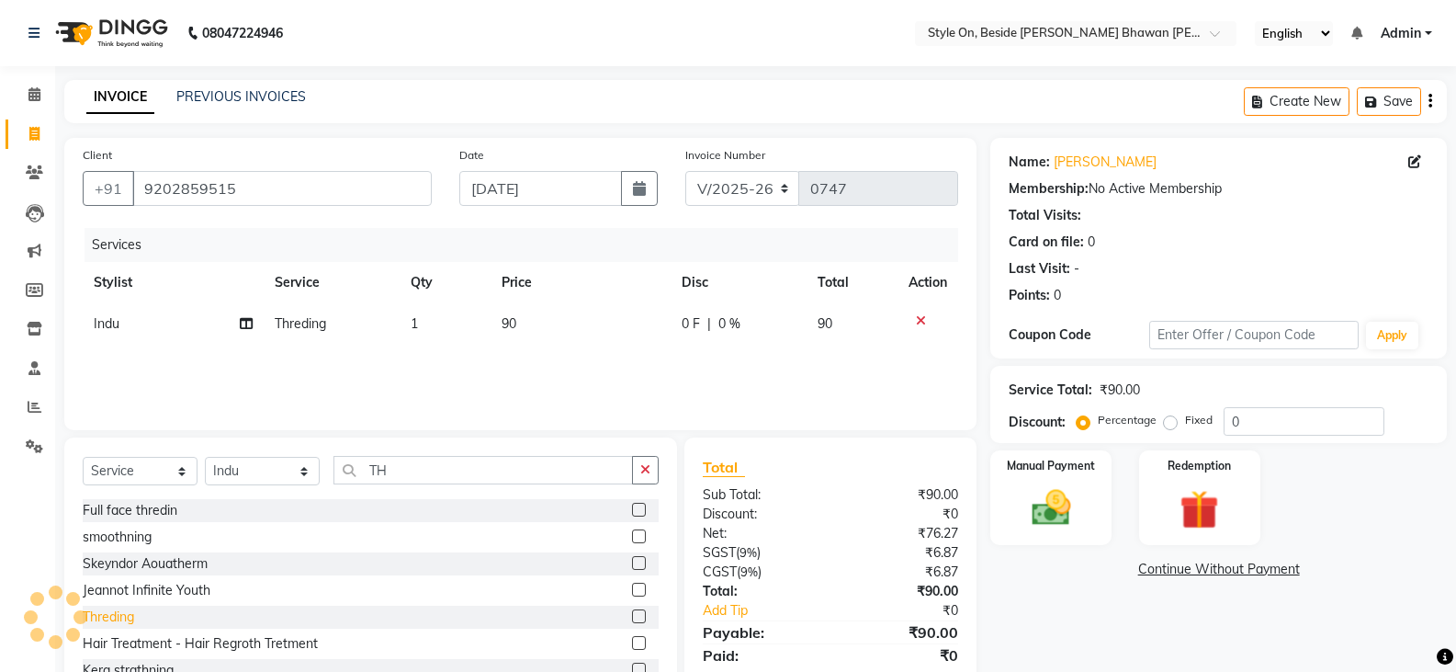
click at [125, 619] on div "Threding" at bounding box center [108, 616] width 51 height 19
checkbox input "false"
click at [922, 362] on icon at bounding box center [921, 362] width 10 height 13
click at [545, 330] on td "90" at bounding box center [581, 323] width 181 height 41
select select "27829"
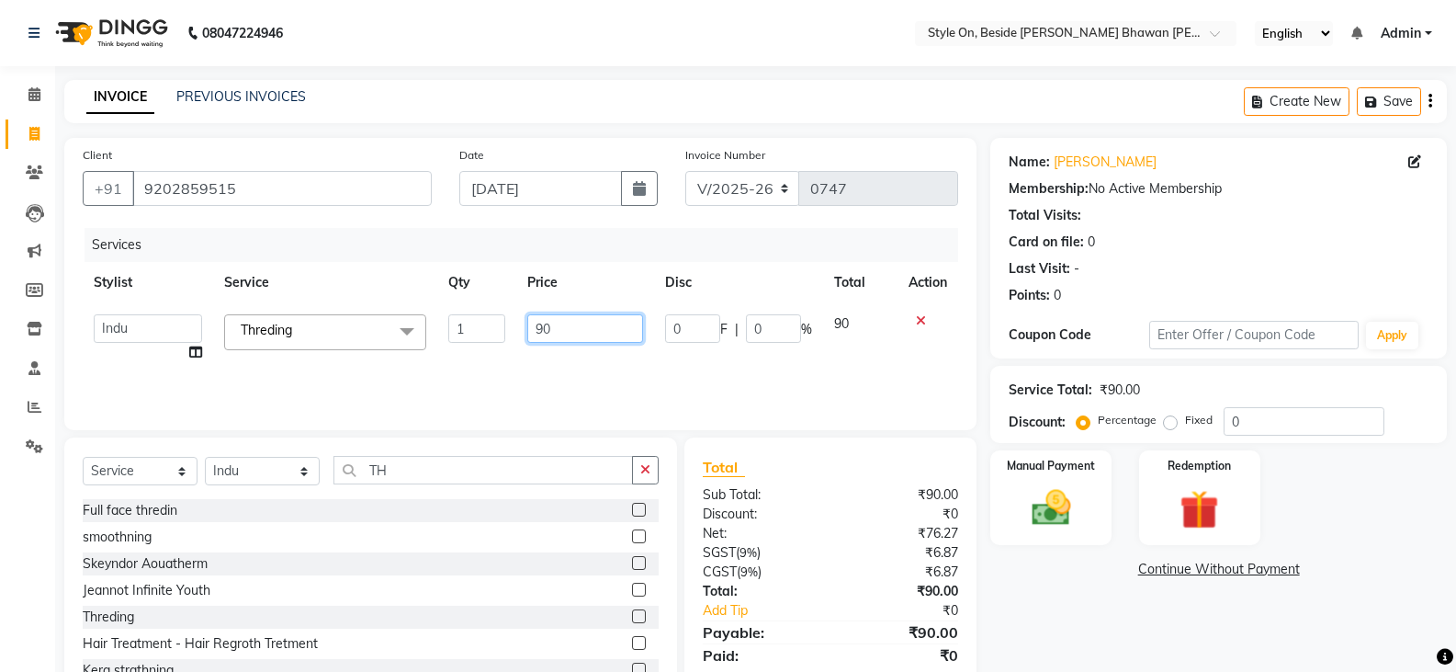
drag, startPoint x: 549, startPoint y: 323, endPoint x: 513, endPoint y: 324, distance: 36.8
click at [513, 324] on tr "[PERSON_NAME] Anju [PERSON_NAME] [PERSON_NAME] [PERSON_NAME] [PERSON_NAME] [PER…" at bounding box center [521, 338] width 876 height 70
type input "80"
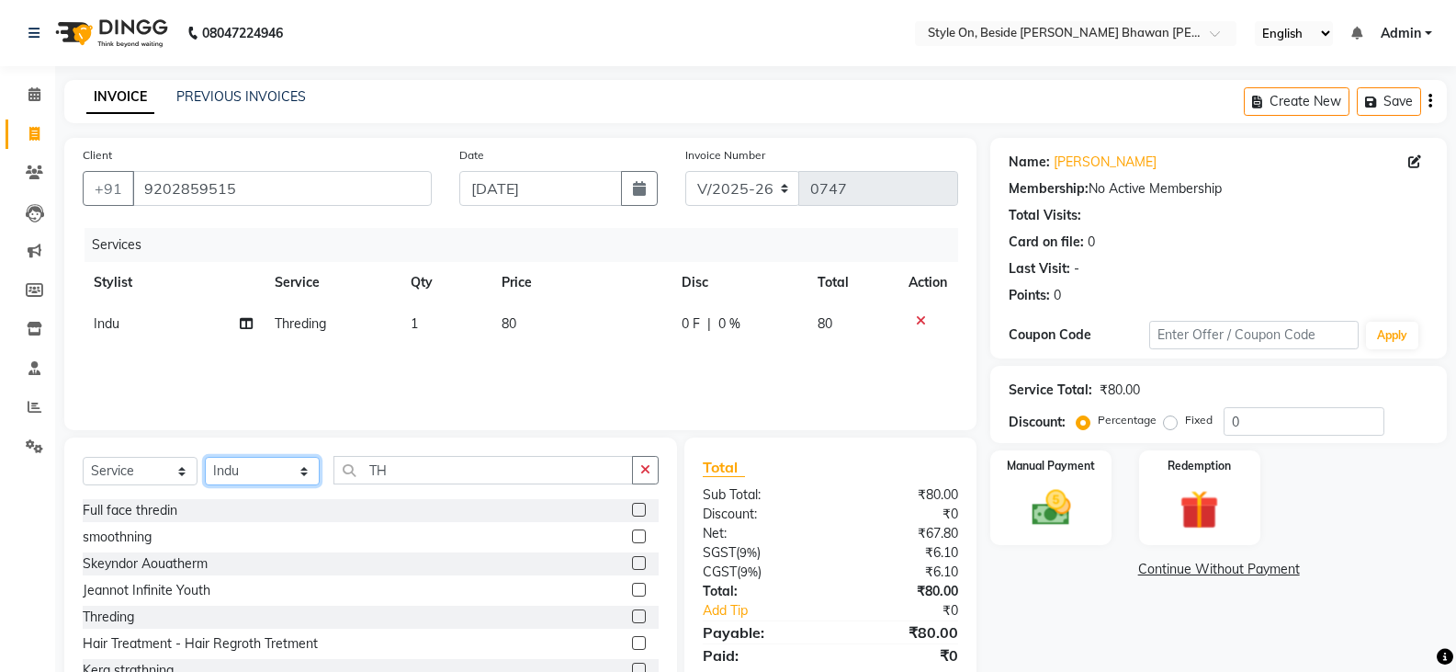
click at [225, 462] on select "Select Stylist [PERSON_NAME] Anju [PERSON_NAME] [PERSON_NAME] [PERSON_NAME] [PE…" at bounding box center [262, 471] width 115 height 28
select select "27827"
click at [205, 457] on select "Select Stylist [PERSON_NAME] Anju [PERSON_NAME] [PERSON_NAME] [PERSON_NAME] [PE…" at bounding box center [262, 471] width 115 height 28
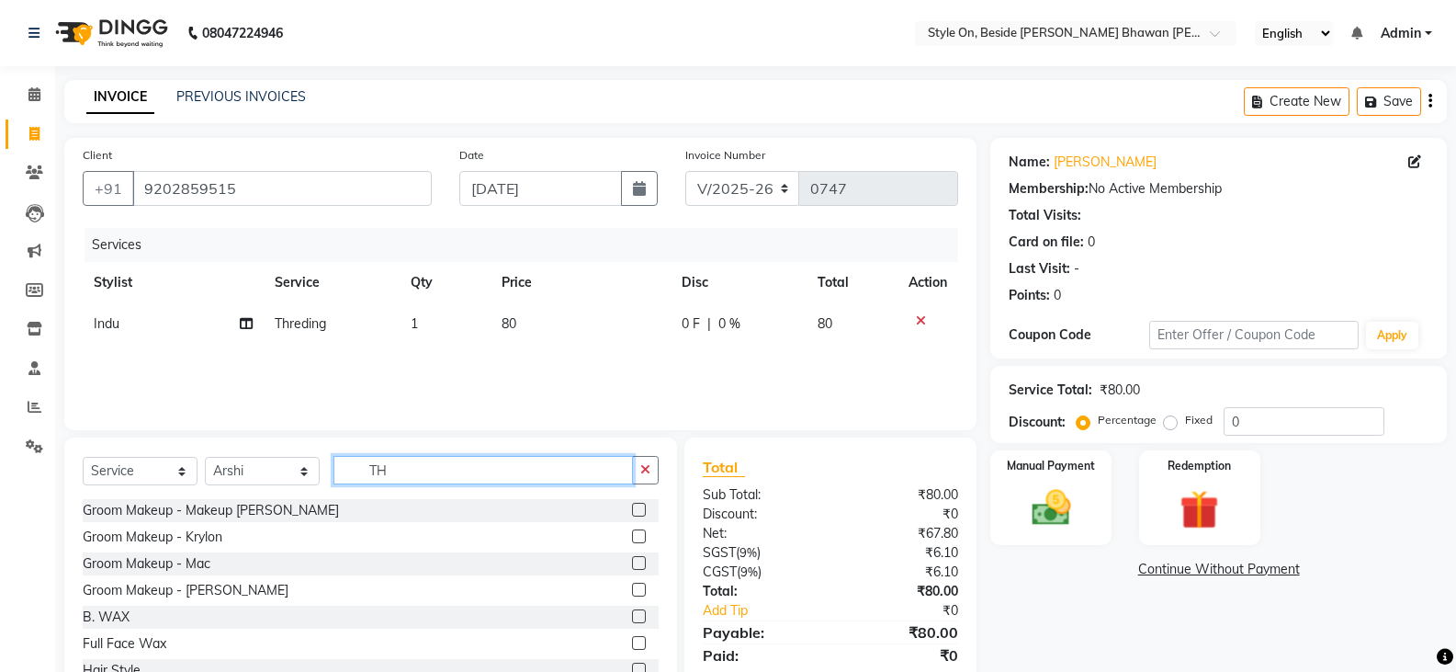
click at [444, 466] on input "TH" at bounding box center [484, 470] width 300 height 28
type input "T"
type input "TH"
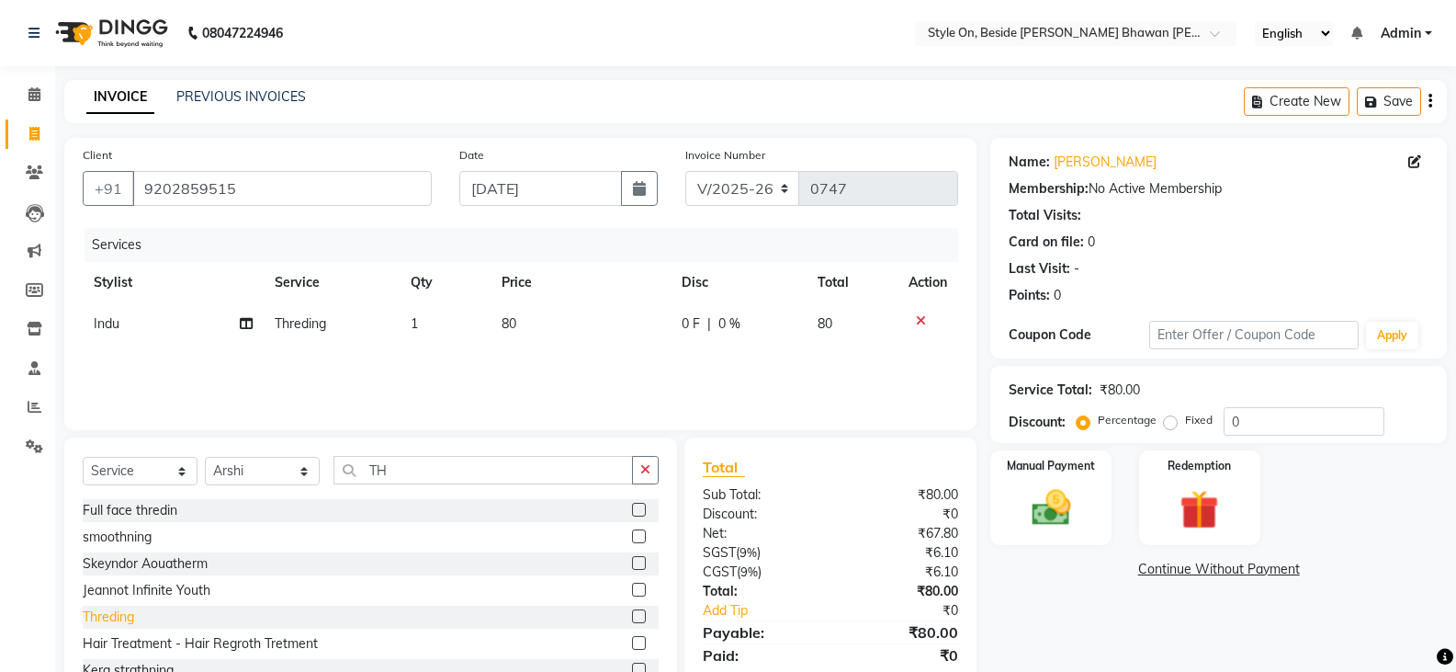
click at [103, 612] on div "Threding" at bounding box center [108, 616] width 51 height 19
checkbox input "false"
click at [539, 366] on td "90" at bounding box center [581, 365] width 181 height 41
select select "27827"
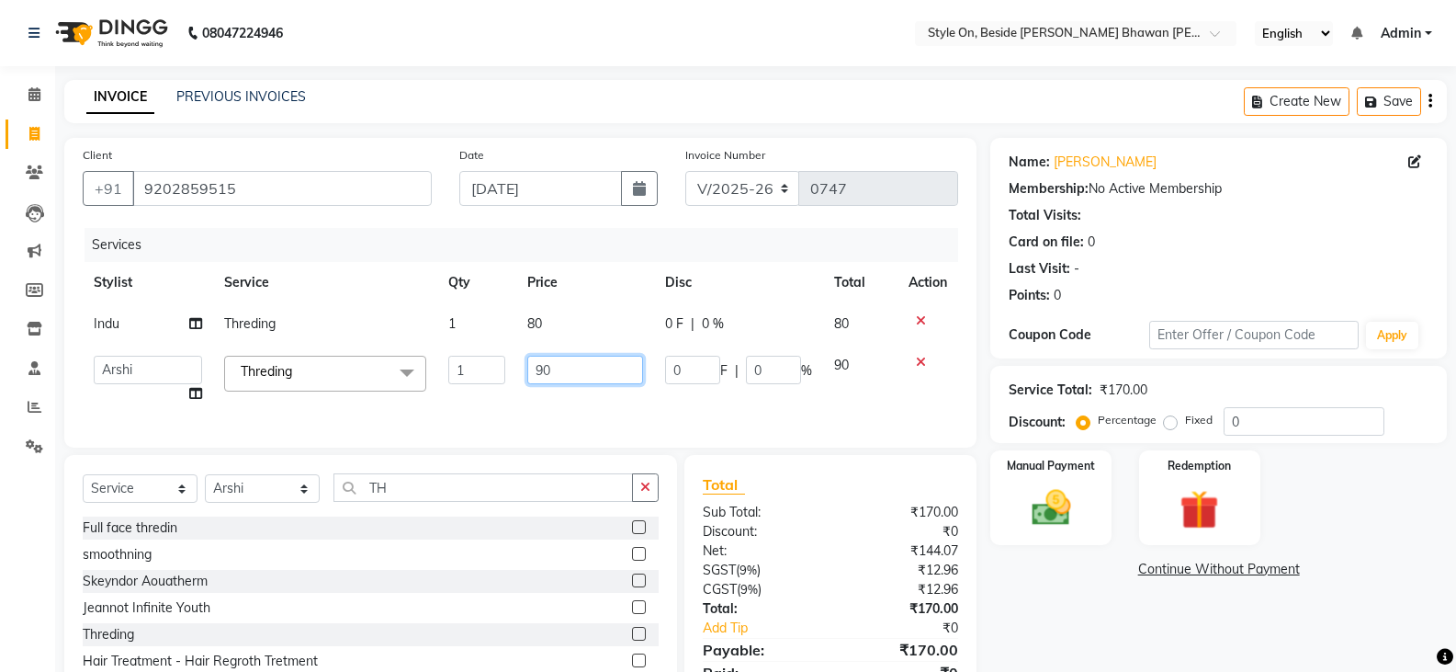
drag, startPoint x: 571, startPoint y: 370, endPoint x: 525, endPoint y: 368, distance: 46.9
click at [525, 368] on td "90" at bounding box center [584, 380] width 137 height 70
type input "60"
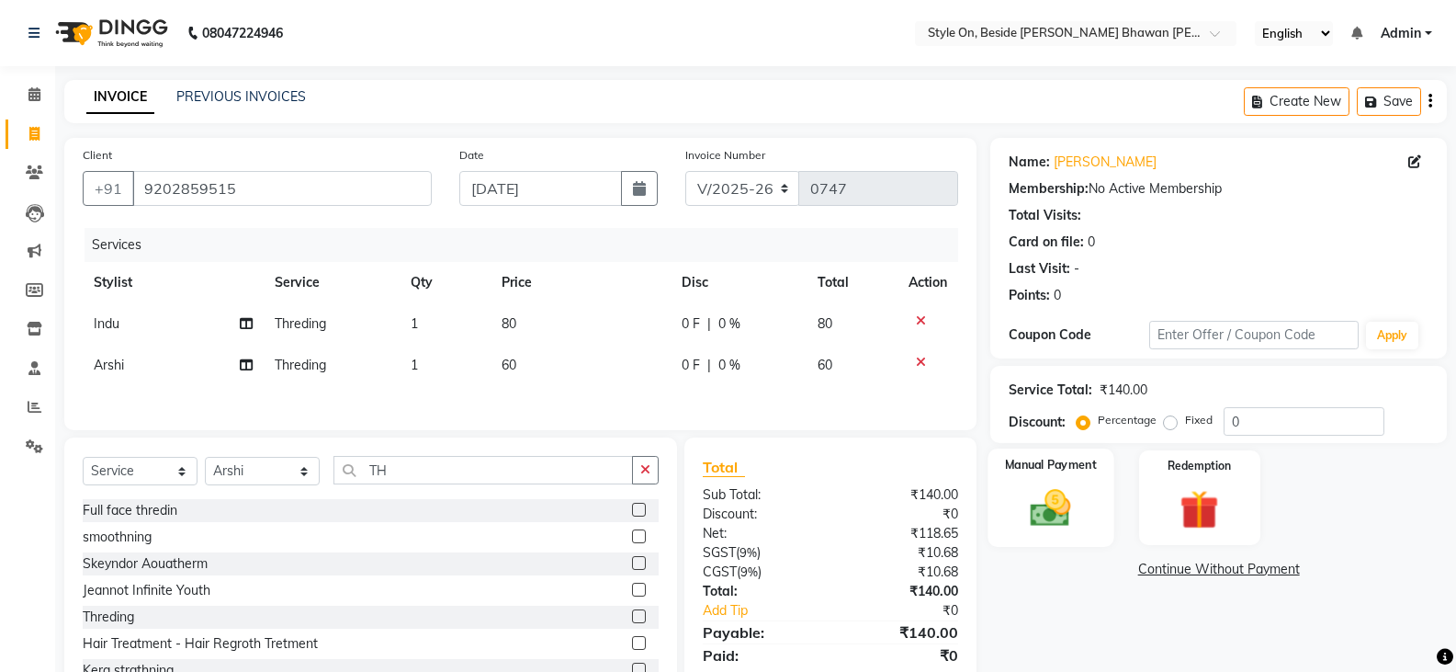
click at [1068, 510] on img at bounding box center [1050, 507] width 65 height 47
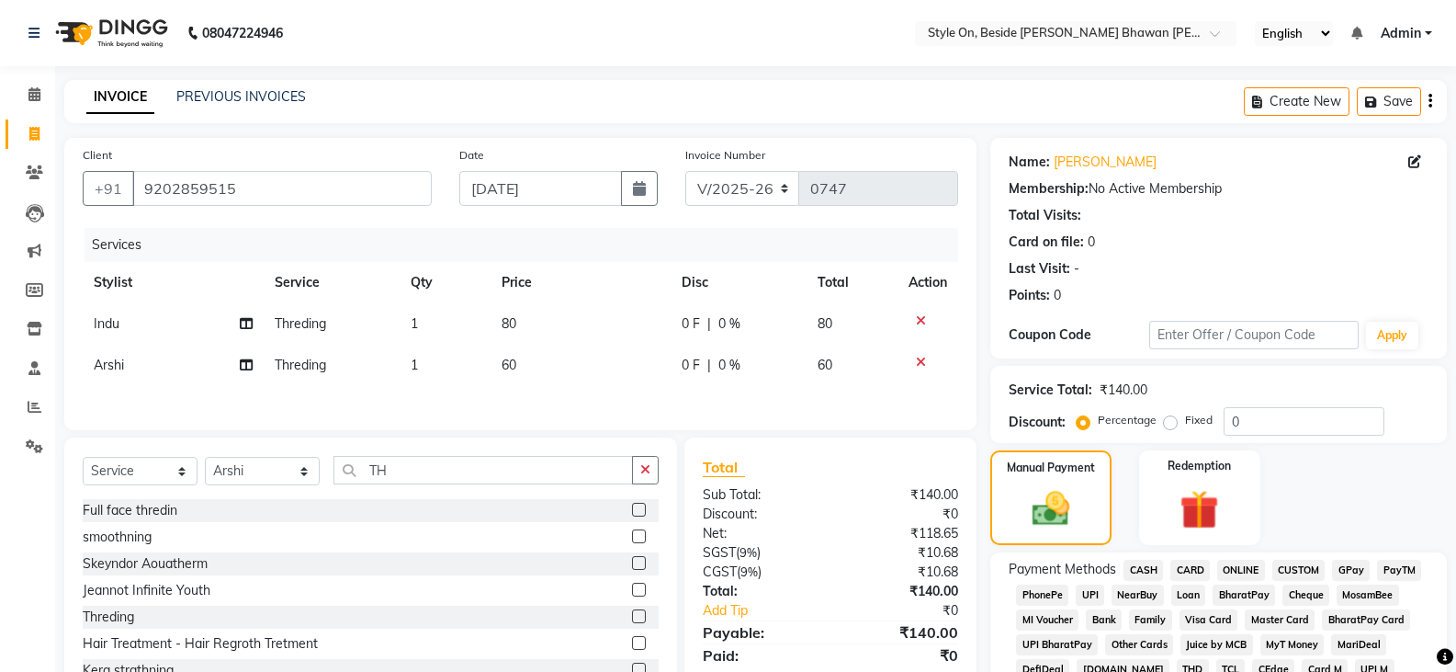
click at [1407, 571] on span "PayTM" at bounding box center [1399, 570] width 44 height 21
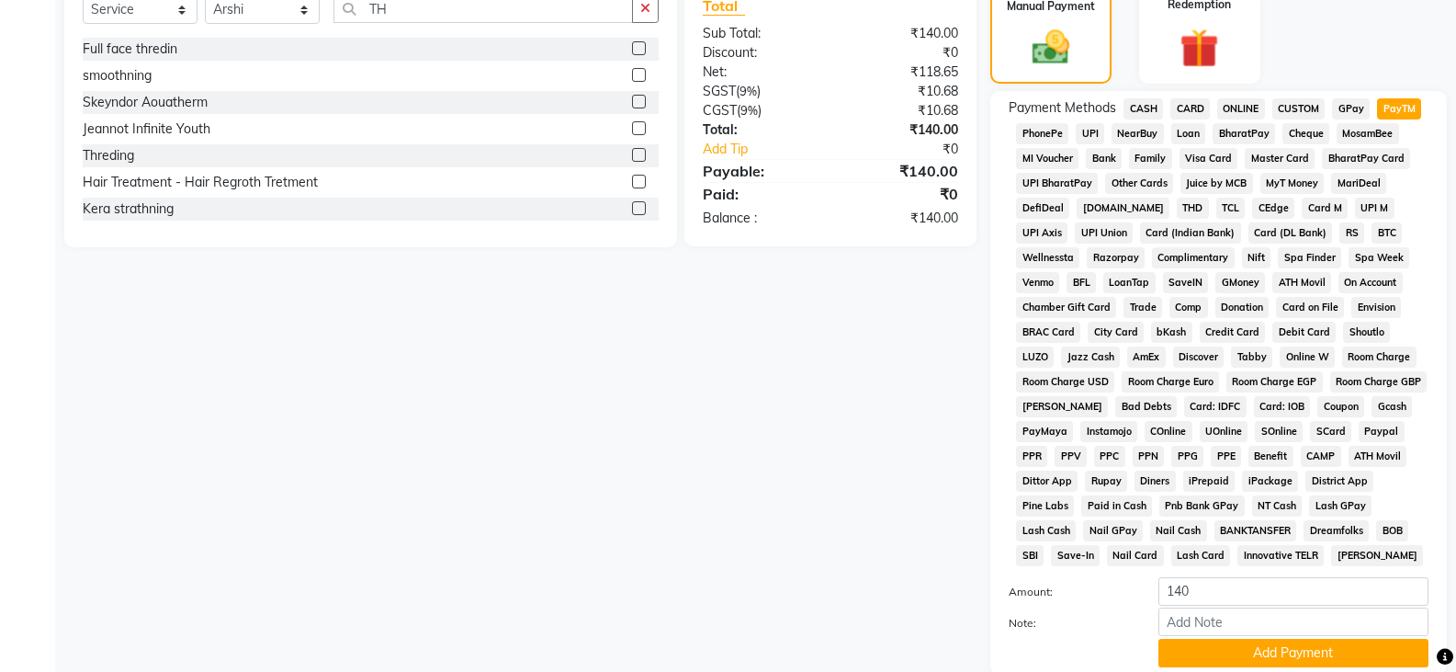
scroll to position [599, 0]
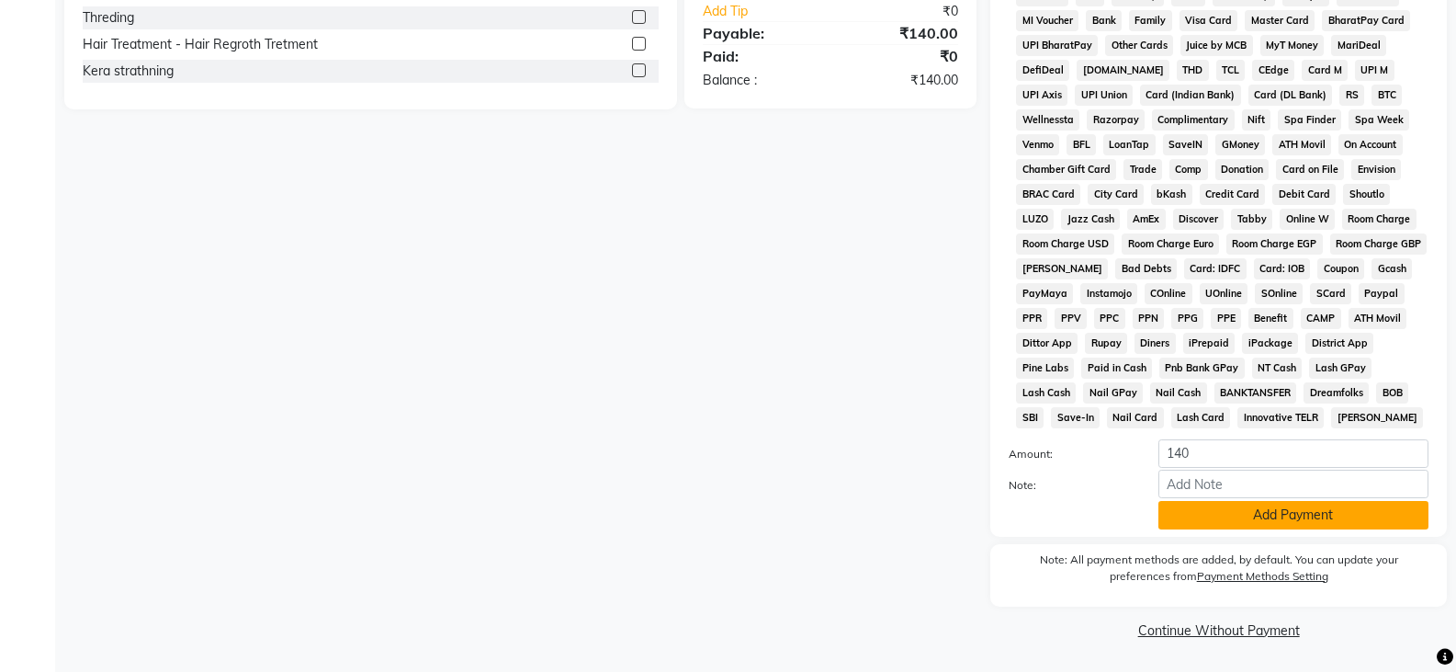
click at [1270, 512] on button "Add Payment" at bounding box center [1294, 515] width 270 height 28
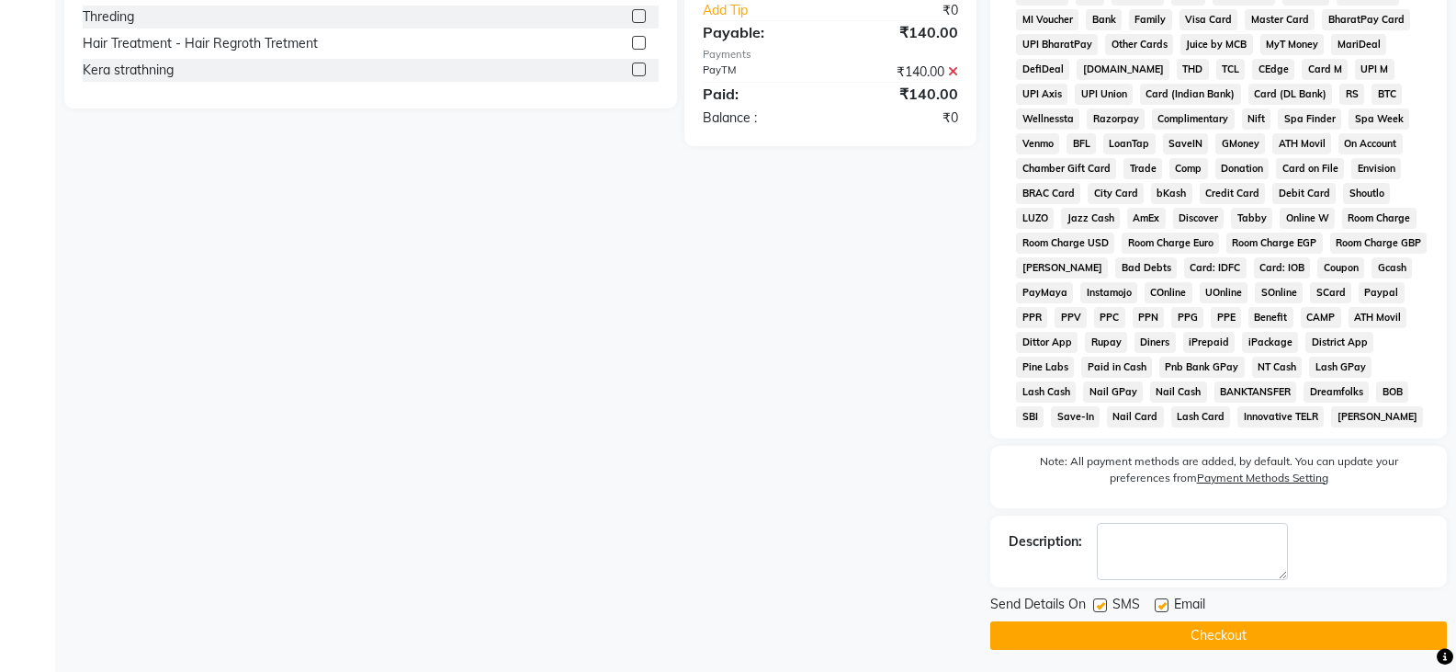
scroll to position [605, 0]
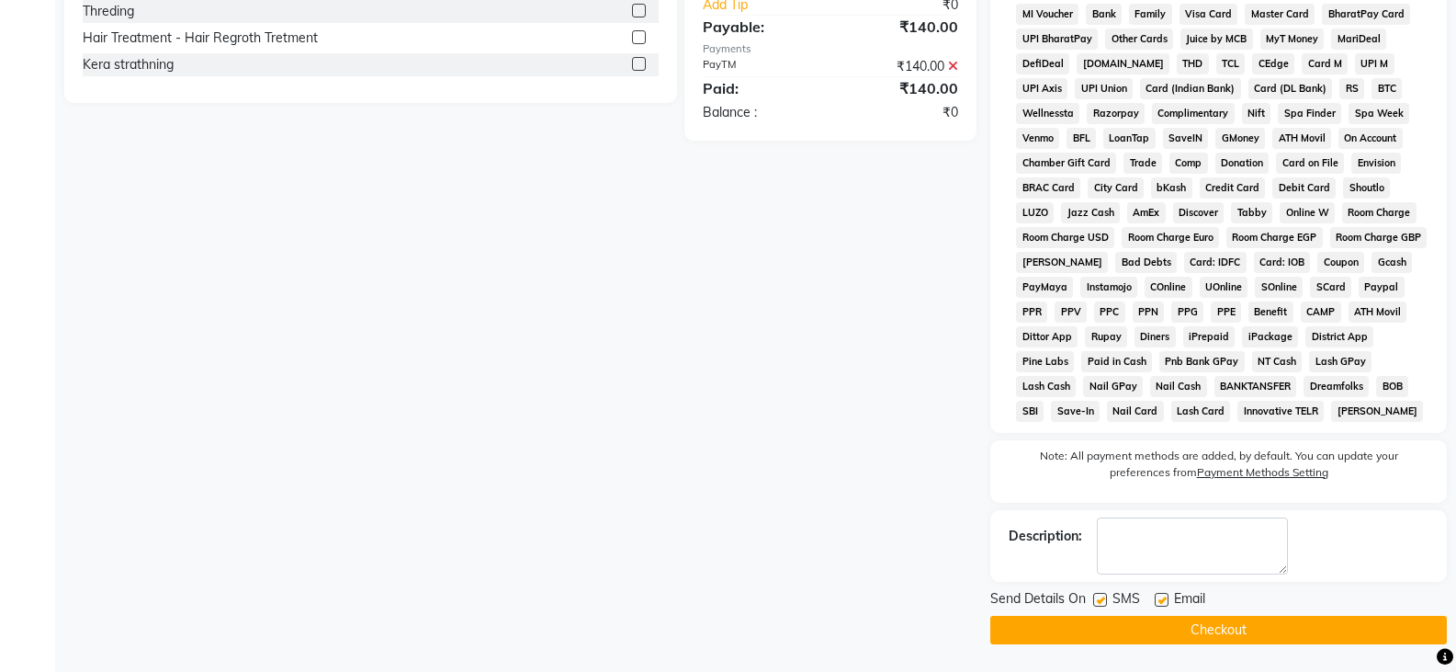
click at [1243, 624] on button "Checkout" at bounding box center [1218, 630] width 457 height 28
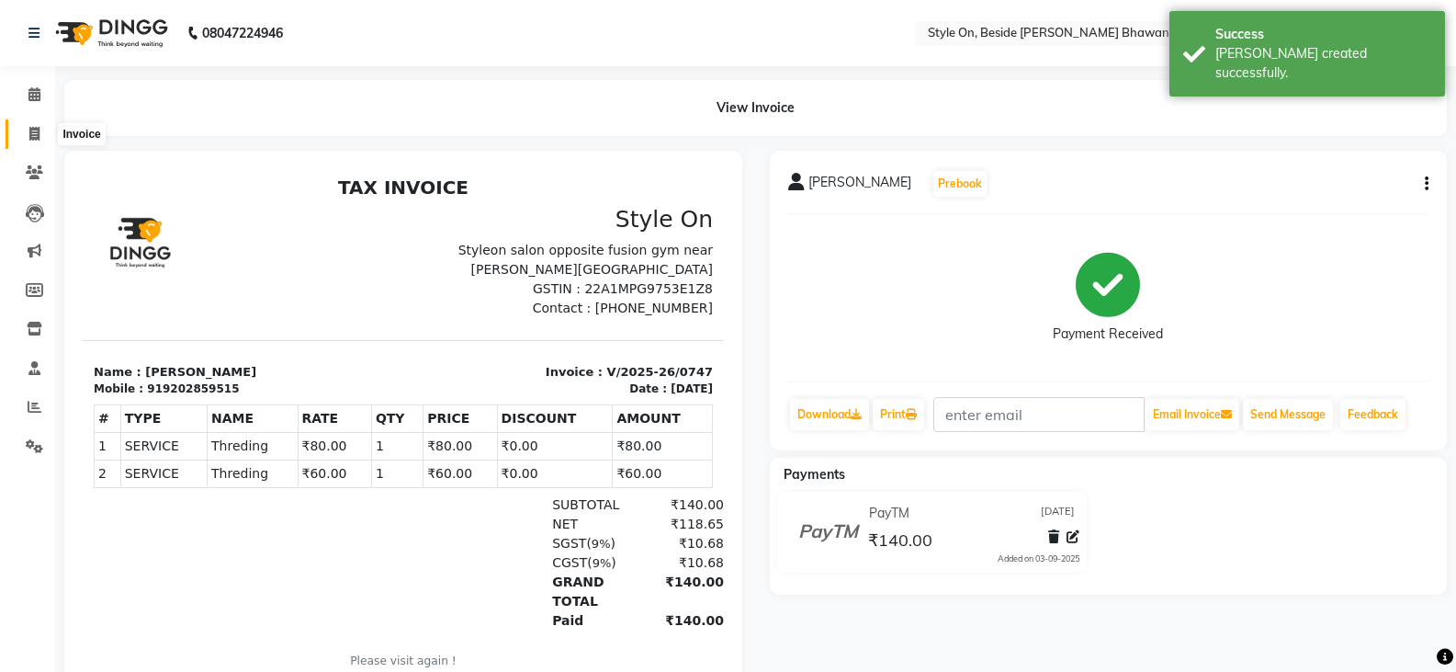
click at [23, 129] on span at bounding box center [34, 134] width 32 height 21
select select "service"
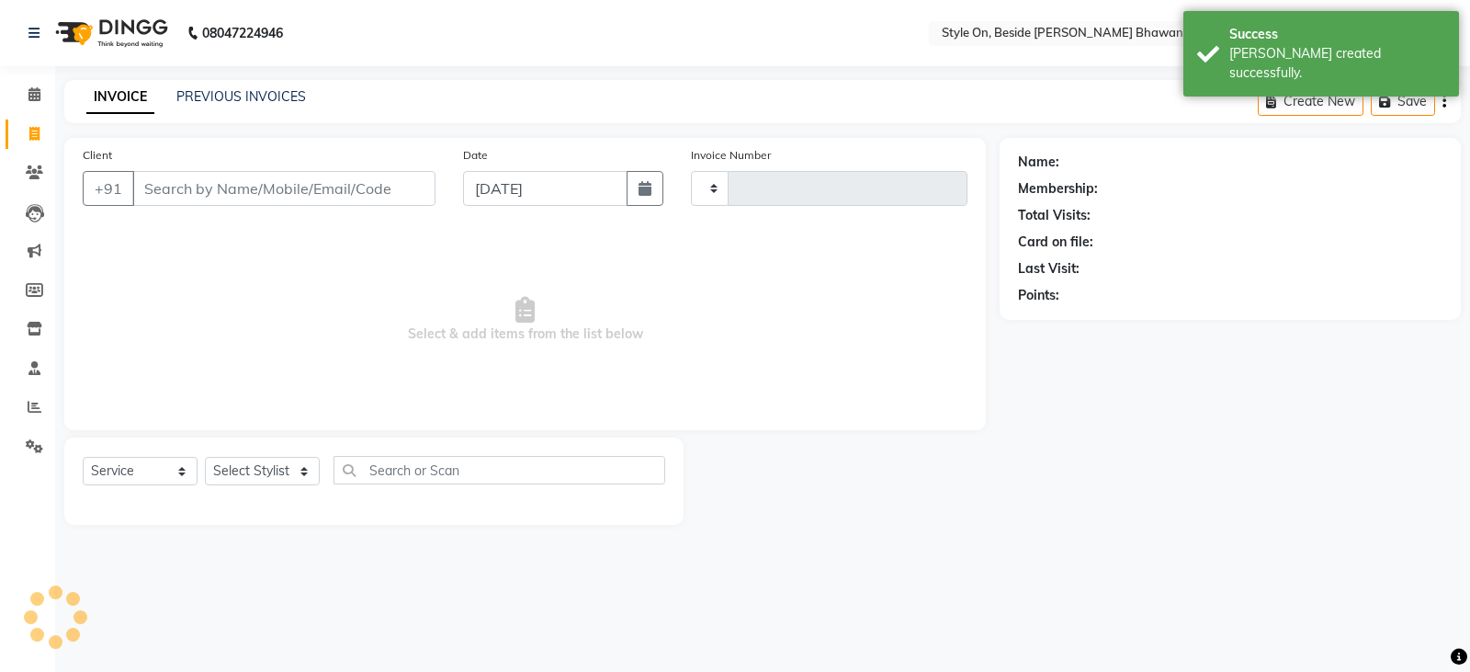
type input "0748"
select select "4700"
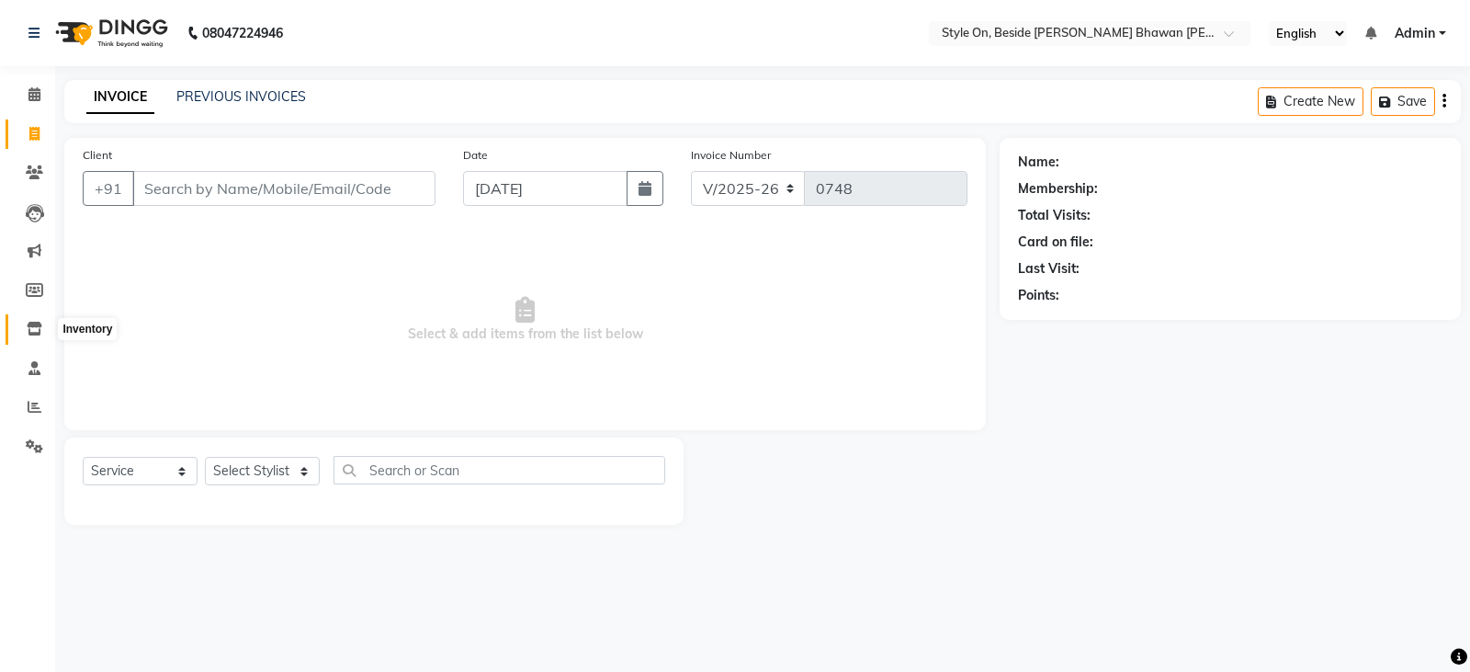
click at [36, 326] on icon at bounding box center [35, 329] width 16 height 14
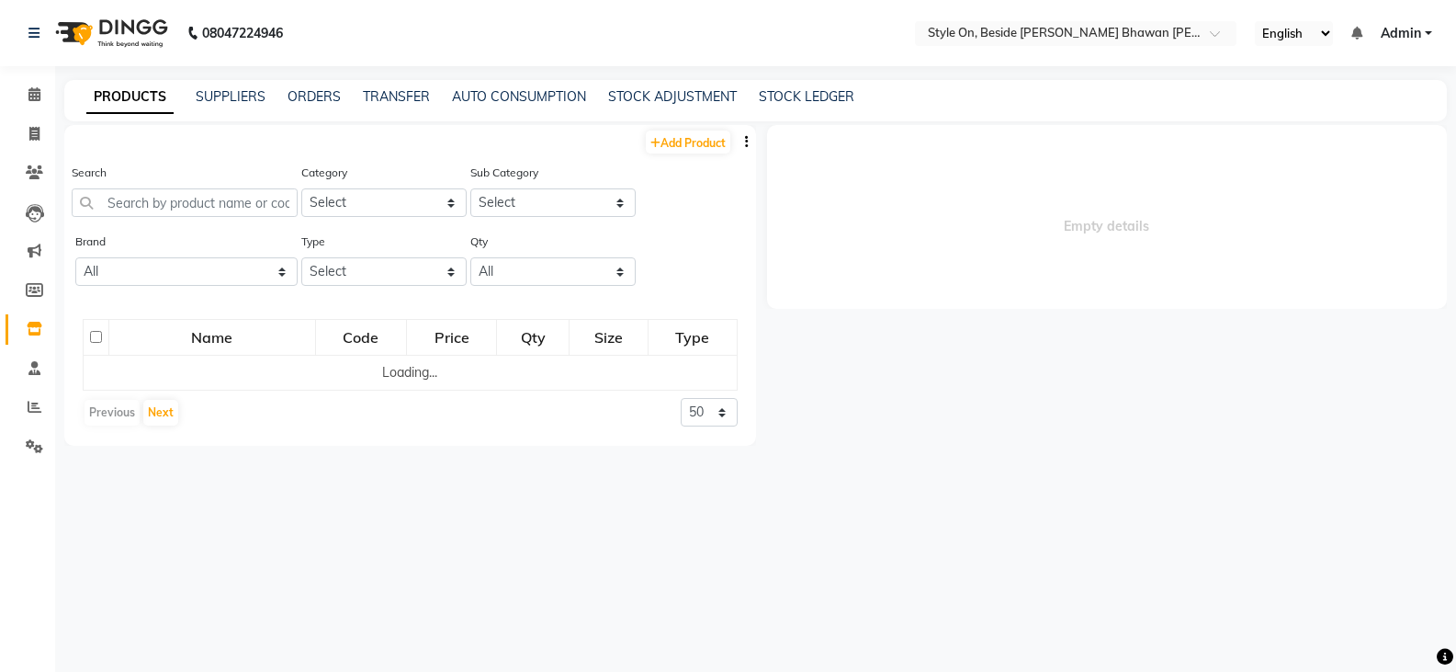
select select
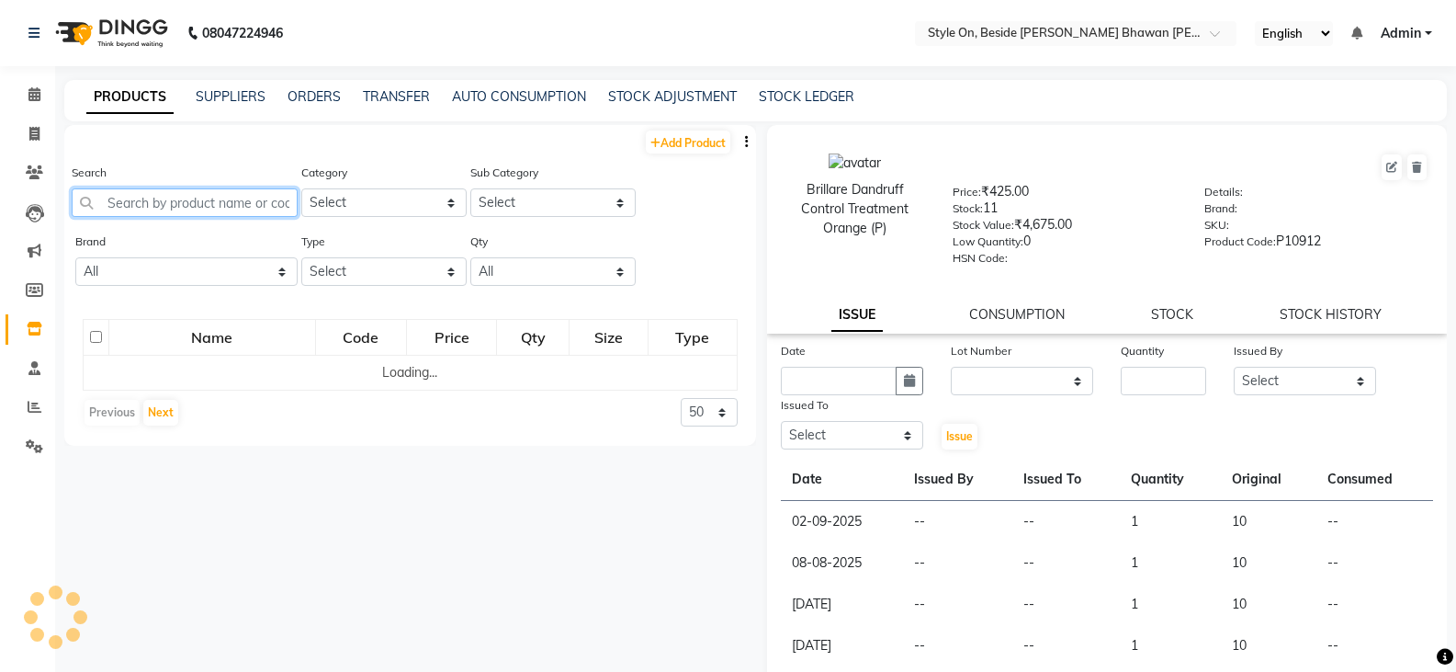
click at [203, 203] on input "text" at bounding box center [185, 202] width 226 height 28
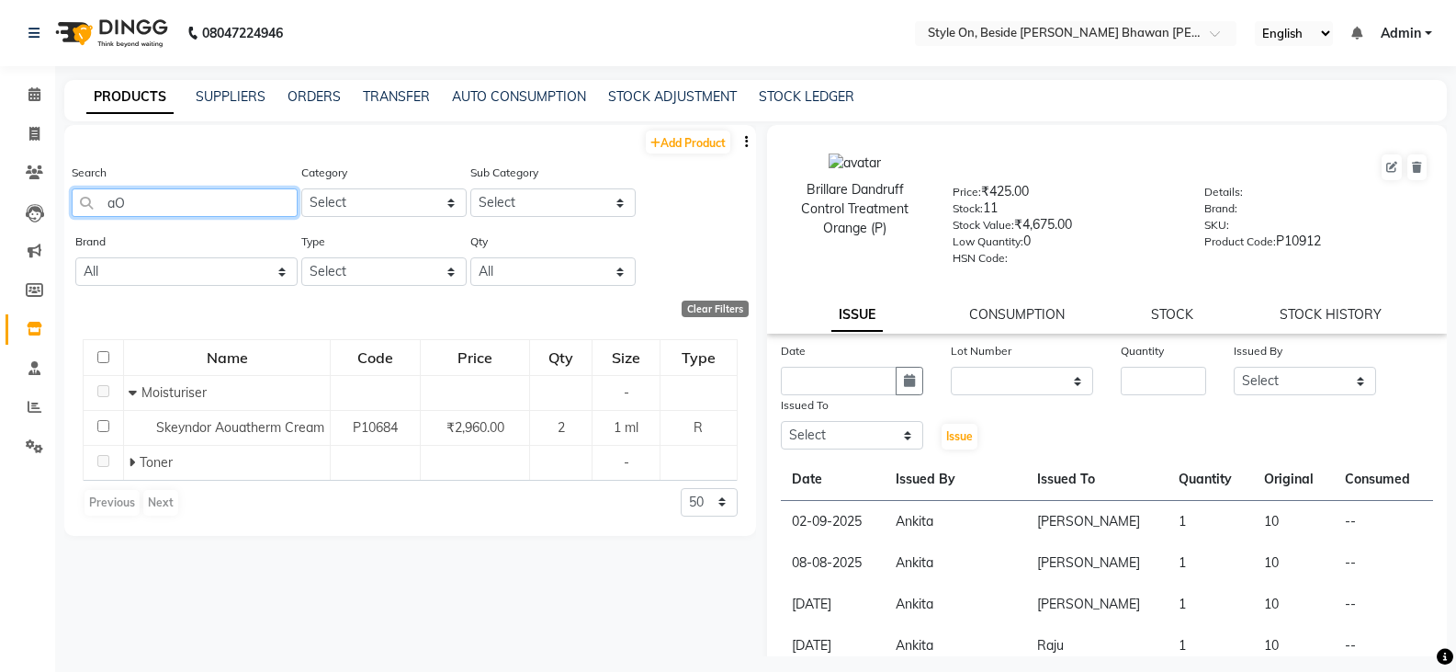
type input "a"
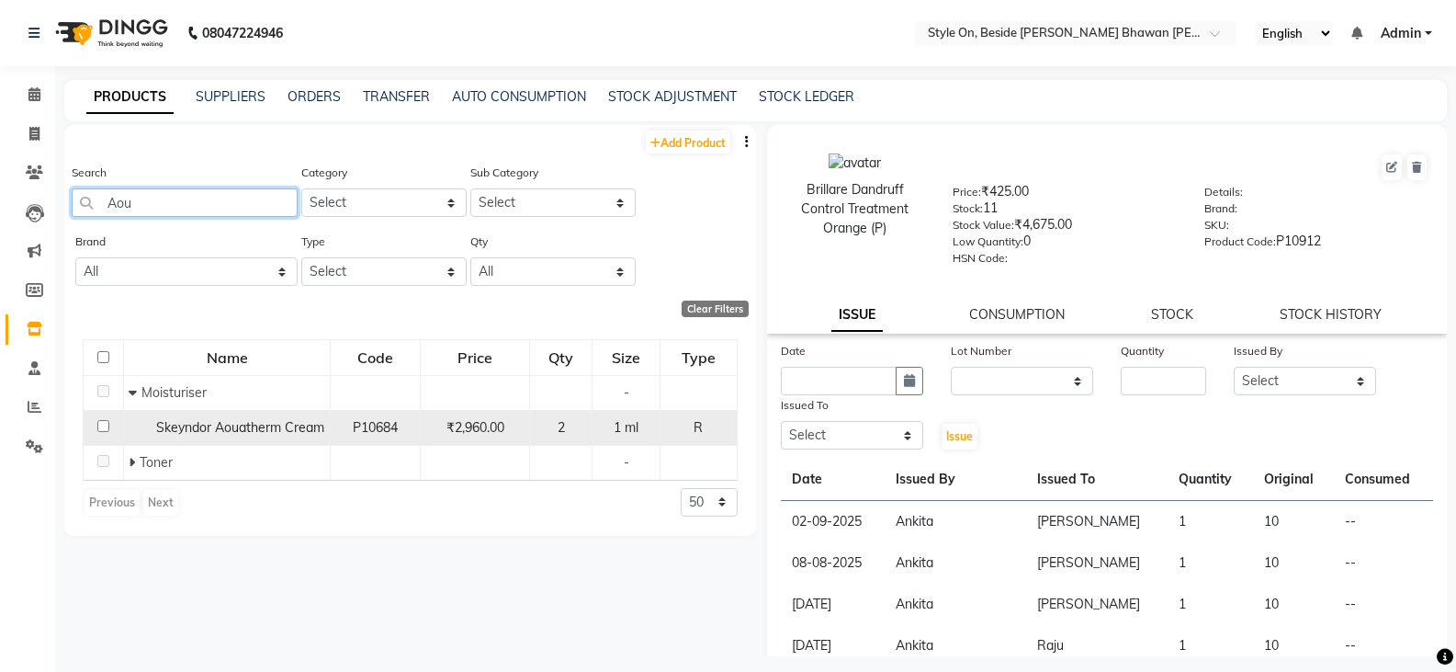
type input "Aou"
click at [248, 425] on span "Skeyndor Aouatherm Cream" at bounding box center [240, 427] width 168 height 17
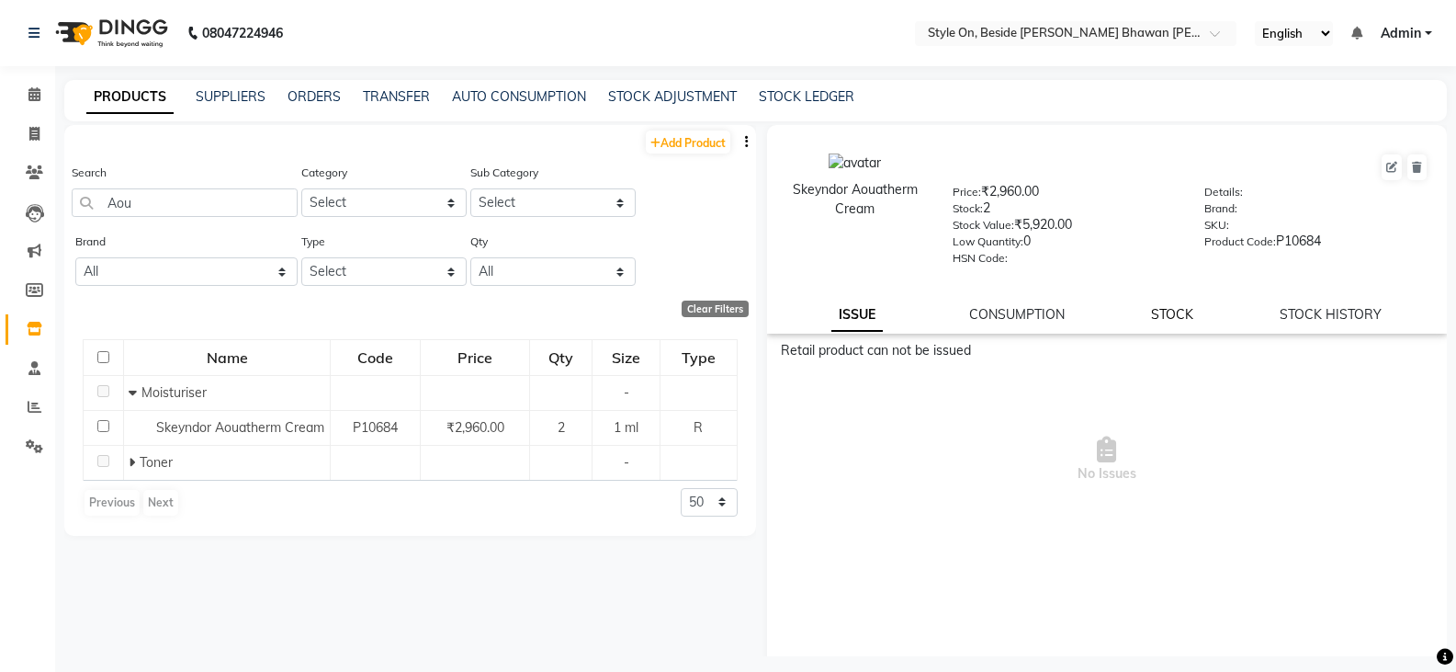
click at [1176, 316] on link "STOCK" at bounding box center [1172, 314] width 42 height 17
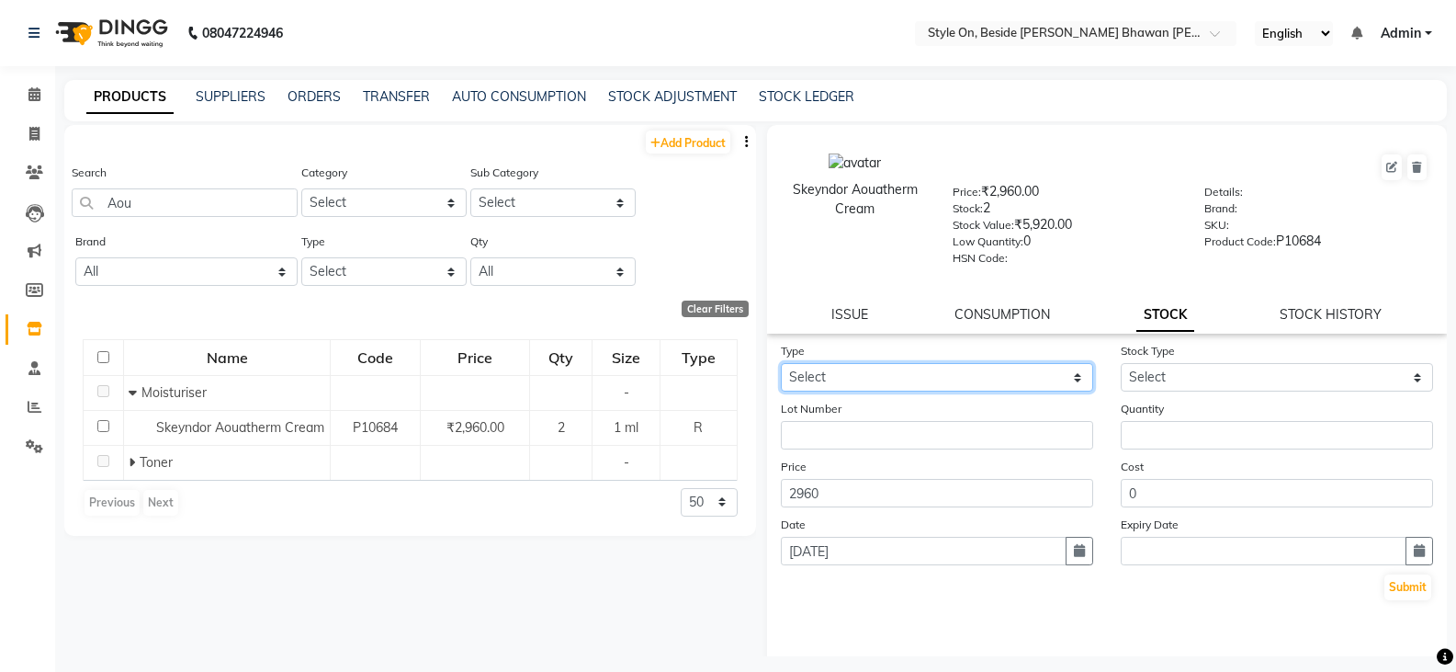
click at [870, 374] on select "Select In Out" at bounding box center [937, 377] width 312 height 28
select select "out"
click at [781, 363] on select "Select In Out" at bounding box center [937, 377] width 312 height 28
select select
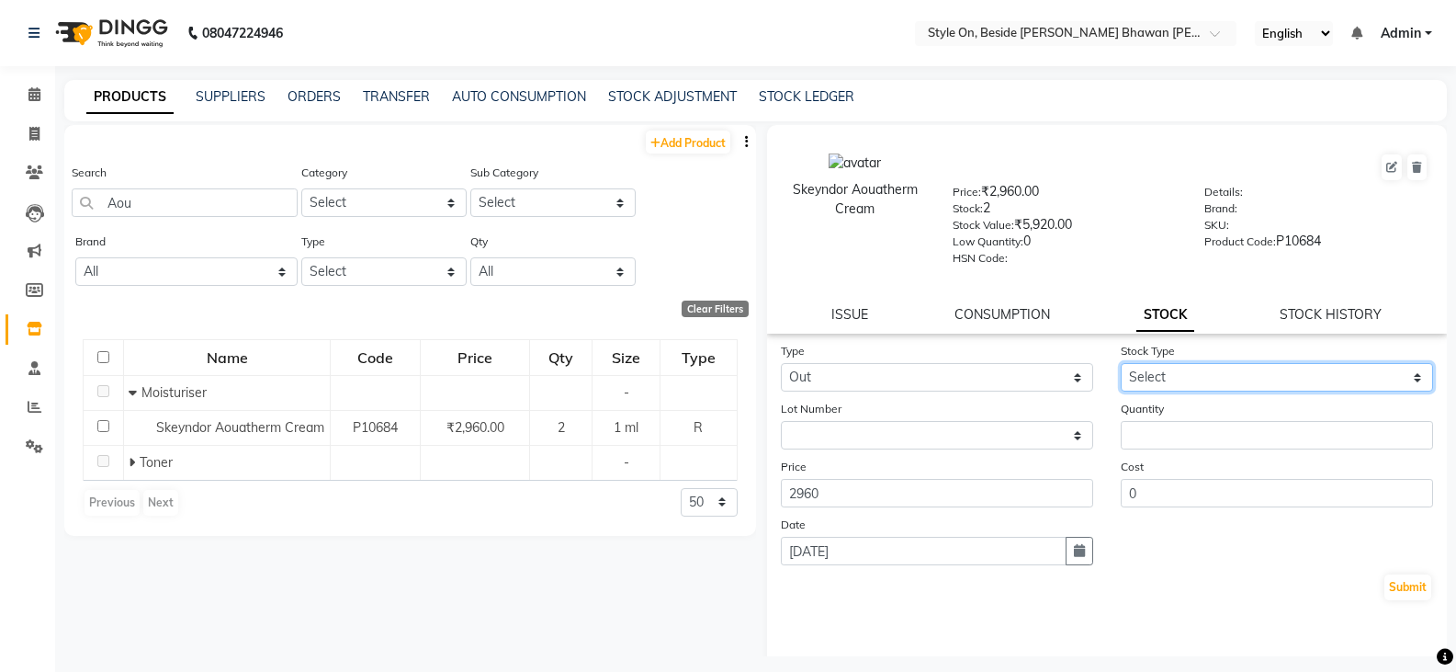
click at [1228, 377] on select "Select Internal Use Damaged Expired Adjustment Return Other" at bounding box center [1277, 377] width 312 height 28
select select "adjustment"
click at [1121, 363] on select "Select Internal Use Damaged Expired Adjustment Return Other" at bounding box center [1277, 377] width 312 height 28
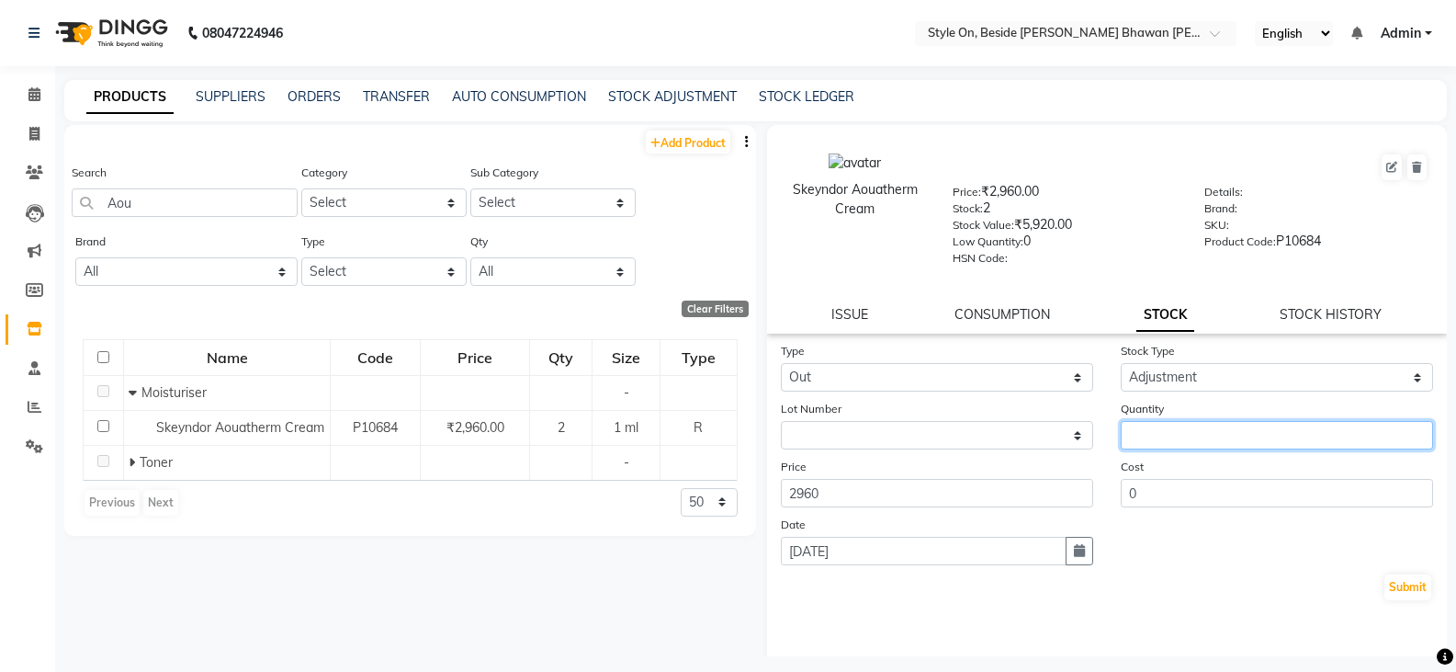
click at [1165, 435] on input "number" at bounding box center [1277, 435] width 312 height 28
type input "1"
click at [1401, 586] on button "Submit" at bounding box center [1408, 587] width 47 height 26
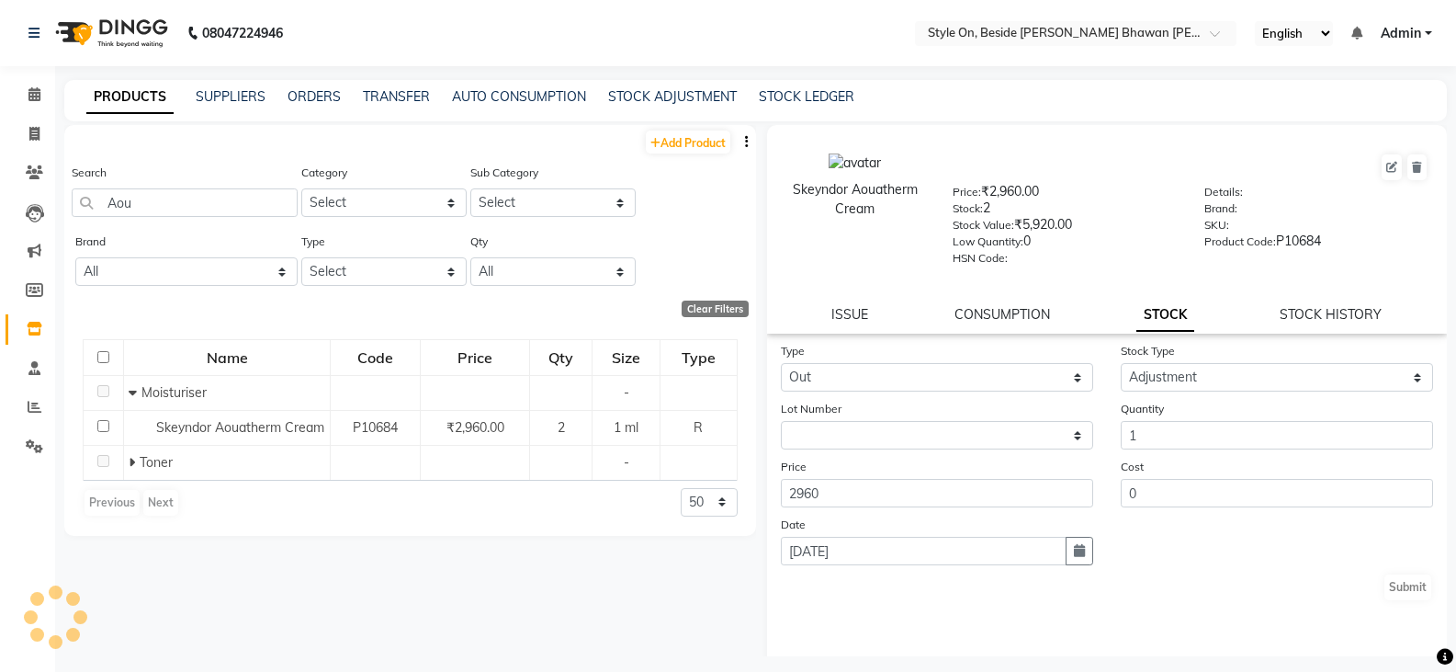
select select
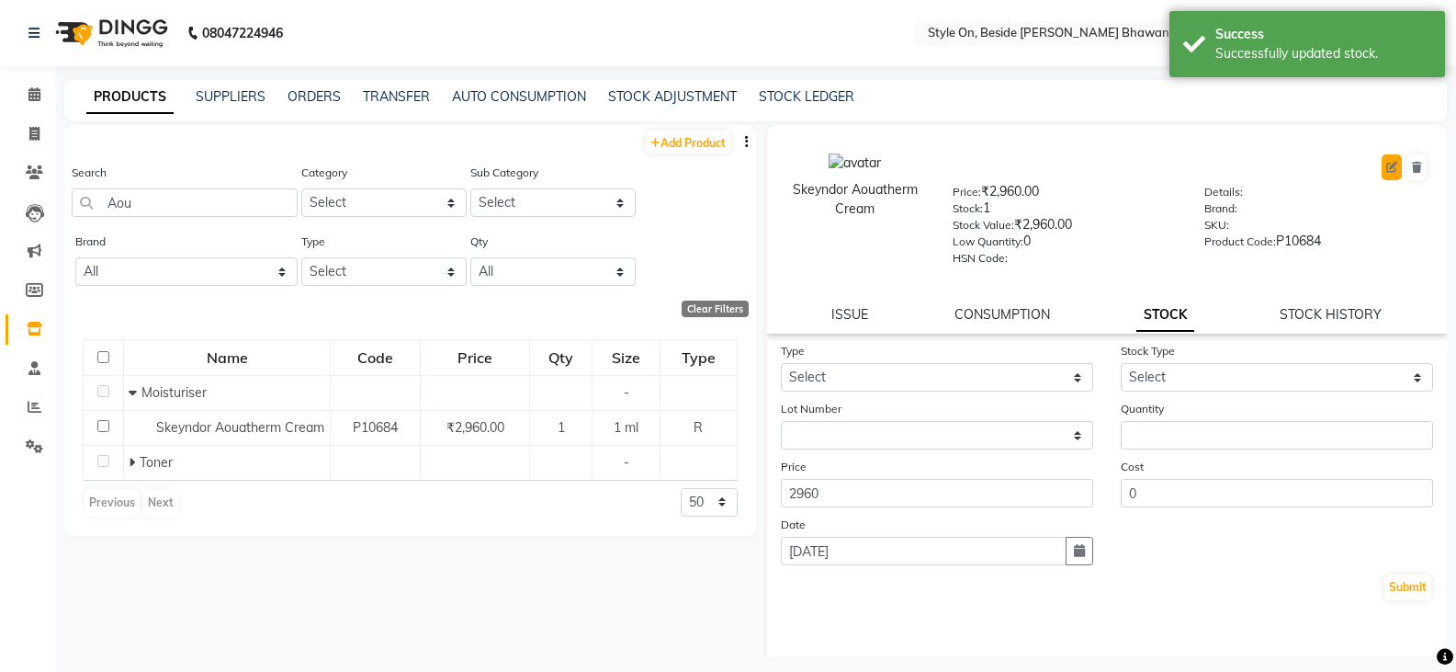
click at [1386, 168] on icon at bounding box center [1391, 167] width 11 height 11
select select "true"
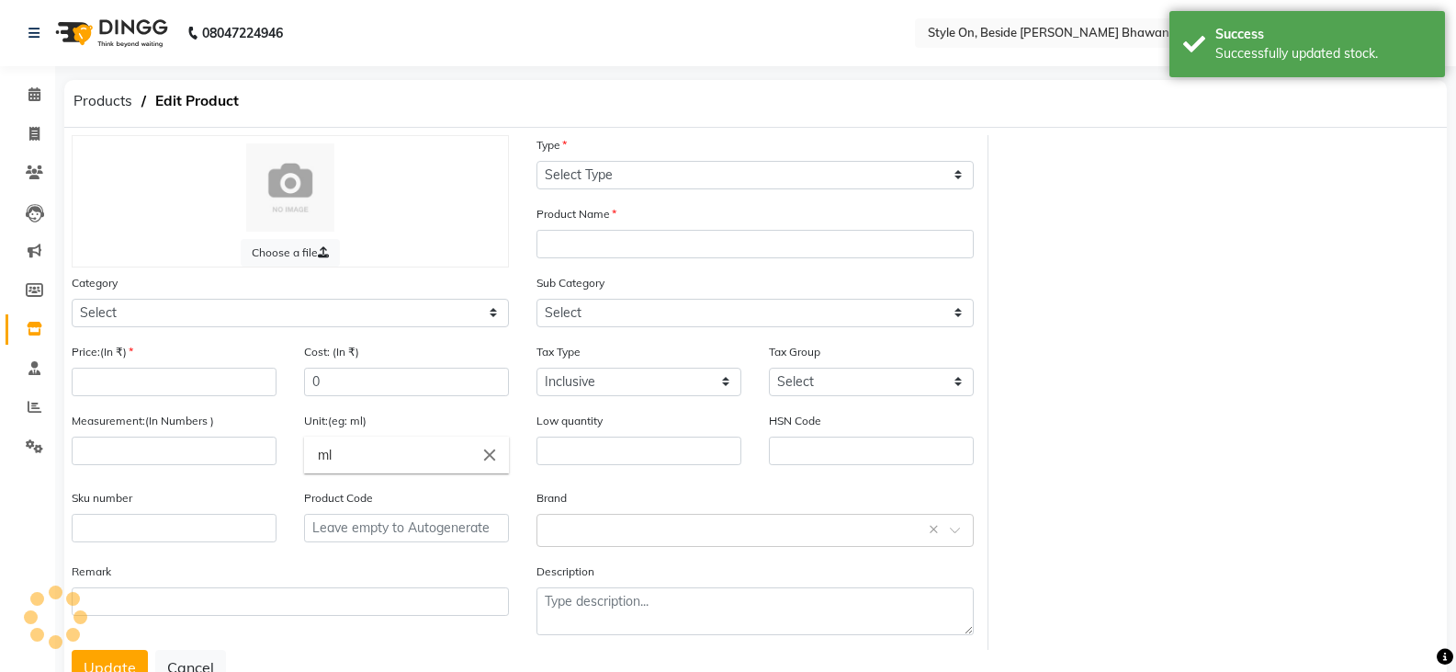
select select "R"
type input "Skeyndor Aouatherm Cream"
select select
type input "2960"
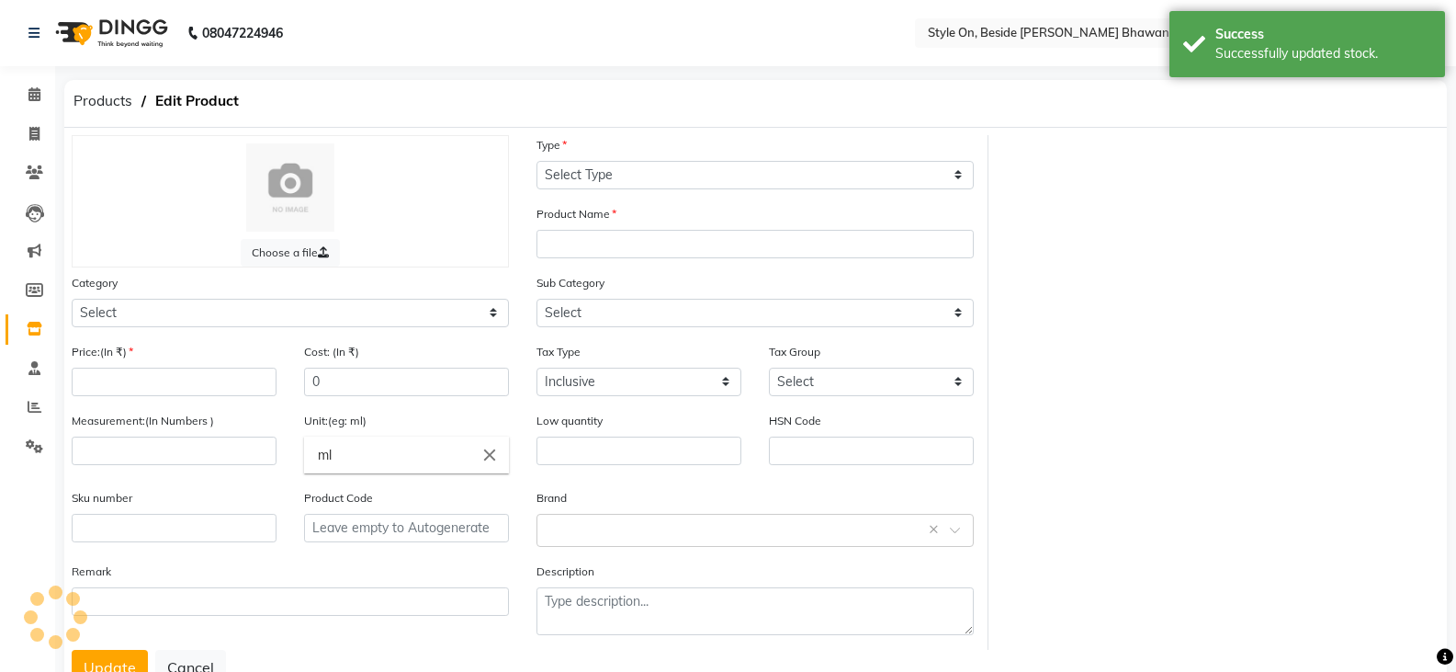
type input "1"
type input "0"
type input "P10684"
select select "648201150"
select select "648201153"
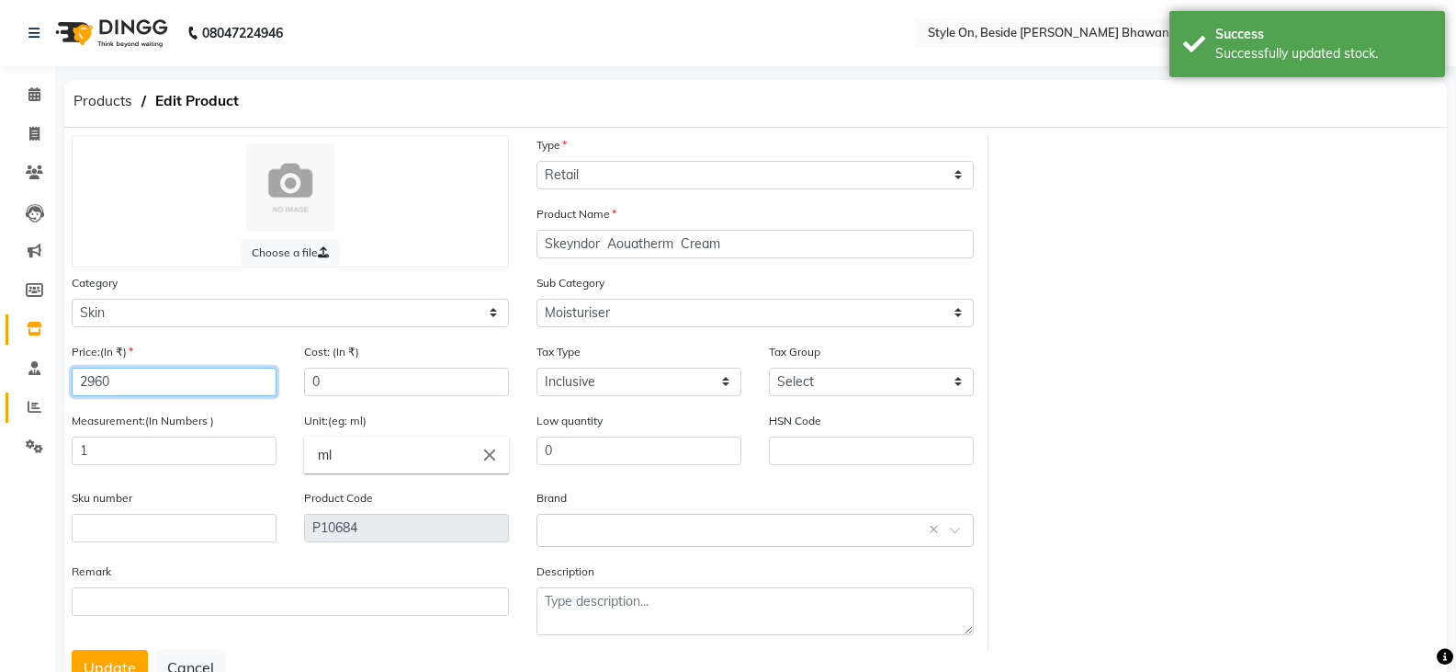
drag, startPoint x: 141, startPoint y: 384, endPoint x: 46, endPoint y: 396, distance: 96.3
click at [46, 396] on app-home "08047224946 Select Location × Style On, Beside [PERSON_NAME] Bhawan [PERSON_NAM…" at bounding box center [728, 369] width 1456 height 738
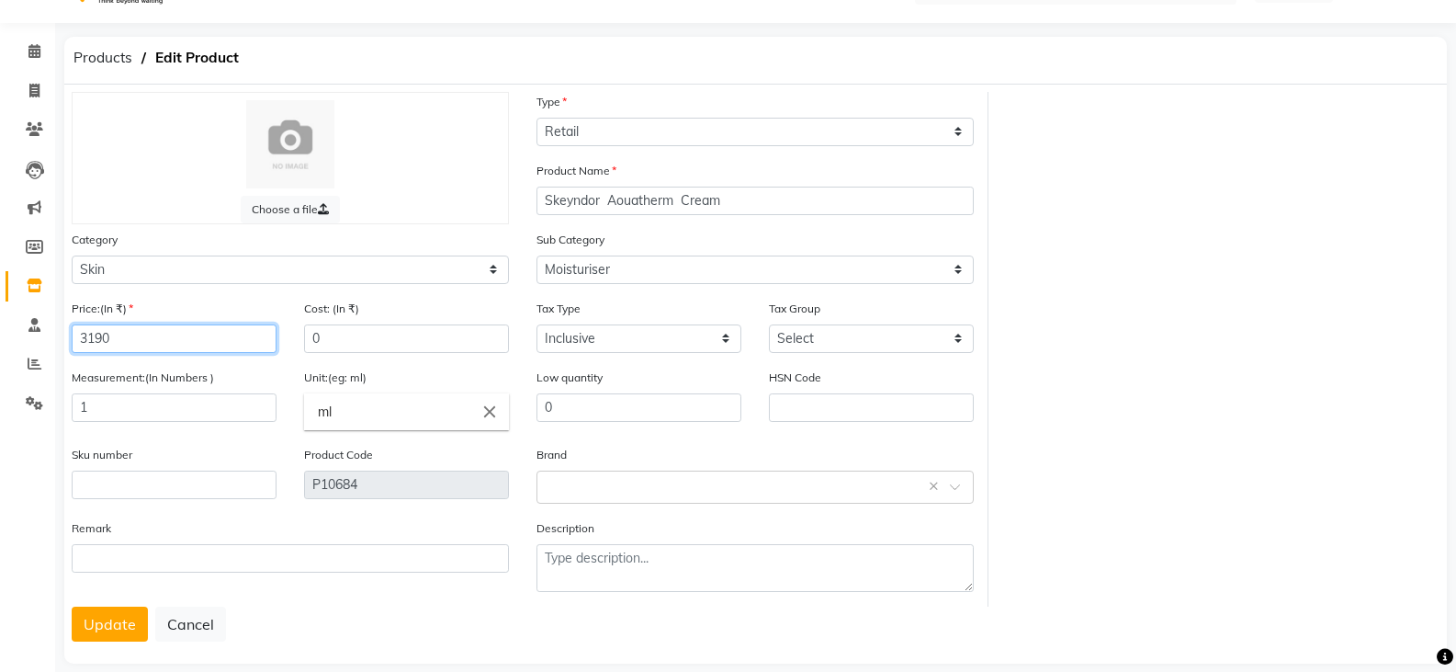
scroll to position [66, 0]
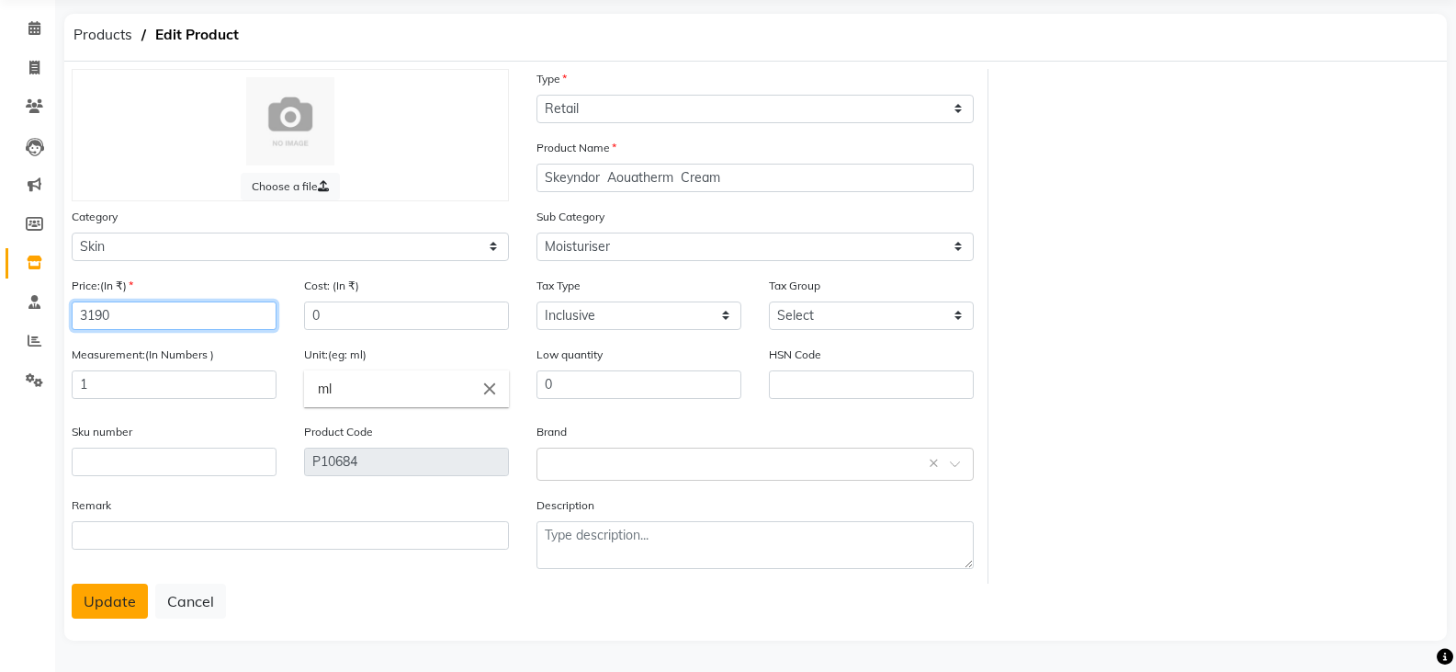
type input "3190"
click at [94, 595] on button "Update" at bounding box center [110, 600] width 76 height 35
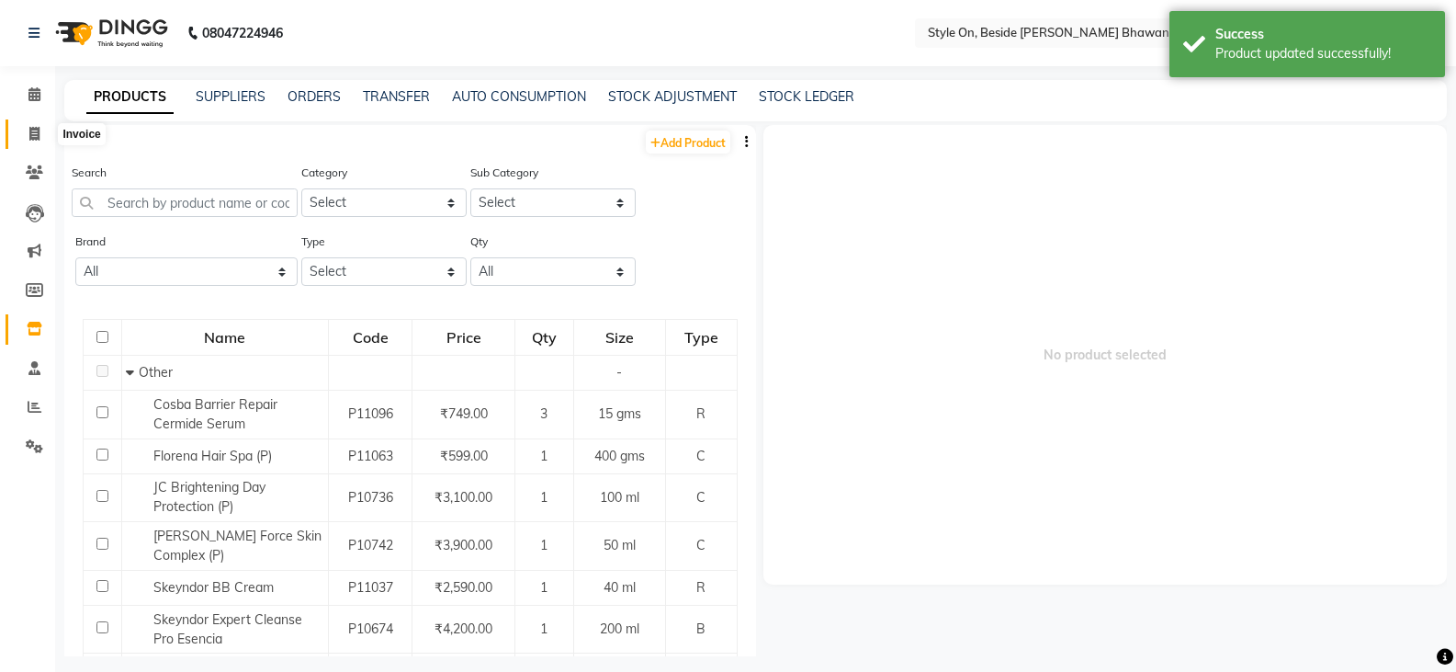
drag, startPoint x: 30, startPoint y: 132, endPoint x: 88, endPoint y: 147, distance: 59.7
click at [30, 132] on icon at bounding box center [34, 134] width 10 height 14
select select "service"
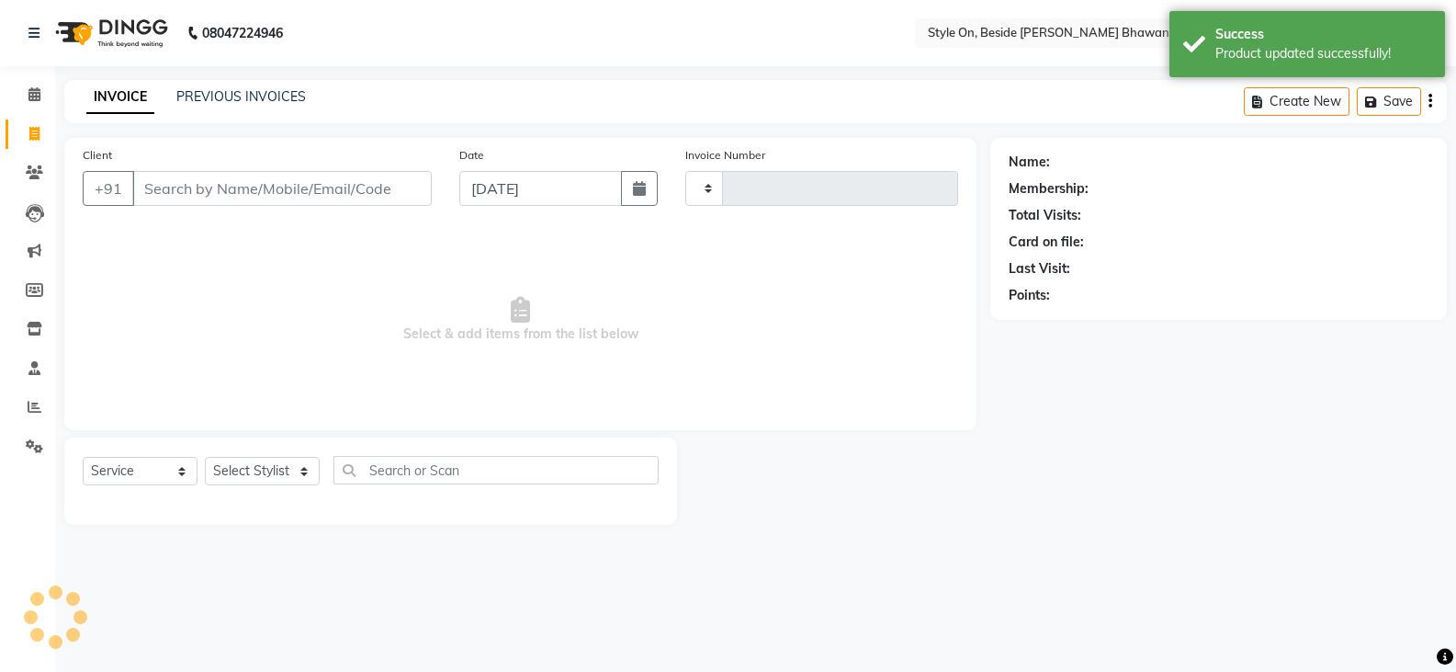
type input "0748"
select select "4700"
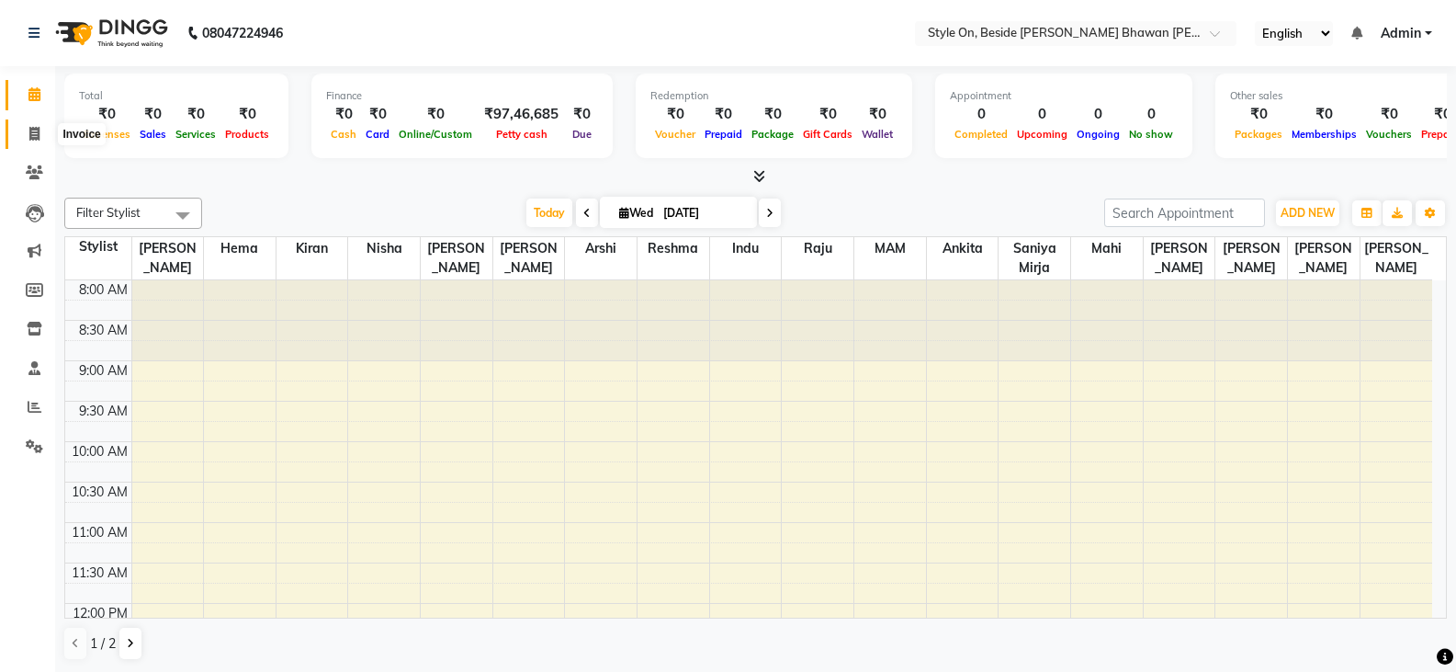
click at [28, 128] on span at bounding box center [34, 134] width 32 height 21
select select "4700"
select select "service"
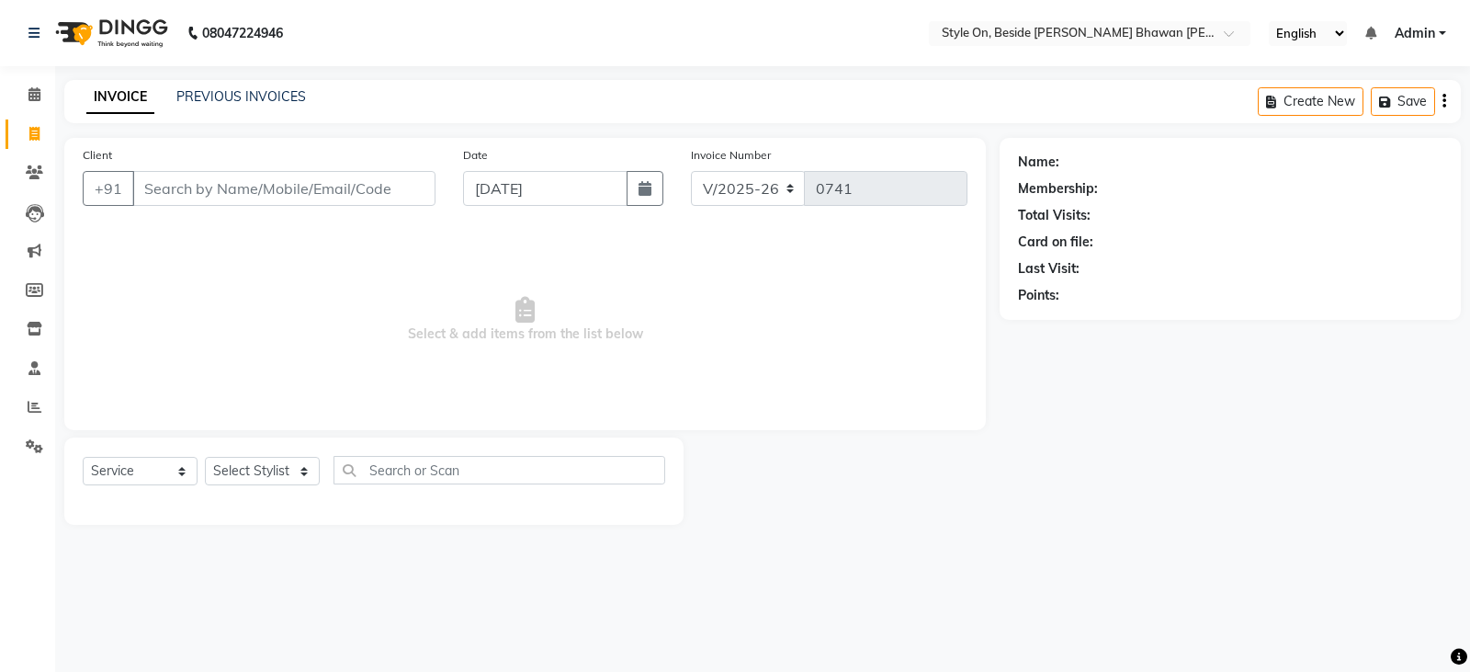
click at [318, 187] on input "Client" at bounding box center [283, 188] width 303 height 35
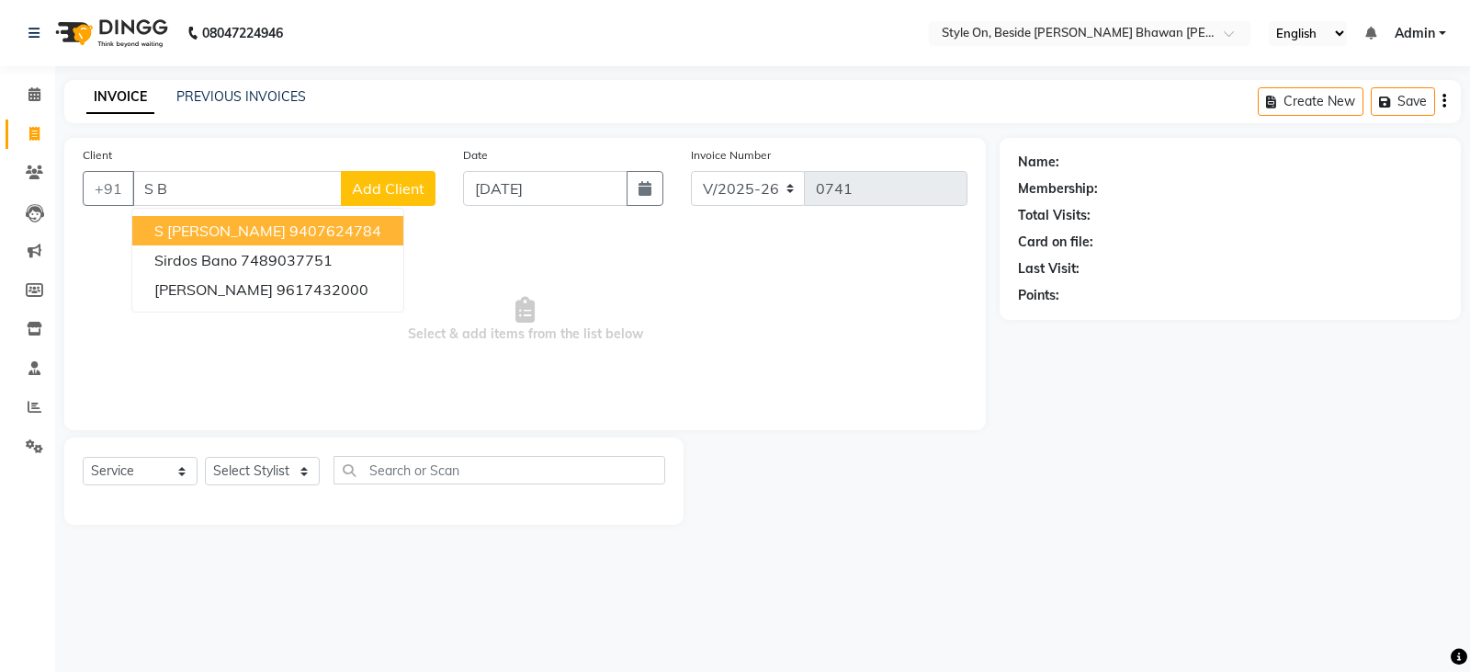
click at [289, 232] on ngb-highlight "9407624784" at bounding box center [335, 230] width 92 height 18
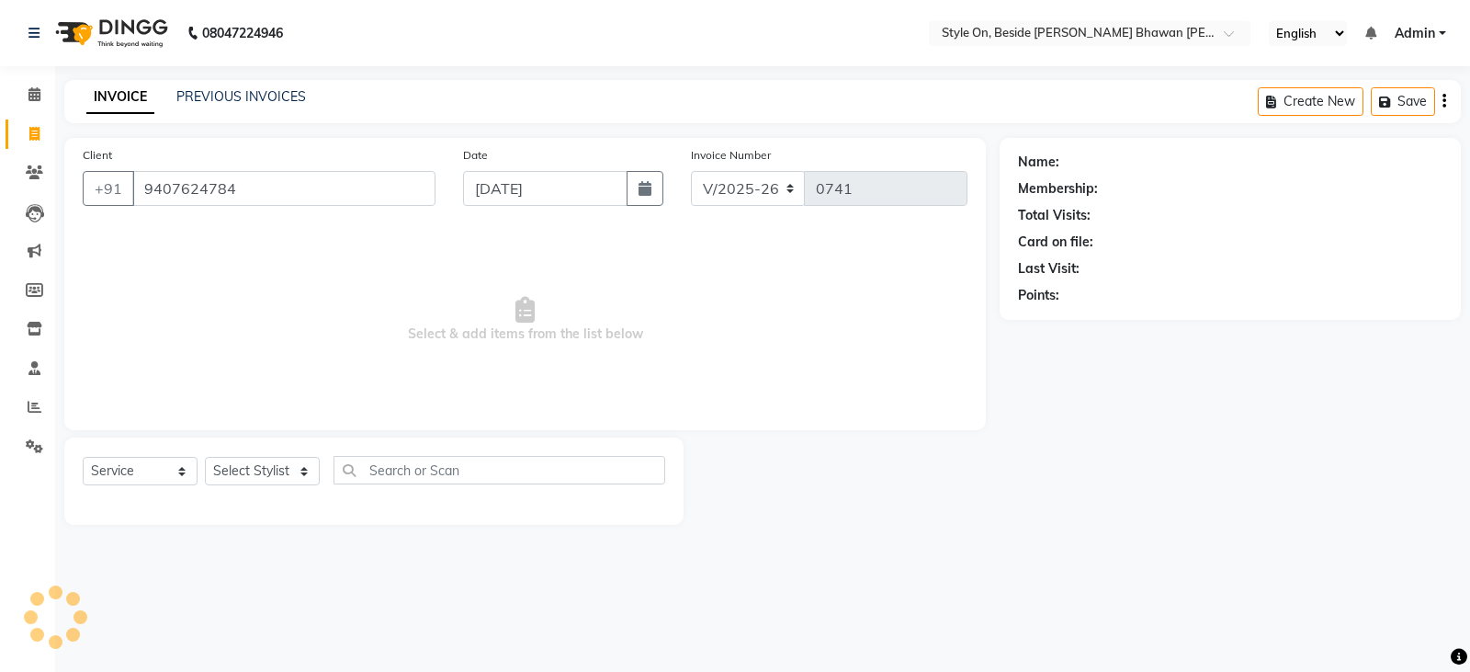
type input "9407624784"
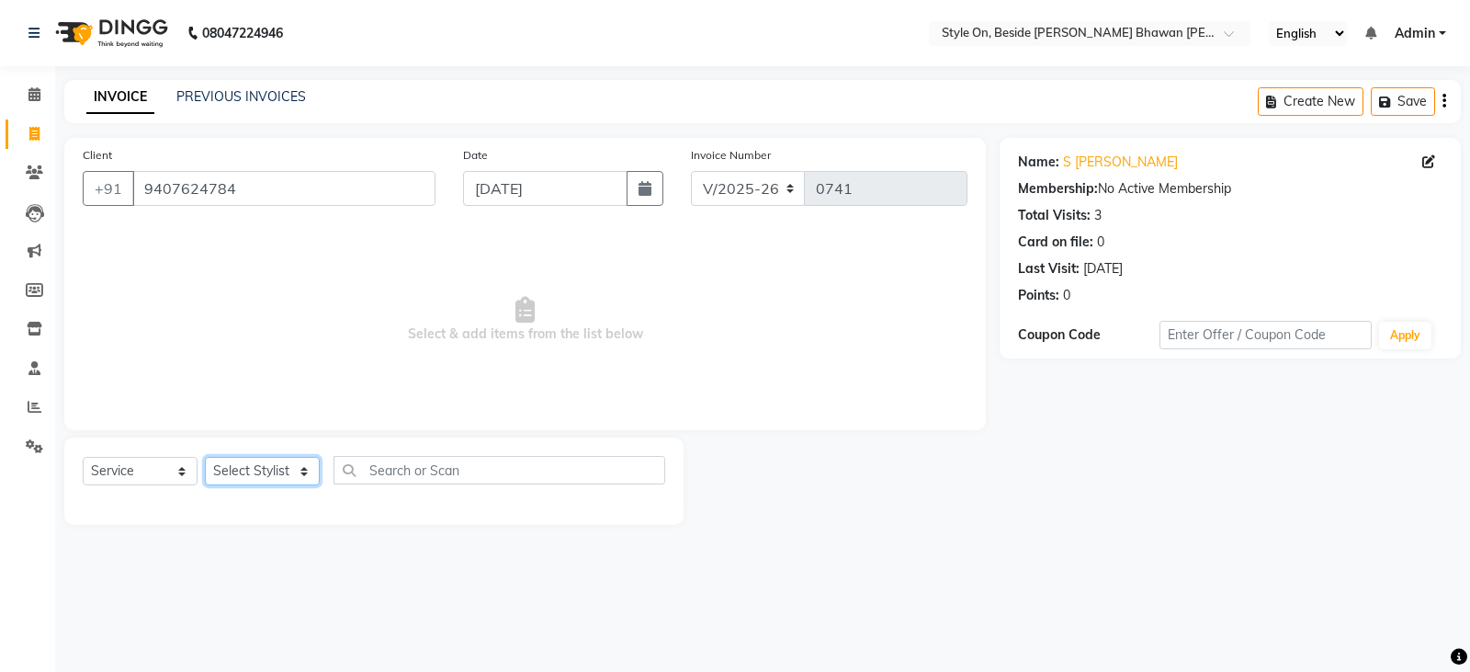
click at [269, 474] on select "Select Stylist [PERSON_NAME] Anju [PERSON_NAME] [PERSON_NAME] [PERSON_NAME] [PE…" at bounding box center [262, 471] width 115 height 28
select select "27829"
click at [205, 457] on select "Select Stylist [PERSON_NAME] Anju [PERSON_NAME] [PERSON_NAME] [PERSON_NAME] [PE…" at bounding box center [262, 471] width 115 height 28
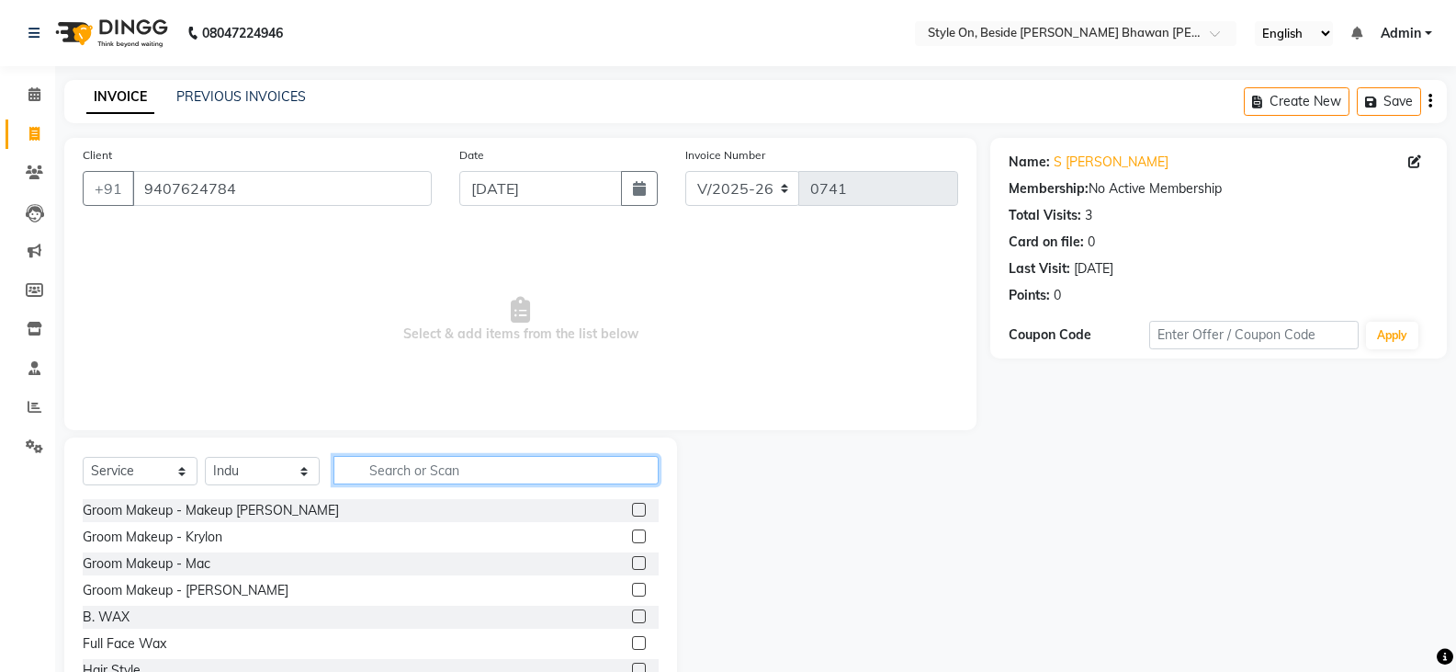
click at [402, 465] on input "text" at bounding box center [496, 470] width 325 height 28
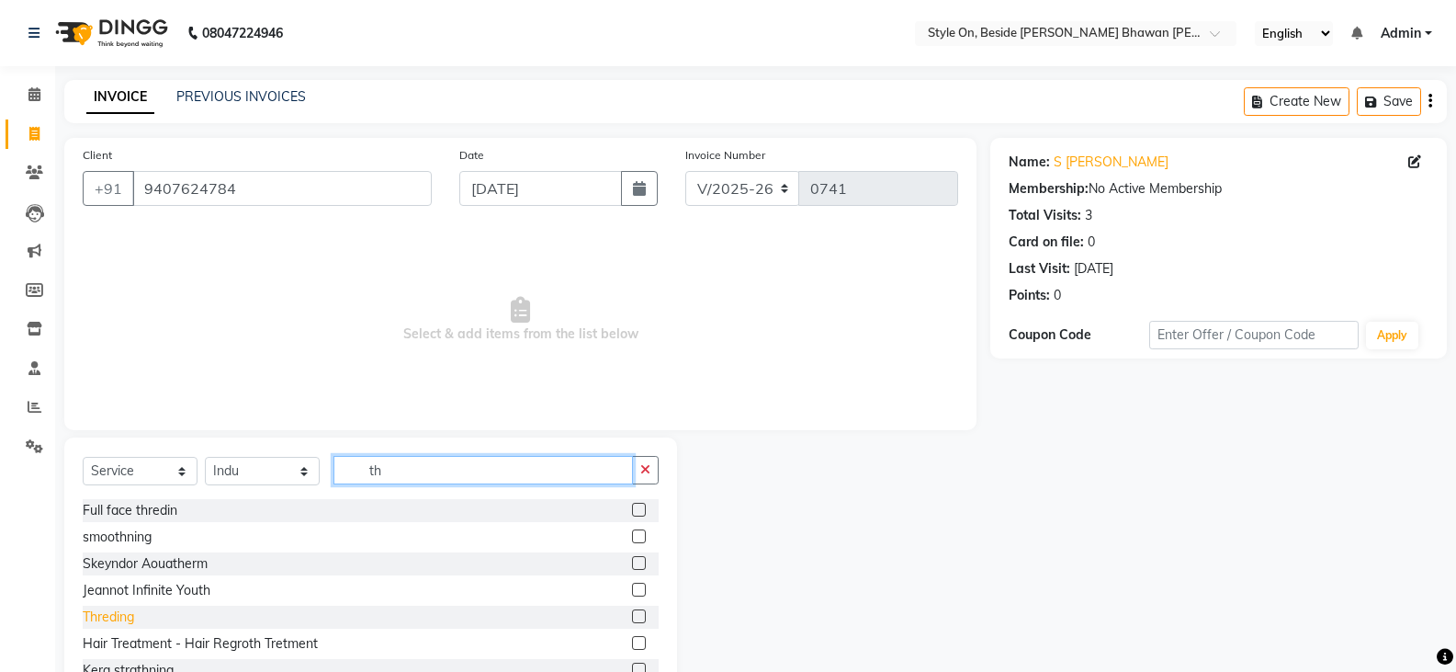
type input "th"
click at [91, 613] on div "Threding" at bounding box center [108, 616] width 51 height 19
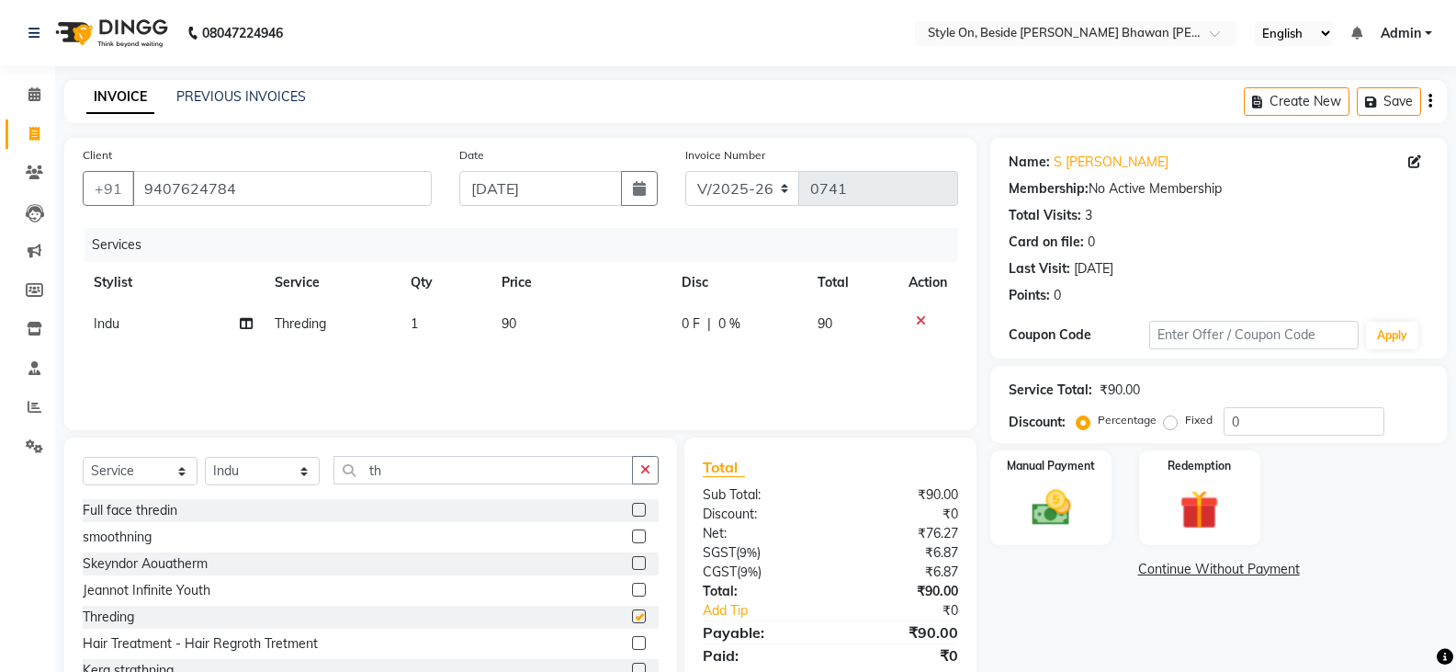
checkbox input "false"
click at [533, 334] on td "90" at bounding box center [581, 323] width 181 height 41
select select "27829"
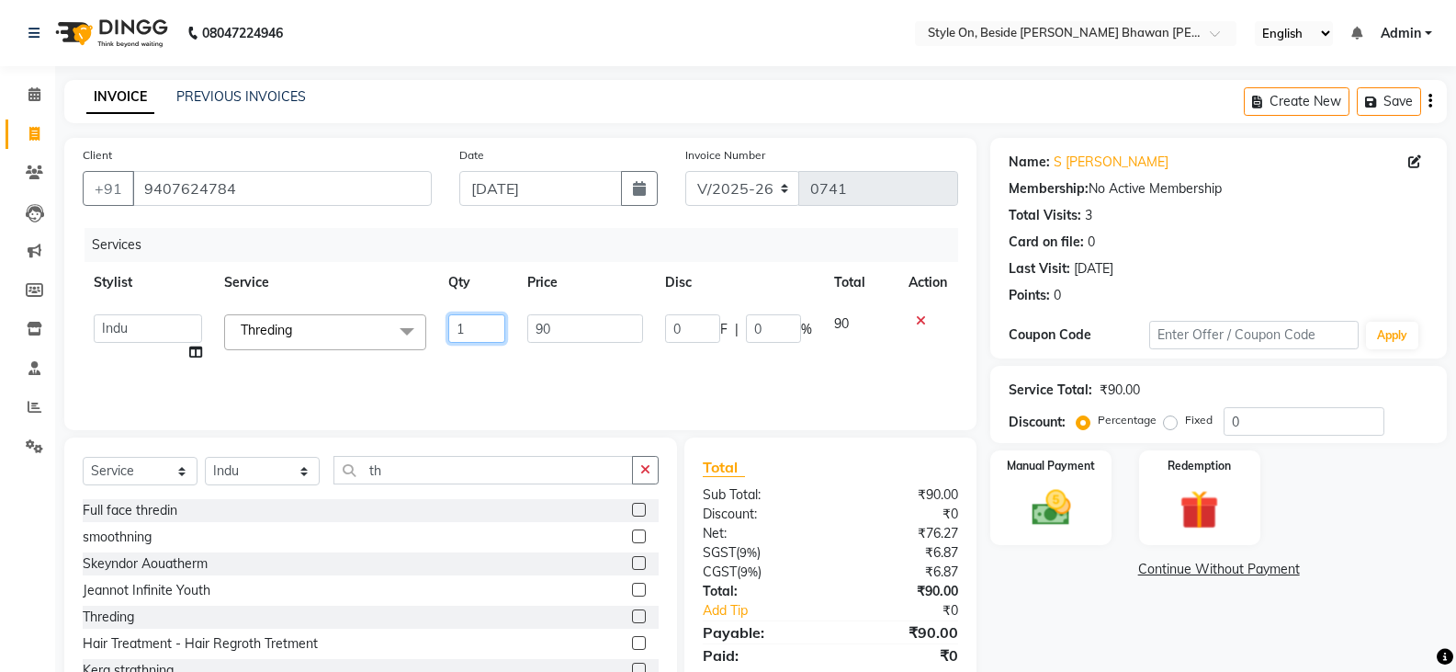
click at [512, 312] on td "1" at bounding box center [476, 338] width 79 height 70
click at [566, 326] on td "90" at bounding box center [581, 323] width 181 height 41
select select "27829"
click at [566, 326] on input "90" at bounding box center [584, 328] width 115 height 28
click at [542, 324] on input "90" at bounding box center [584, 328] width 115 height 28
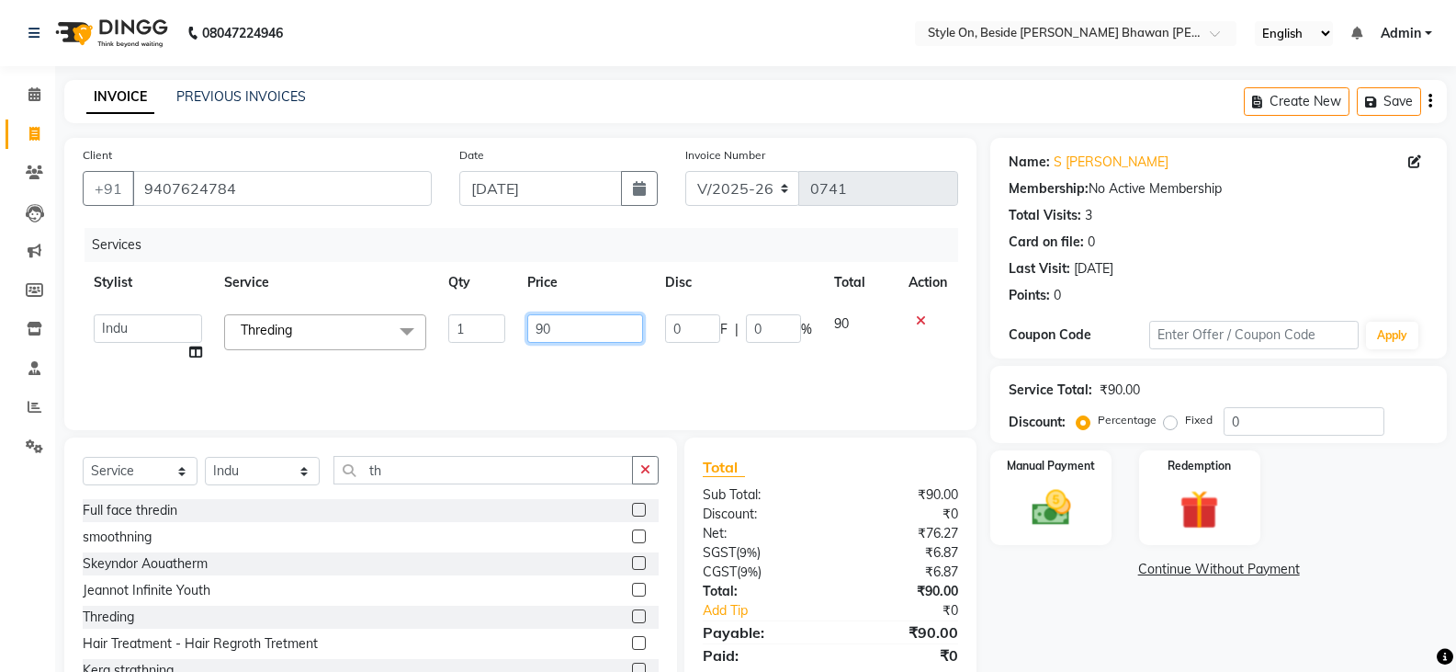
drag, startPoint x: 550, startPoint y: 325, endPoint x: 525, endPoint y: 322, distance: 26.0
click at [525, 322] on td "90" at bounding box center [584, 338] width 137 height 70
type input "80"
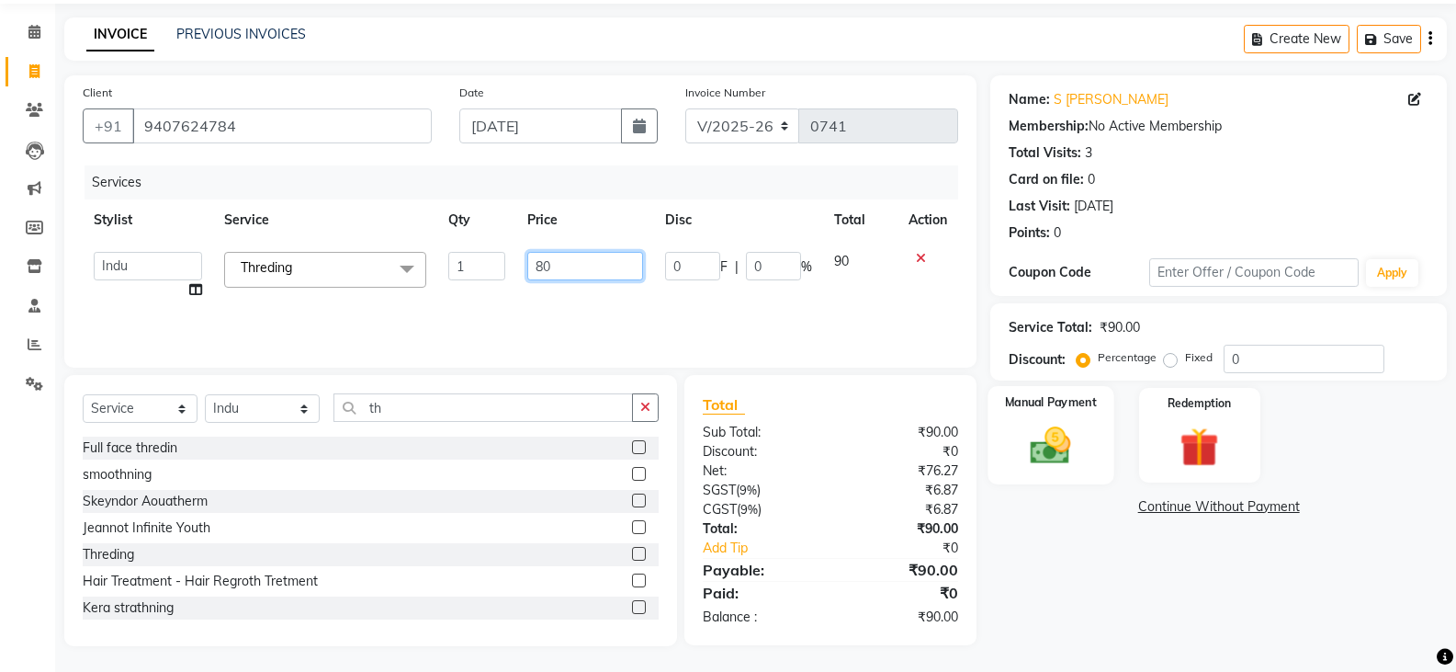
scroll to position [64, 0]
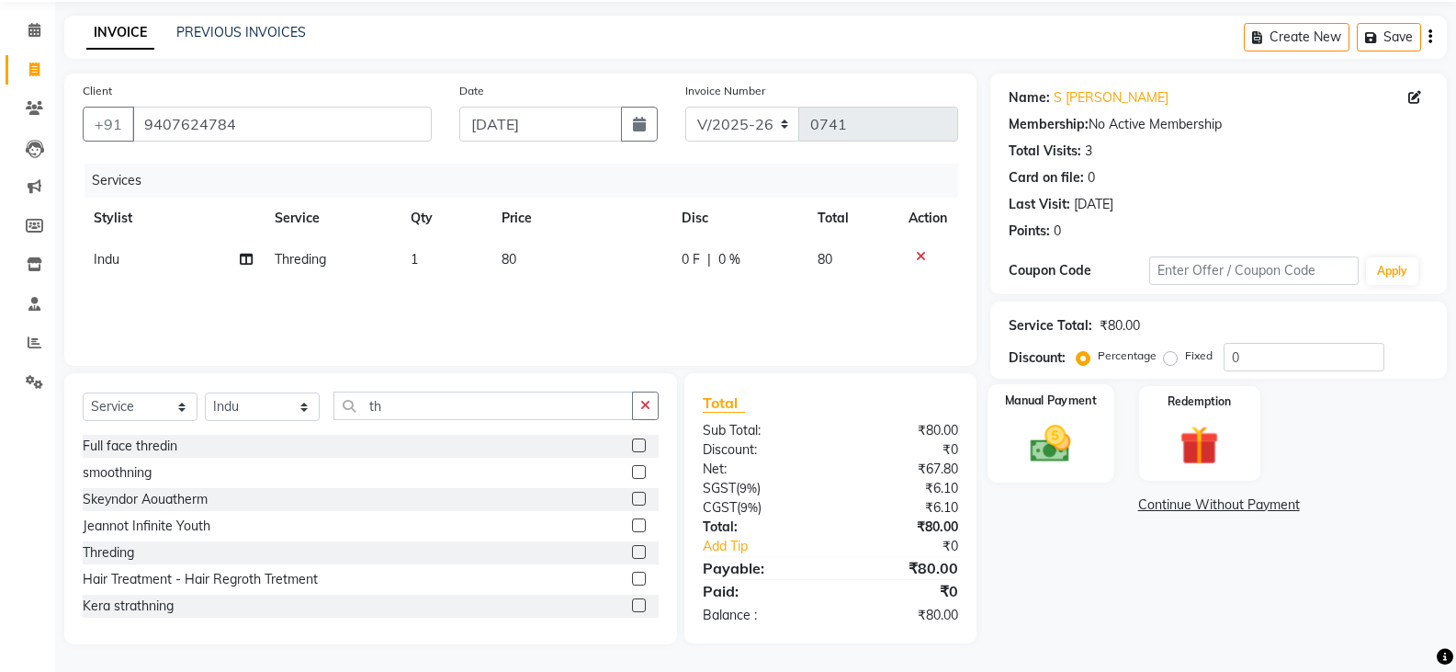
click at [1063, 456] on img at bounding box center [1050, 443] width 65 height 47
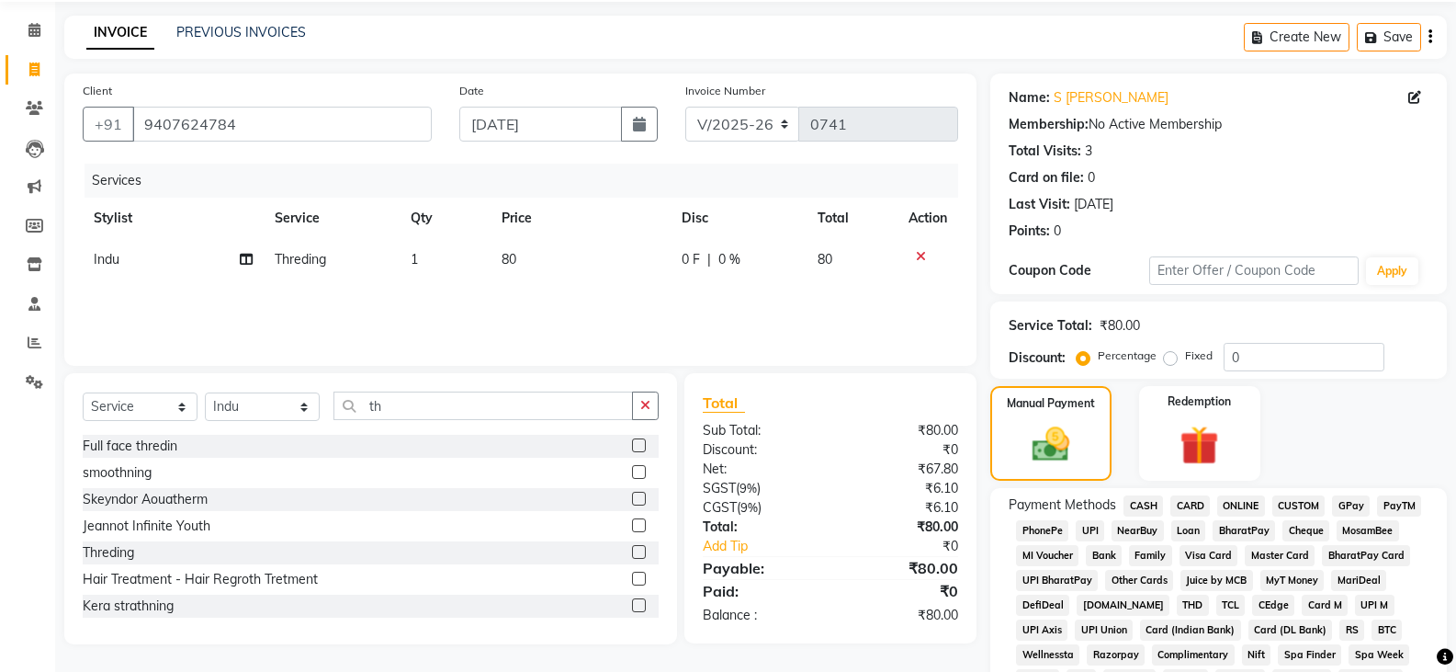
click at [1142, 505] on span "CASH" at bounding box center [1144, 505] width 40 height 21
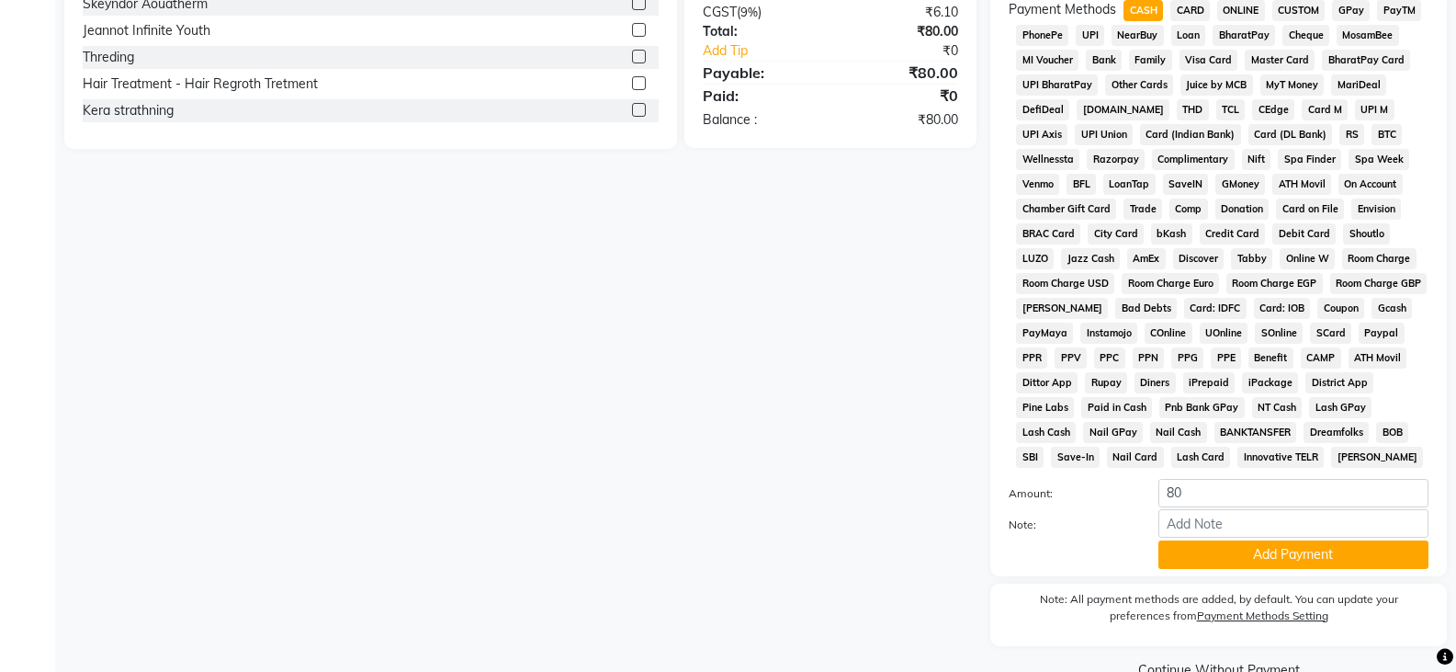
scroll to position [599, 0]
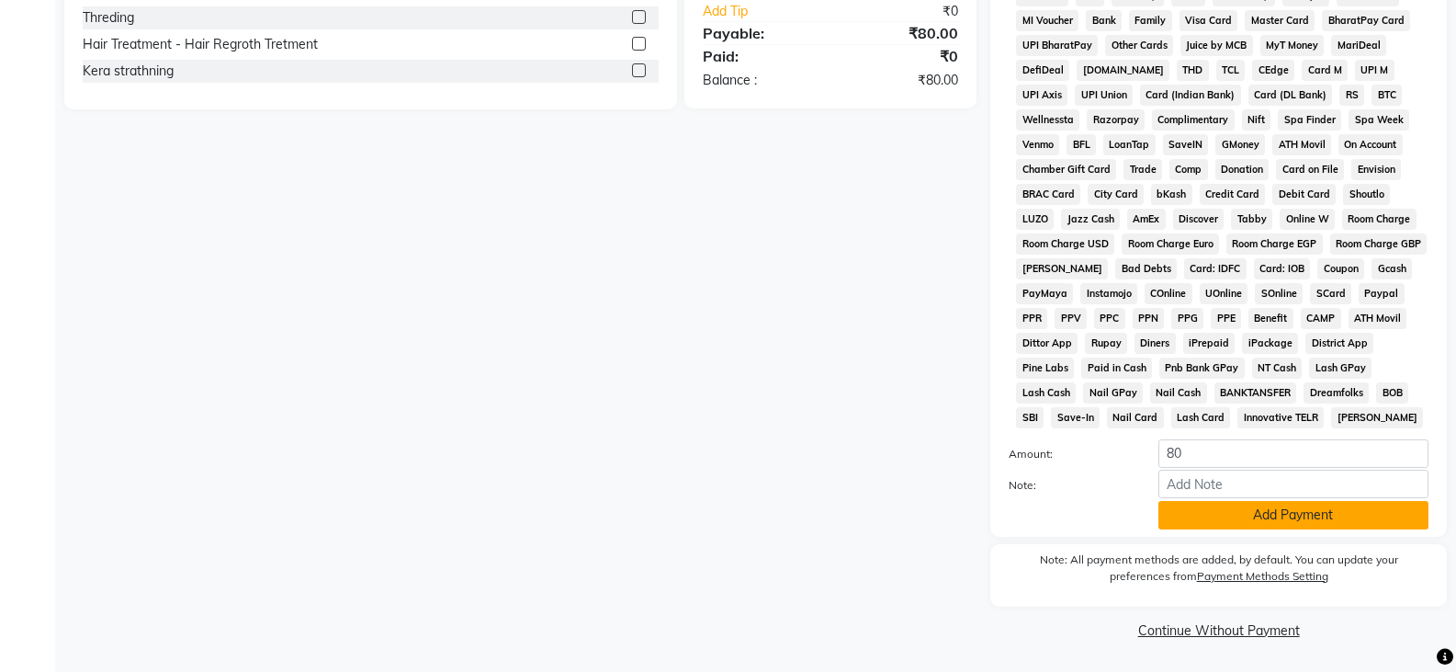
click at [1238, 521] on button "Add Payment" at bounding box center [1294, 515] width 270 height 28
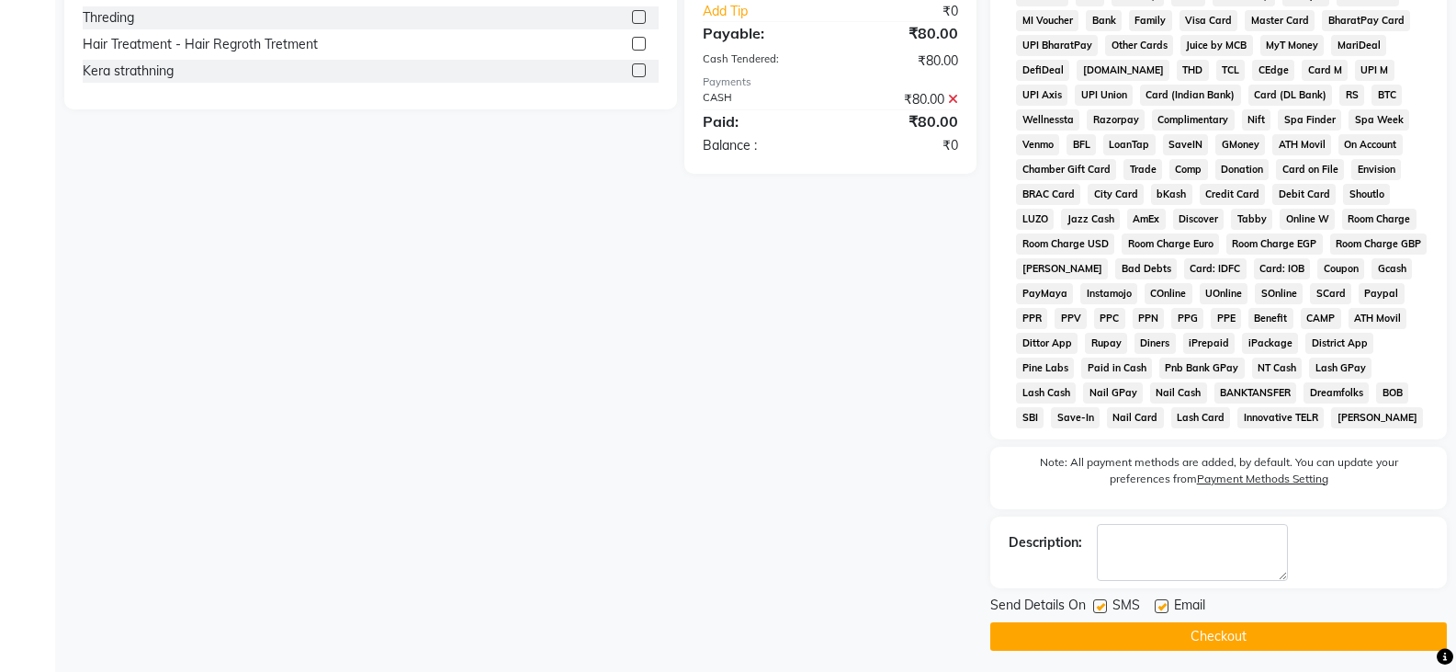
click at [1215, 623] on button "Checkout" at bounding box center [1218, 636] width 457 height 28
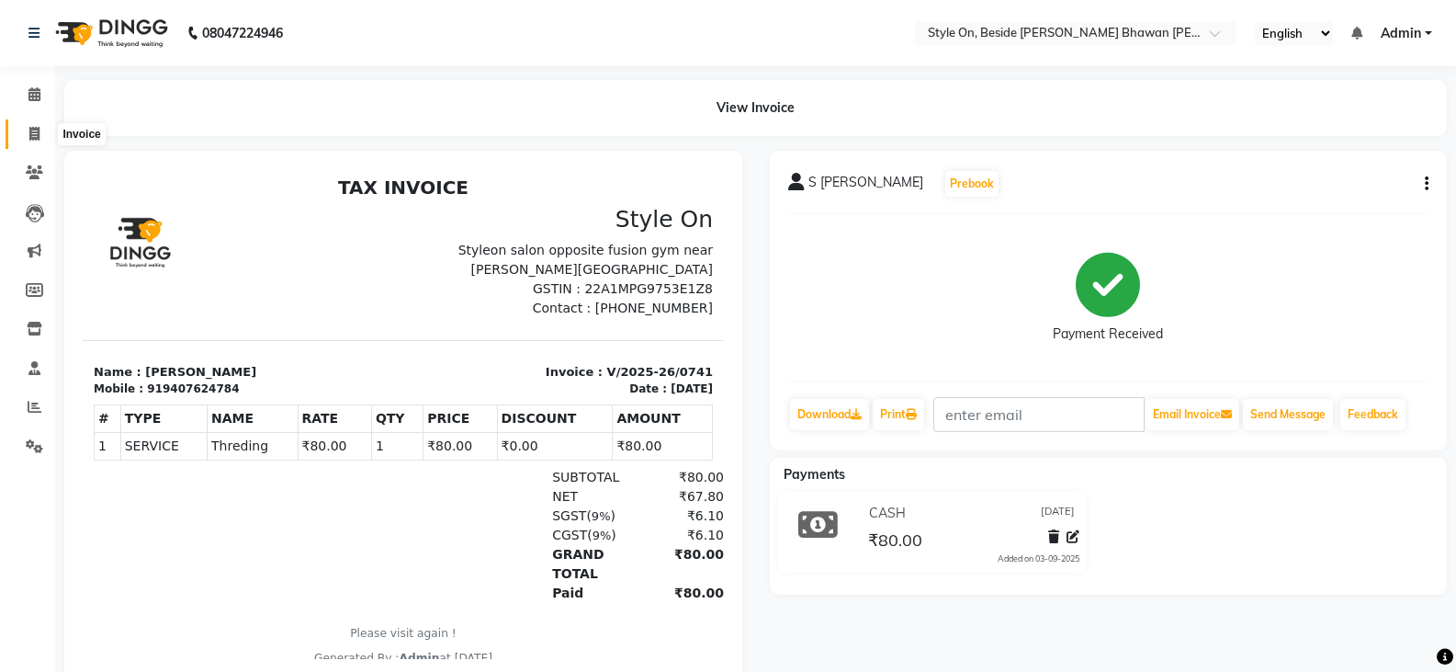
click at [32, 133] on icon at bounding box center [34, 134] width 10 height 14
select select "service"
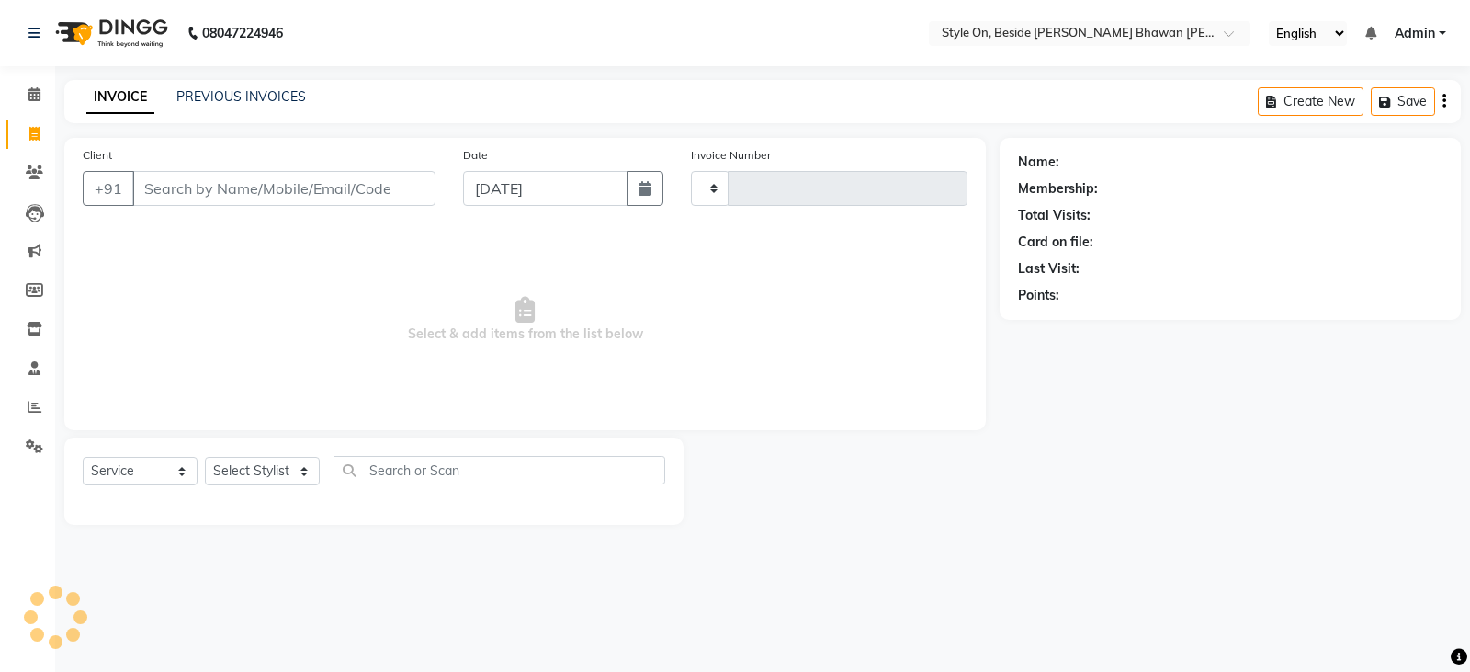
type input "0742"
select select "4700"
